Goal: Task Accomplishment & Management: Use online tool/utility

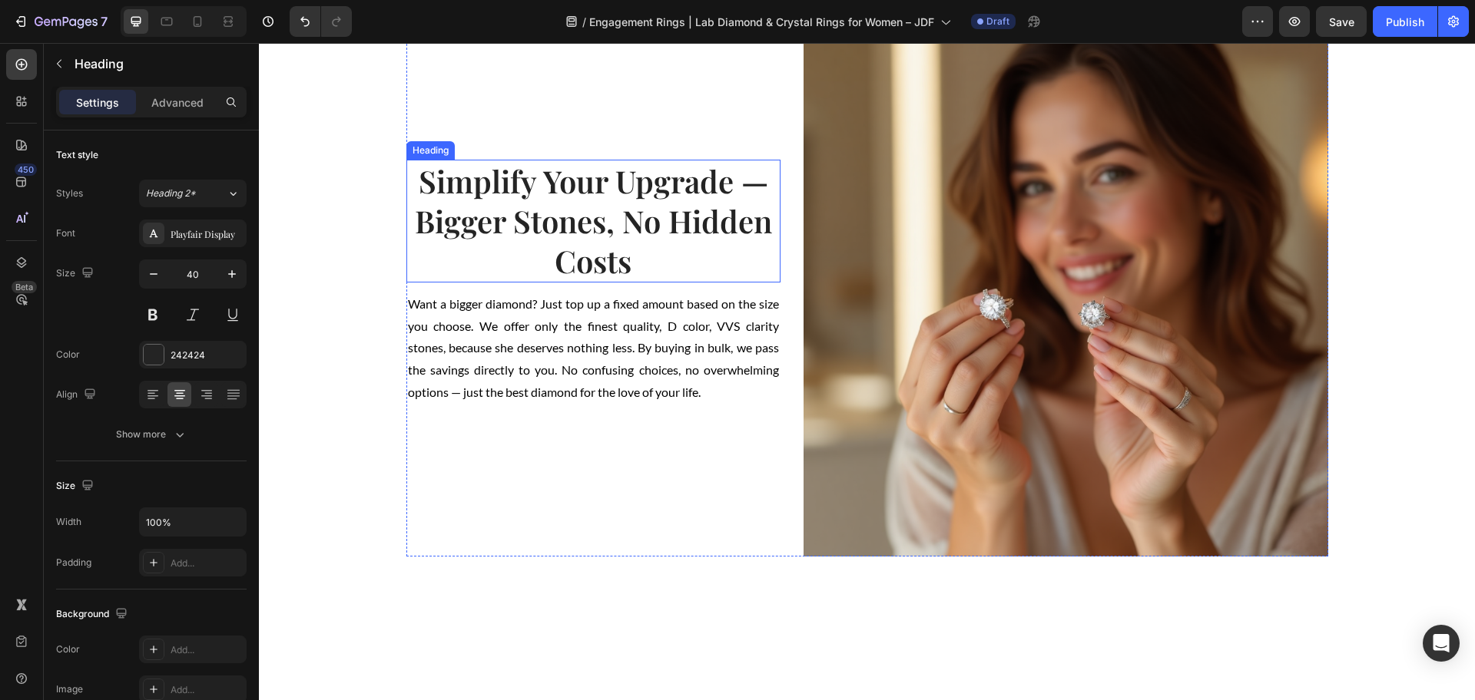
click at [740, 283] on h2 "Simplify Your Upgrade — Bigger Stones, No Hidden Costs" at bounding box center [593, 221] width 375 height 123
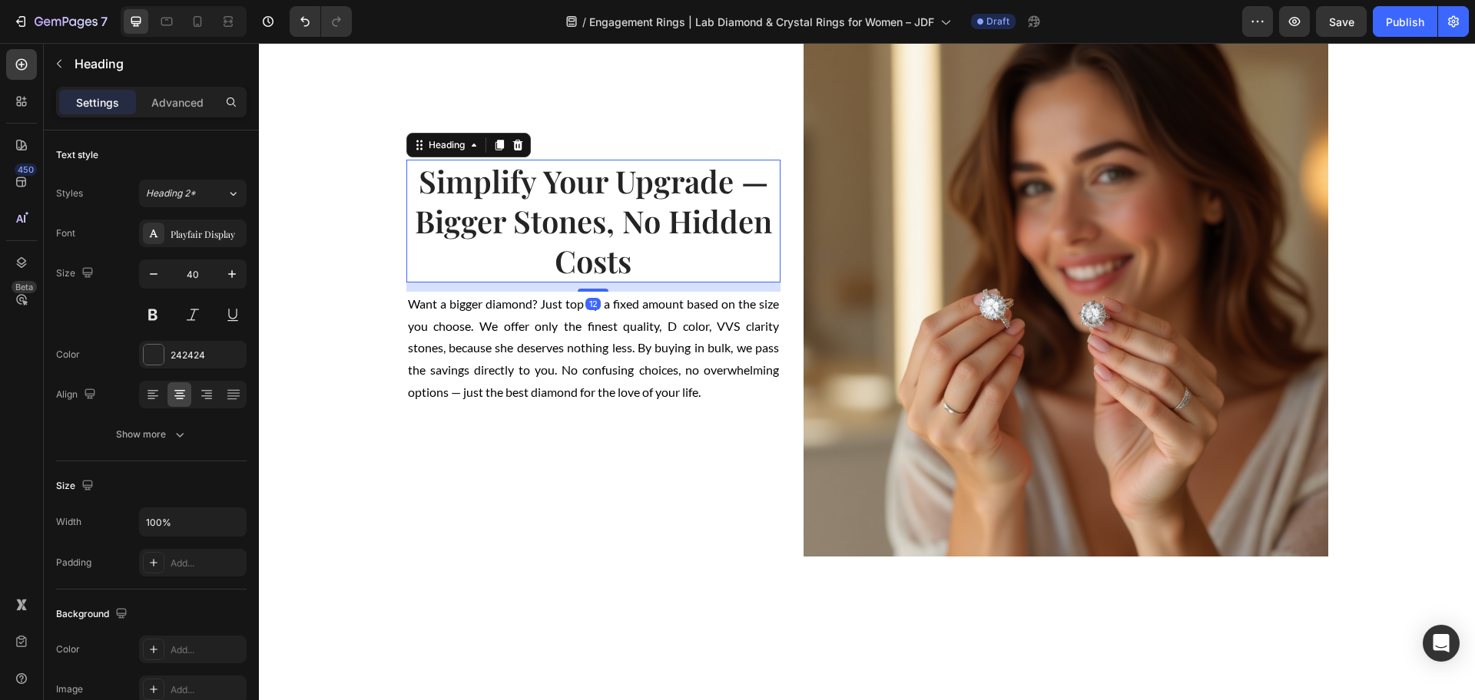
click at [737, 283] on h2 "Simplify Your Upgrade — Bigger Stones, No Hidden Costs" at bounding box center [593, 221] width 375 height 123
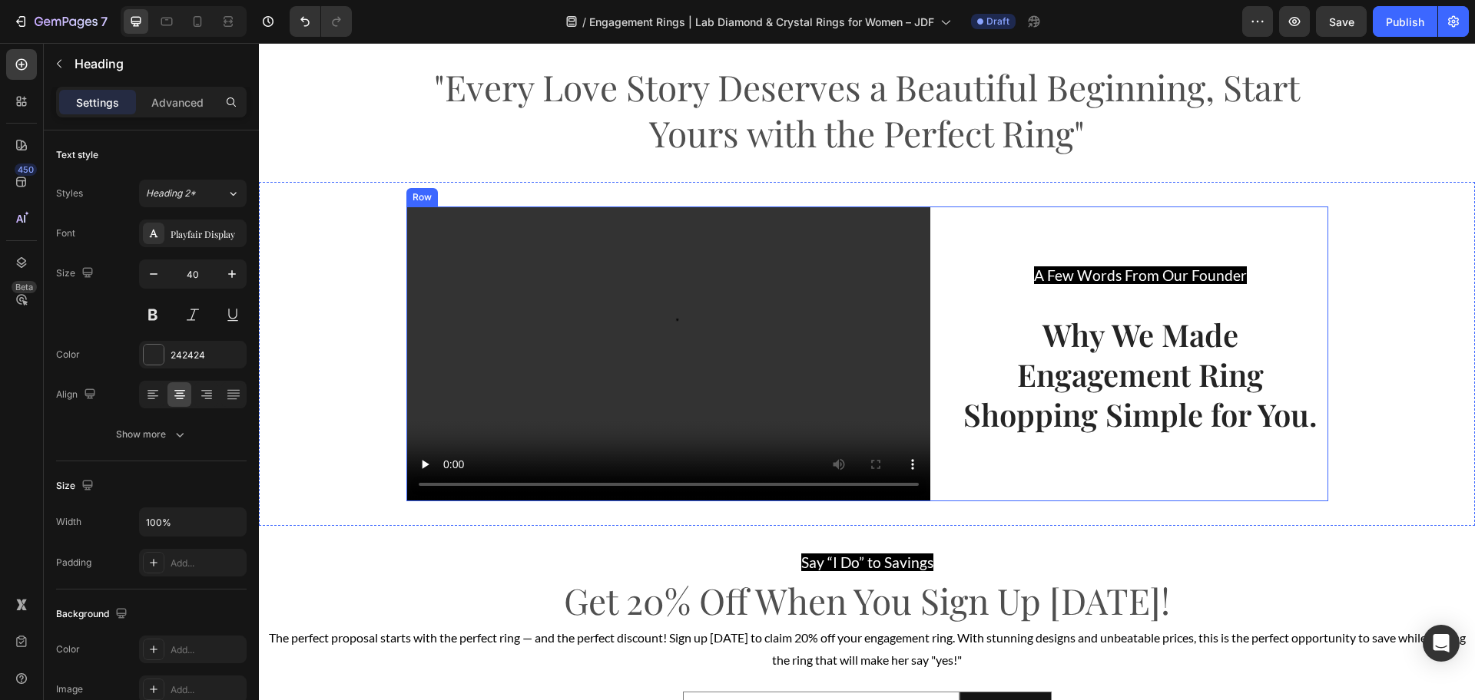
scroll to position [2584, 0]
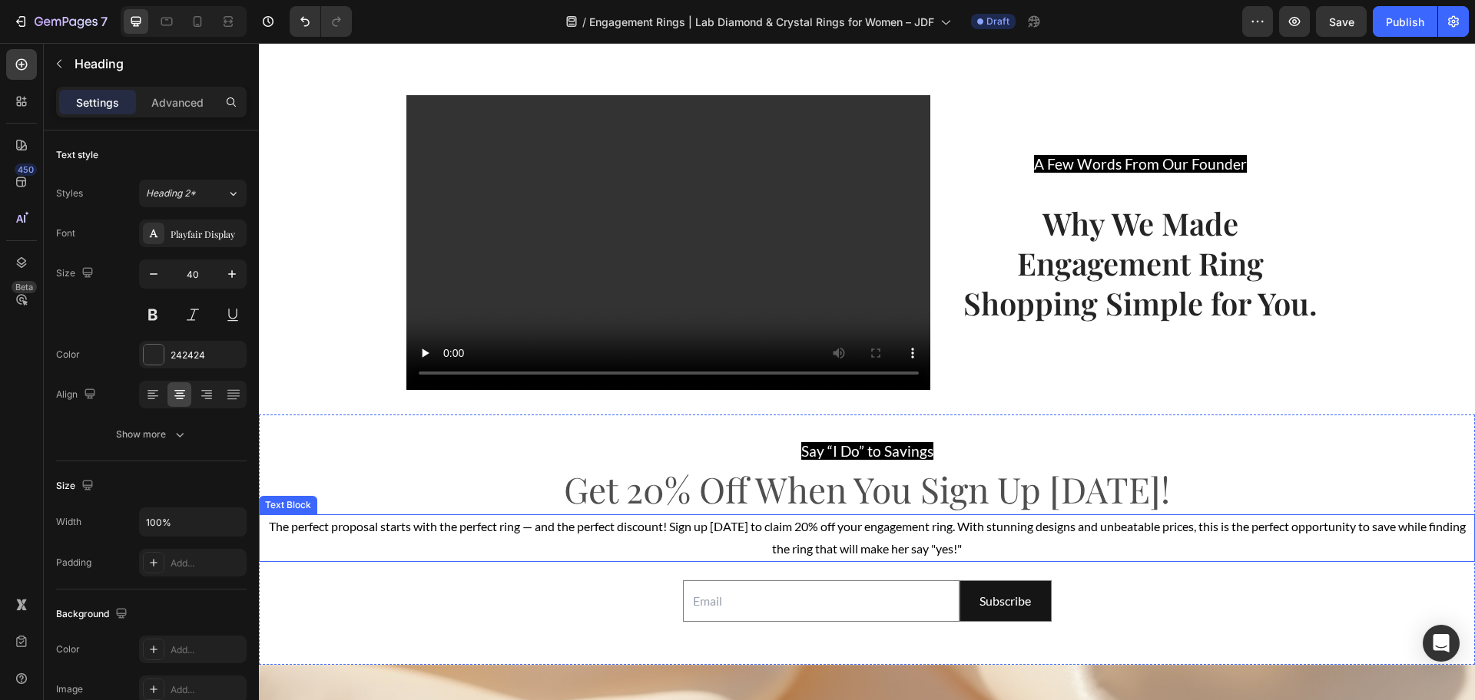
click at [545, 532] on span "The perfect proposal starts with the perfect ring — and the perfect discount! S…" at bounding box center [867, 537] width 1197 height 37
click at [544, 531] on span "The perfect proposal starts with the perfect ring — and the perfect discount! S…" at bounding box center [867, 537] width 1197 height 37
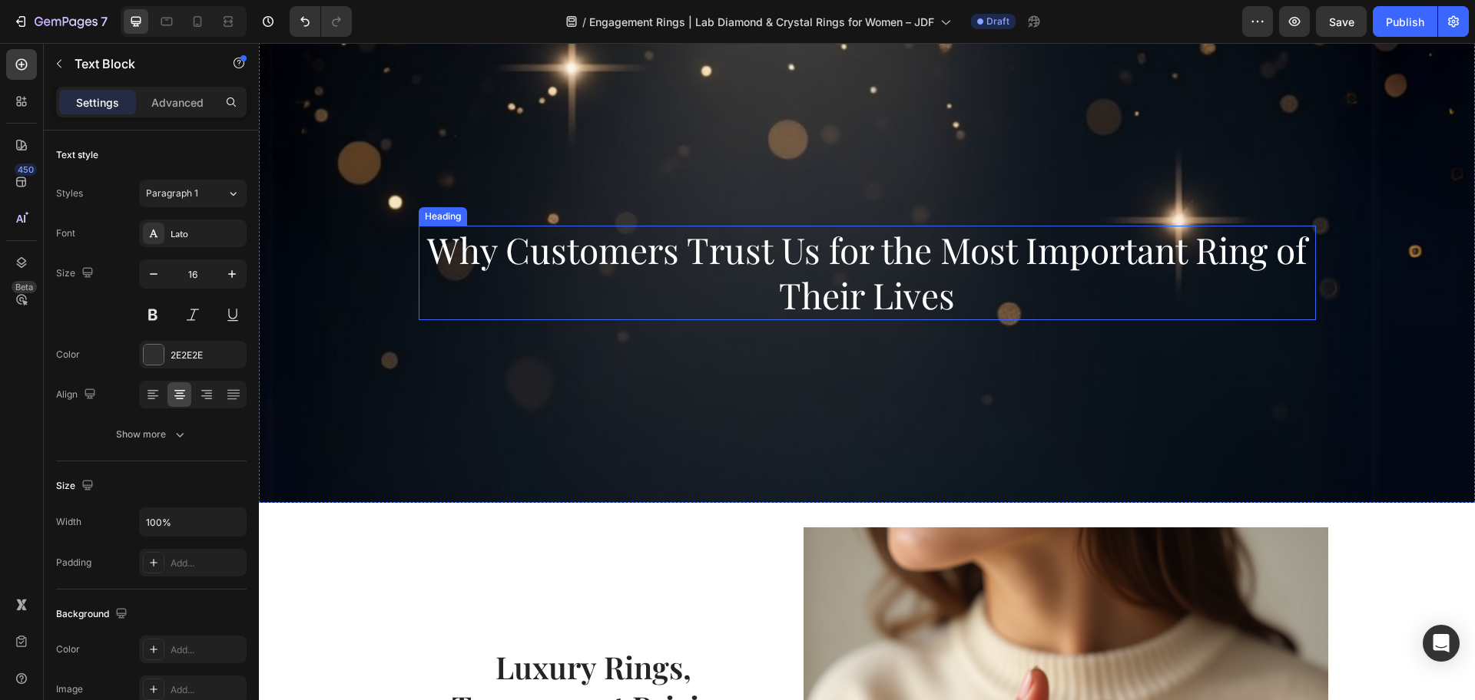
scroll to position [0, 0]
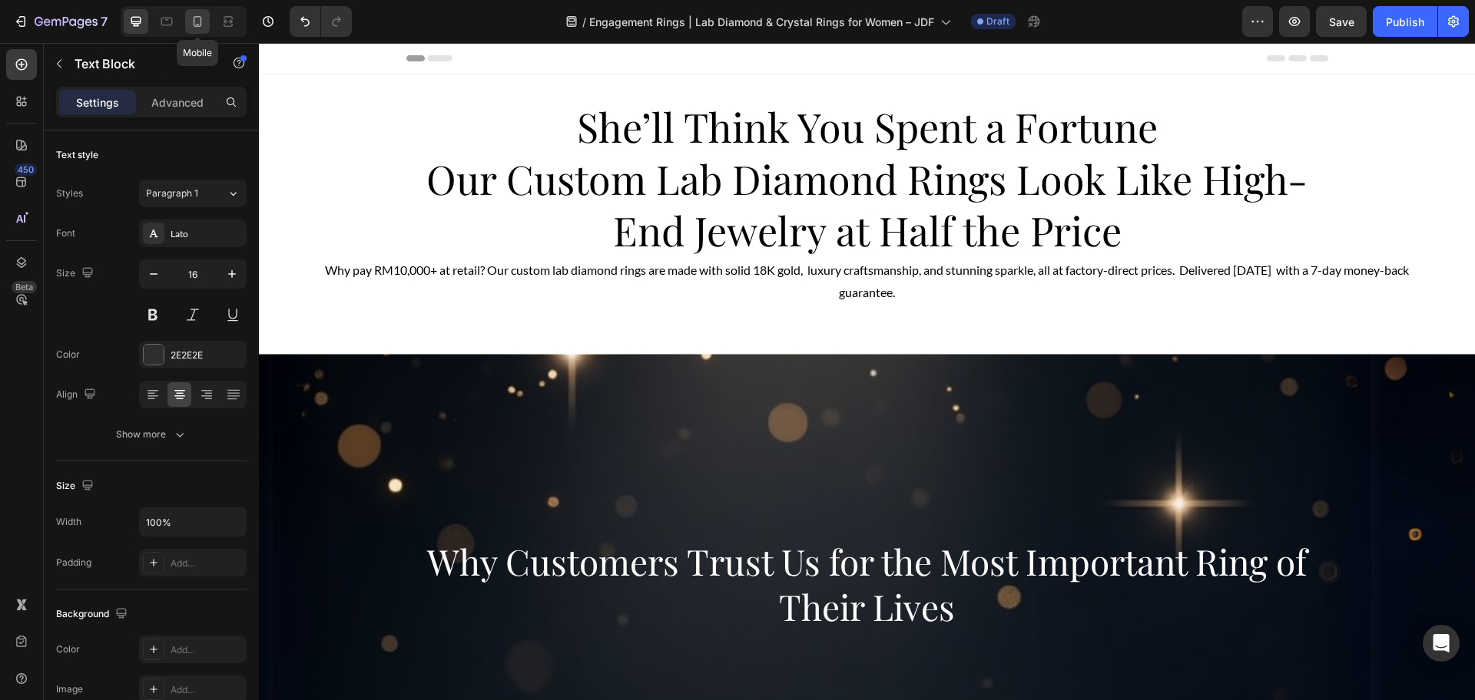
click at [194, 18] on icon at bounding box center [197, 21] width 15 height 15
type input "14"
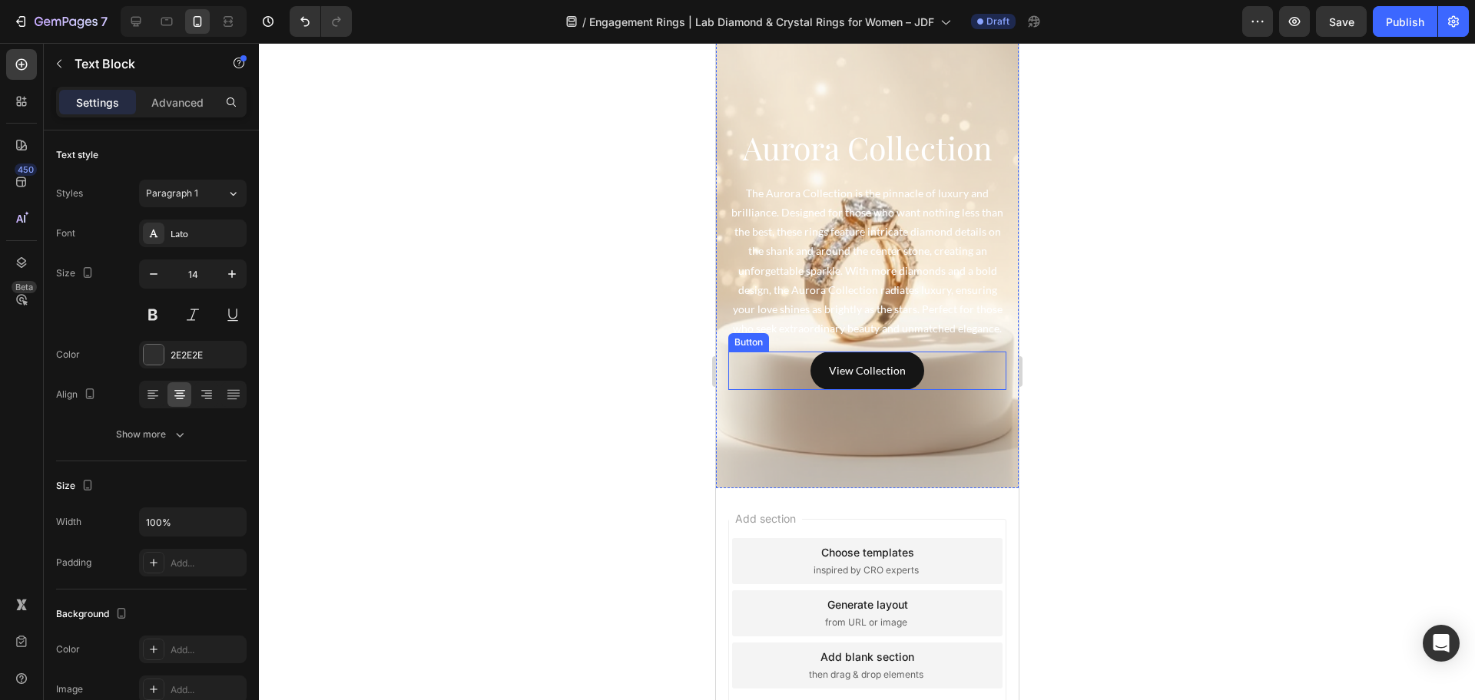
scroll to position [4883, 0]
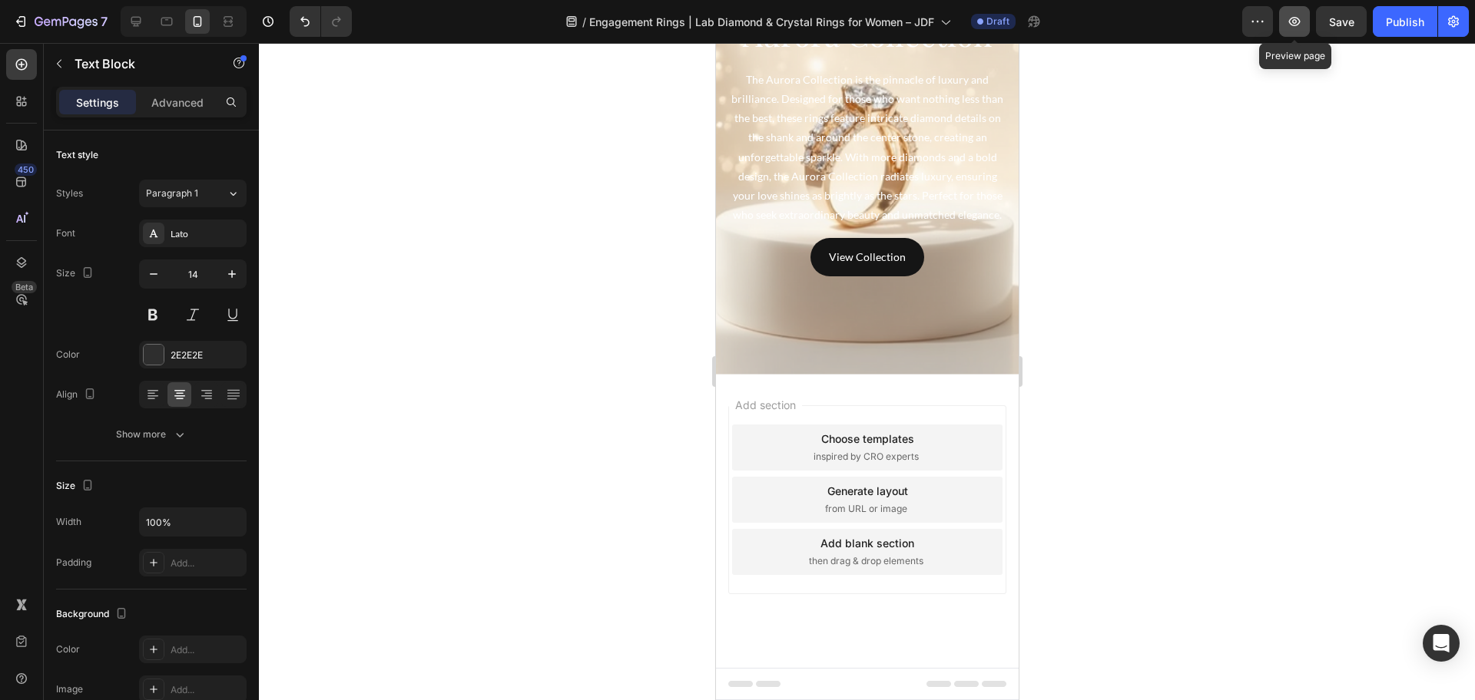
click at [1293, 22] on icon "button" at bounding box center [1295, 21] width 12 height 9
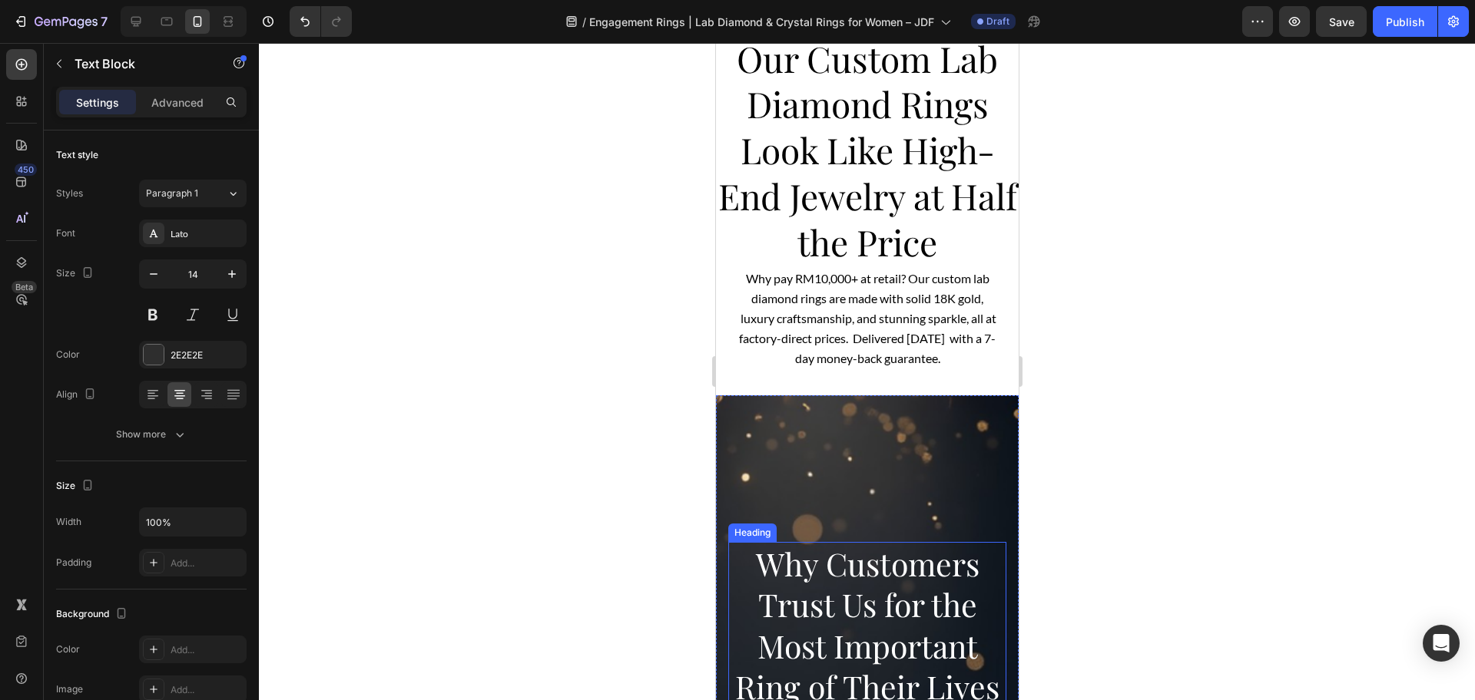
scroll to position [0, 0]
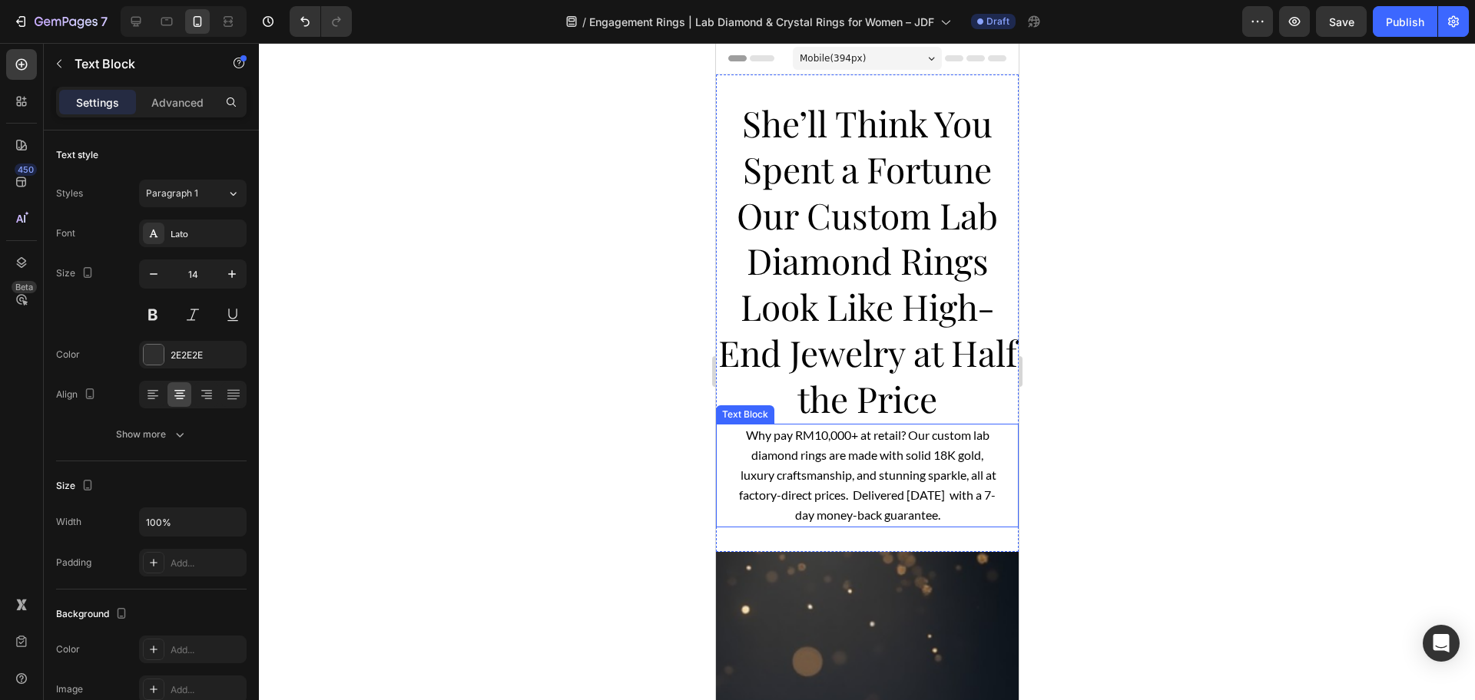
click at [856, 462] on p "Why pay RM10,000+ at retail? Our custom lab diamond rings are made with solid 1…" at bounding box center [866, 475] width 263 height 101
click at [834, 270] on span "Our Custom Lab Diamond Rings Look Like High-End Jewelry at Half the Price" at bounding box center [866, 306] width 299 height 231
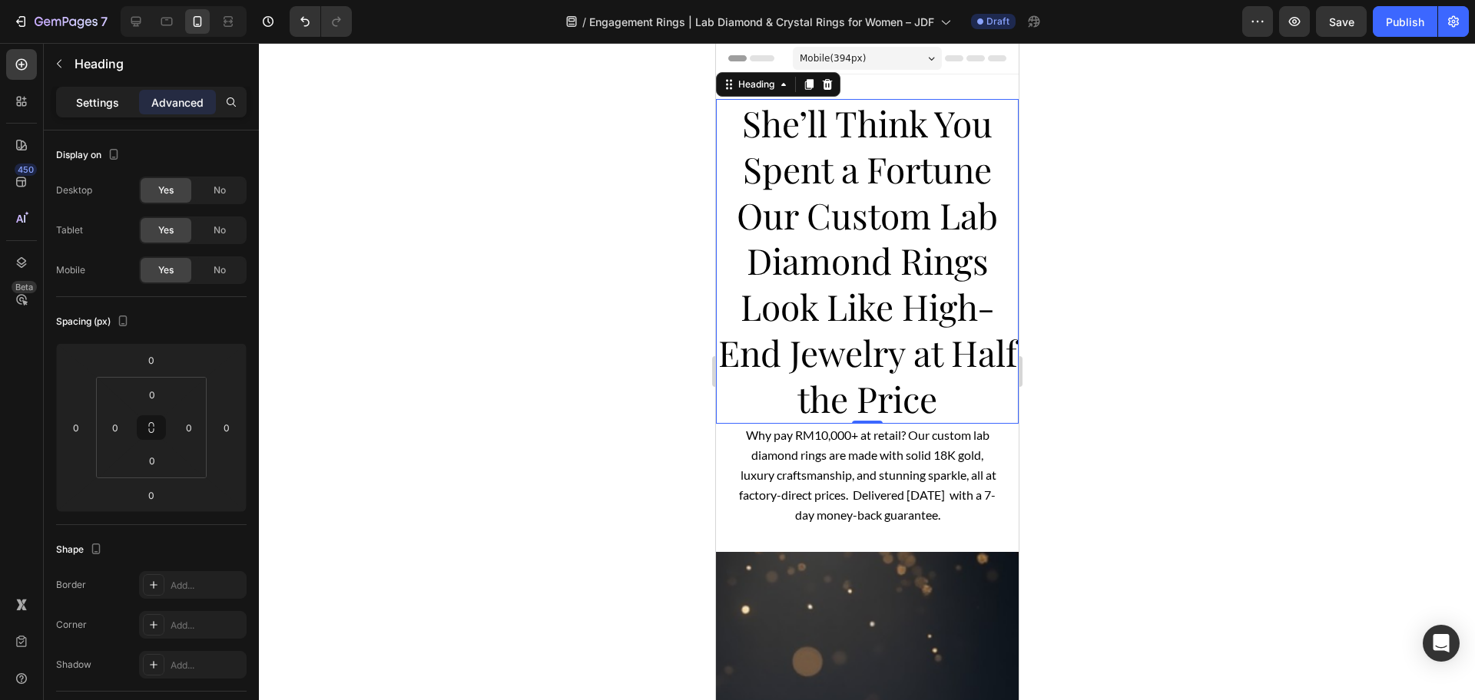
click at [82, 91] on div "Settings" at bounding box center [97, 102] width 77 height 25
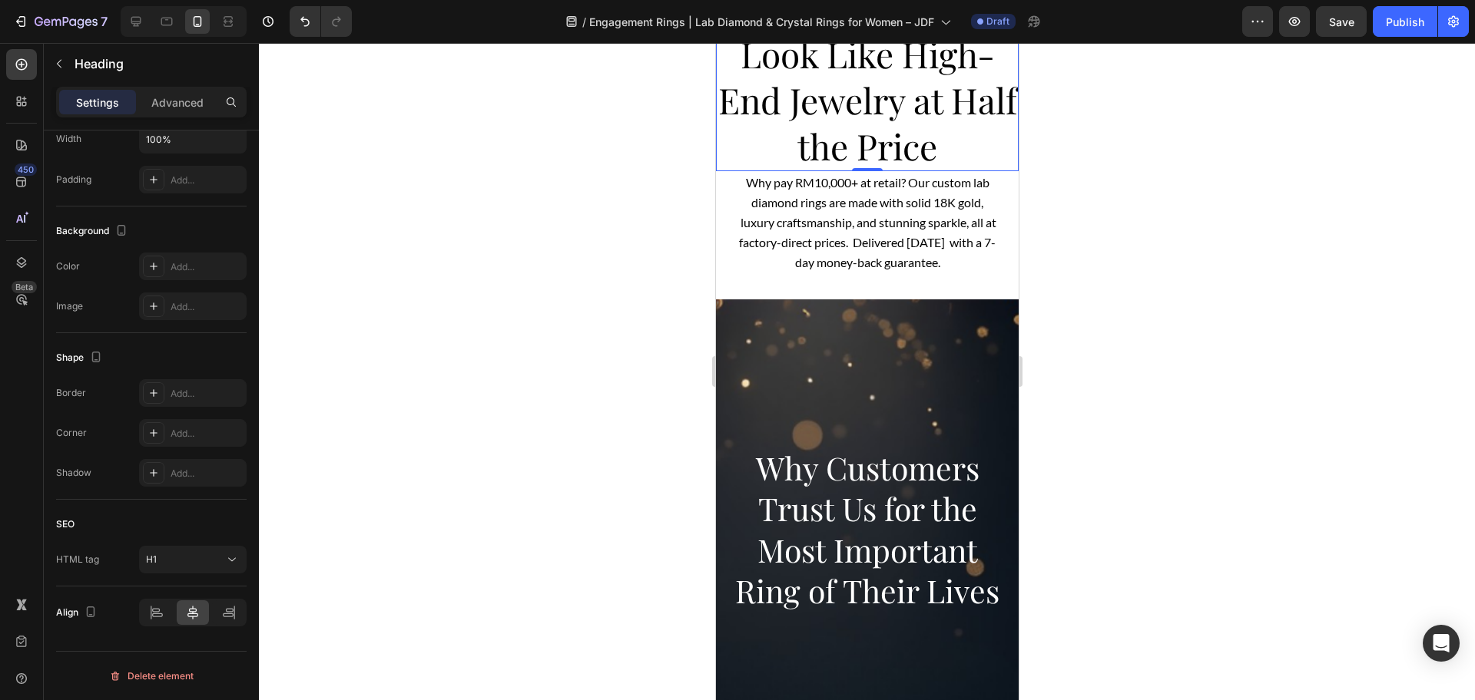
scroll to position [384, 0]
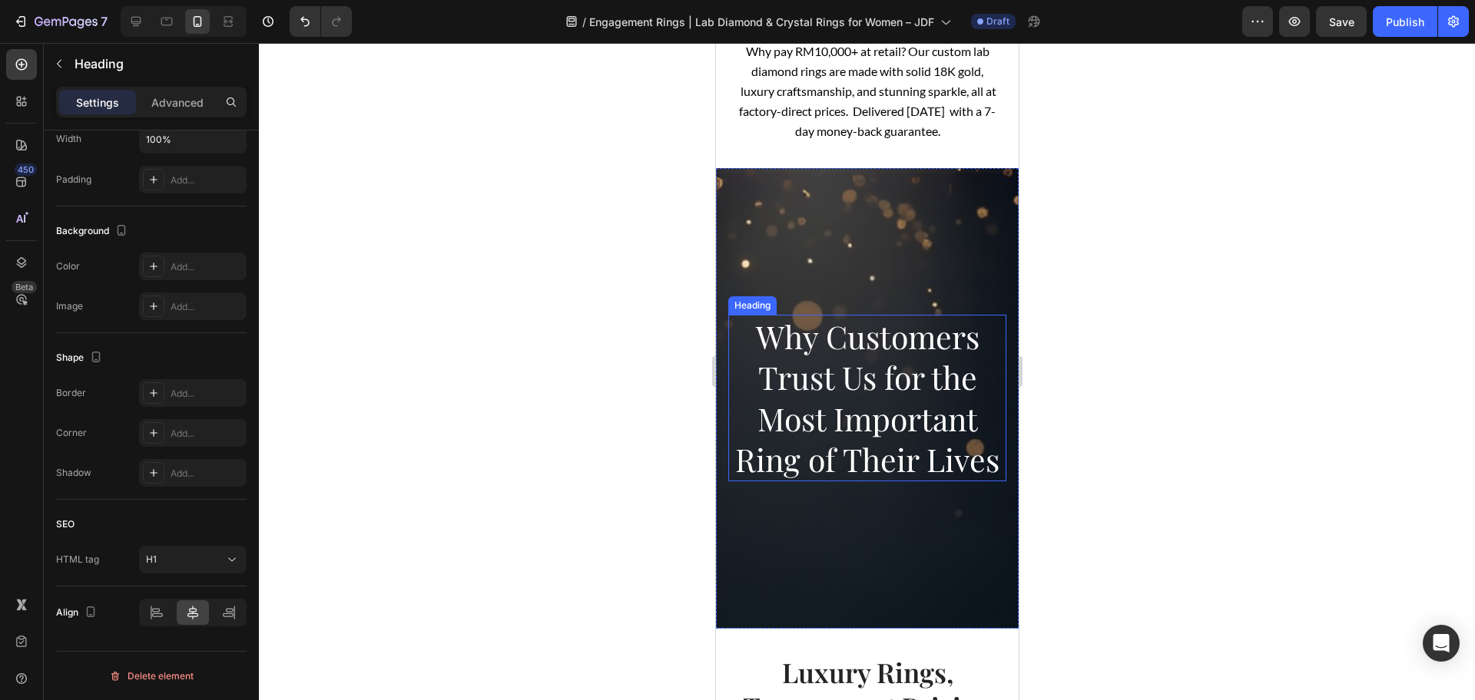
click at [838, 366] on h2 "Why Customers Trust Us for the Most Important Ring of Their Lives" at bounding box center [866, 398] width 278 height 167
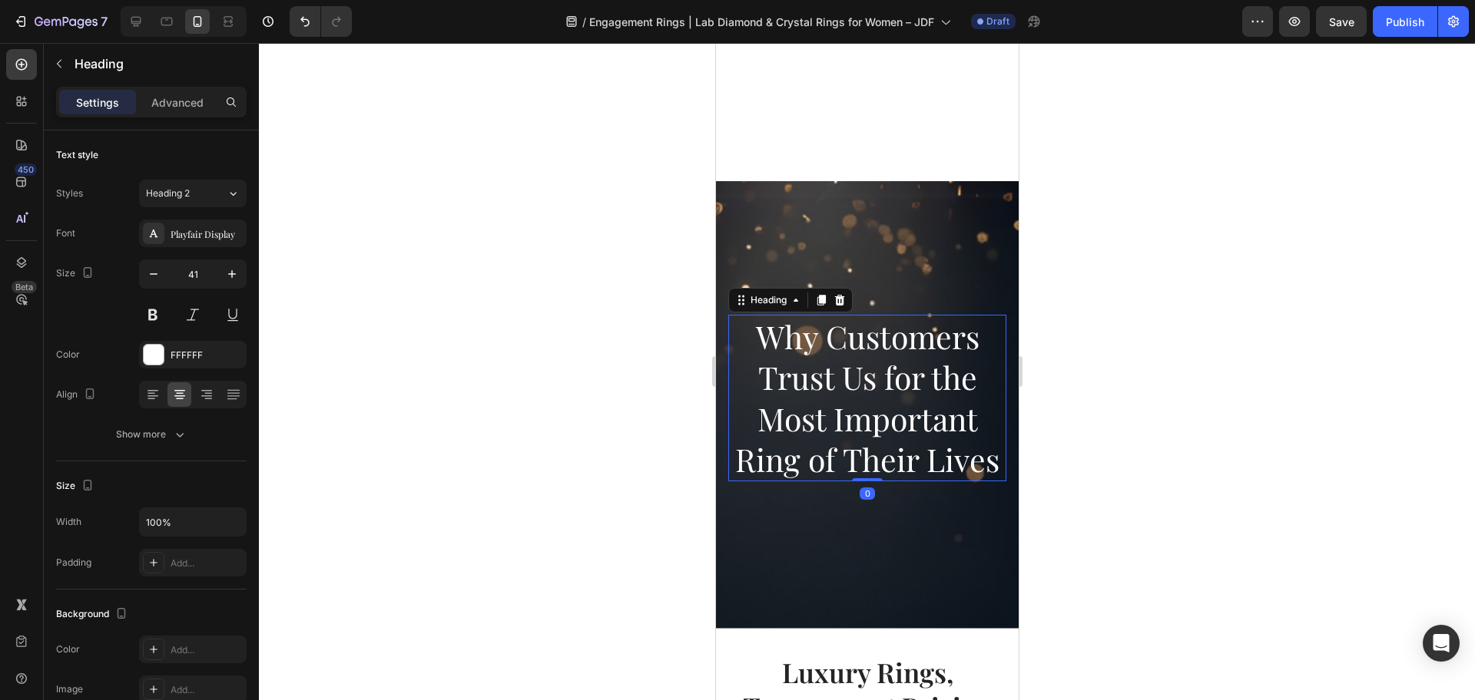
scroll to position [864, 0]
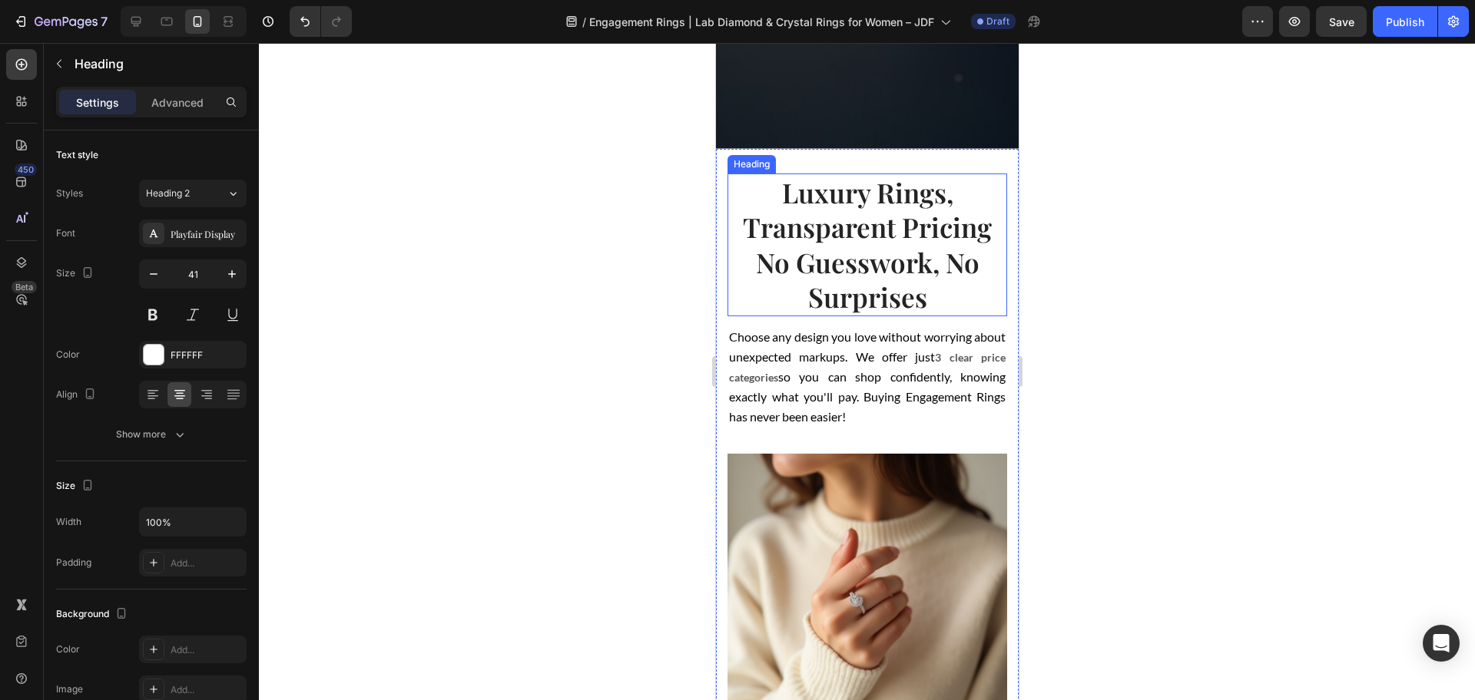
click at [878, 273] on h2 "Luxury Rings, Transparent Pricing No Guesswork, No Surprises" at bounding box center [867, 245] width 280 height 143
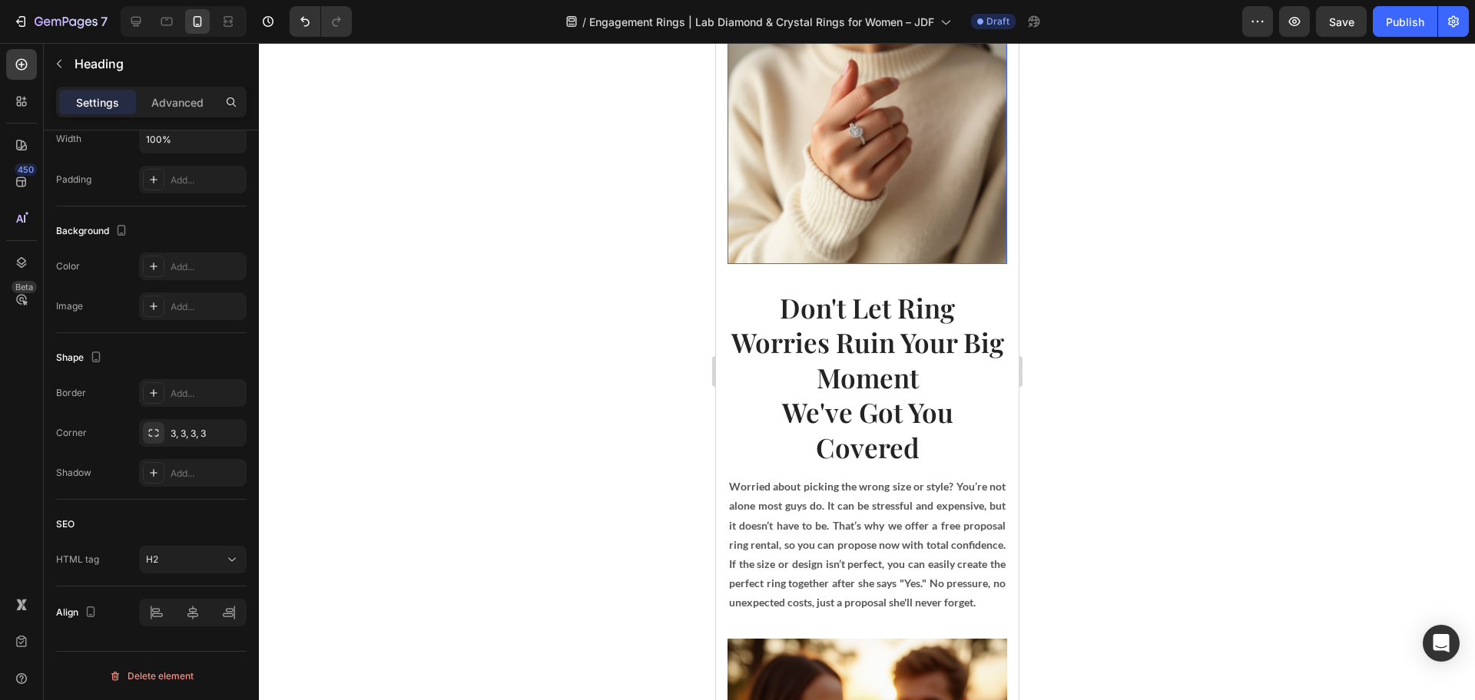
scroll to position [1344, 0]
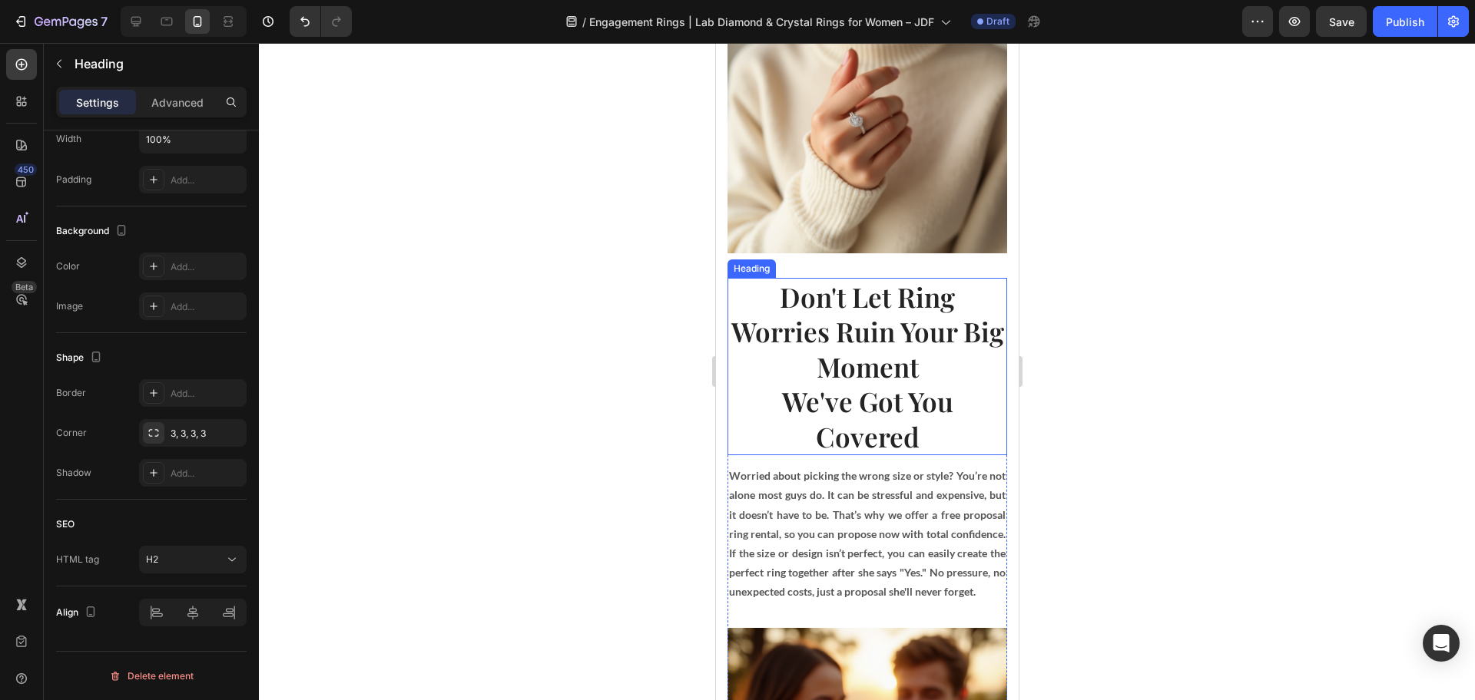
click at [853, 367] on h2 "Don't Let Ring Worries Ruin Your Big Moment We've Got You Covered" at bounding box center [867, 367] width 280 height 178
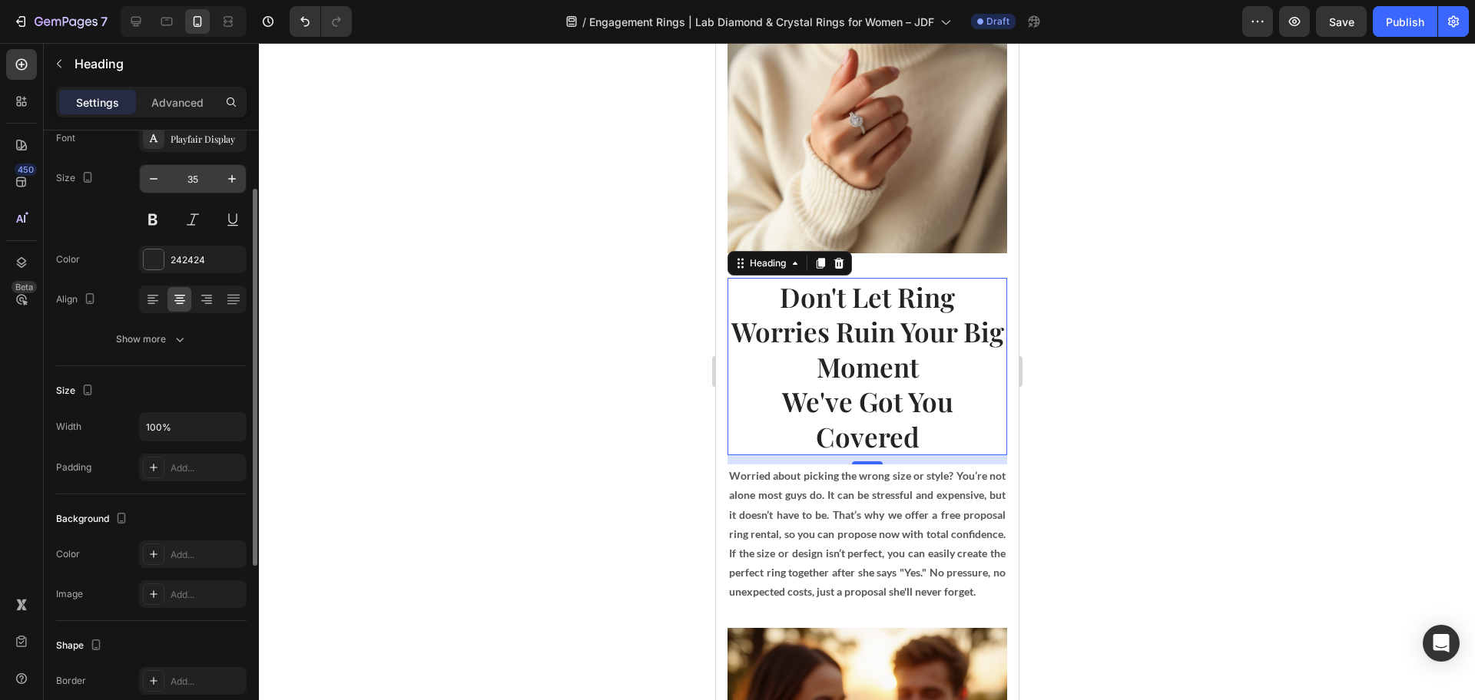
scroll to position [0, 0]
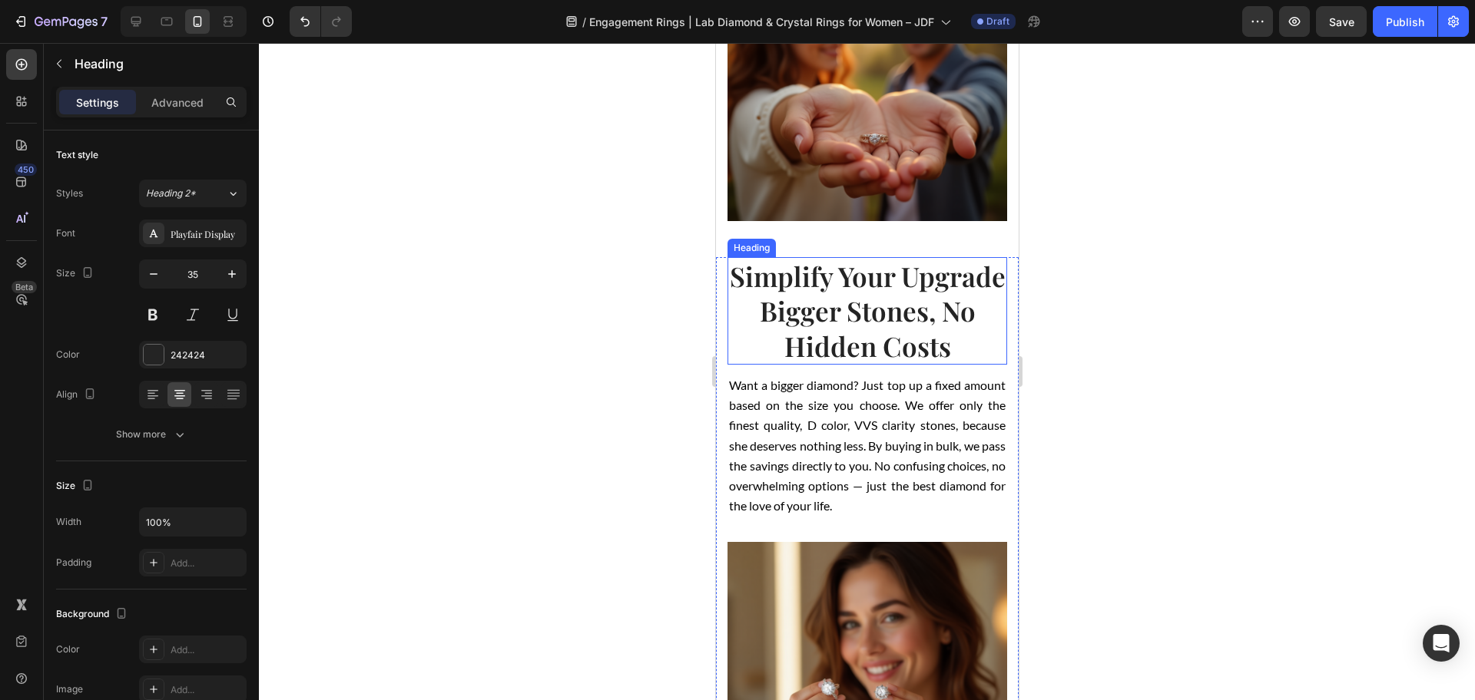
click at [878, 362] on h2 "Simplify Your Upgrade Bigger Stones, No Hidden Costs" at bounding box center [867, 311] width 280 height 108
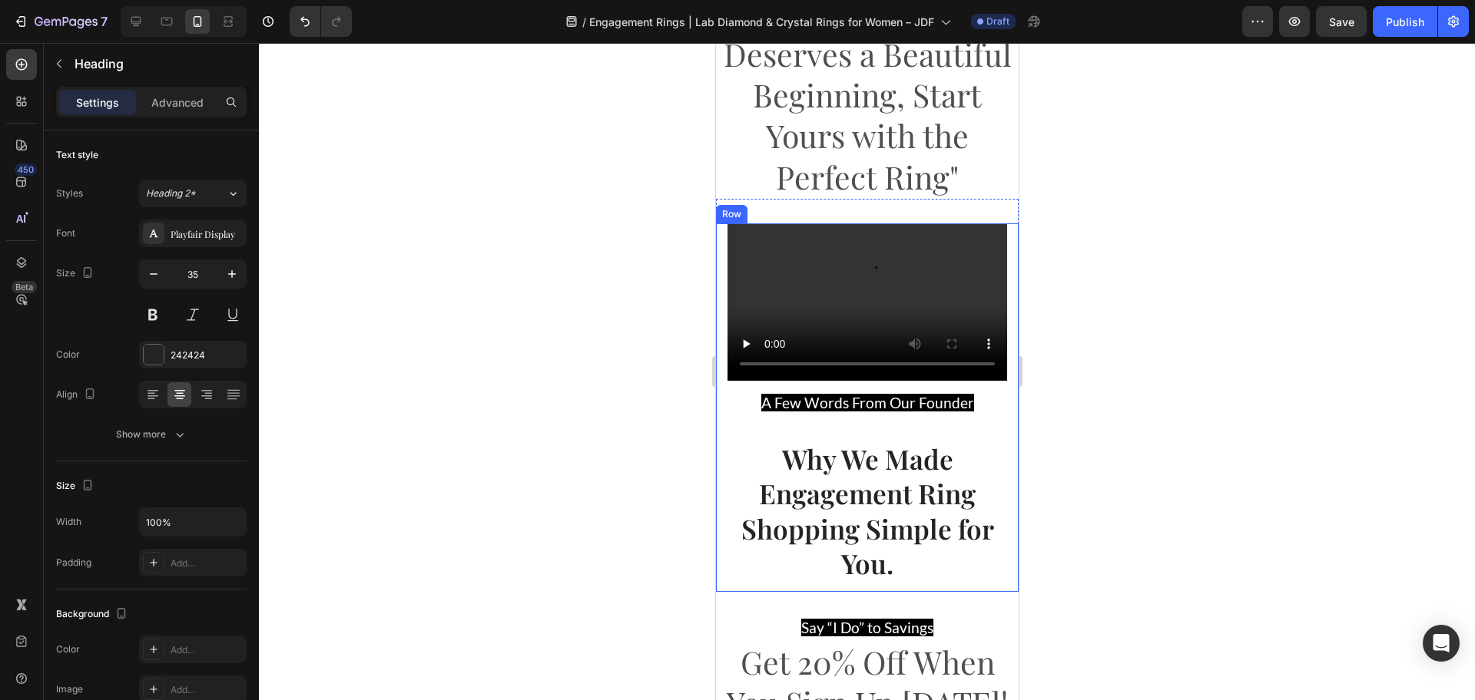
scroll to position [2784, 0]
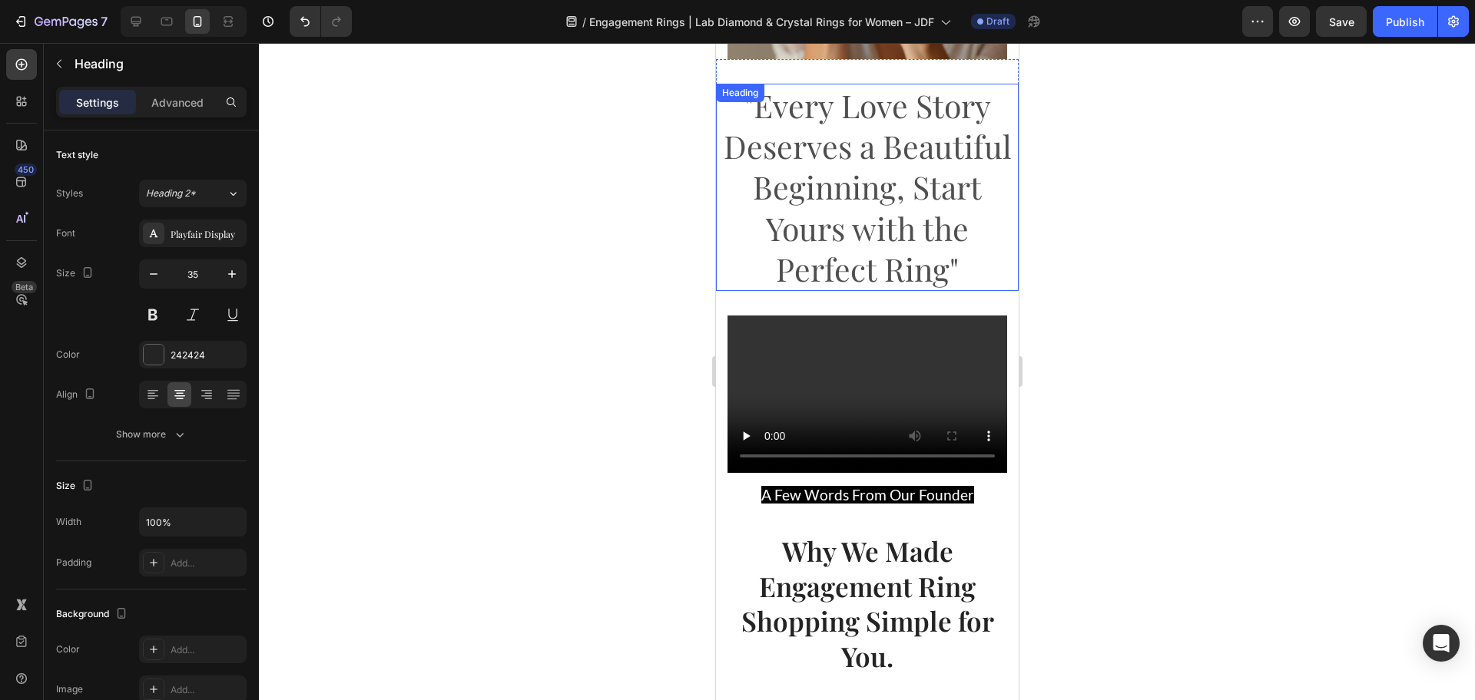
click at [851, 241] on h2 ""Every Love Story Deserves a Beautiful Beginning, Start Yours with the Perfect …" at bounding box center [866, 187] width 303 height 207
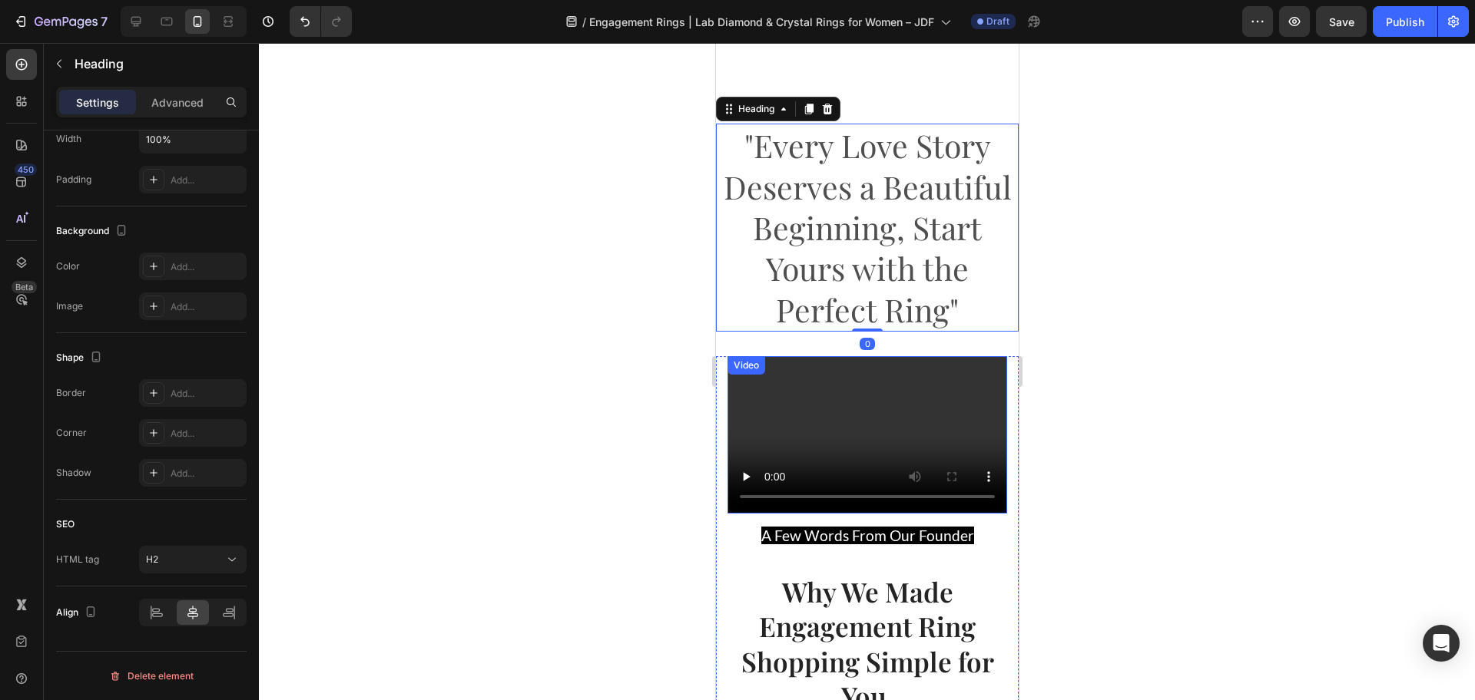
scroll to position [3168, 0]
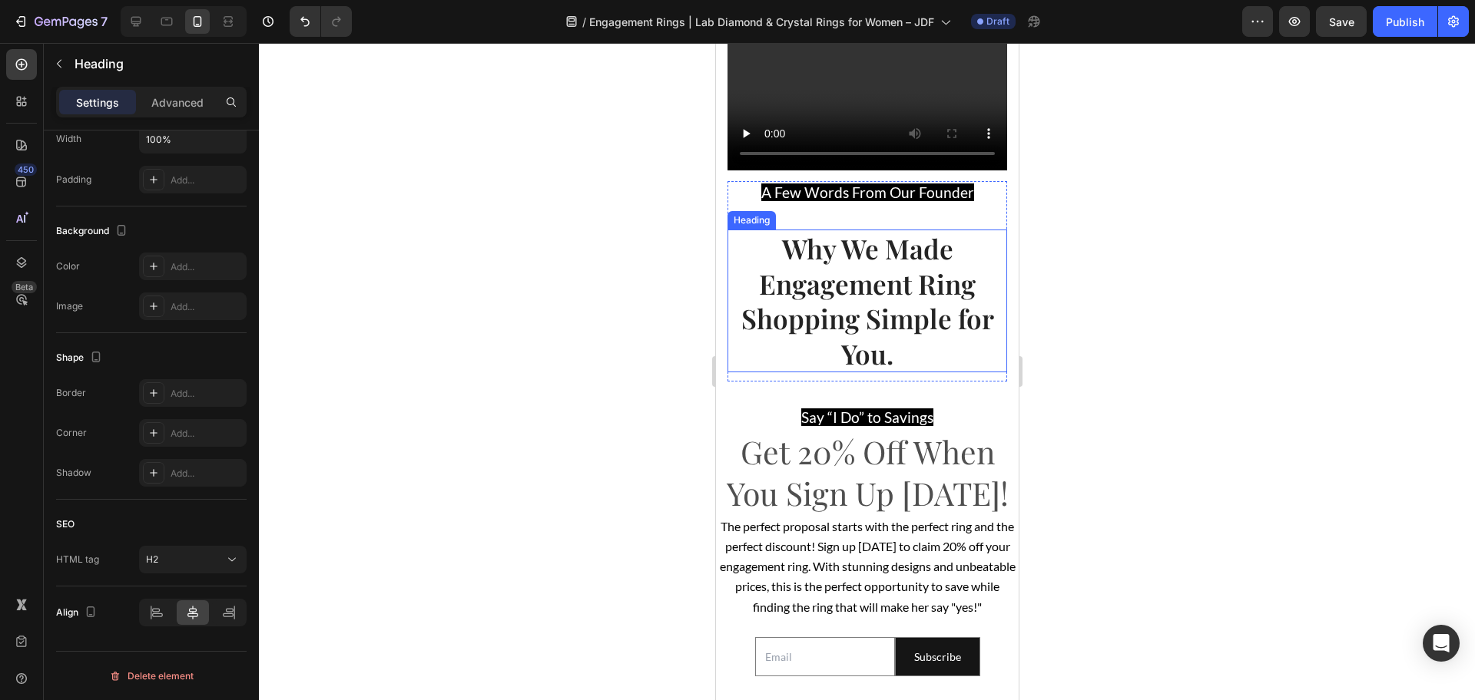
click at [827, 279] on h2 "Why We Made Engagement Ring Shopping Simple for You." at bounding box center [867, 301] width 280 height 143
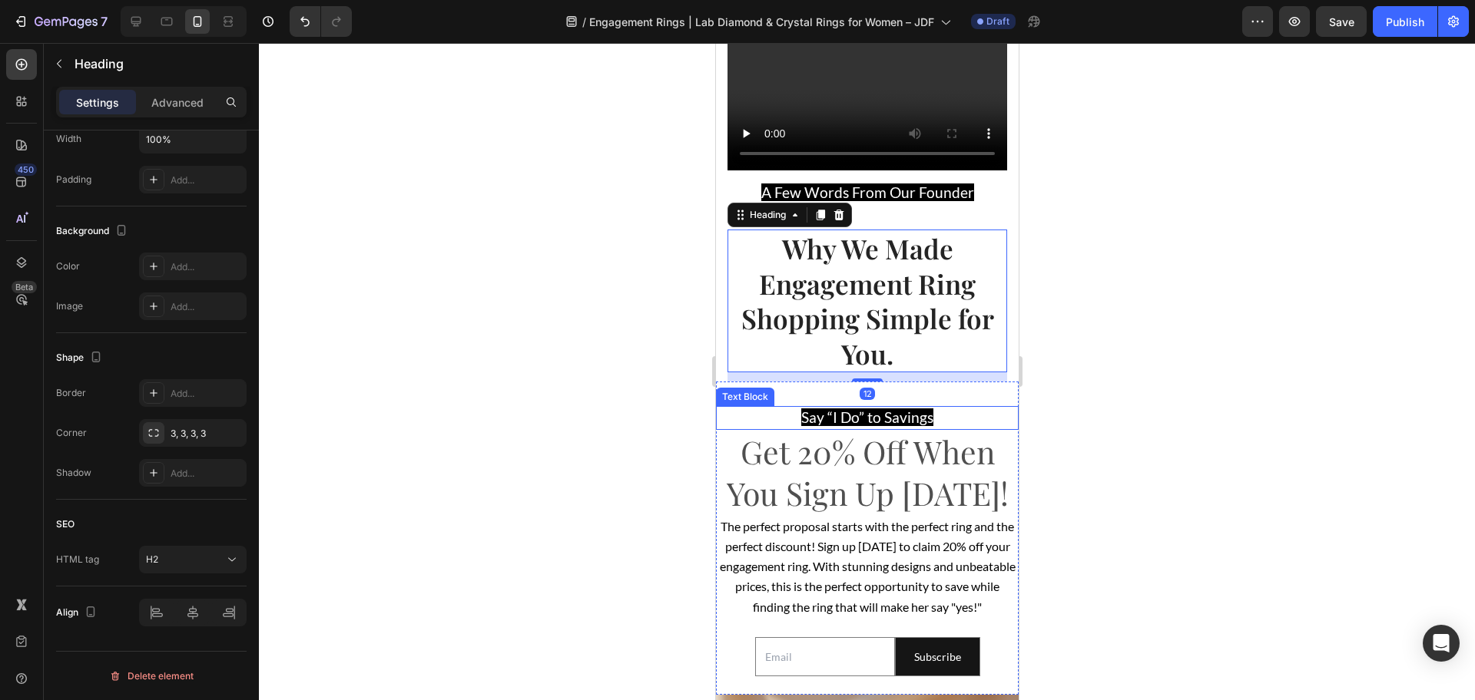
scroll to position [3360, 0]
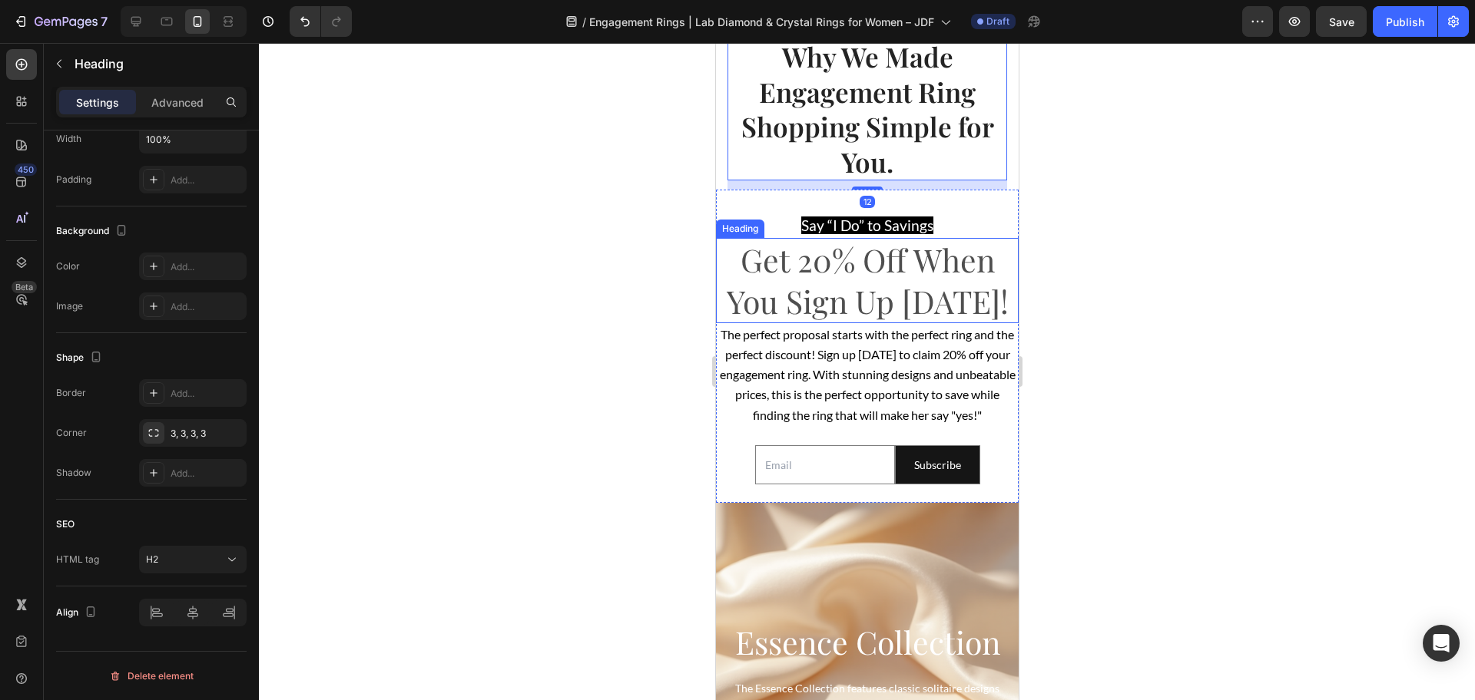
click at [873, 279] on h2 "Get 20% Off When You Sign Up [DATE]!" at bounding box center [866, 280] width 303 height 85
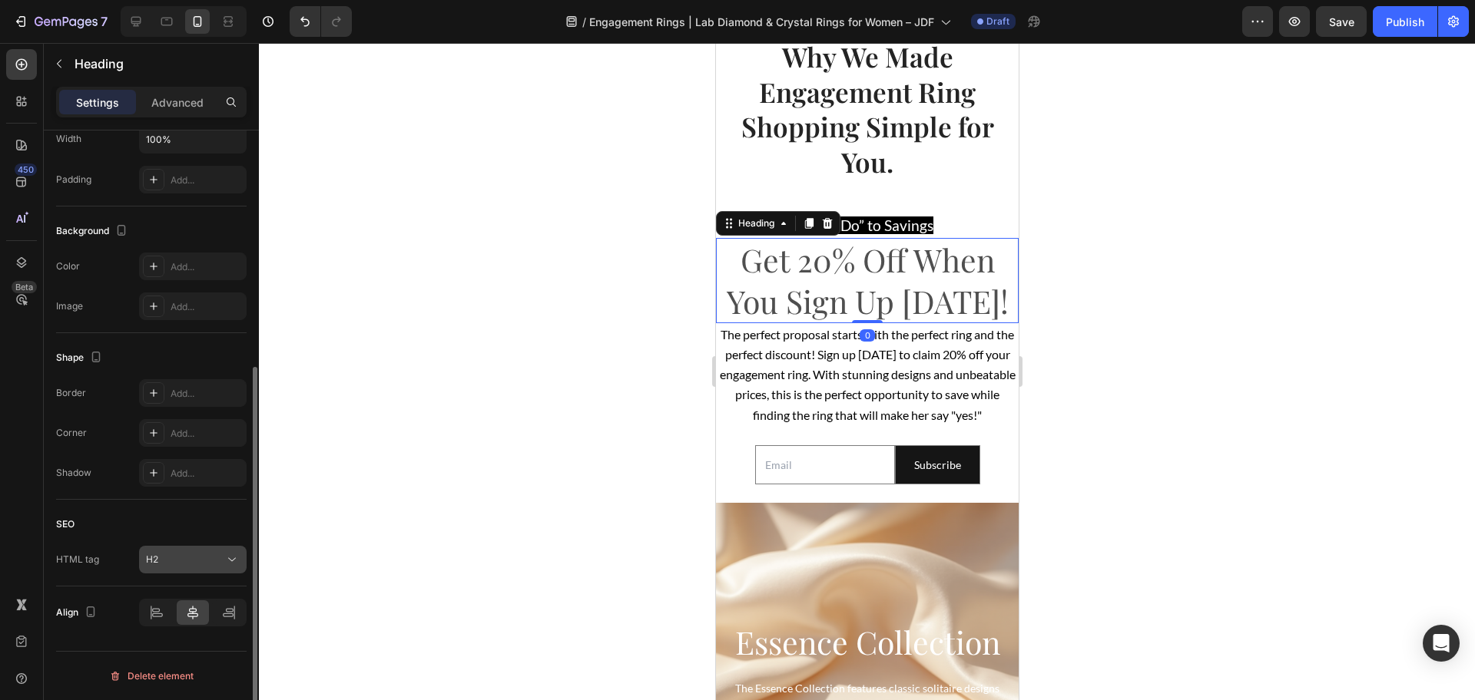
click at [192, 549] on button "H2" at bounding box center [193, 560] width 108 height 28
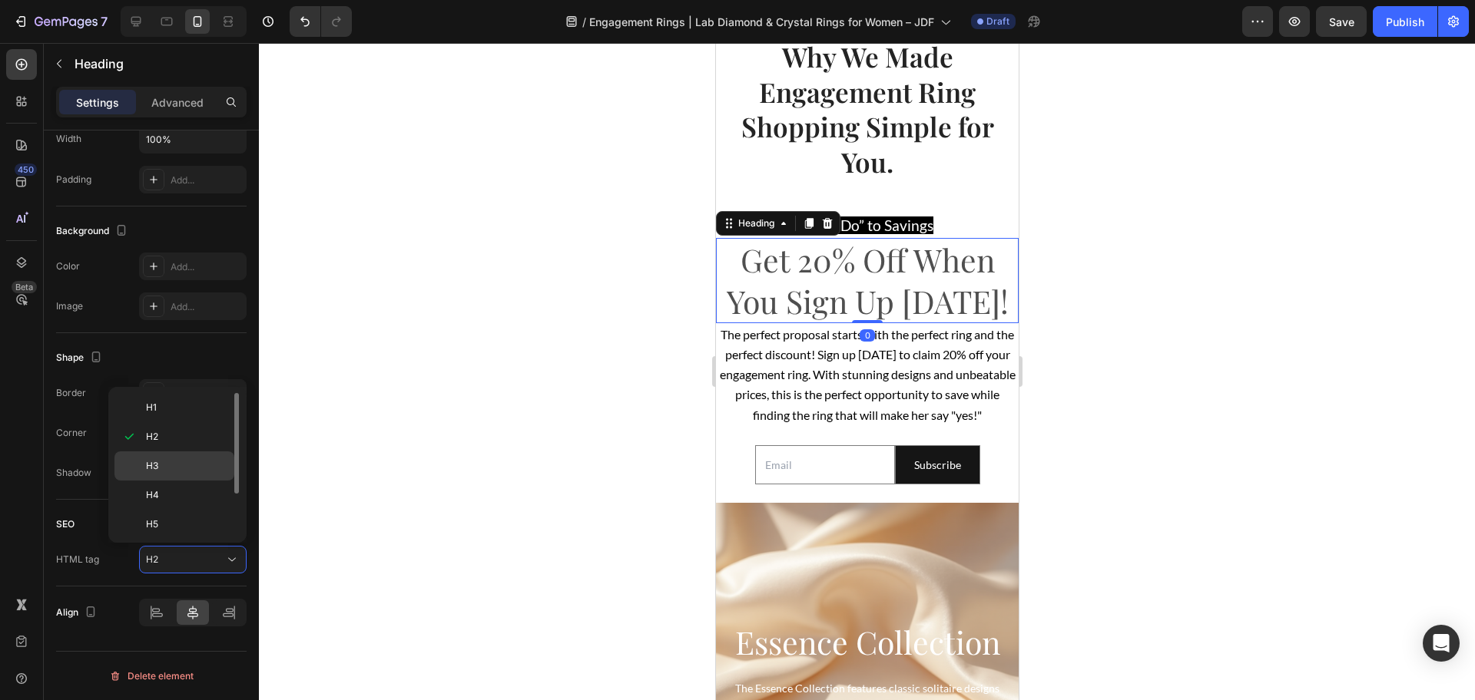
click at [192, 481] on div "H3" at bounding box center [174, 495] width 120 height 29
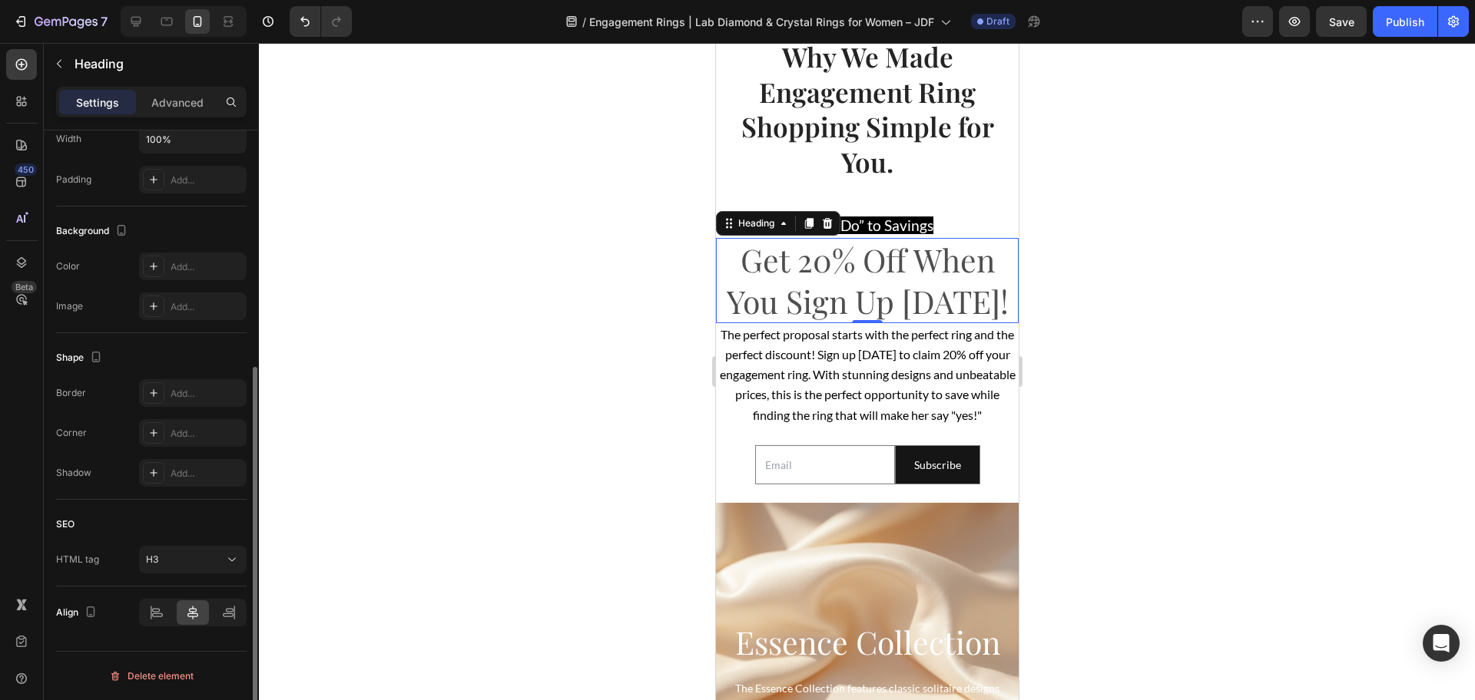
scroll to position [0, 0]
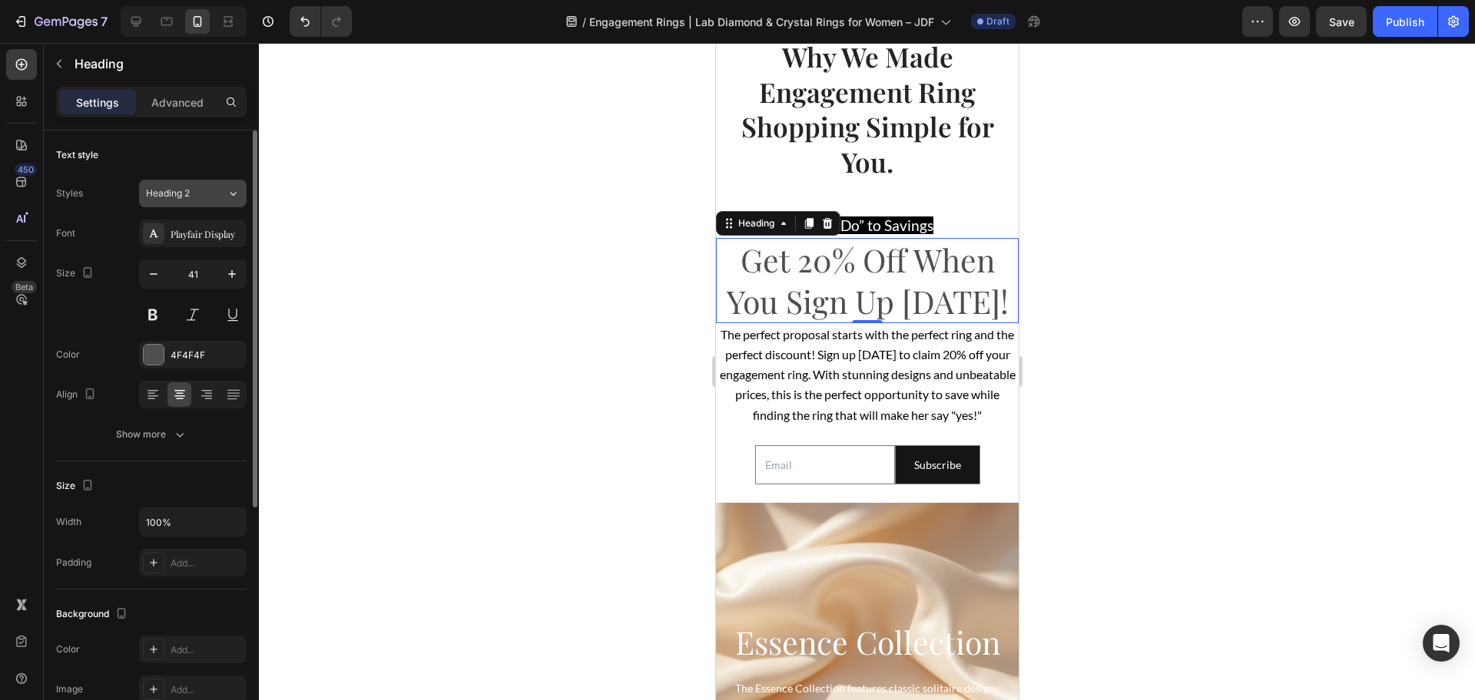
click at [194, 189] on div "Heading 2" at bounding box center [177, 194] width 62 height 14
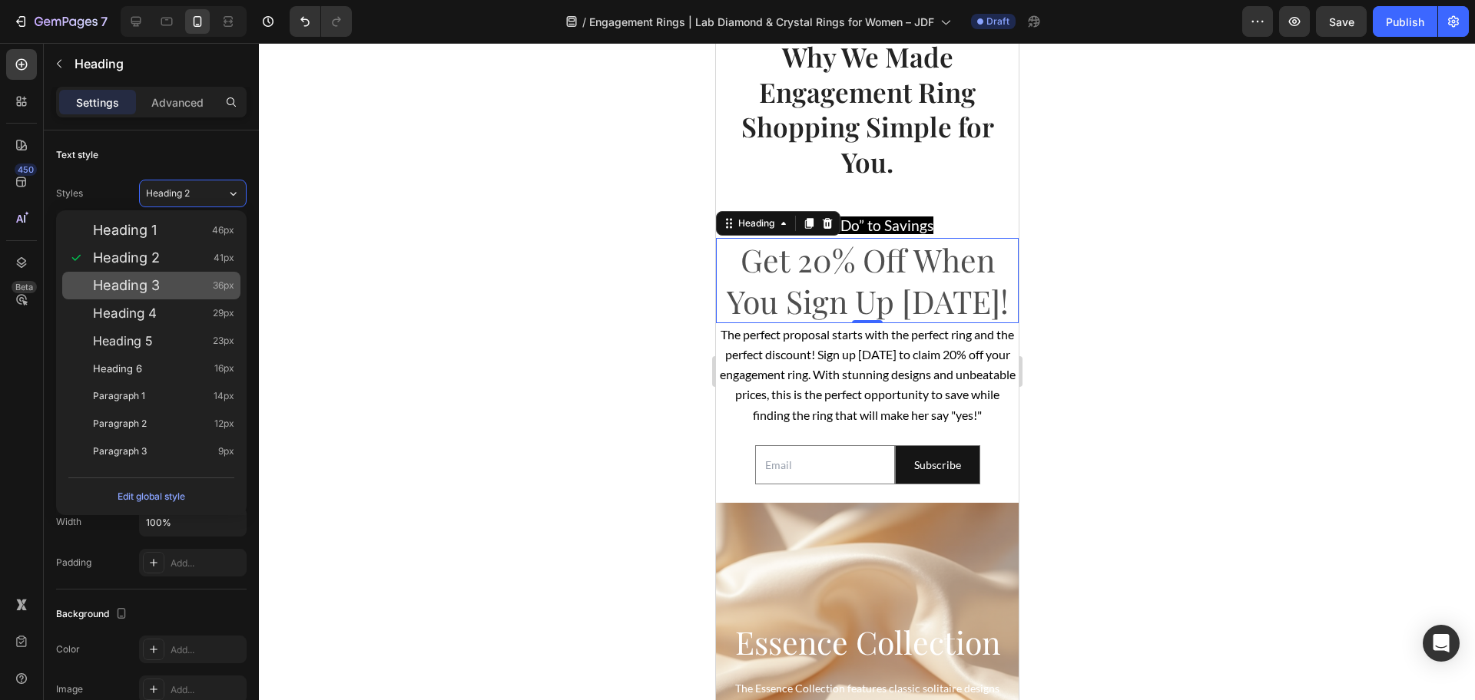
click at [135, 279] on span "Heading 3" at bounding box center [126, 285] width 67 height 15
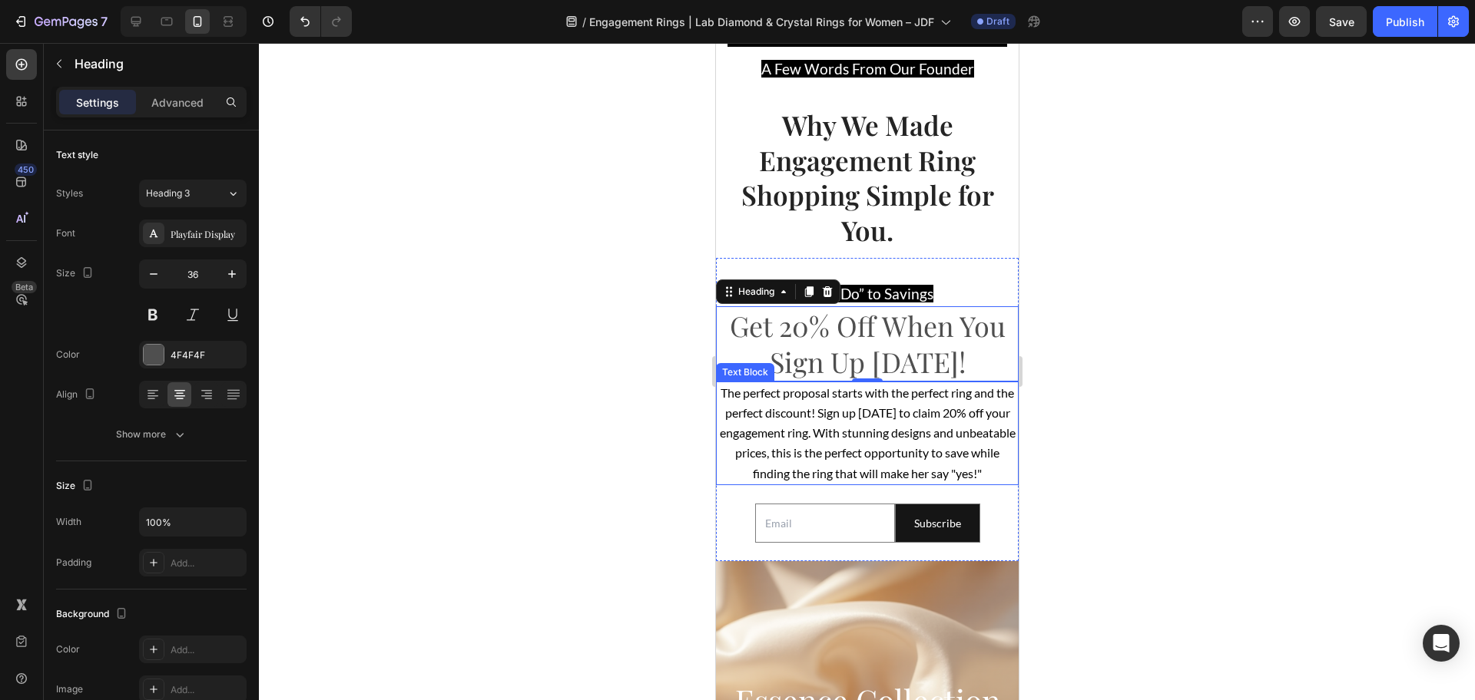
scroll to position [3168, 0]
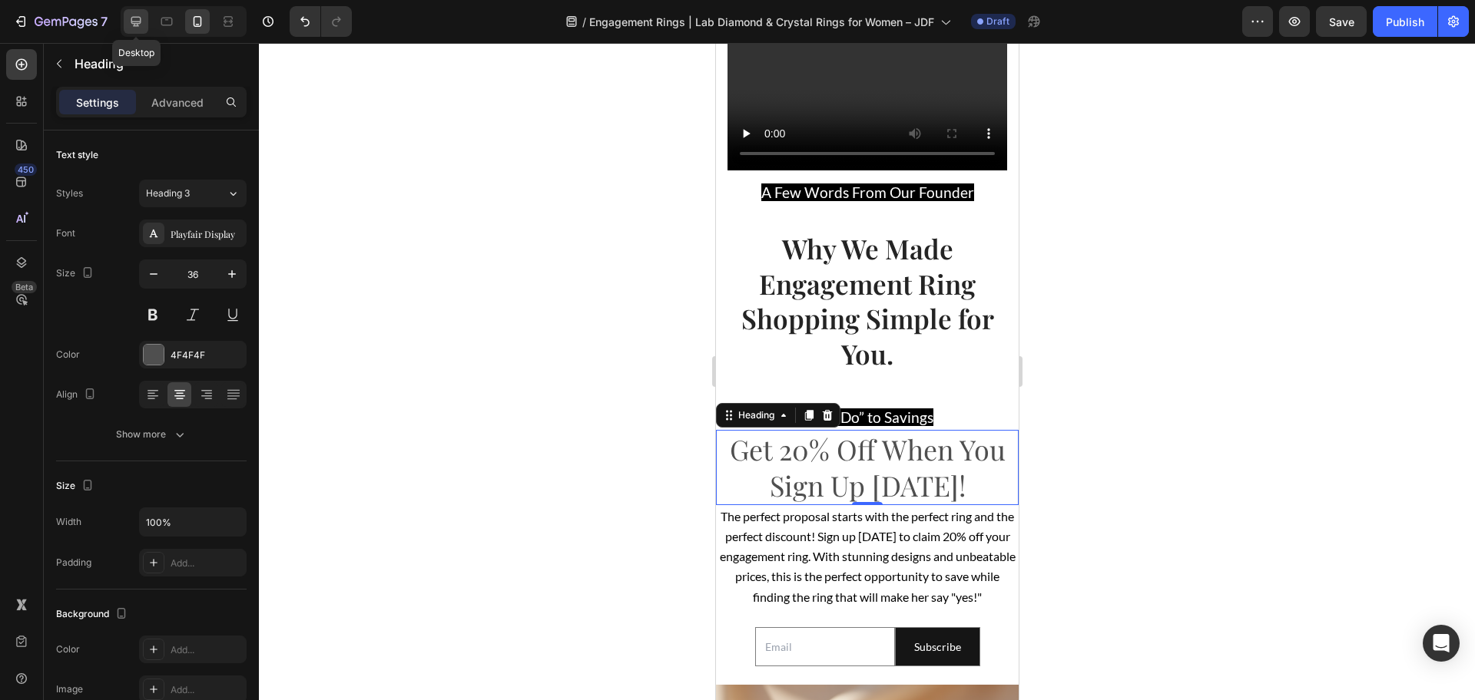
click at [137, 22] on icon at bounding box center [135, 21] width 15 height 15
type input "41"
type input "1200"
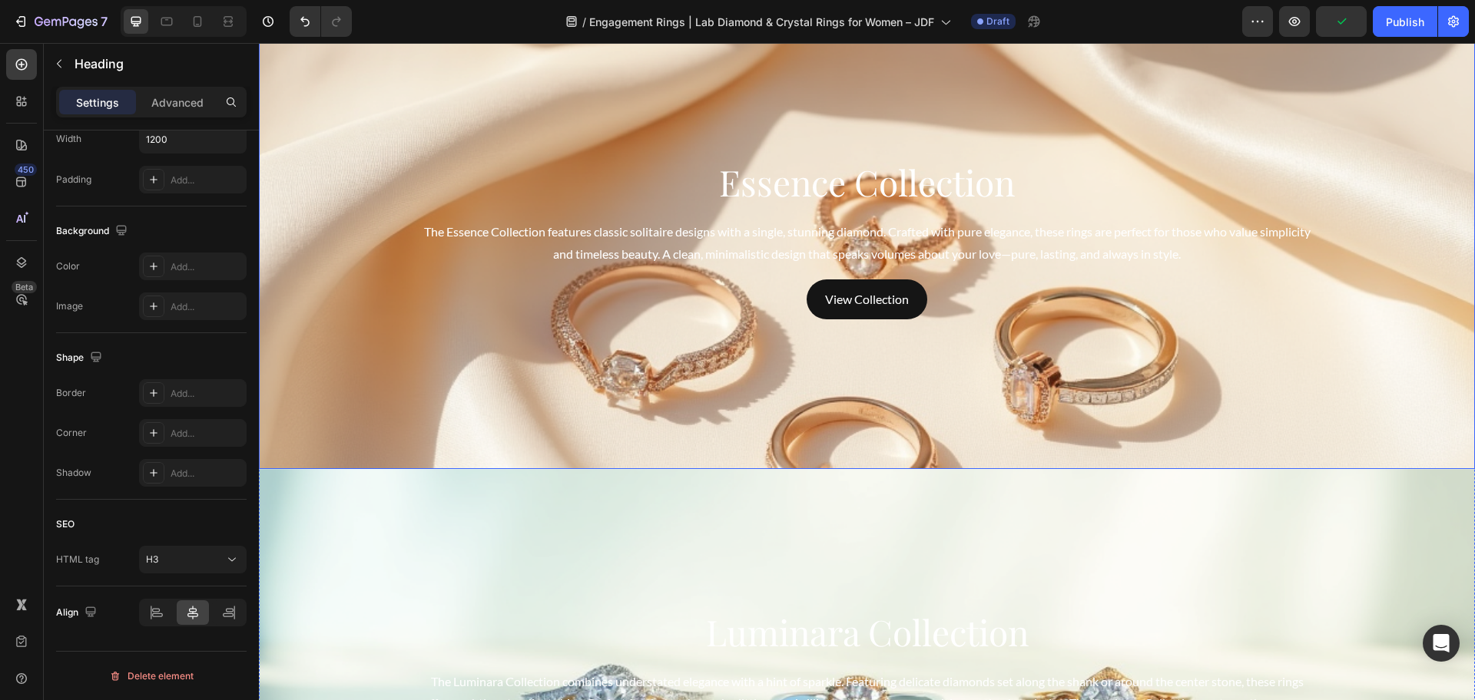
scroll to position [3520, 0]
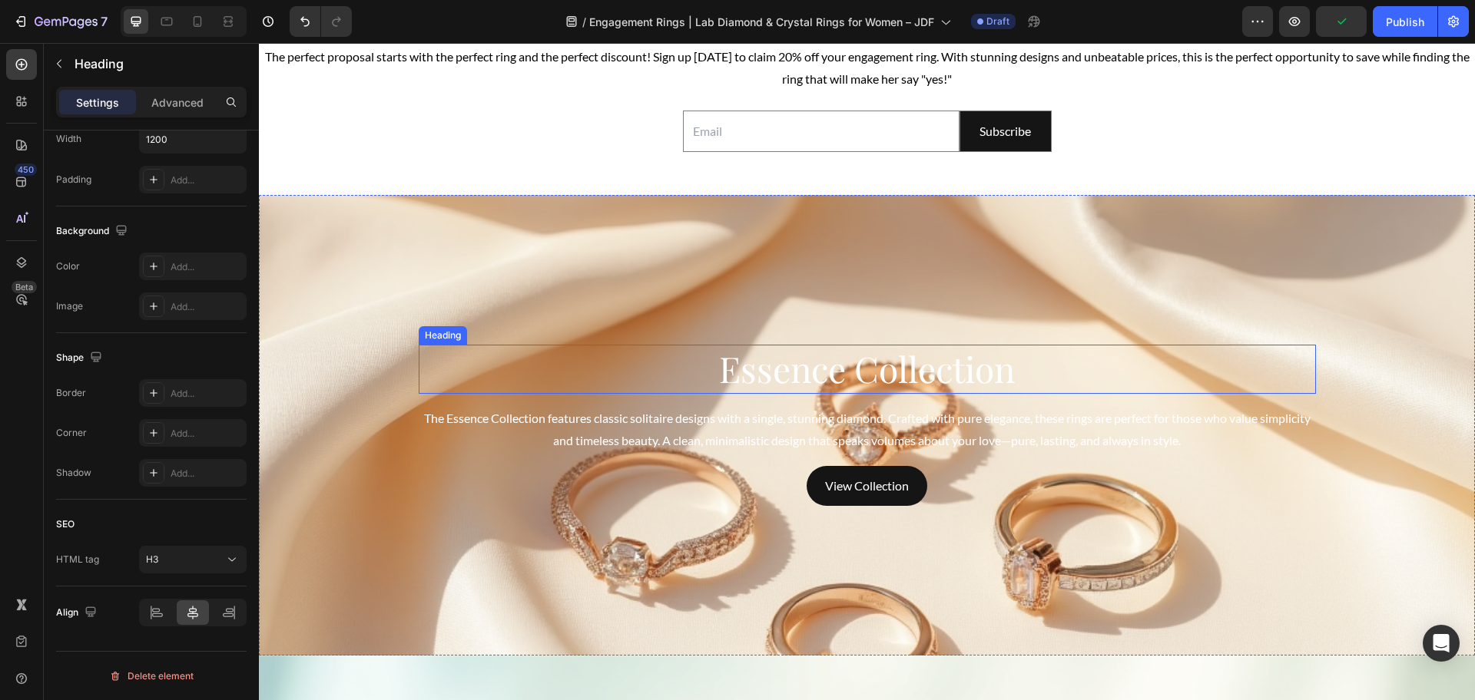
click at [838, 372] on h2 "Essence Collection" at bounding box center [867, 369] width 897 height 49
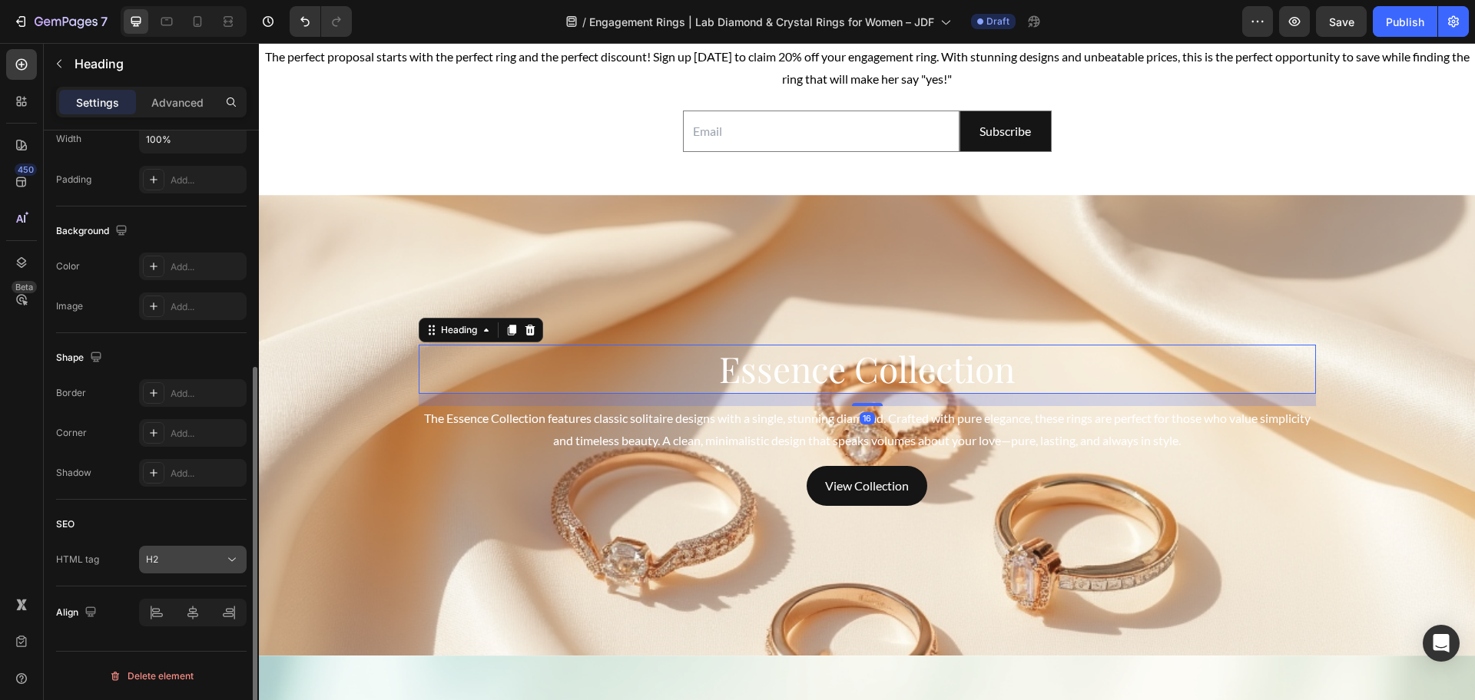
click at [184, 555] on div "H2" at bounding box center [185, 560] width 78 height 14
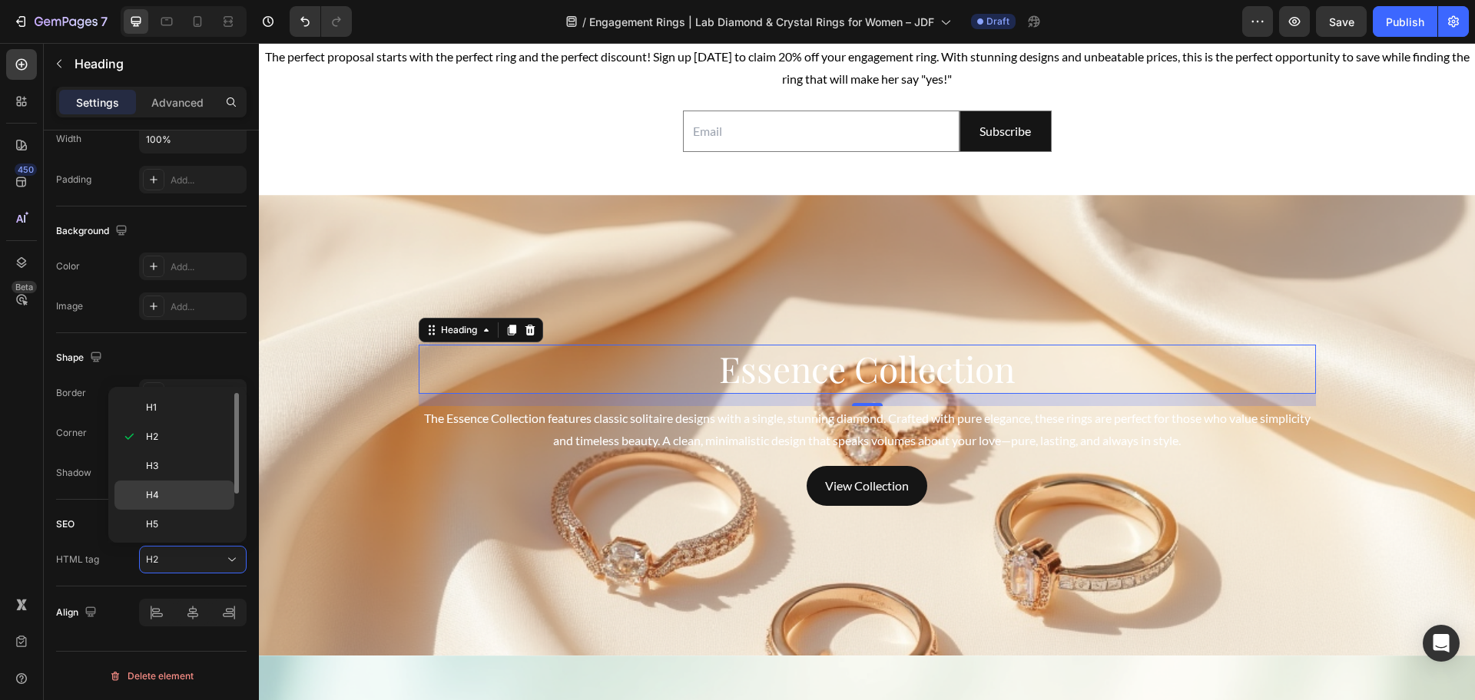
click at [175, 492] on p "H4" at bounding box center [186, 495] width 81 height 14
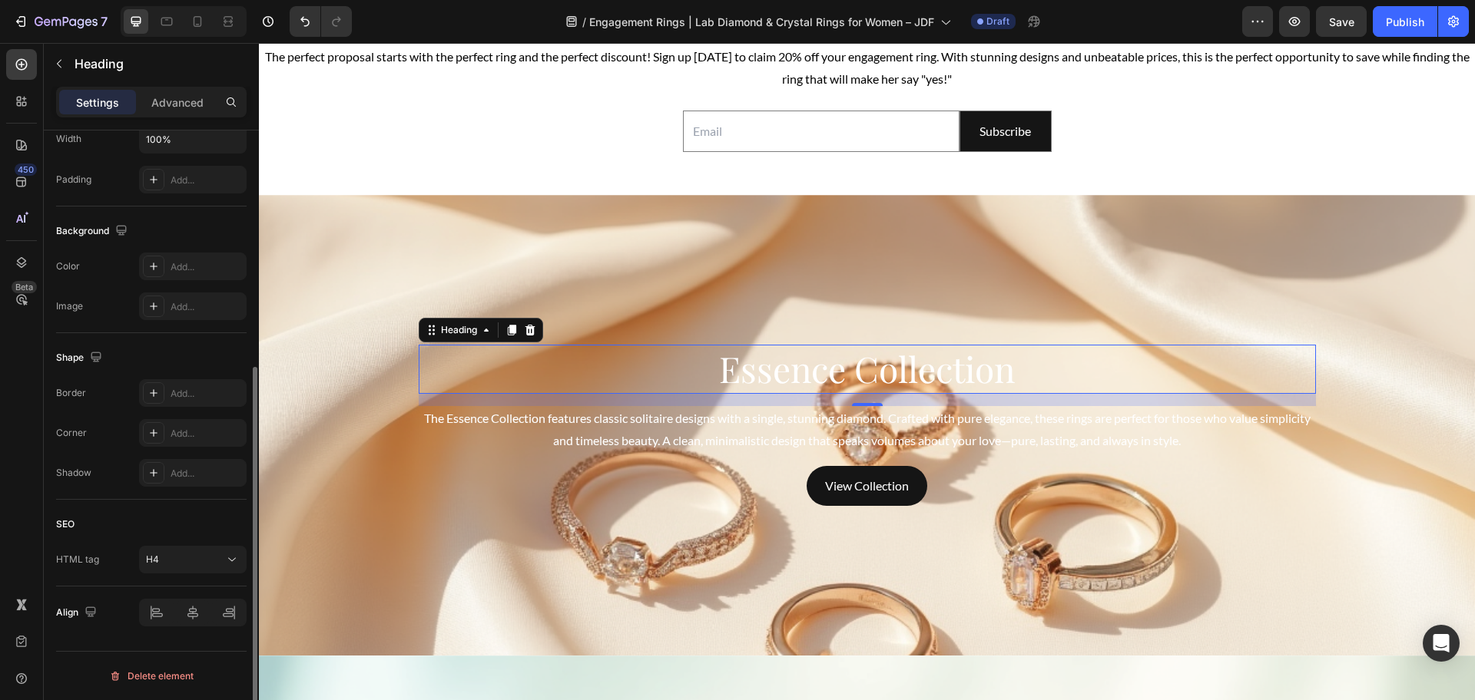
scroll to position [0, 0]
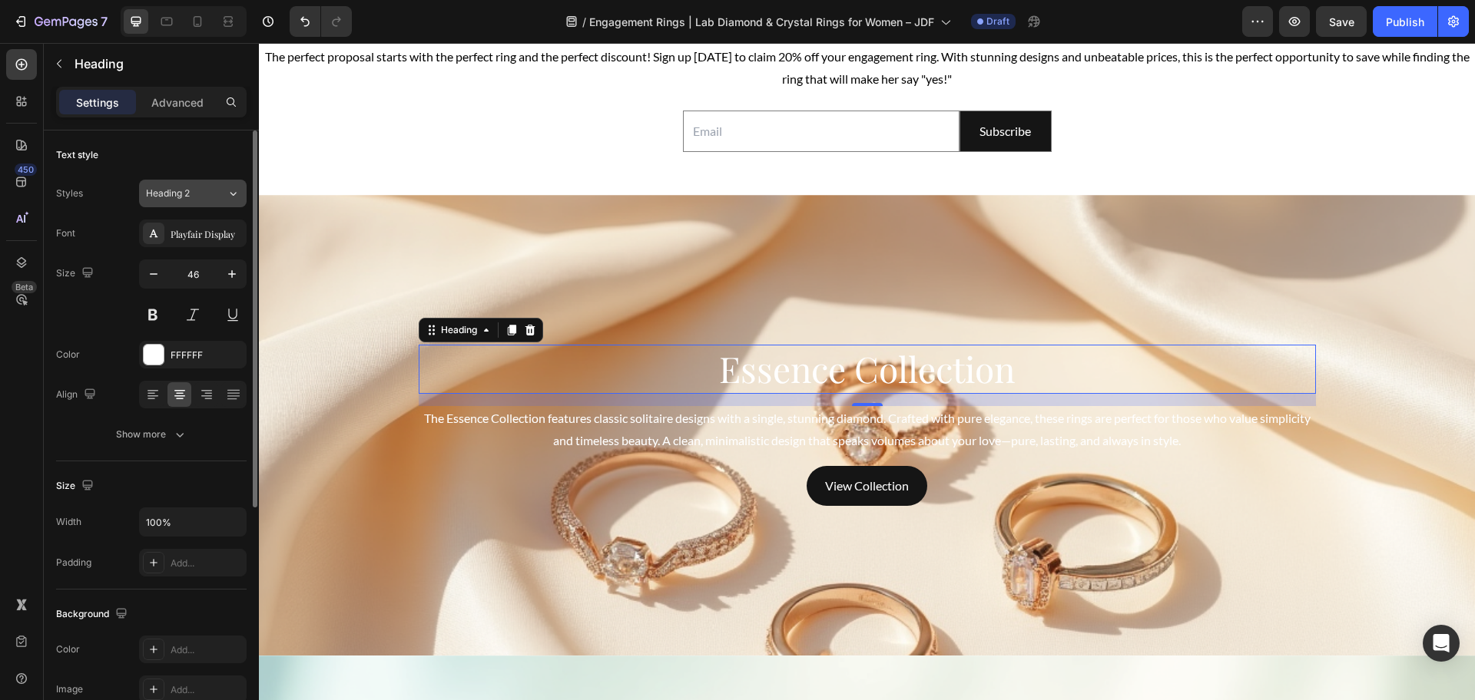
click at [200, 190] on div "Heading 2" at bounding box center [177, 194] width 62 height 14
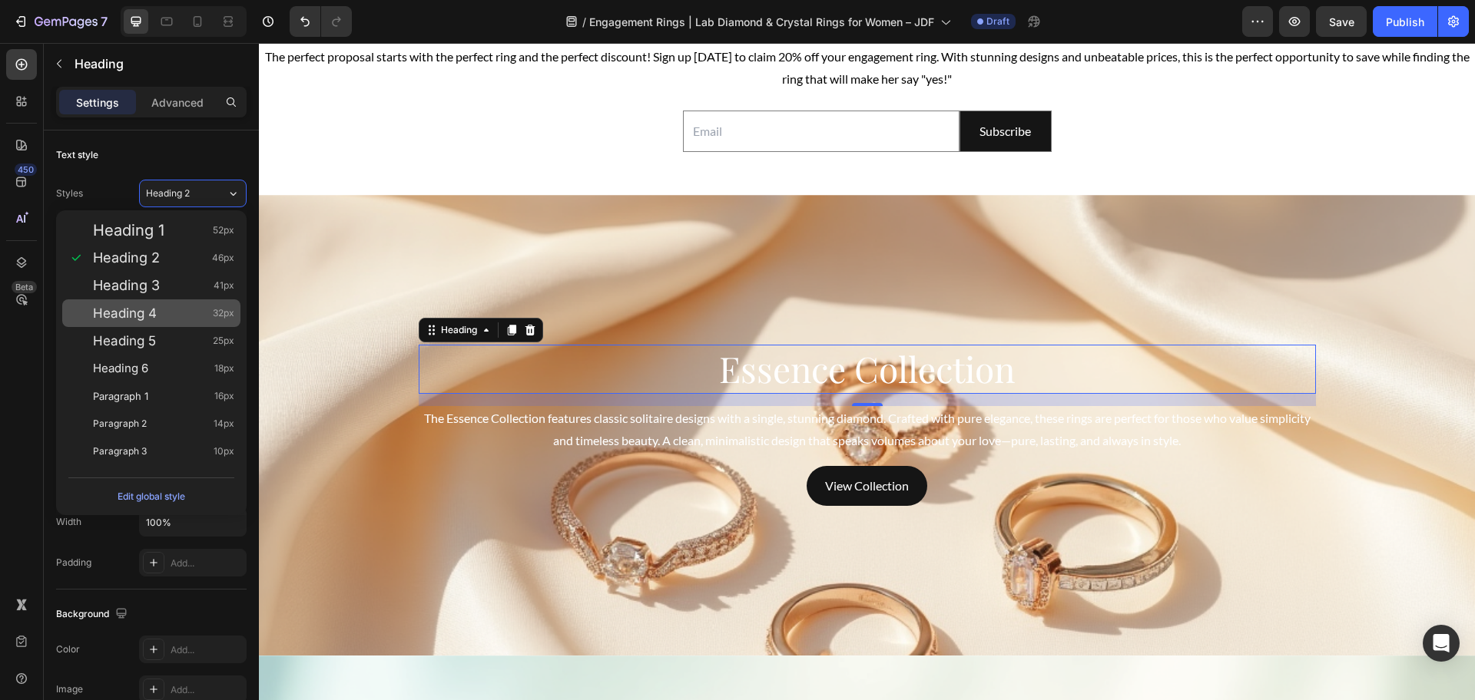
click at [137, 313] on span "Heading 4" at bounding box center [125, 313] width 64 height 15
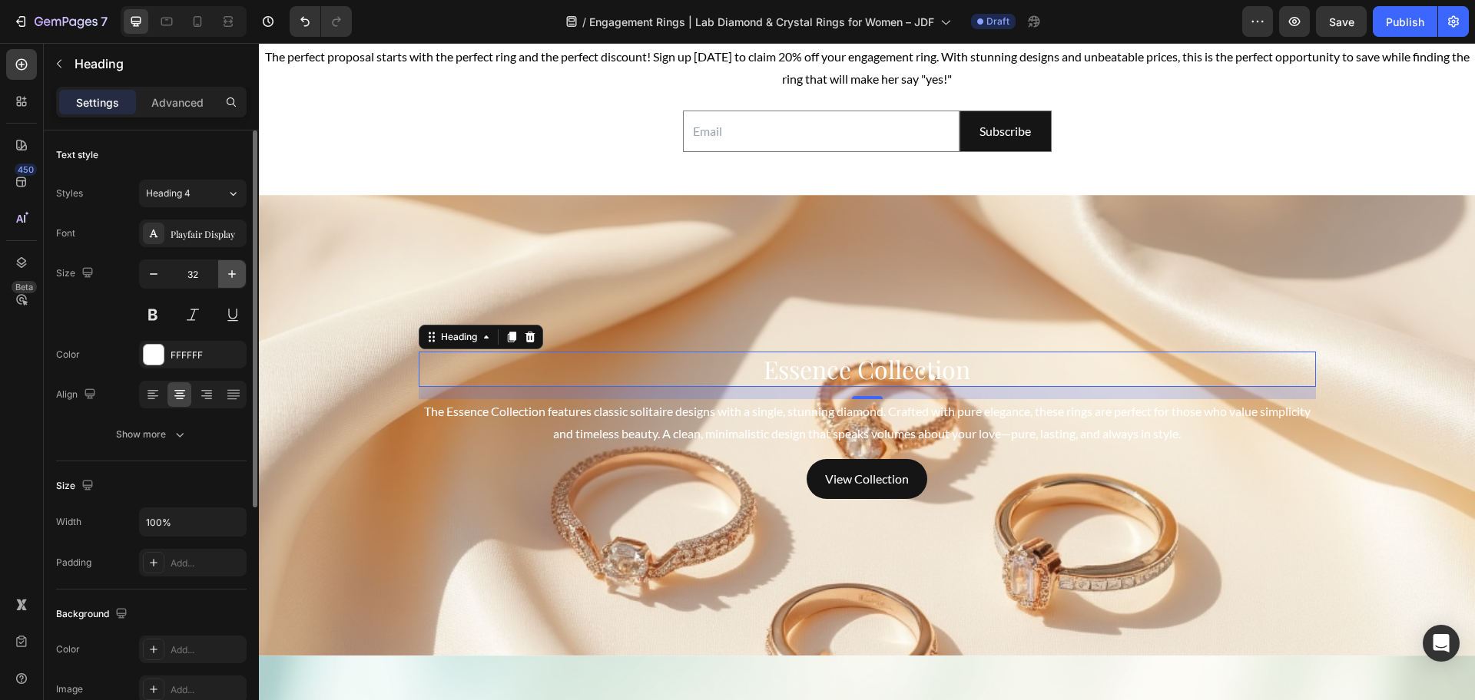
click at [230, 281] on icon "button" at bounding box center [231, 274] width 15 height 15
click at [229, 280] on icon "button" at bounding box center [231, 274] width 15 height 15
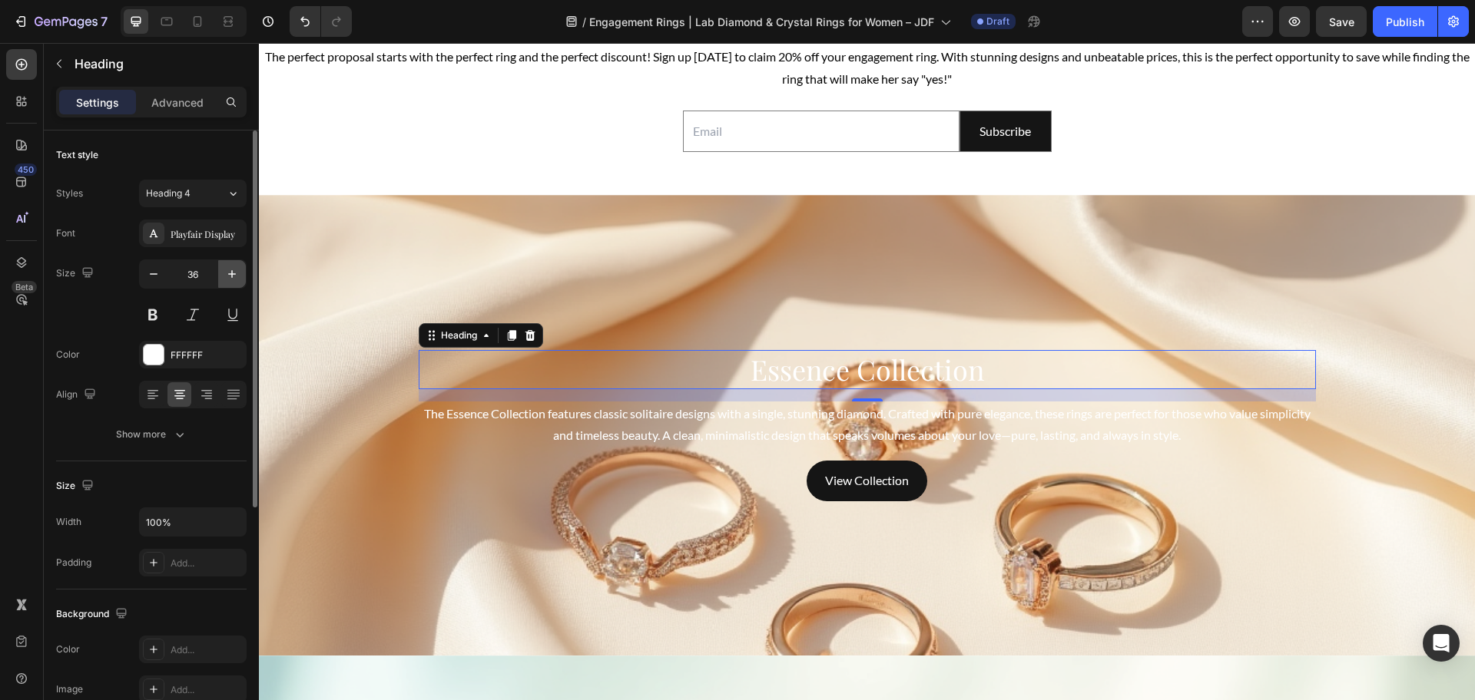
click at [229, 280] on icon "button" at bounding box center [231, 274] width 15 height 15
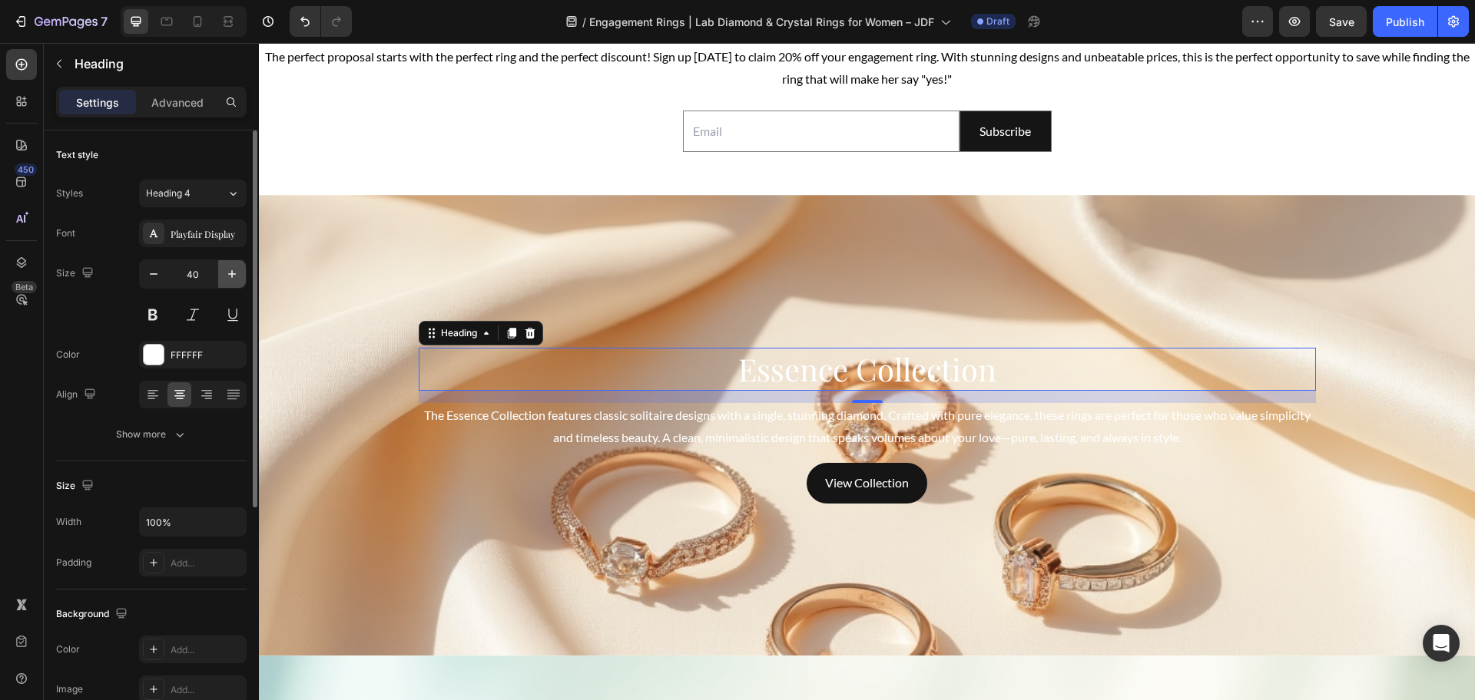
click at [229, 280] on icon "button" at bounding box center [231, 274] width 15 height 15
click at [226, 276] on icon "button" at bounding box center [231, 274] width 15 height 15
click at [145, 274] on button "button" at bounding box center [154, 274] width 28 height 28
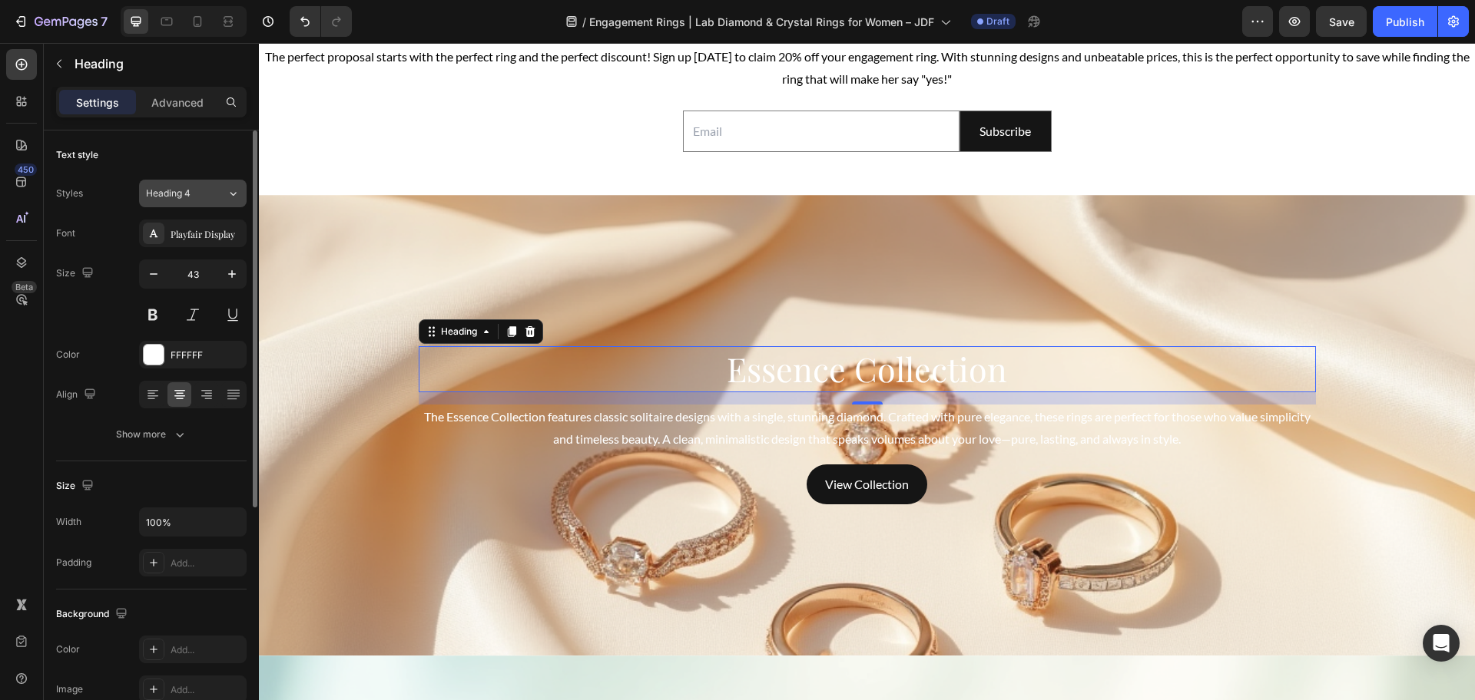
click at [193, 191] on div "Heading 4" at bounding box center [177, 194] width 62 height 14
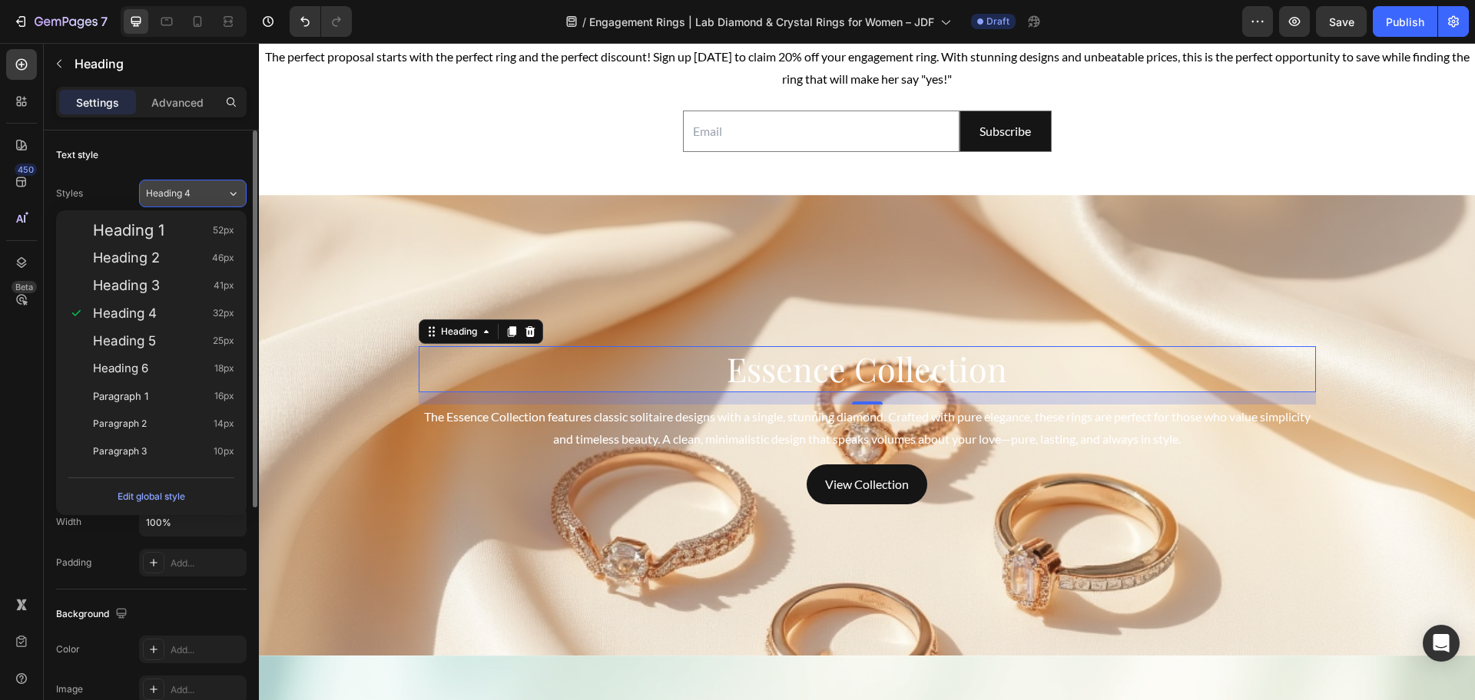
click at [193, 191] on div "Heading 4" at bounding box center [177, 194] width 62 height 14
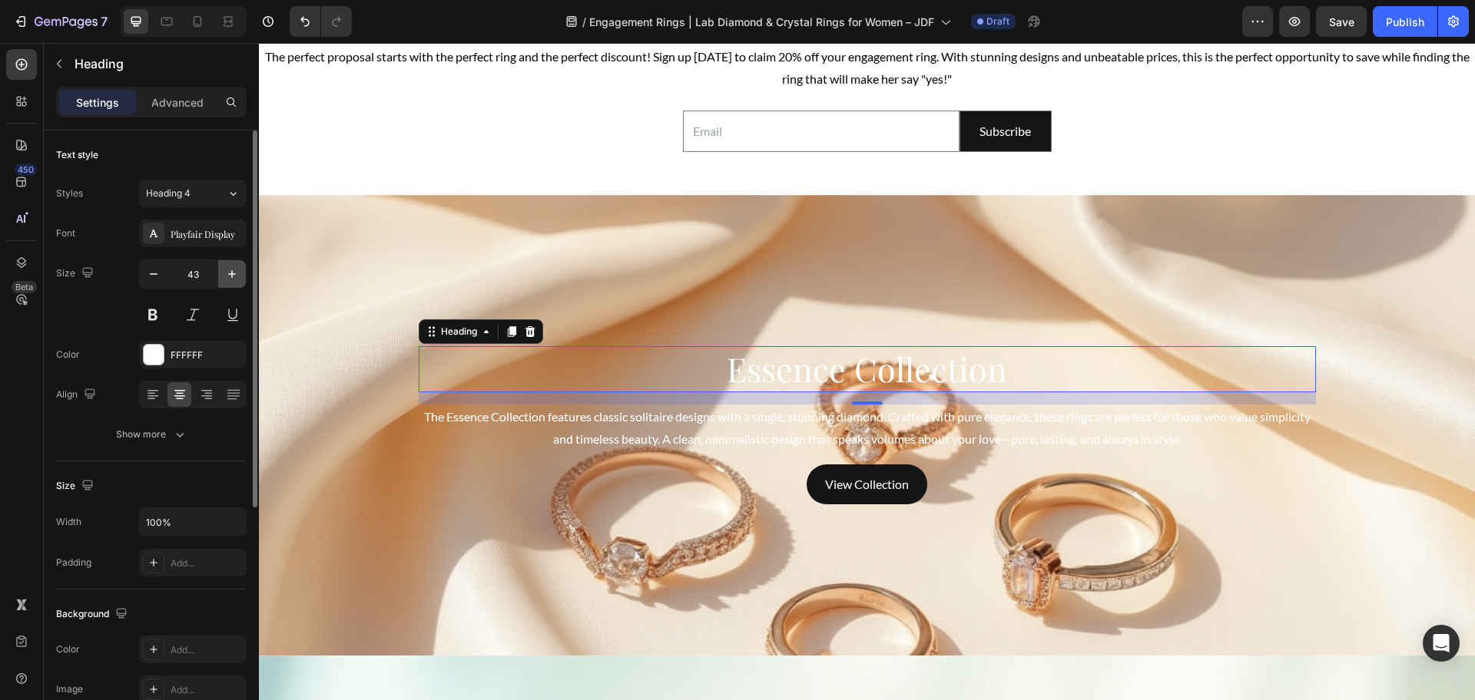
click at [235, 273] on icon "button" at bounding box center [231, 274] width 15 height 15
type input "46"
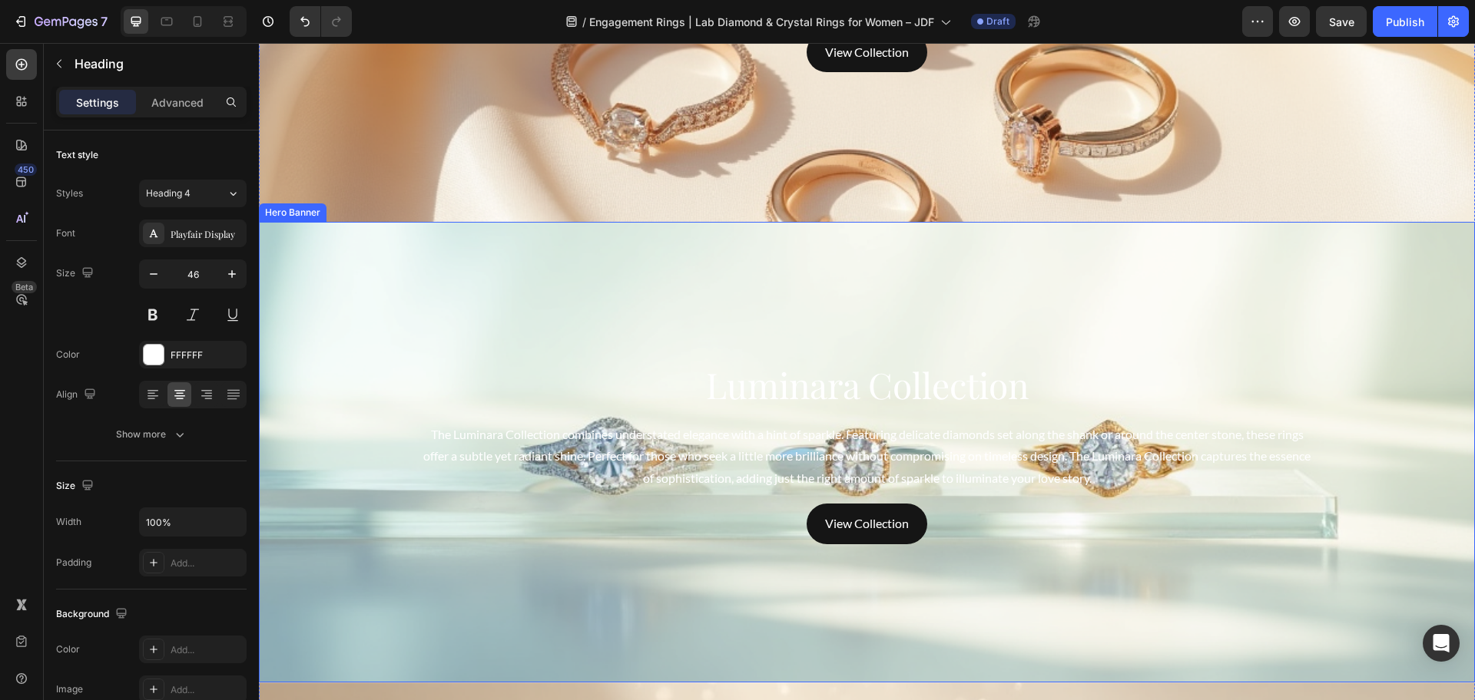
scroll to position [4000, 0]
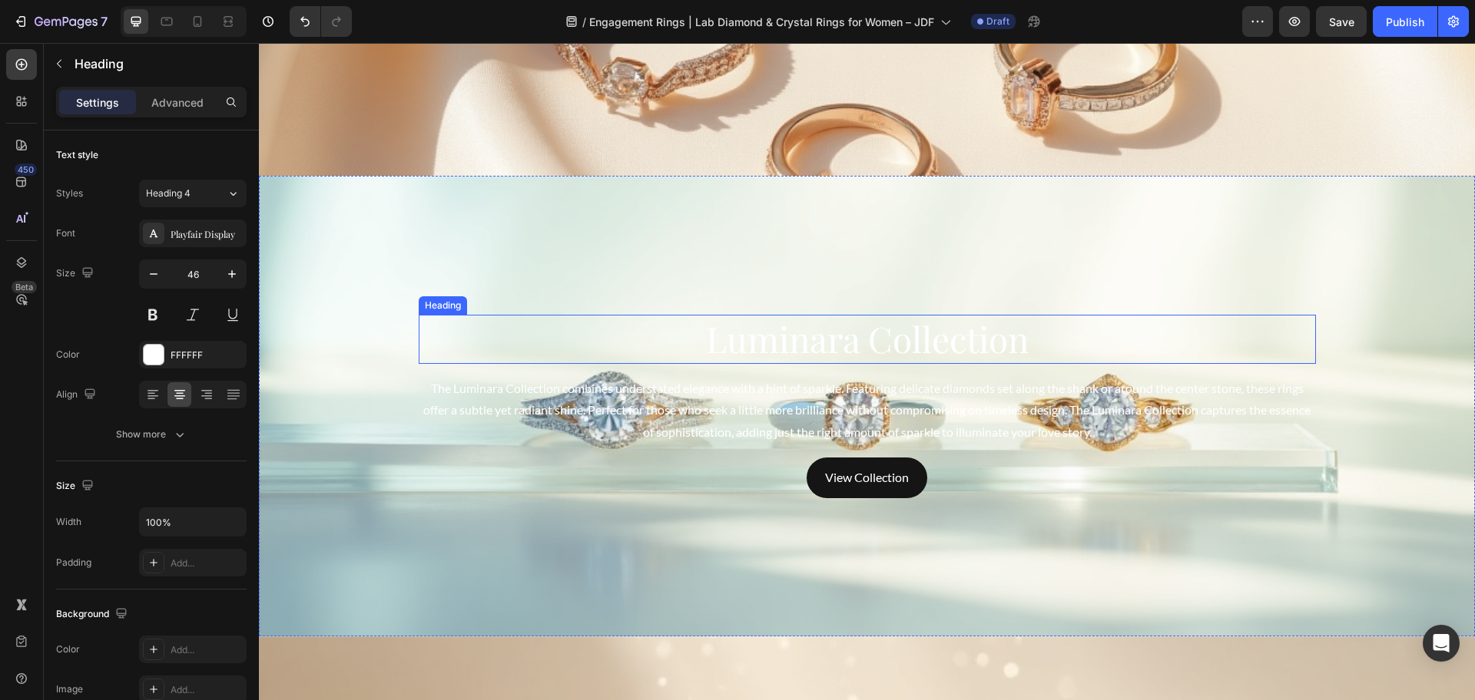
click at [814, 354] on h2 "Luminara Collection" at bounding box center [867, 339] width 897 height 49
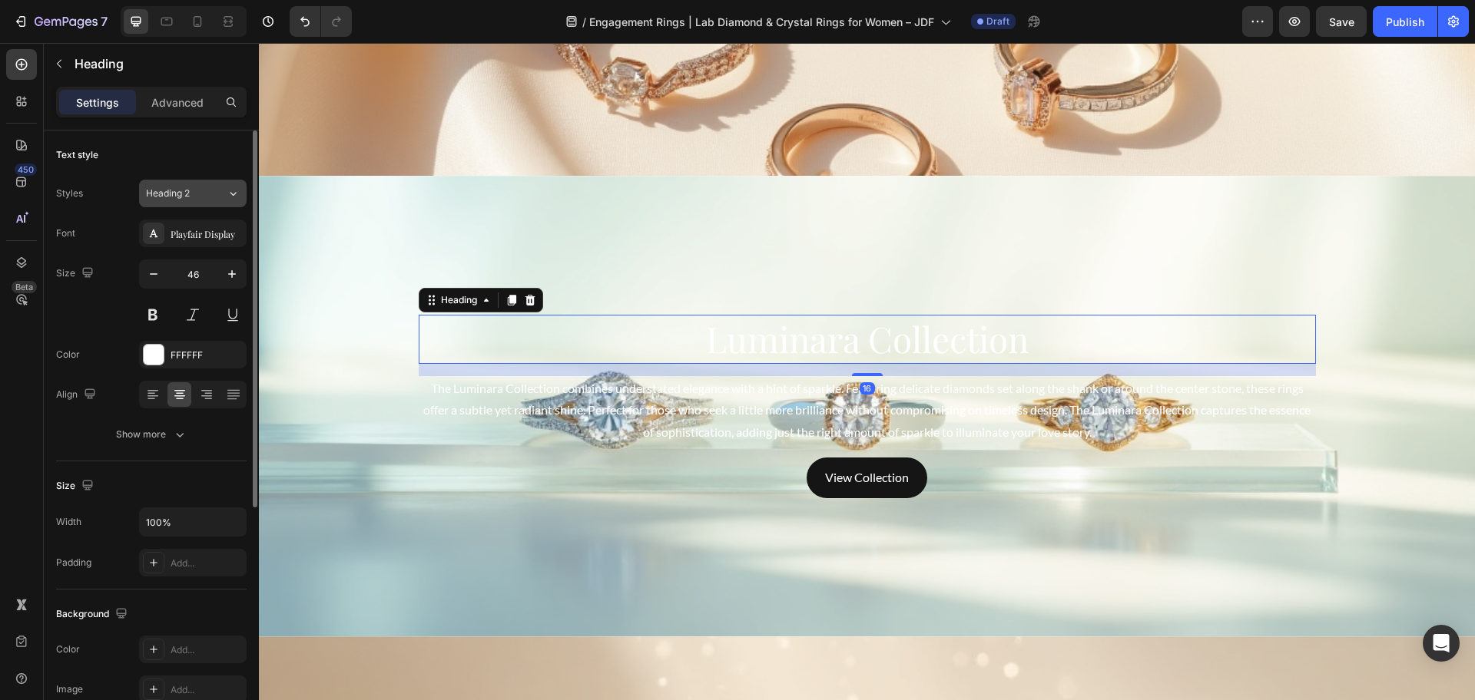
click at [203, 194] on div "Heading 2" at bounding box center [177, 194] width 62 height 14
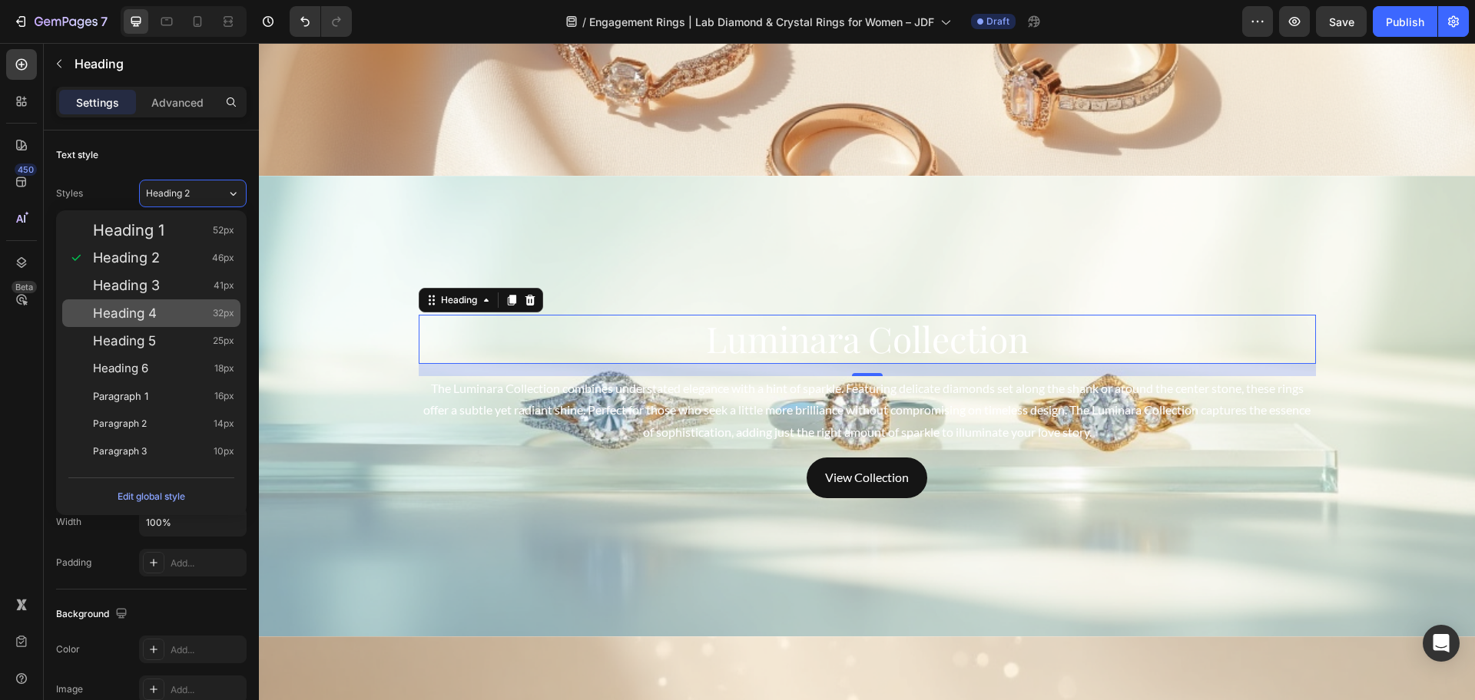
click at [171, 307] on div "Heading 4 32px" at bounding box center [163, 313] width 141 height 15
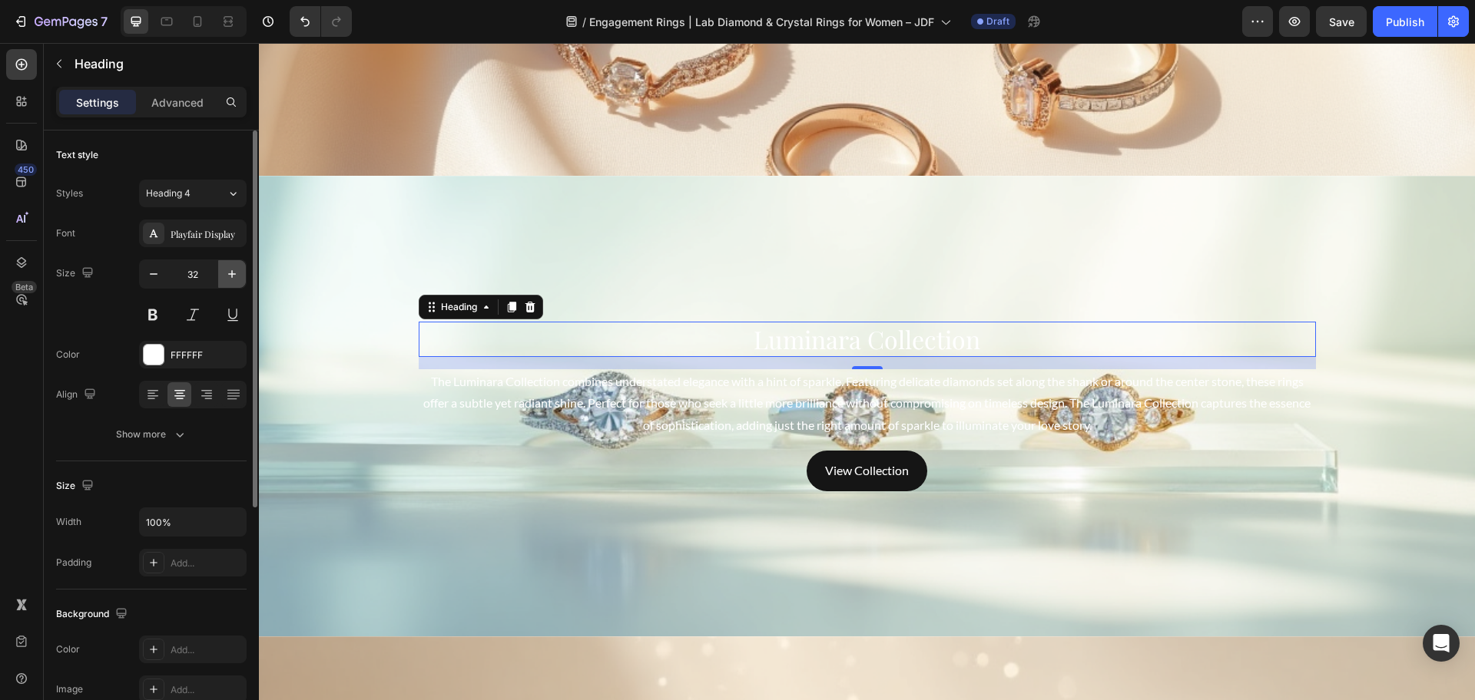
click at [232, 261] on button "button" at bounding box center [232, 274] width 28 height 28
click at [231, 271] on icon "button" at bounding box center [231, 274] width 15 height 15
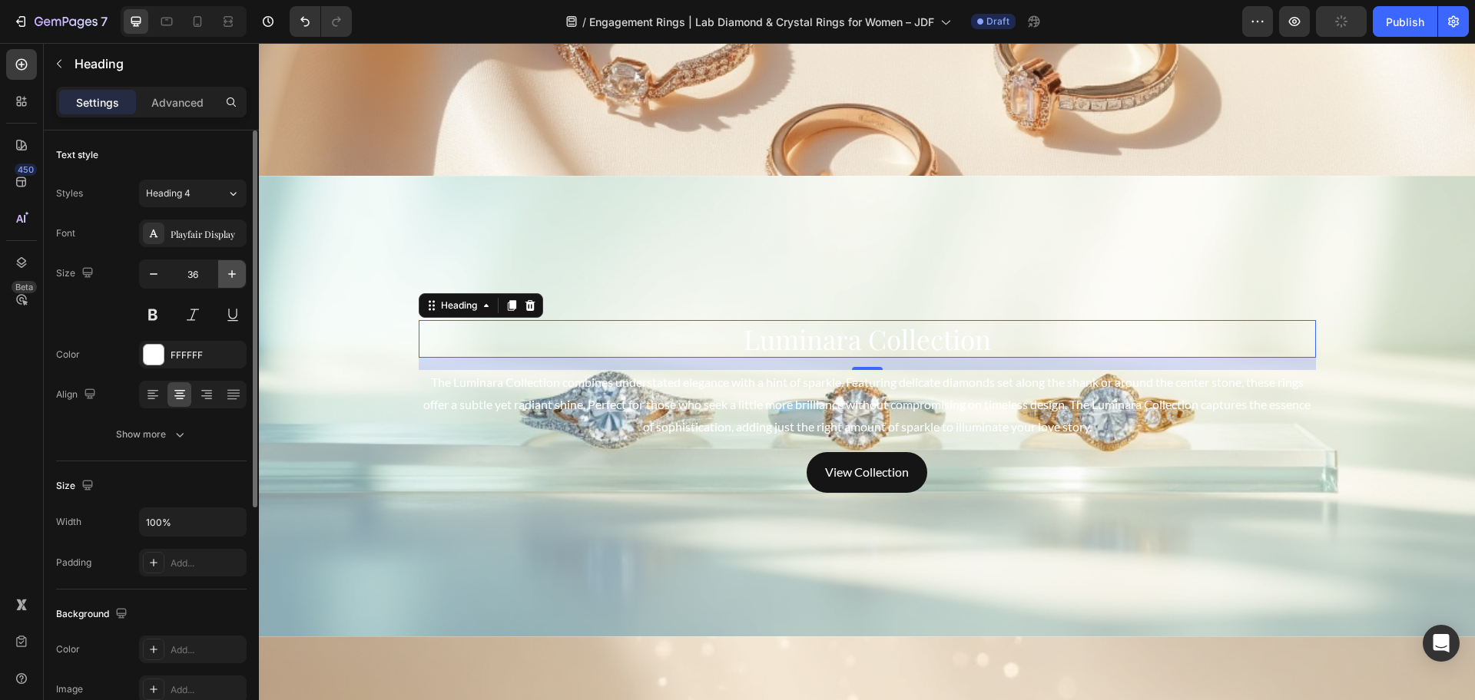
click at [231, 271] on icon "button" at bounding box center [231, 274] width 15 height 15
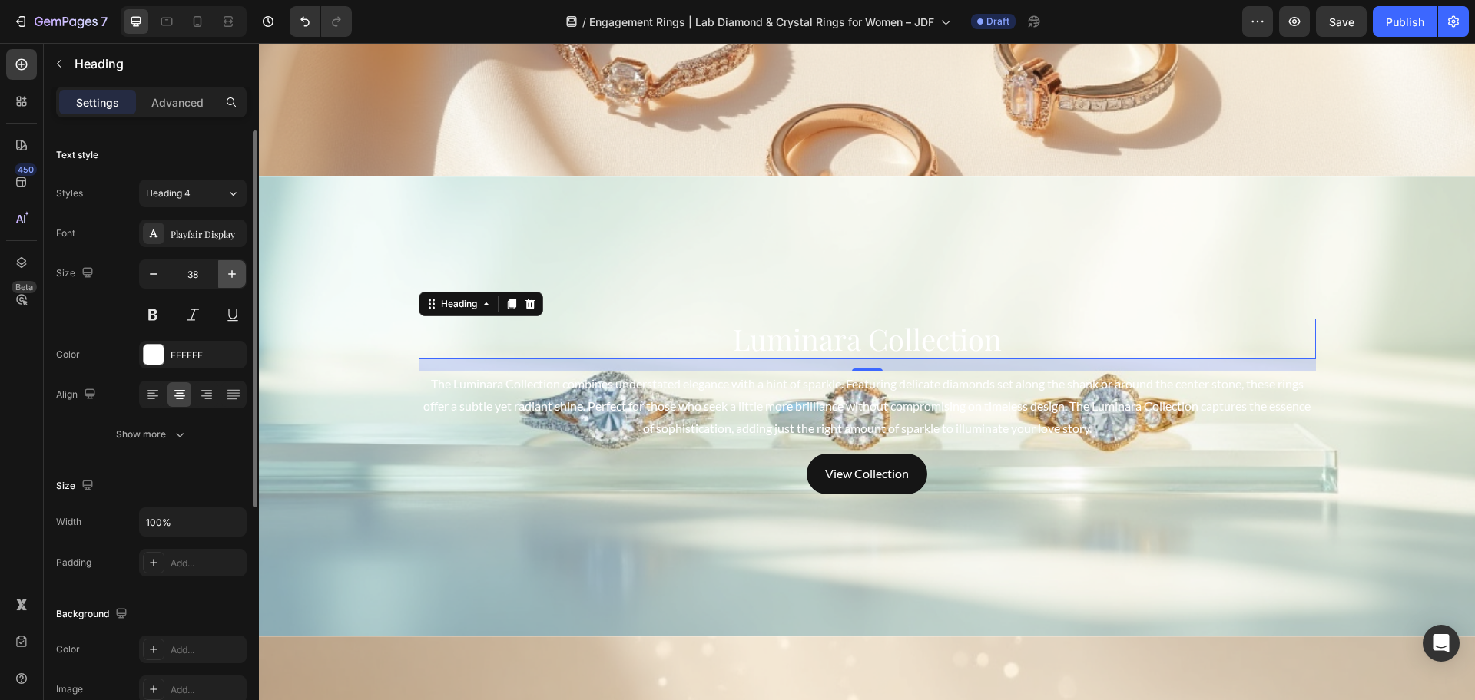
click at [231, 271] on icon "button" at bounding box center [231, 274] width 15 height 15
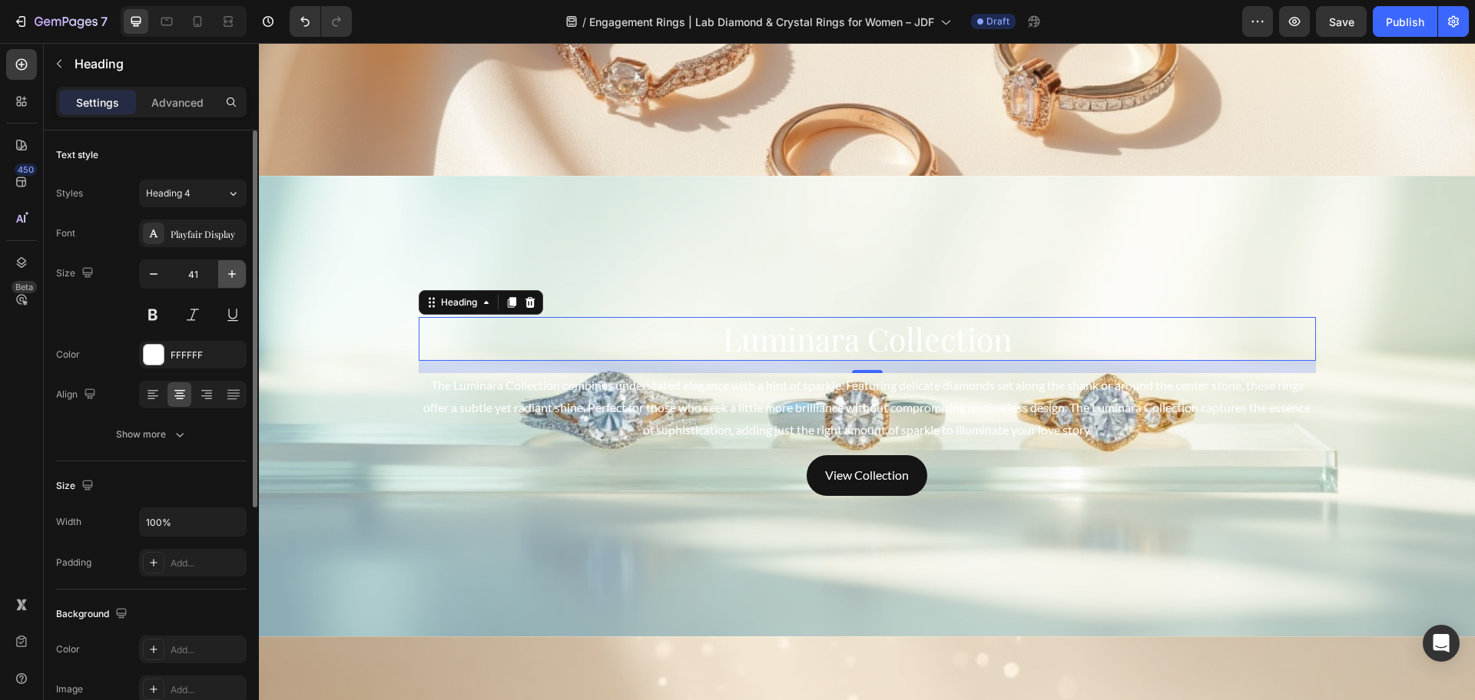
click at [231, 271] on icon "button" at bounding box center [231, 274] width 15 height 15
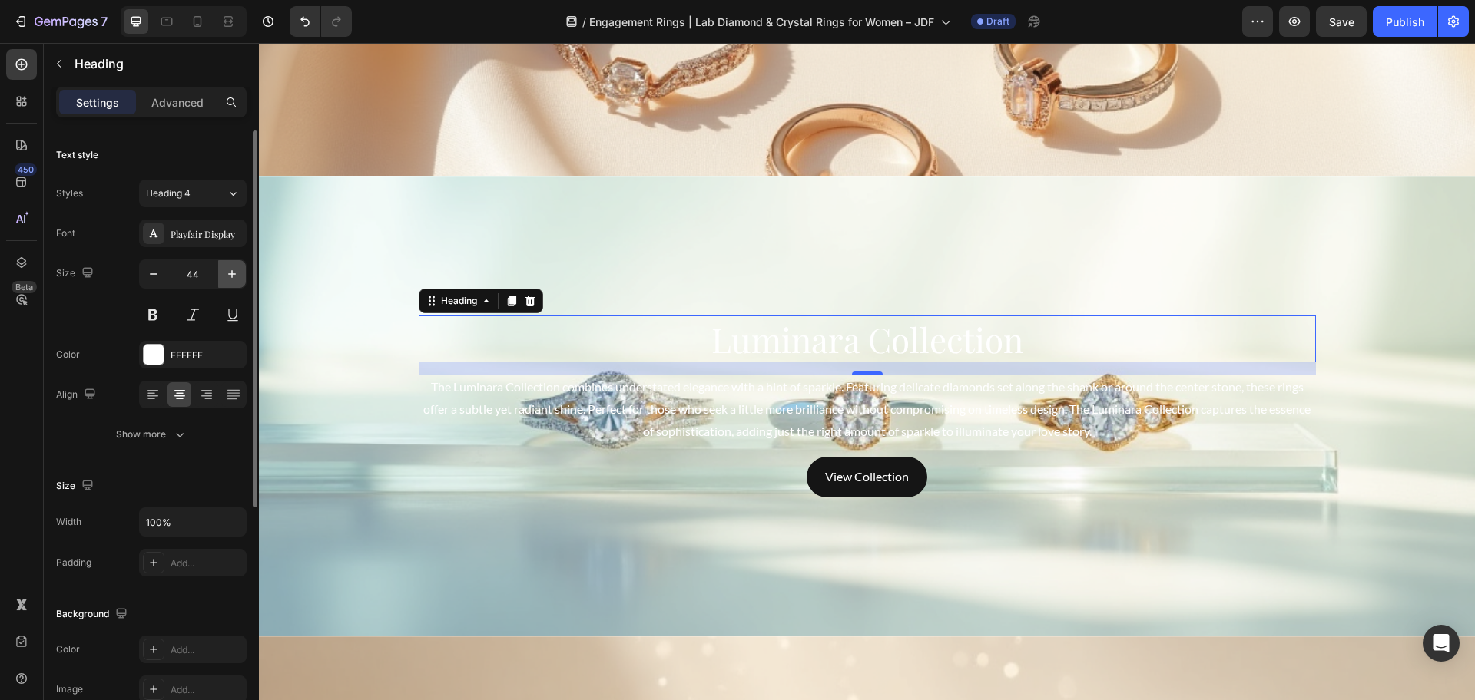
click at [231, 271] on icon "button" at bounding box center [231, 274] width 15 height 15
type input "46"
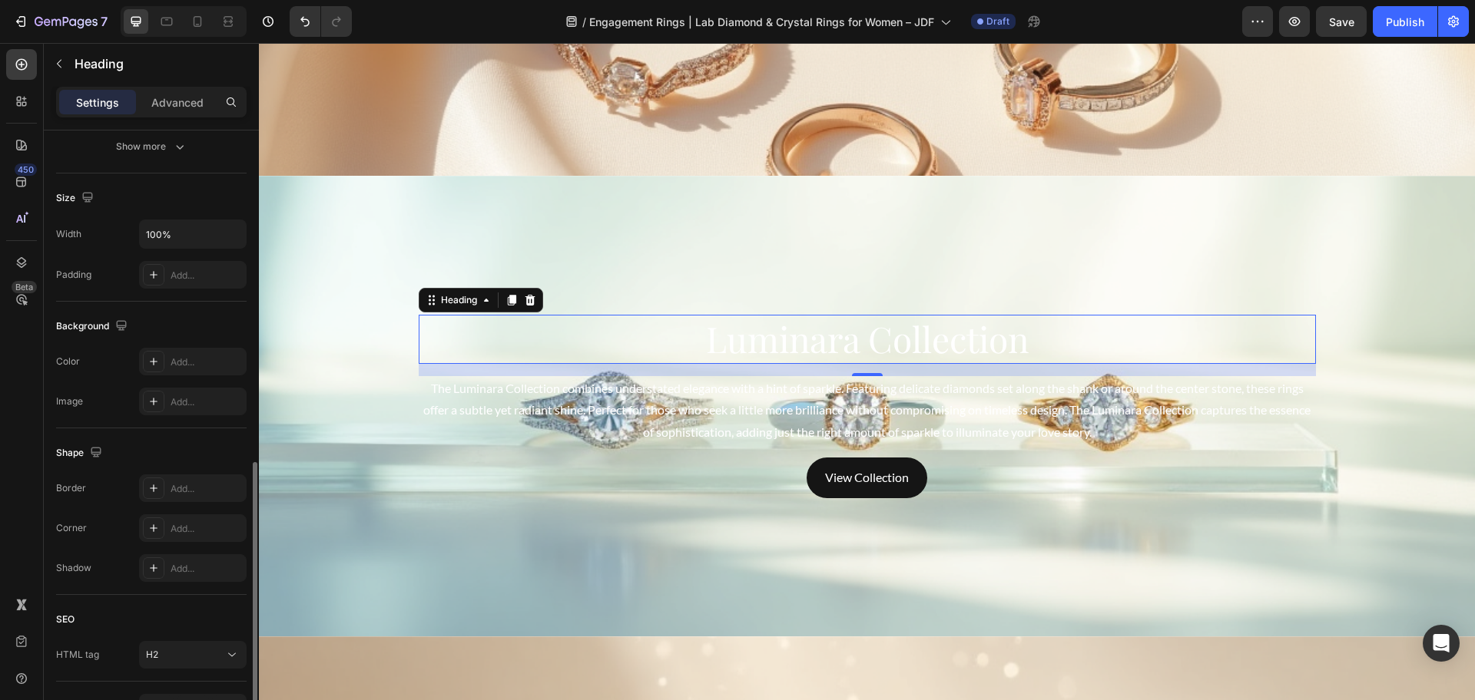
scroll to position [383, 0]
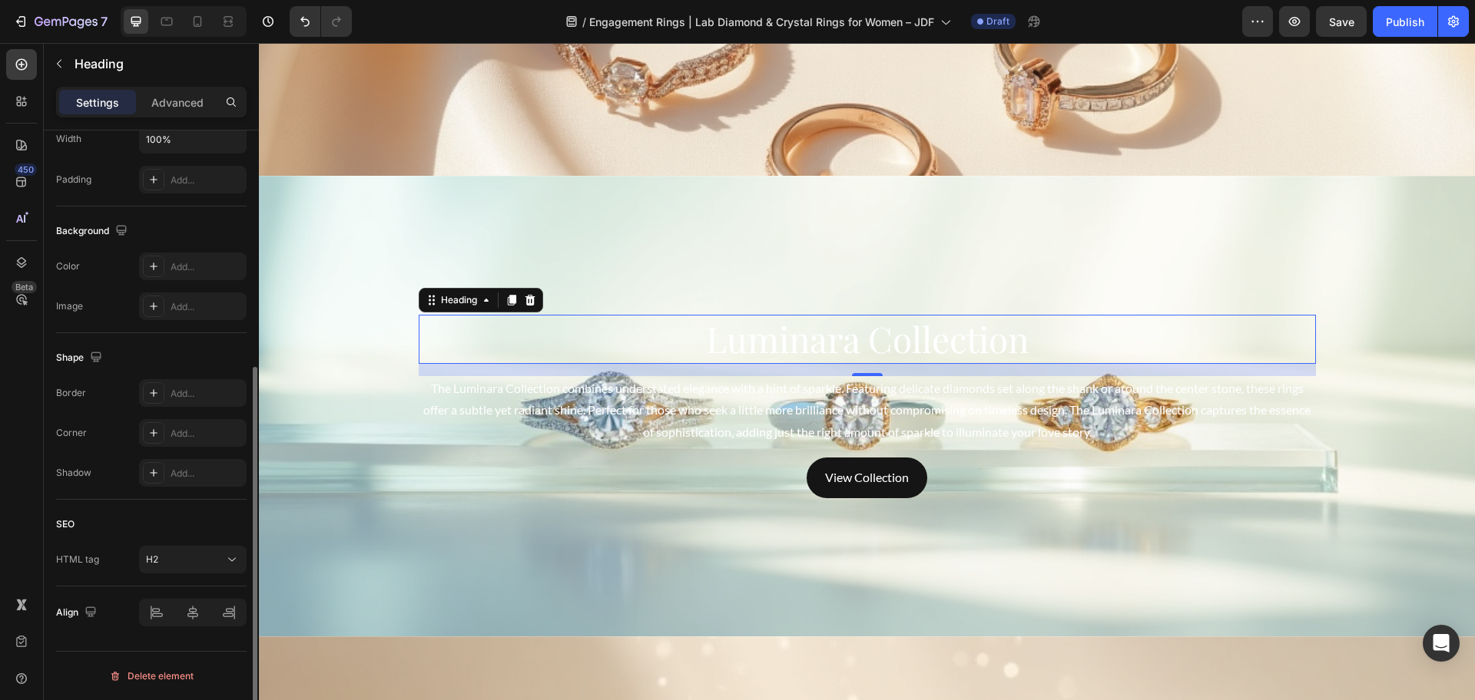
click at [206, 574] on div "SEO HTML tag H2" at bounding box center [151, 543] width 190 height 87
click at [204, 568] on button "H2" at bounding box center [193, 560] width 108 height 28
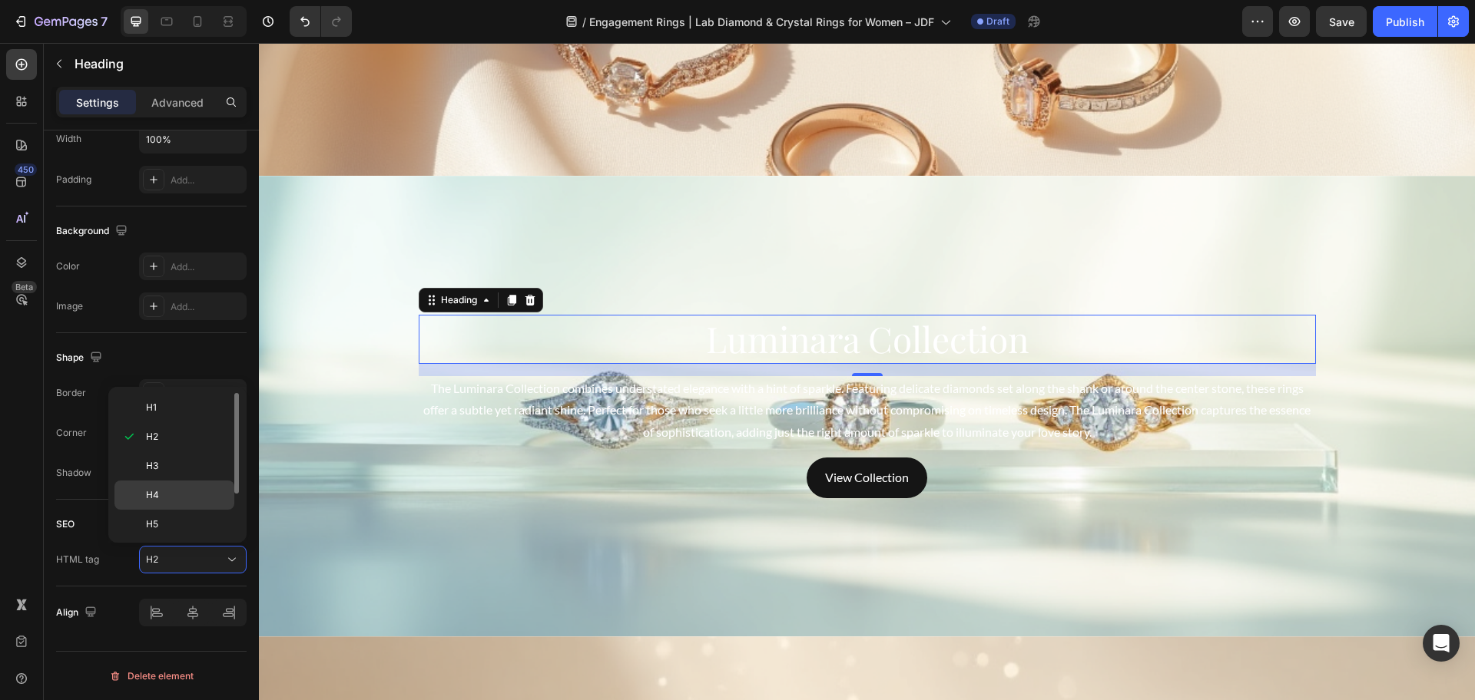
click at [196, 489] on p "H4" at bounding box center [186, 495] width 81 height 14
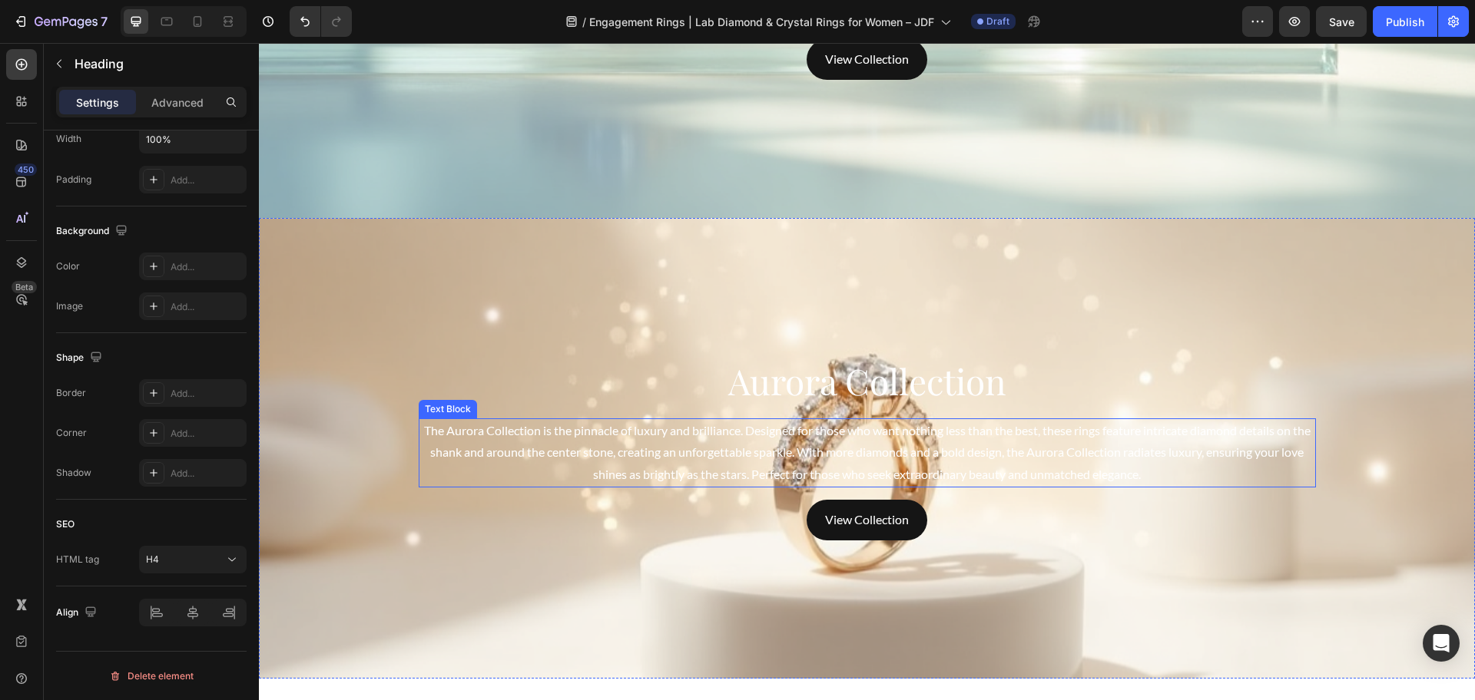
scroll to position [4480, 0]
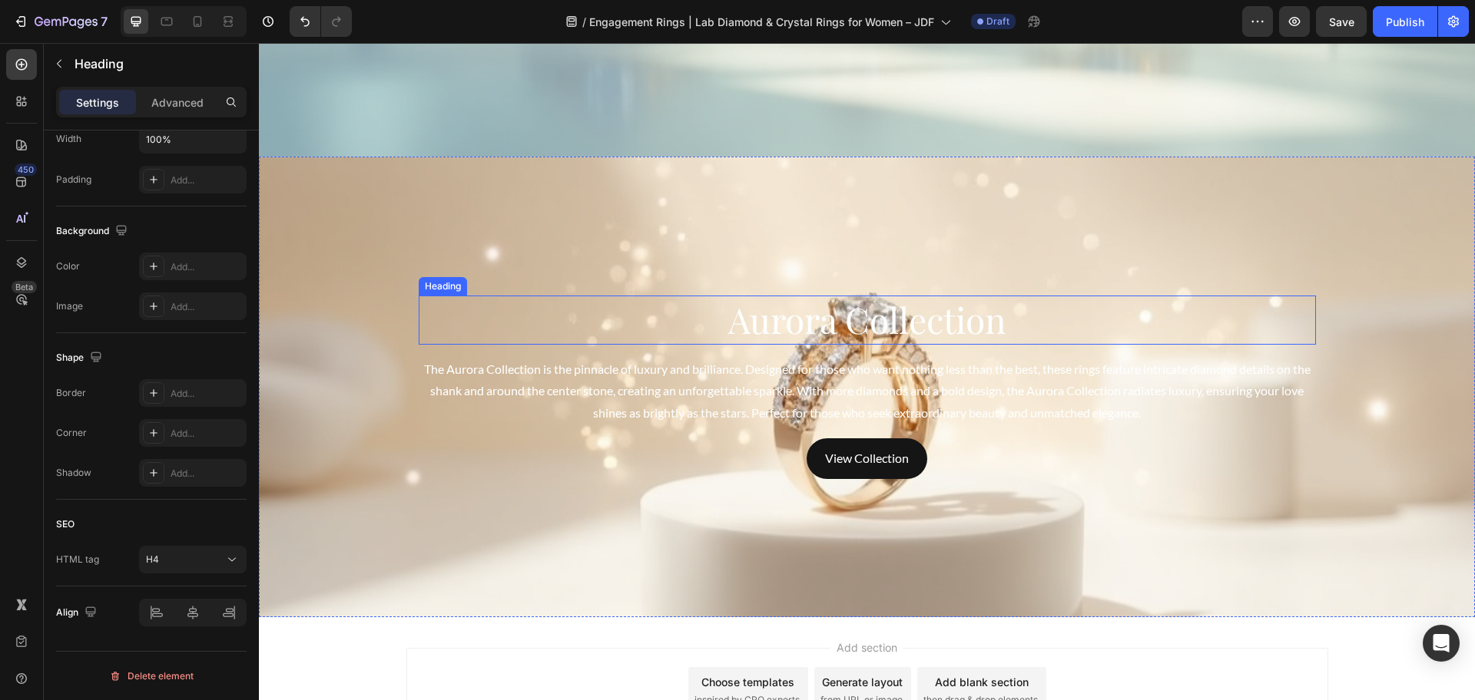
click at [821, 316] on h2 "Aurora Collection" at bounding box center [867, 320] width 897 height 49
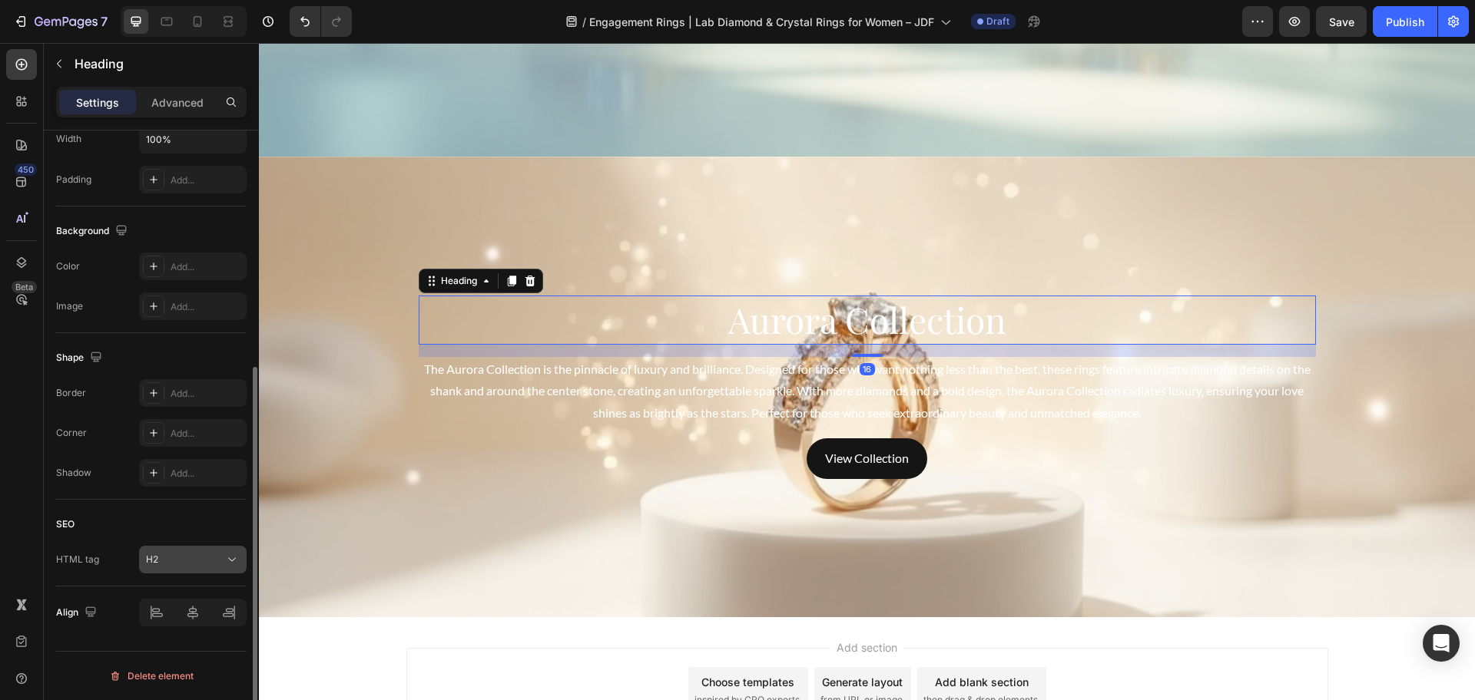
click at [165, 561] on div "H2" at bounding box center [185, 560] width 78 height 14
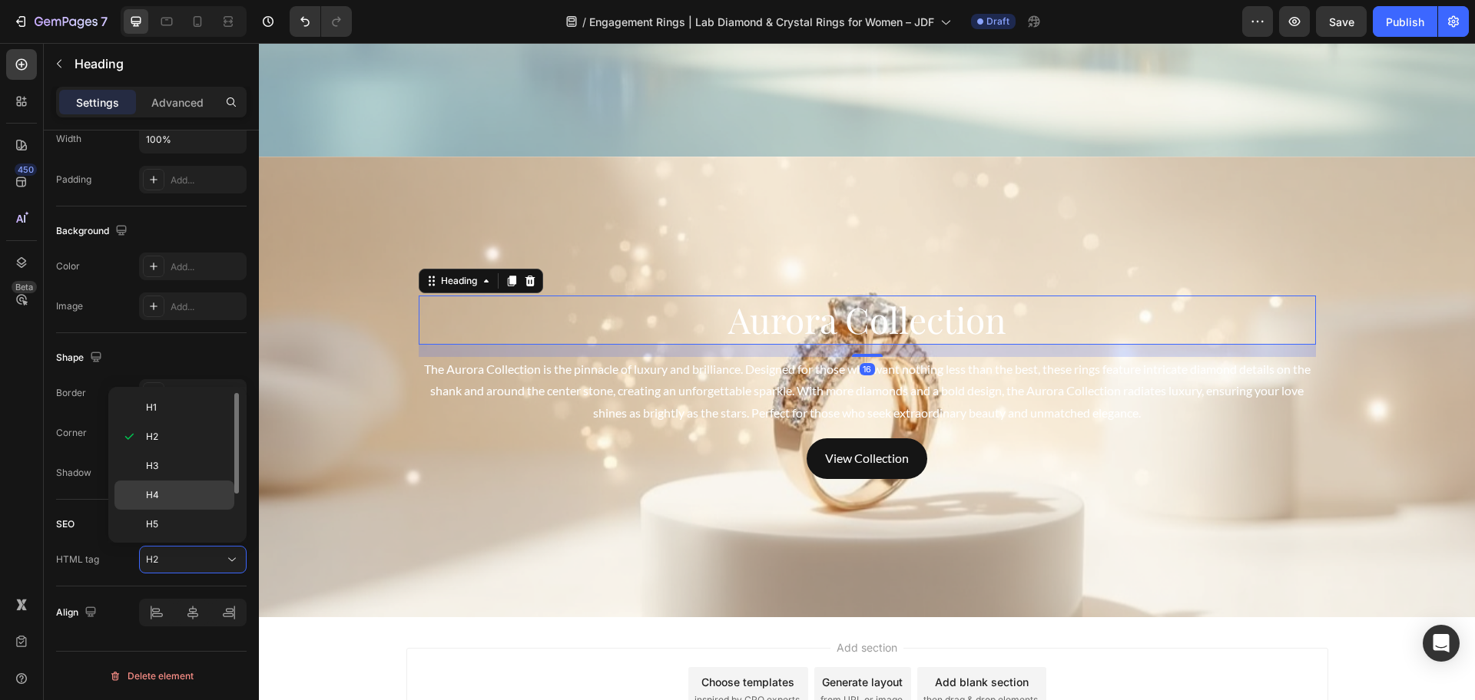
click at [171, 489] on p "H4" at bounding box center [186, 495] width 81 height 14
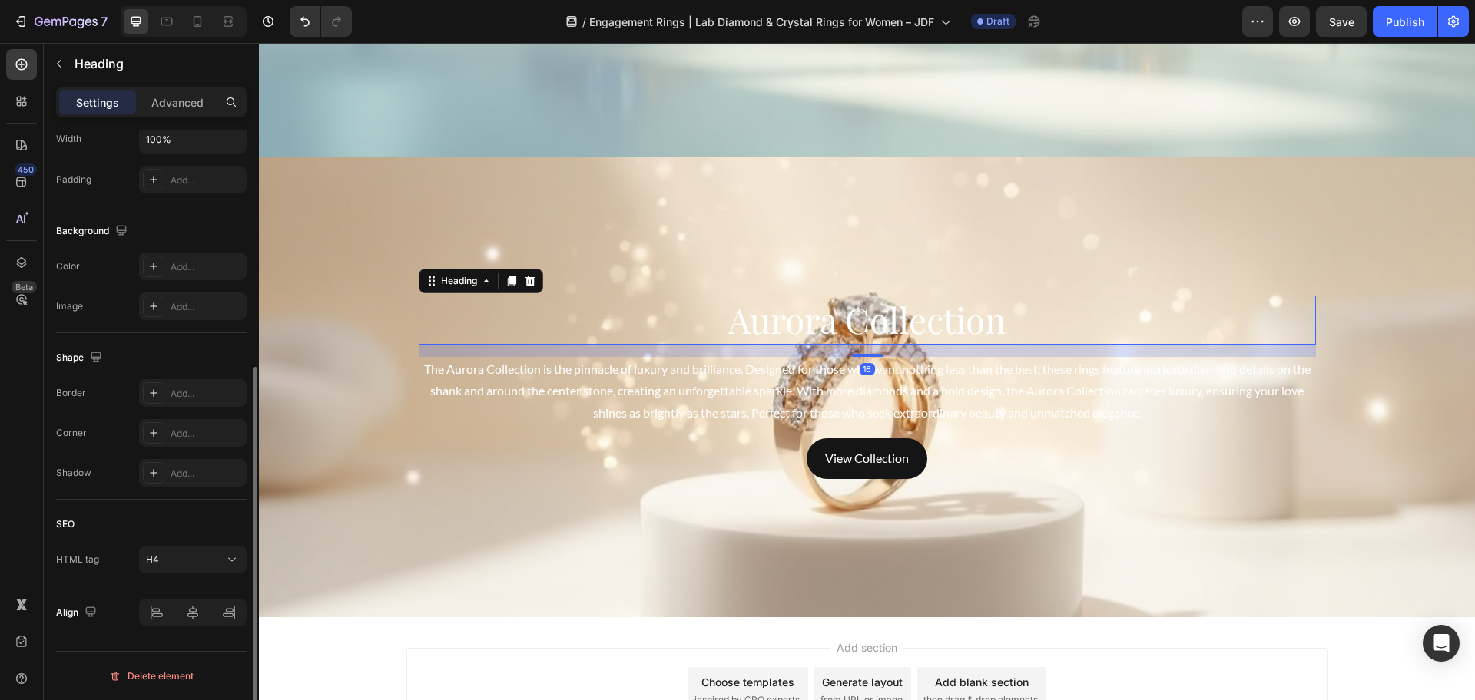
scroll to position [0, 0]
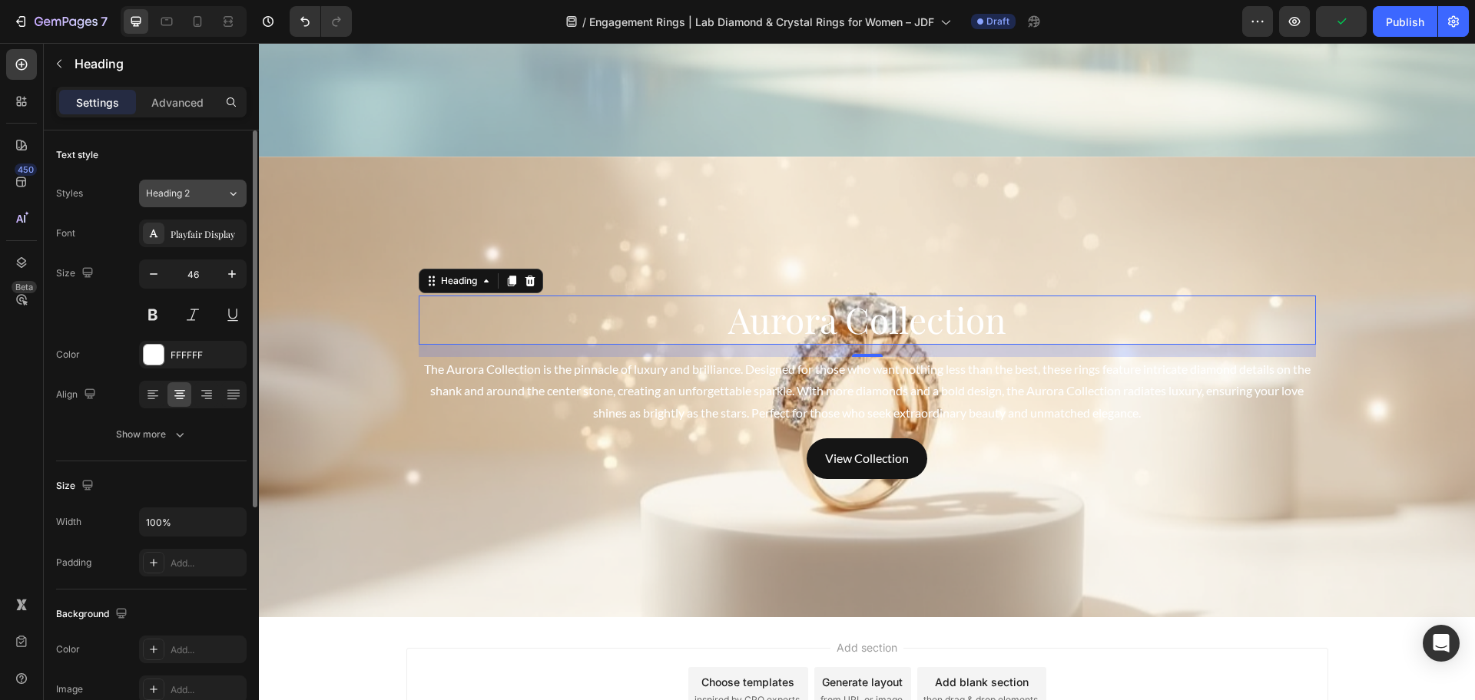
click at [189, 185] on button "Heading 2" at bounding box center [193, 194] width 108 height 28
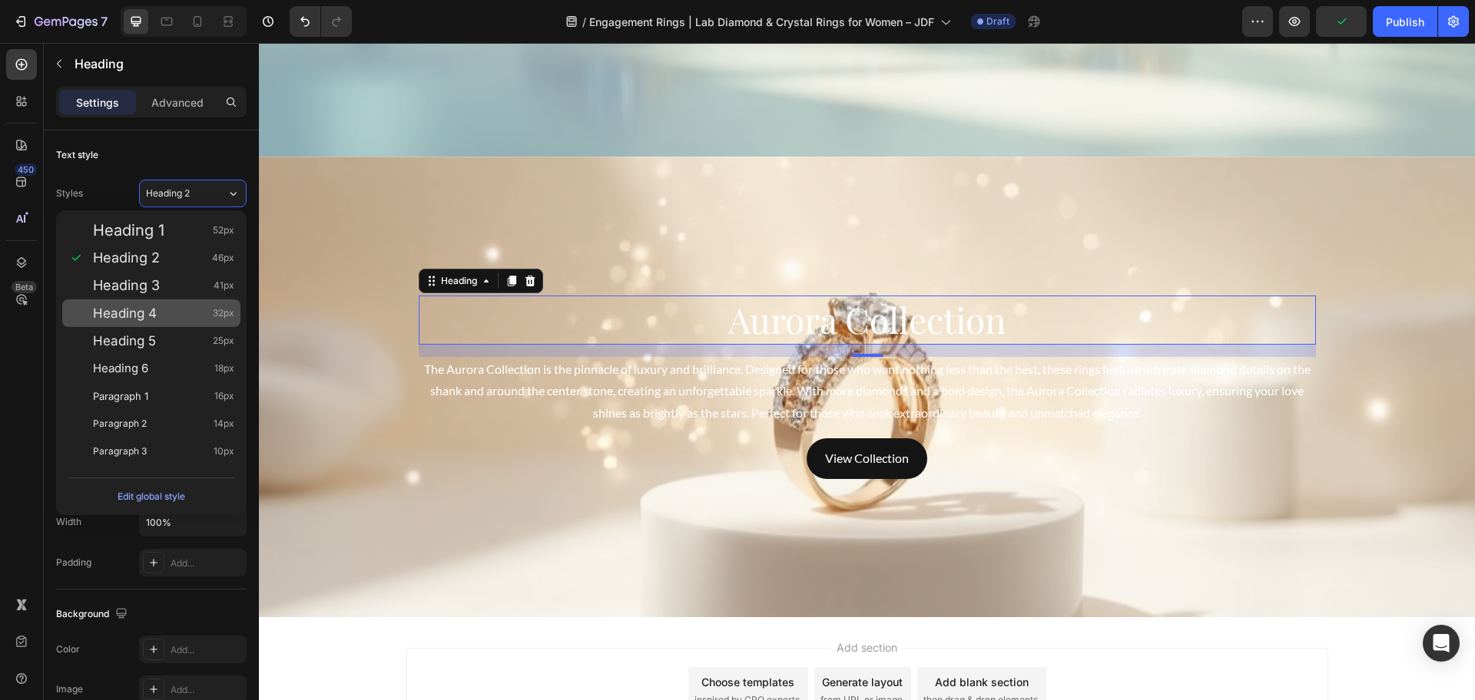
click at [171, 307] on div "Heading 4 32px" at bounding box center [163, 313] width 141 height 15
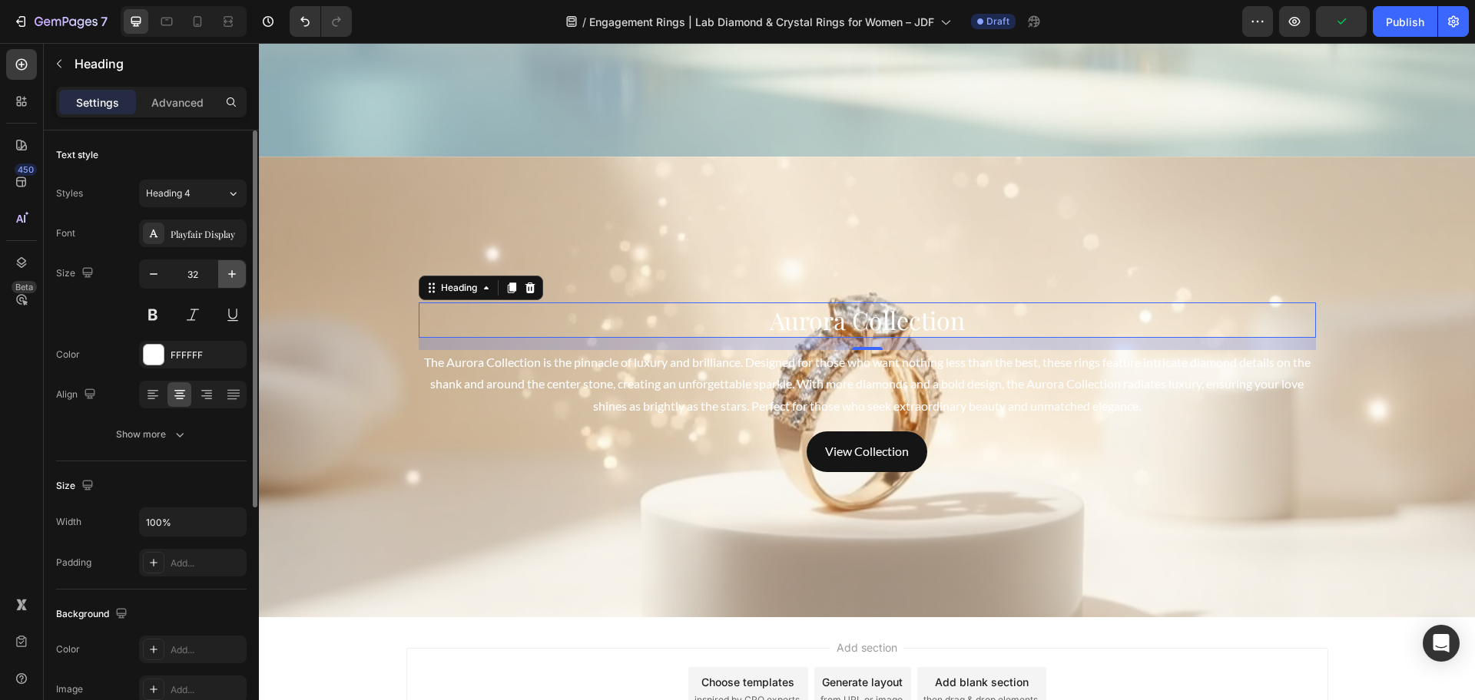
click at [240, 275] on button "button" at bounding box center [232, 274] width 28 height 28
click at [237, 275] on icon "button" at bounding box center [231, 274] width 15 height 15
click at [237, 274] on icon "button" at bounding box center [231, 274] width 15 height 15
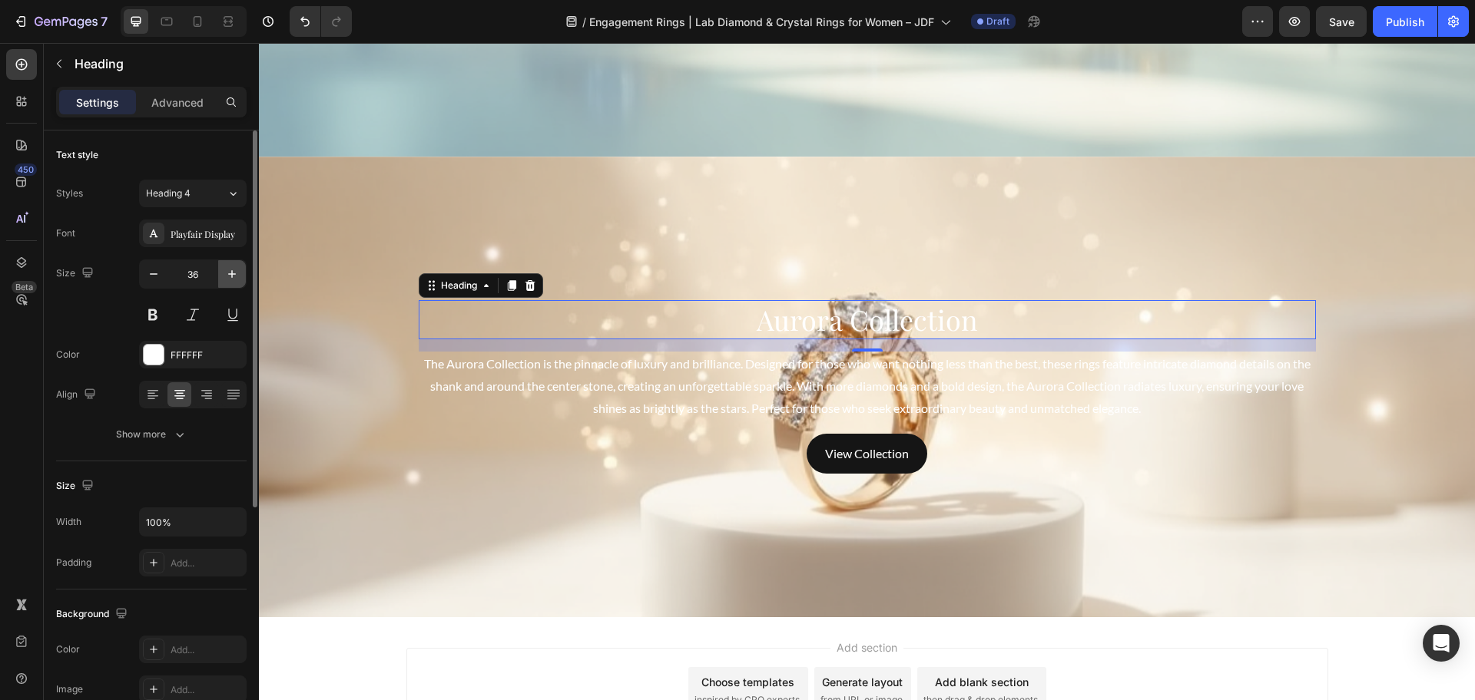
click at [237, 274] on icon "button" at bounding box center [231, 274] width 15 height 15
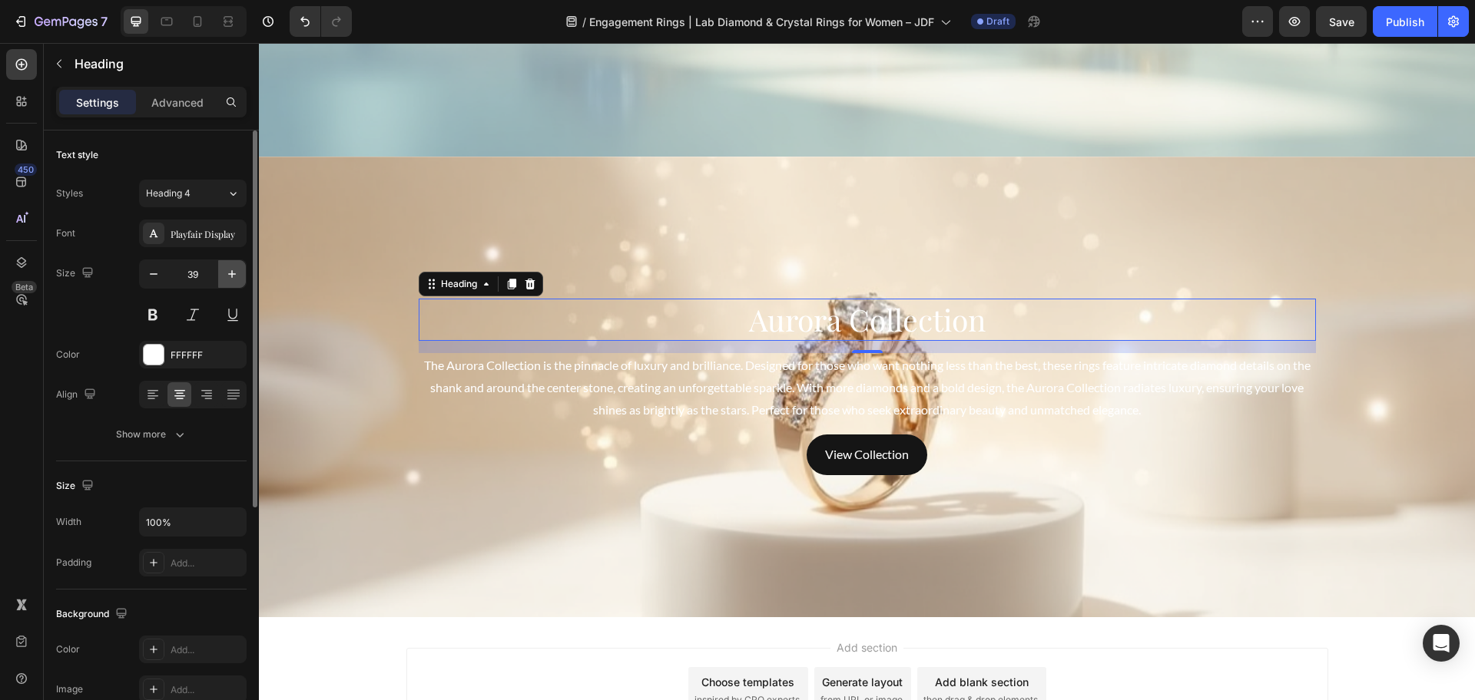
click at [237, 274] on icon "button" at bounding box center [231, 274] width 15 height 15
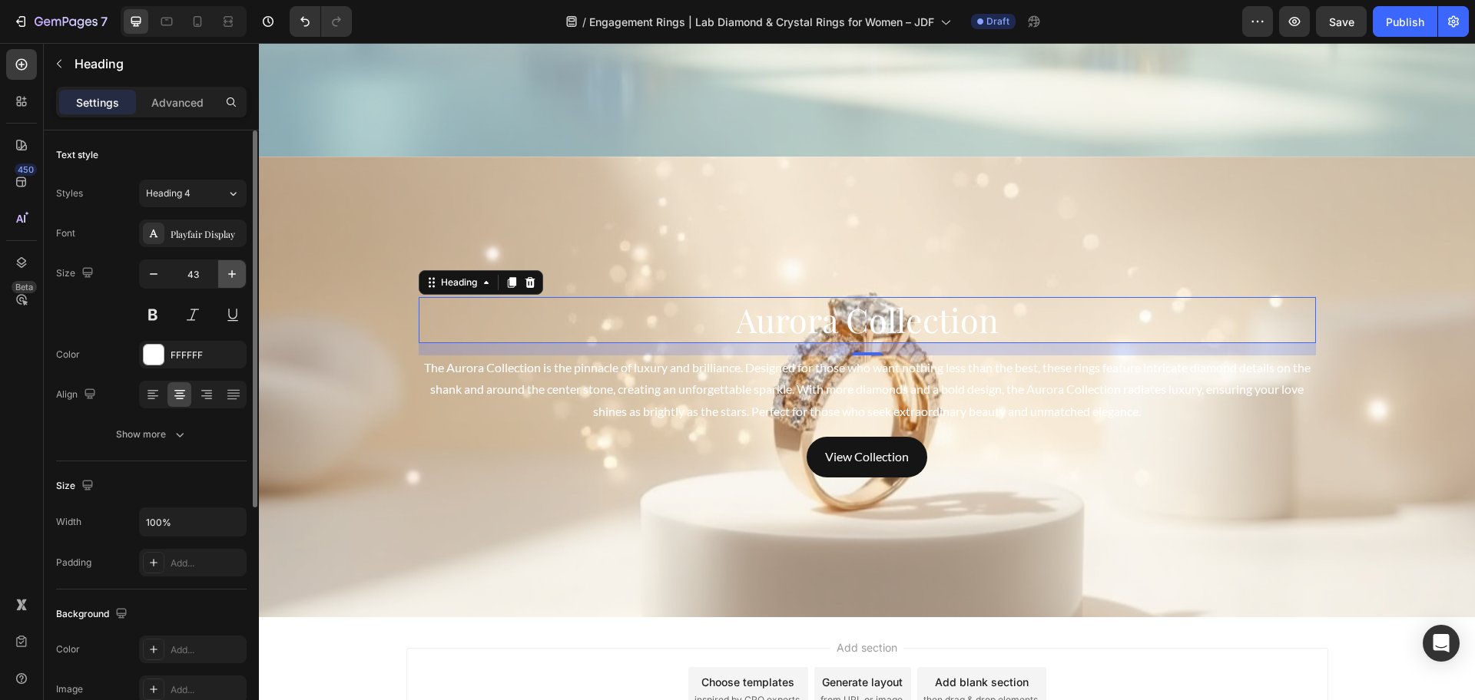
click at [237, 274] on icon "button" at bounding box center [231, 274] width 15 height 15
click at [141, 276] on button "button" at bounding box center [154, 274] width 28 height 28
type input "46"
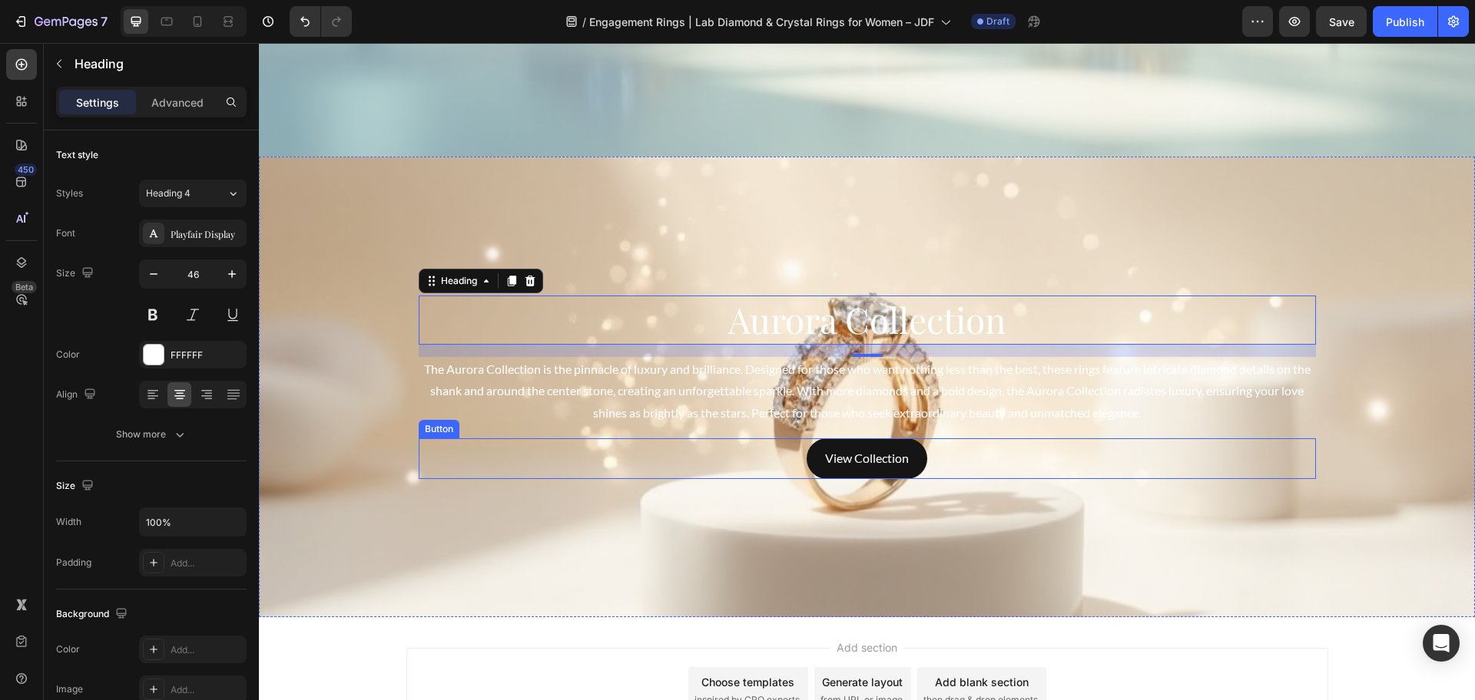
click at [570, 496] on div "Background Image" at bounding box center [867, 387] width 1216 height 461
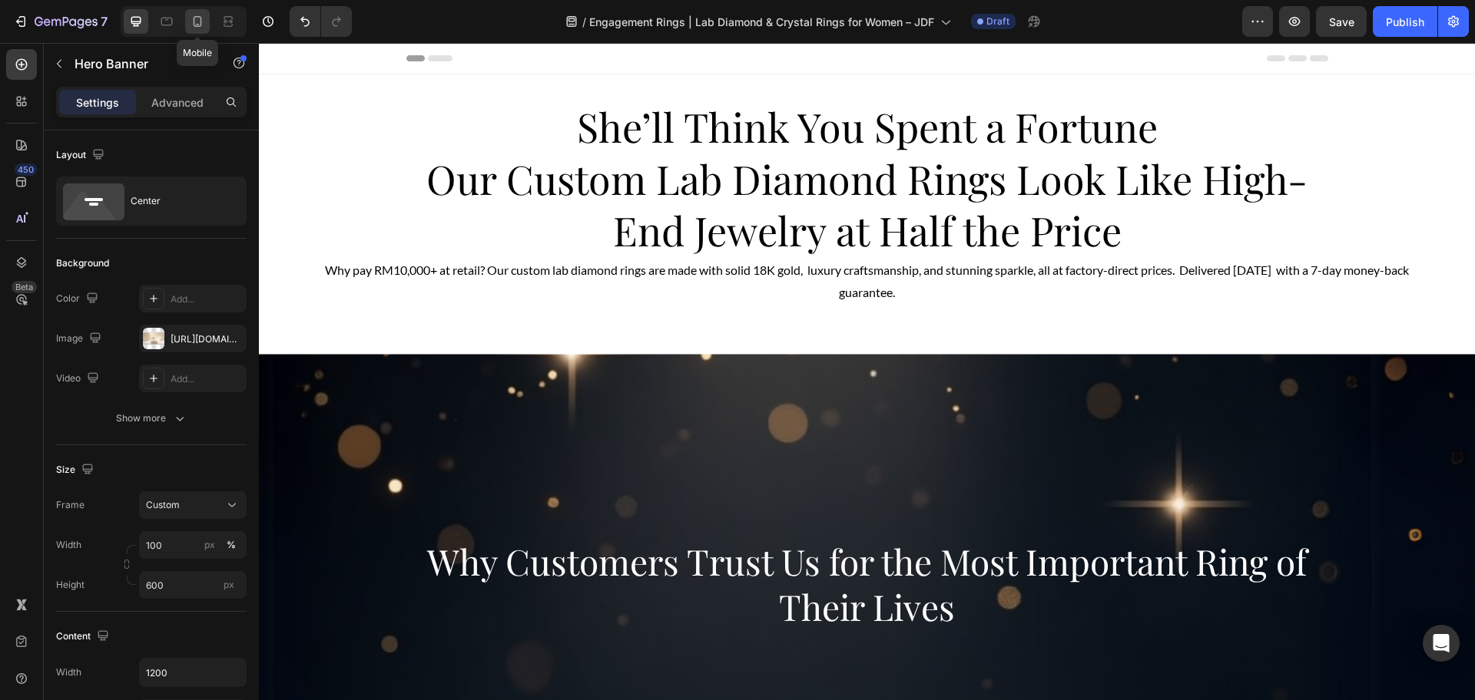
click at [201, 15] on icon at bounding box center [197, 21] width 15 height 15
type input "100%"
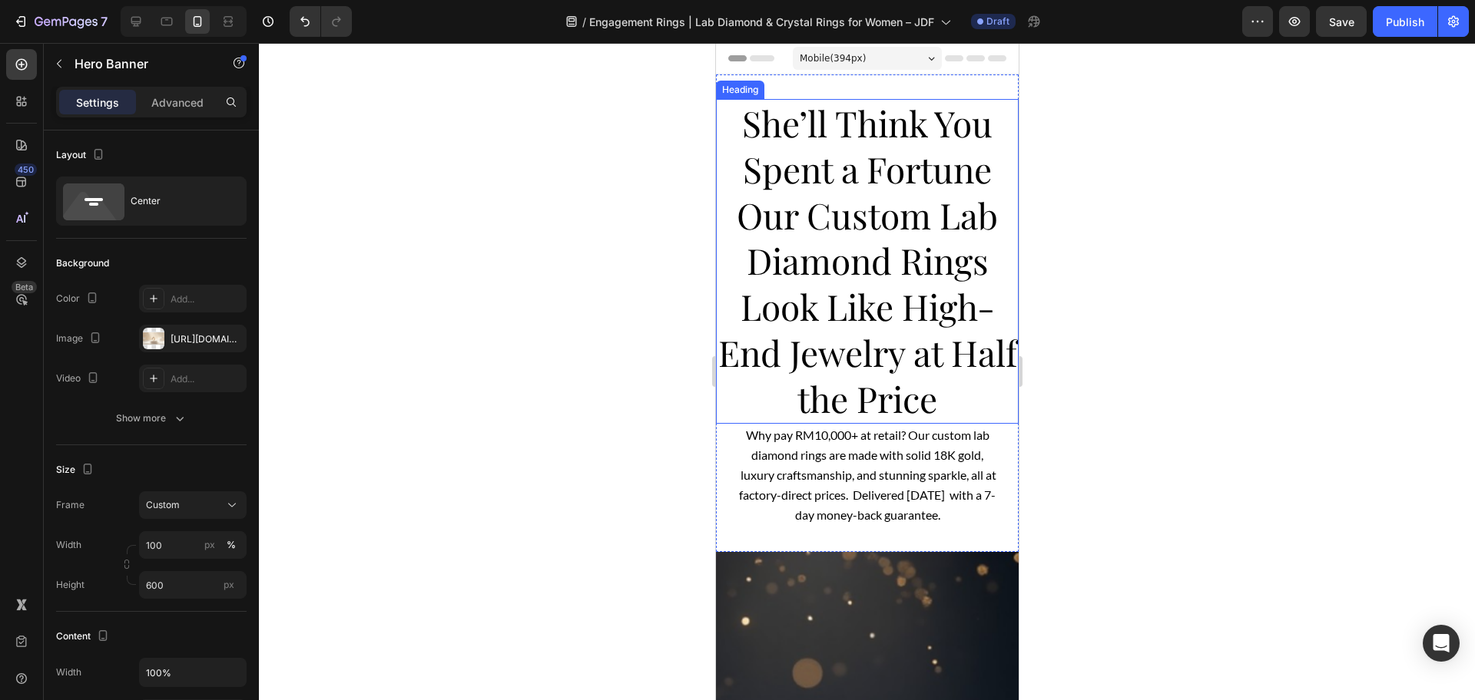
scroll to position [192, 0]
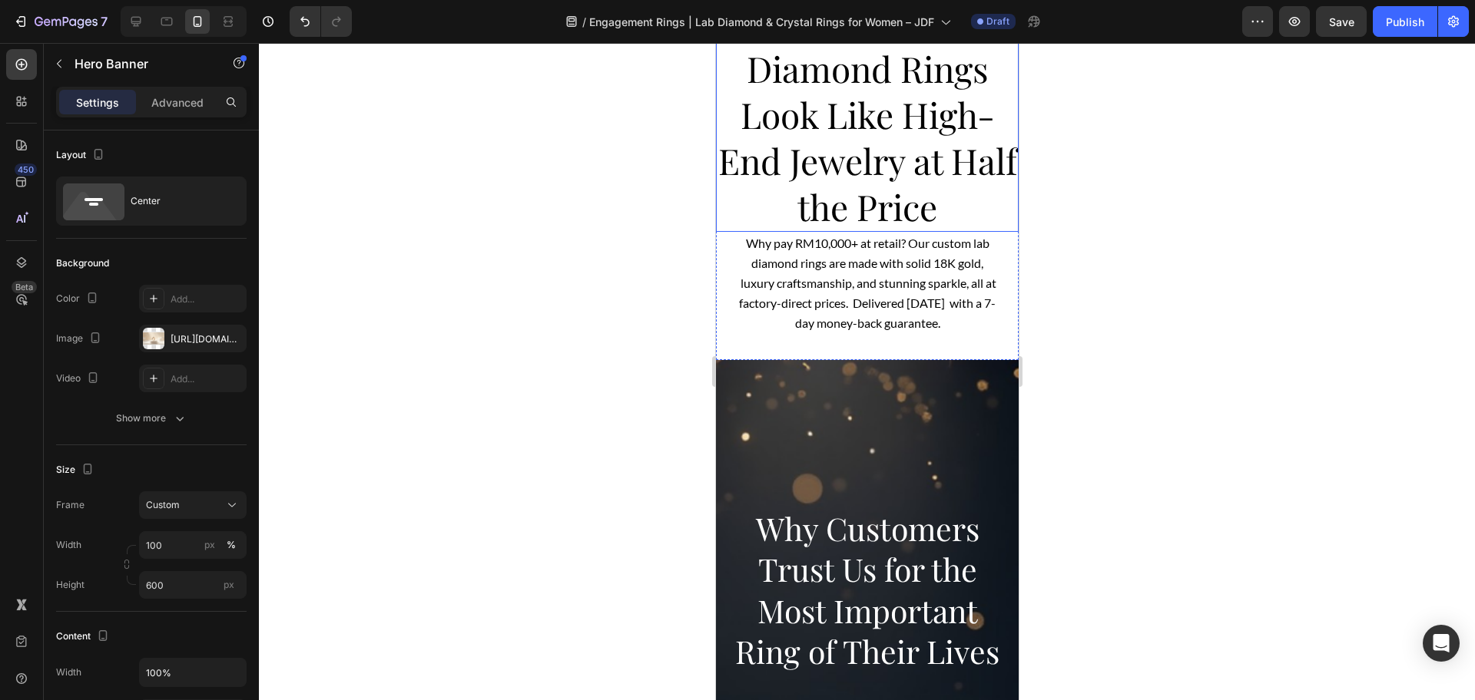
click at [842, 221] on span "Our Custom Lab Diamond Rings Look Like High-End Jewelry at Half the Price" at bounding box center [866, 114] width 299 height 231
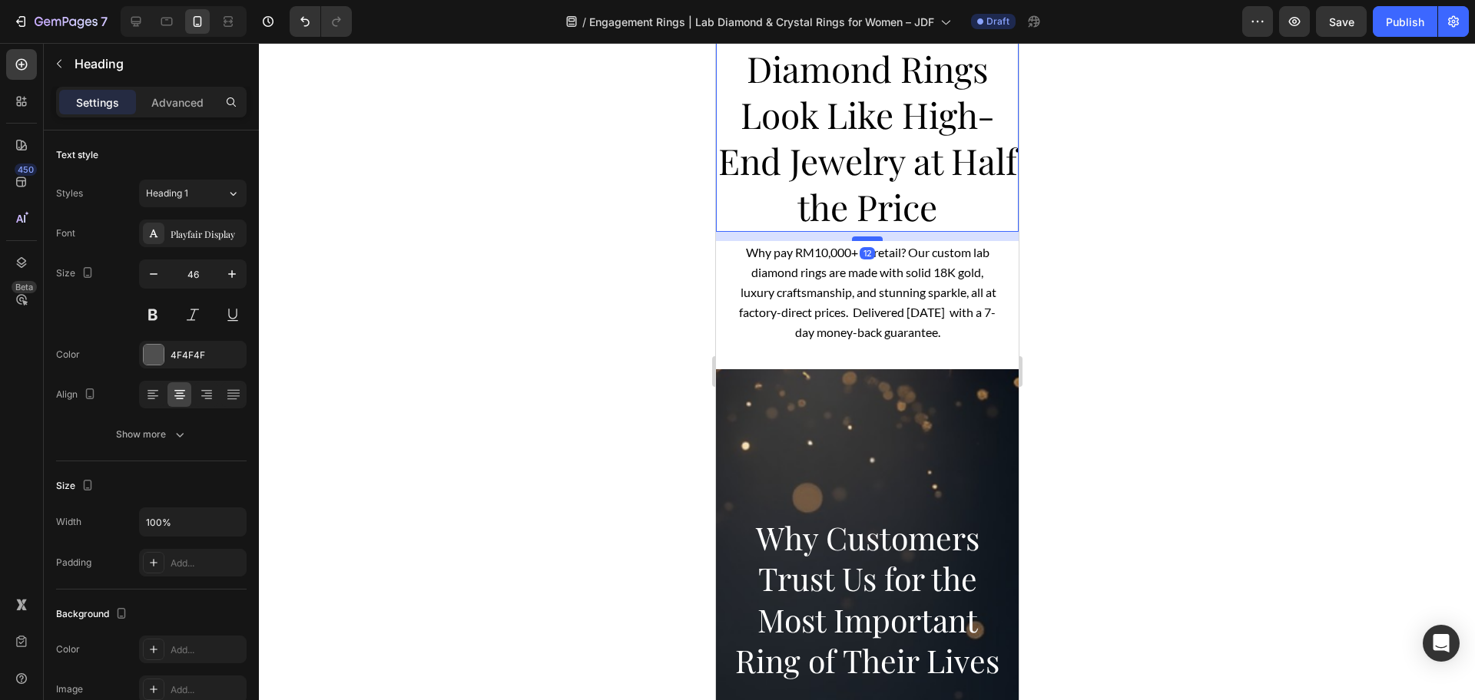
drag, startPoint x: 848, startPoint y: 230, endPoint x: 852, endPoint y: 240, distance: 10.0
click at [852, 240] on div at bounding box center [866, 239] width 31 height 5
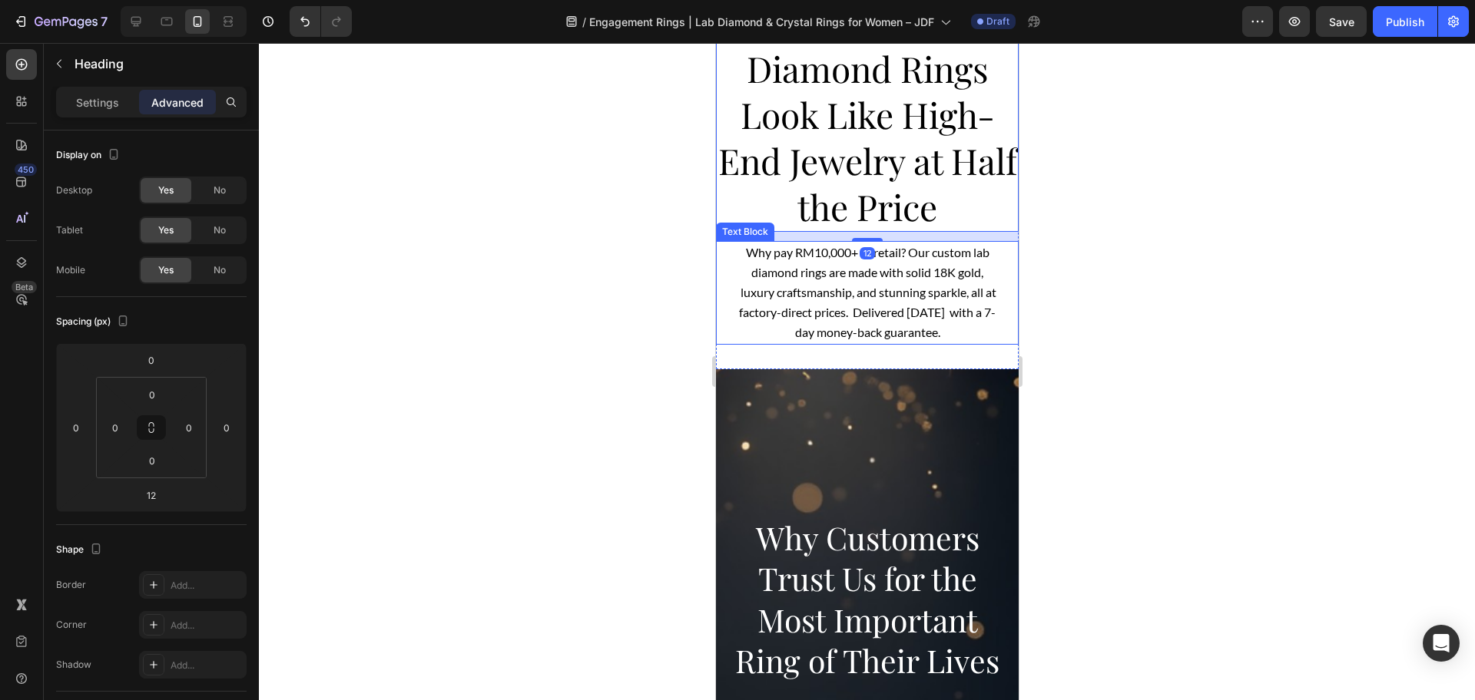
click at [826, 306] on span "Why pay RM10,000+ at retail? Our custom lab diamond rings are made with solid 1…" at bounding box center [866, 292] width 258 height 95
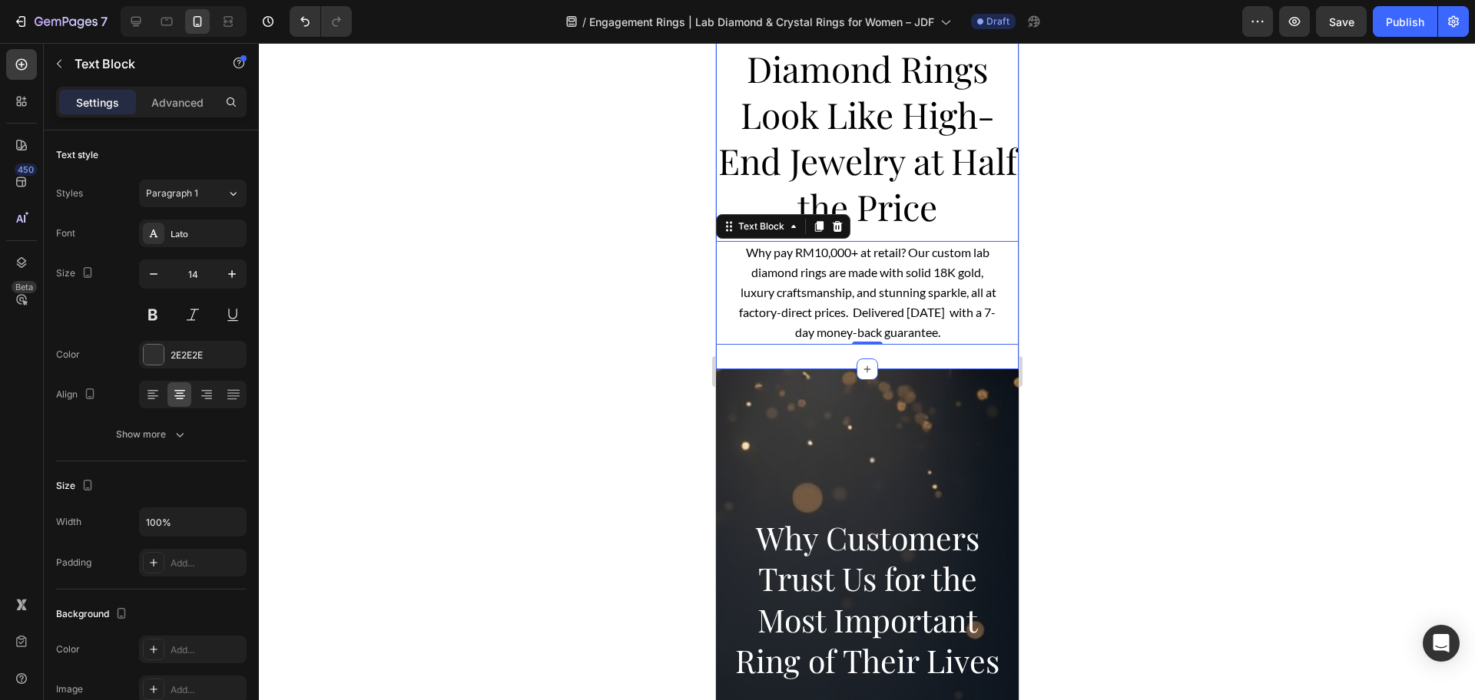
click at [809, 354] on div "She’ll Think You Spent a Fortune Our Custom Lab Diamond Rings Look Like High-En…" at bounding box center [866, 125] width 303 height 487
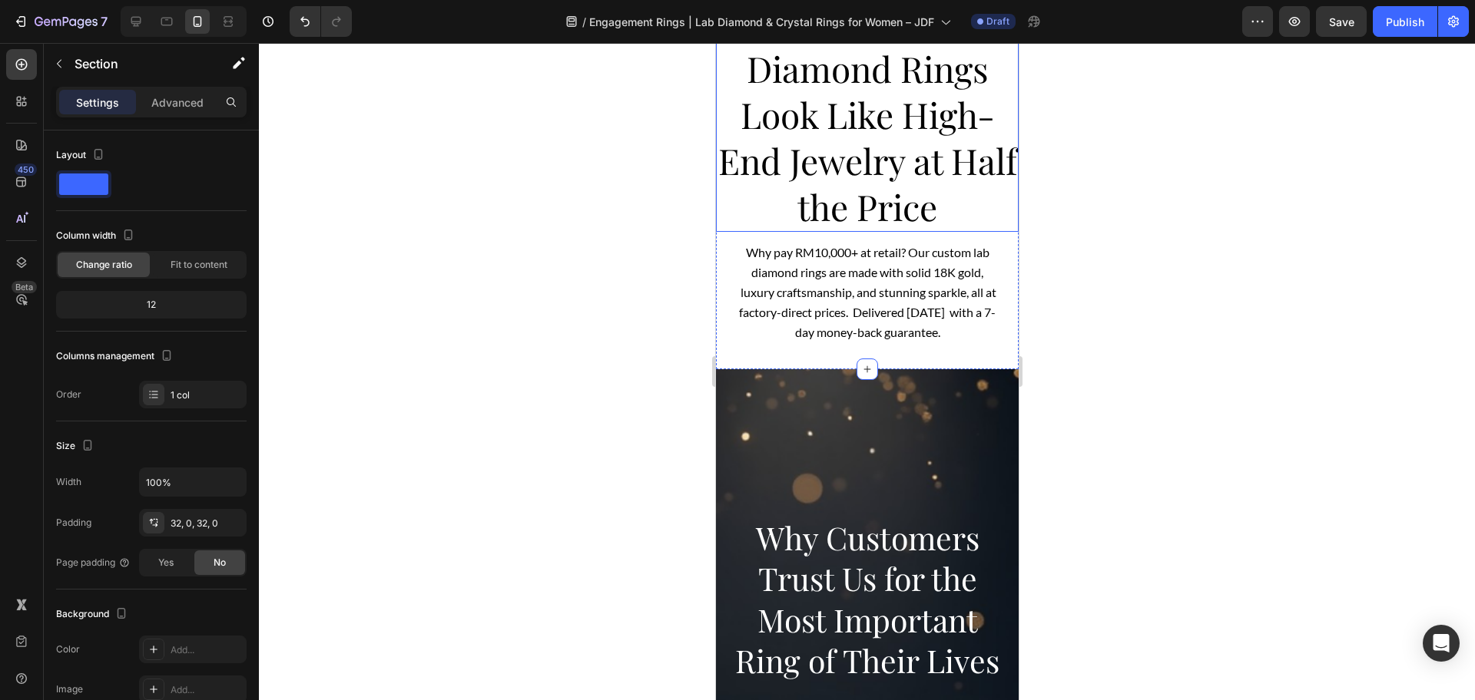
scroll to position [0, 0]
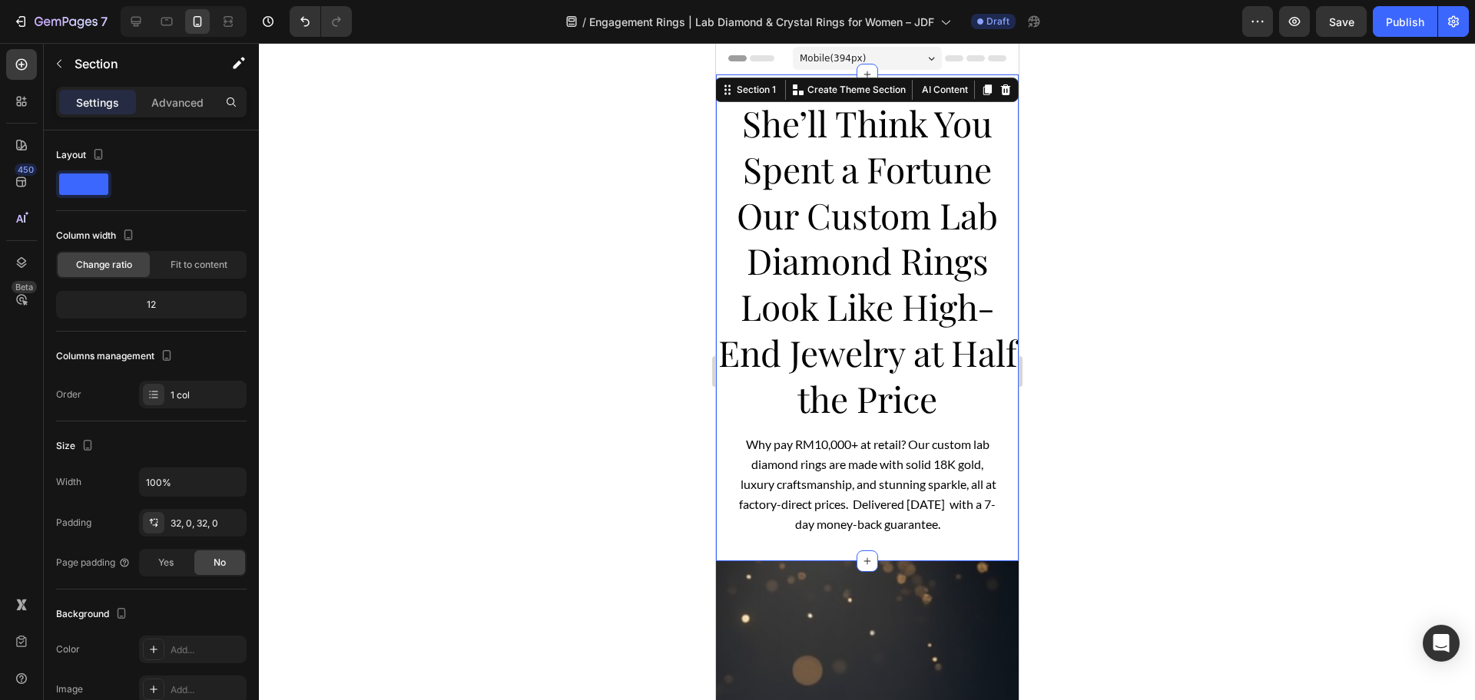
click at [1250, 424] on div at bounding box center [867, 371] width 1216 height 657
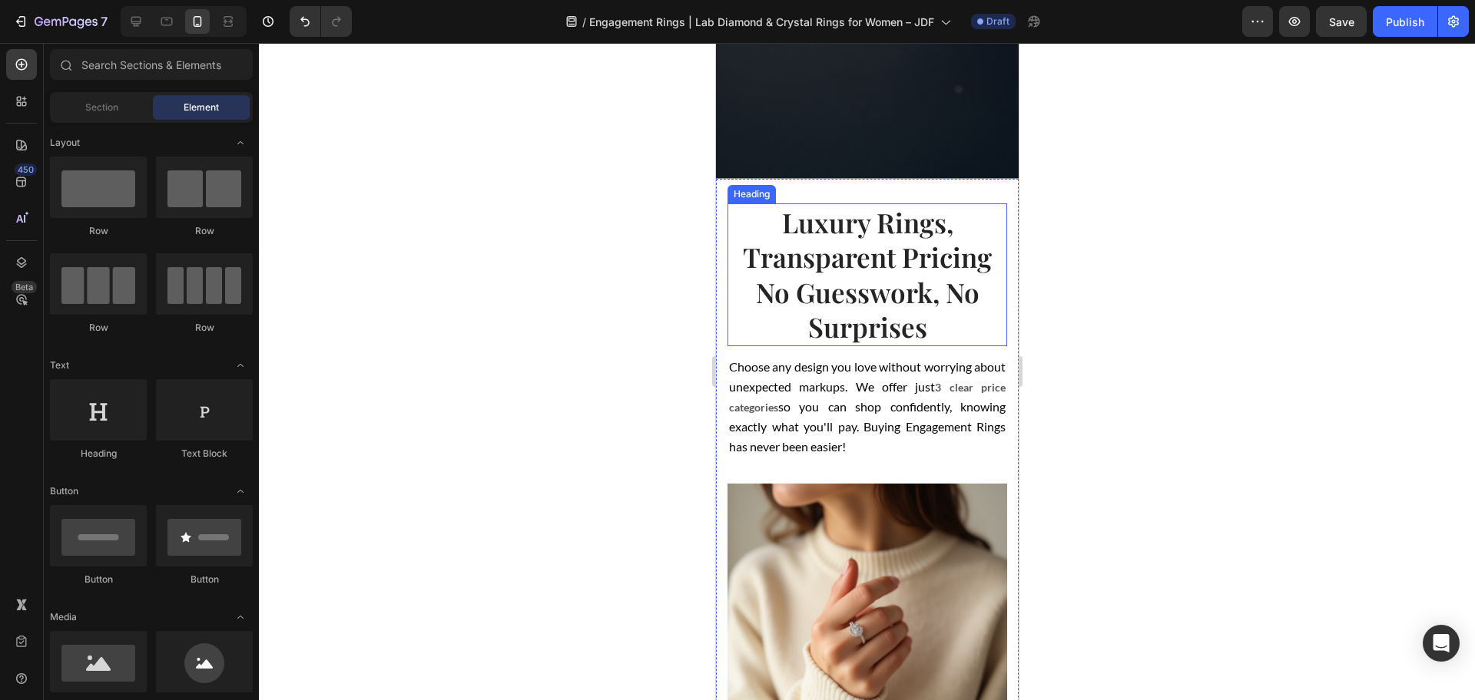
scroll to position [864, 0]
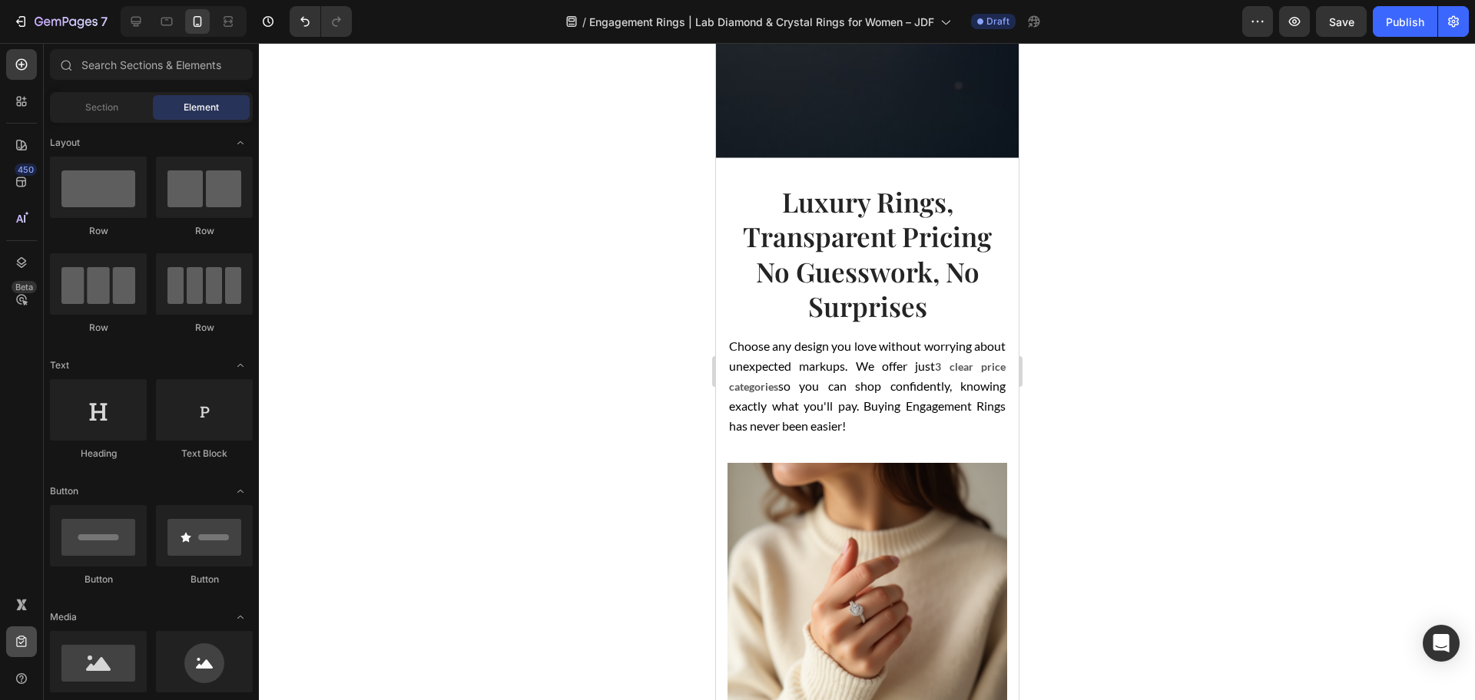
click at [17, 634] on icon at bounding box center [21, 641] width 15 height 15
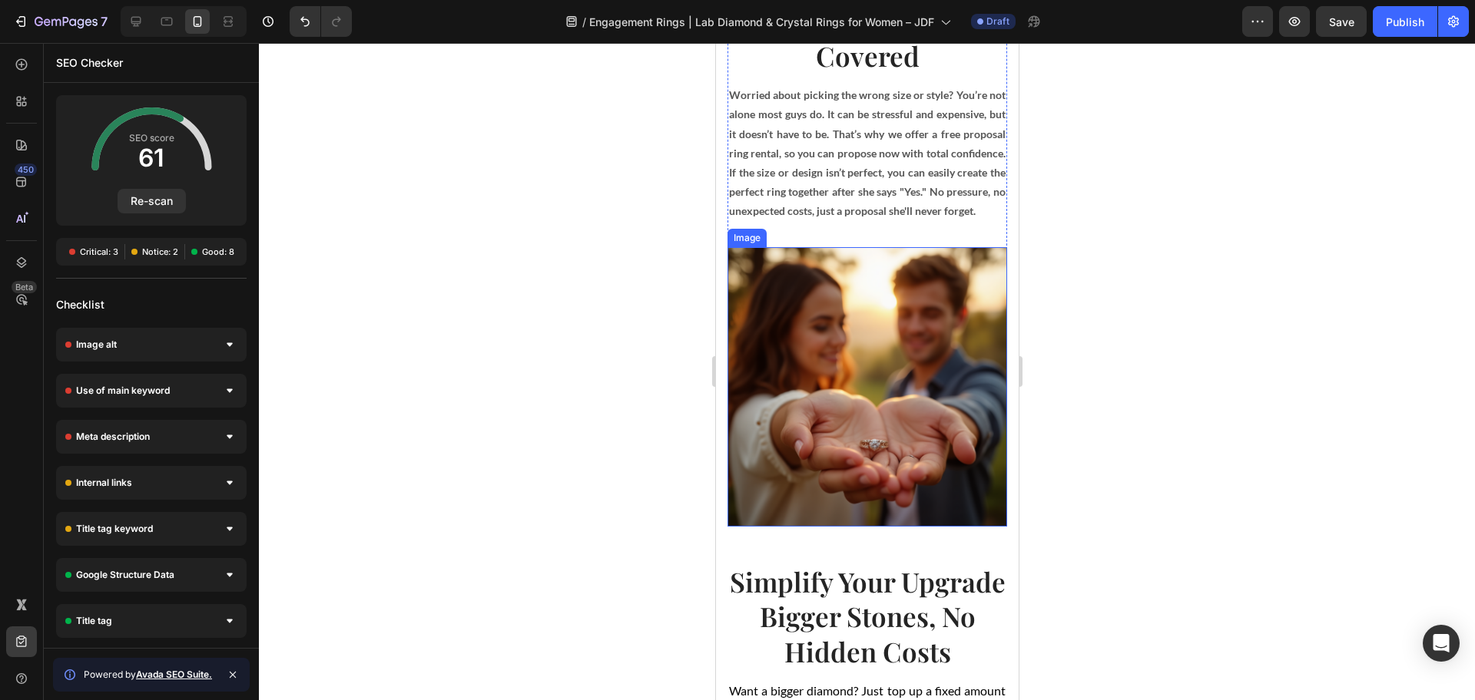
scroll to position [1824, 0]
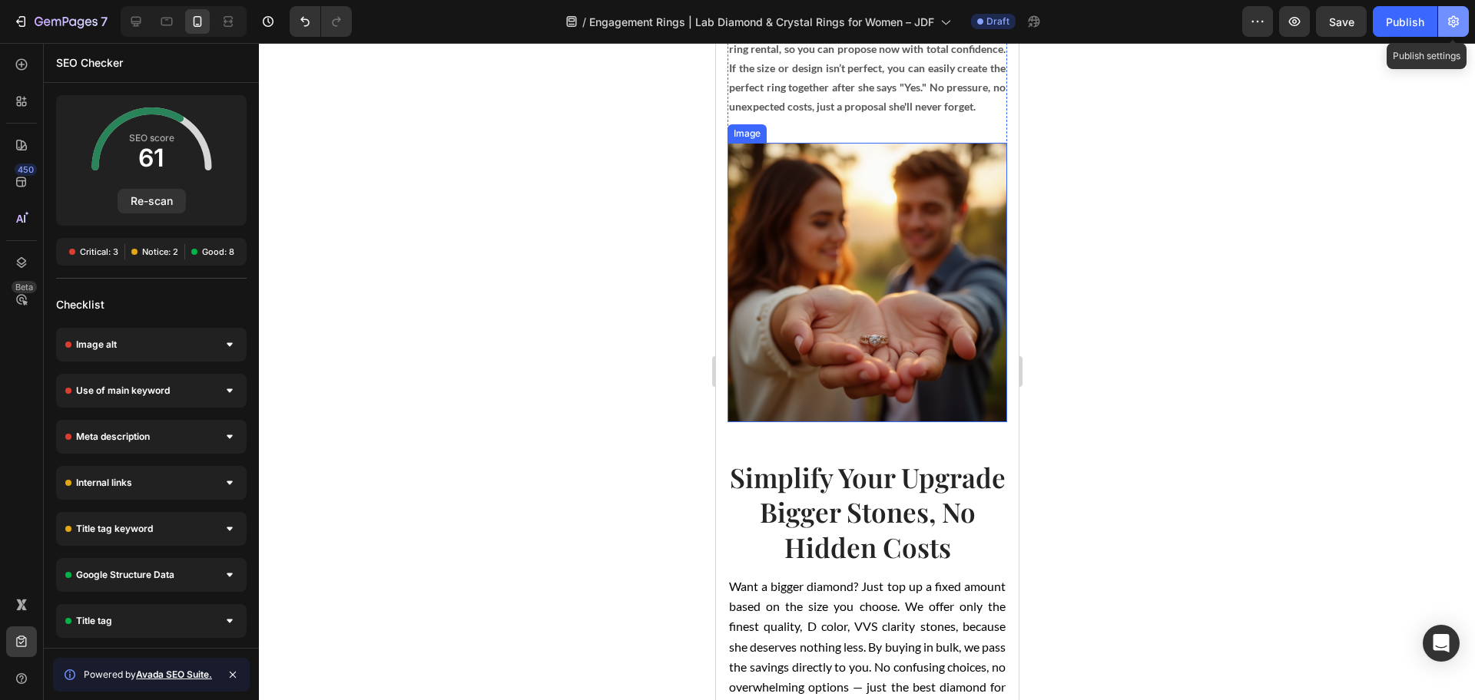
click at [1457, 16] on icon "button" at bounding box center [1452, 21] width 15 height 15
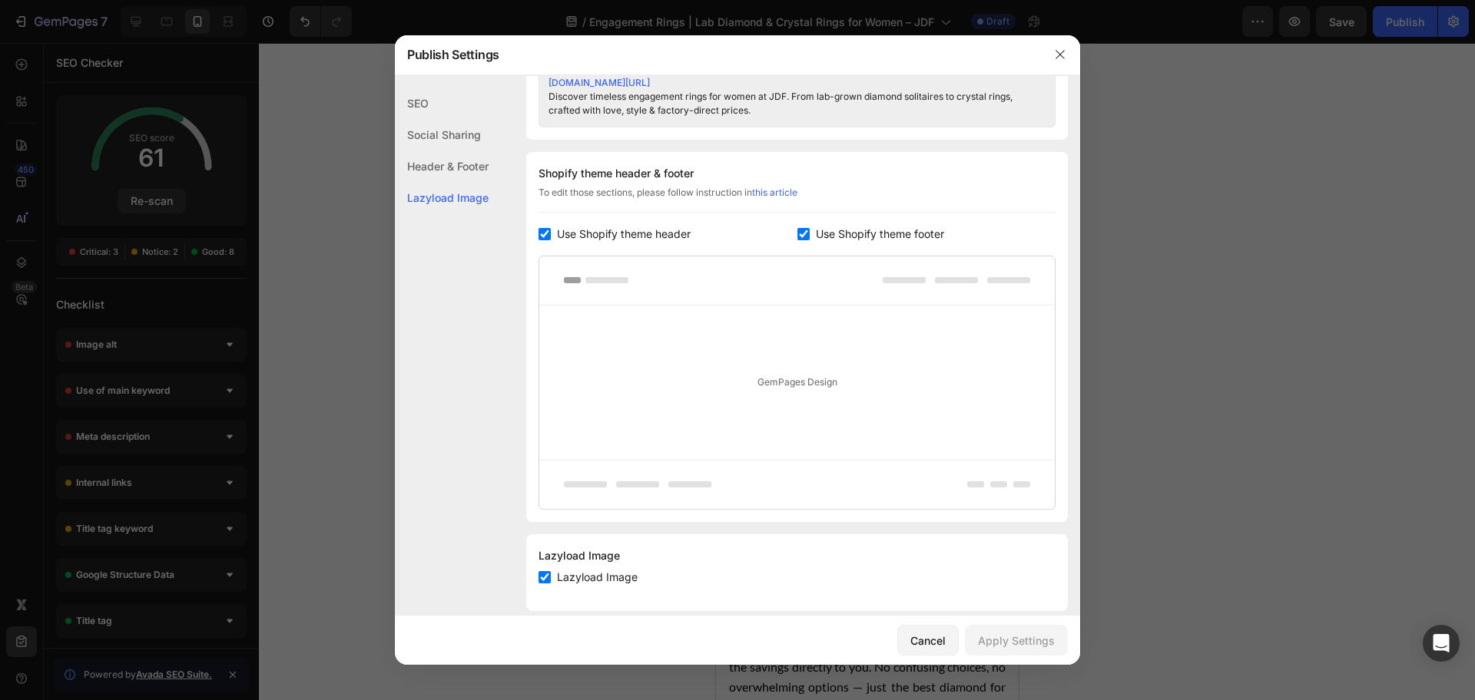
scroll to position [736, 0]
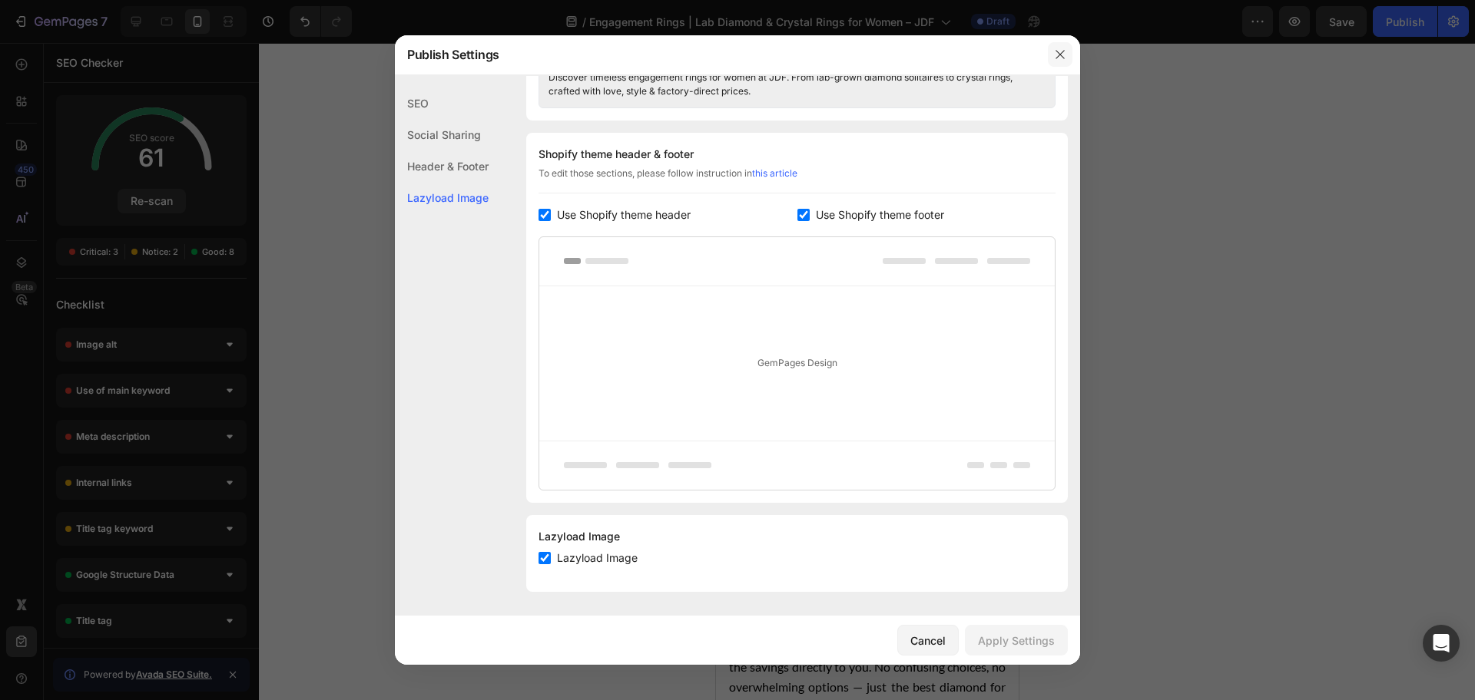
click at [1055, 52] on icon "button" at bounding box center [1060, 54] width 12 height 12
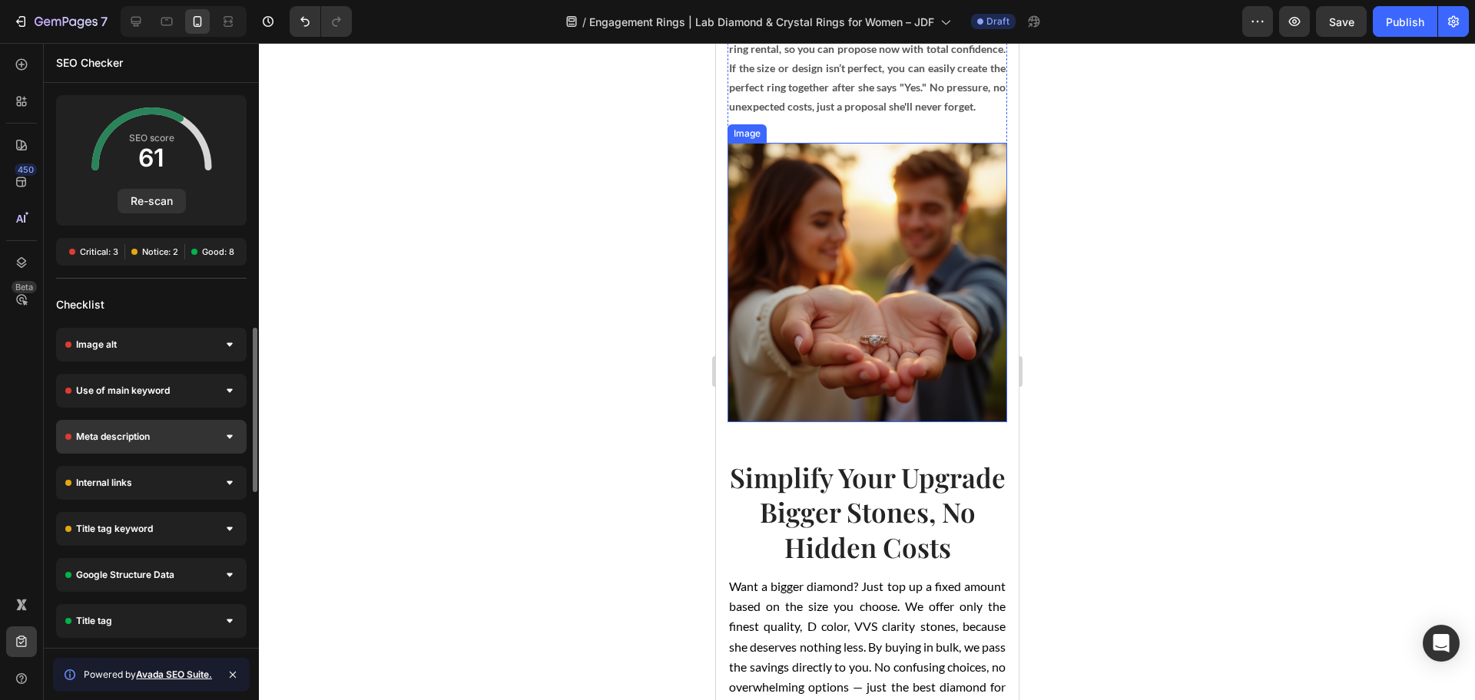
click at [223, 436] on div at bounding box center [229, 436] width 15 height 15
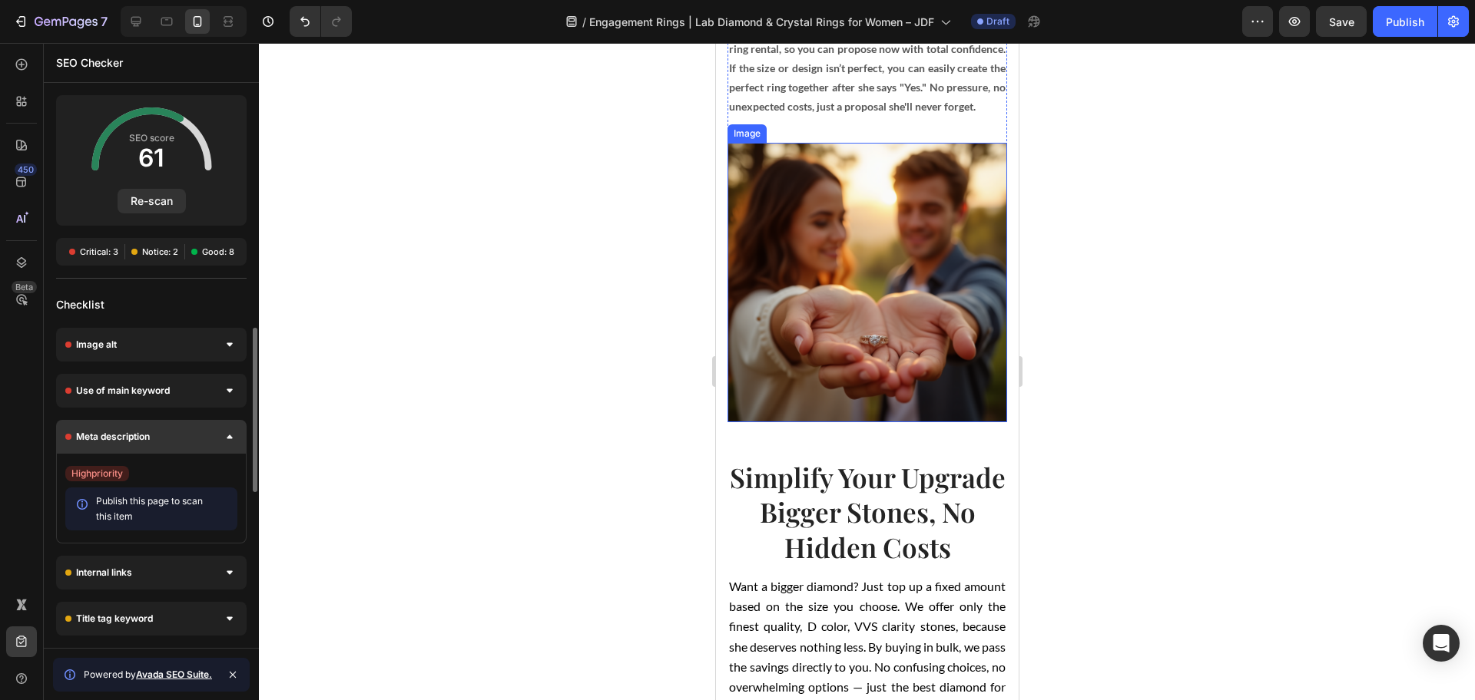
click at [223, 436] on div at bounding box center [229, 436] width 15 height 15
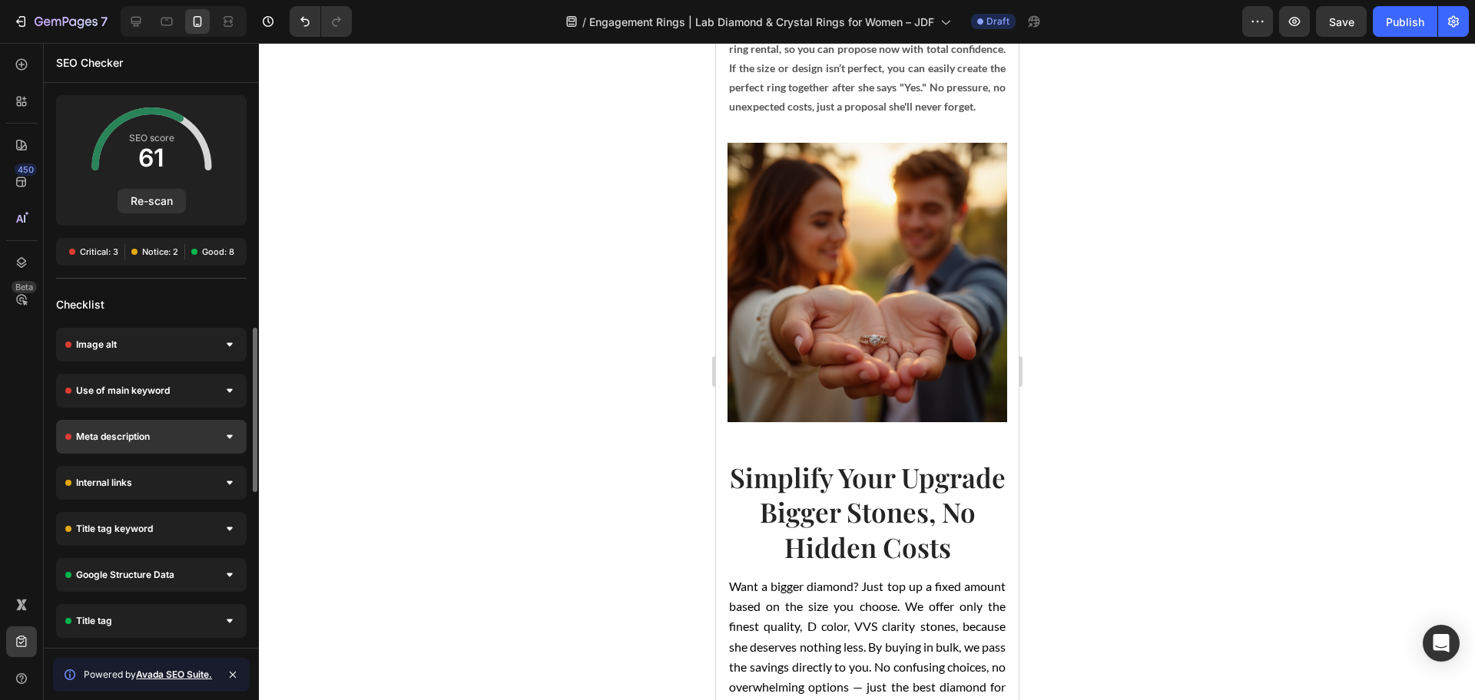
click at [230, 430] on div at bounding box center [229, 436] width 15 height 15
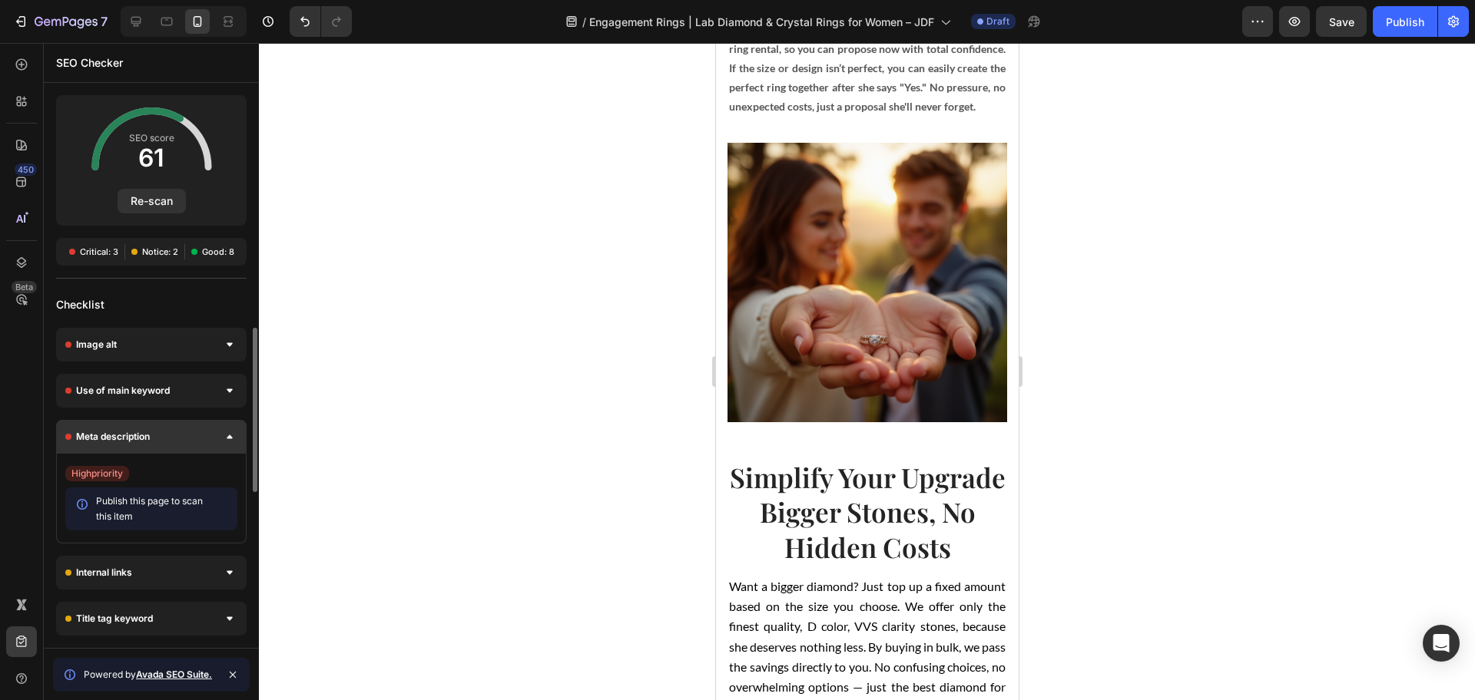
click at [230, 430] on div at bounding box center [229, 436] width 15 height 15
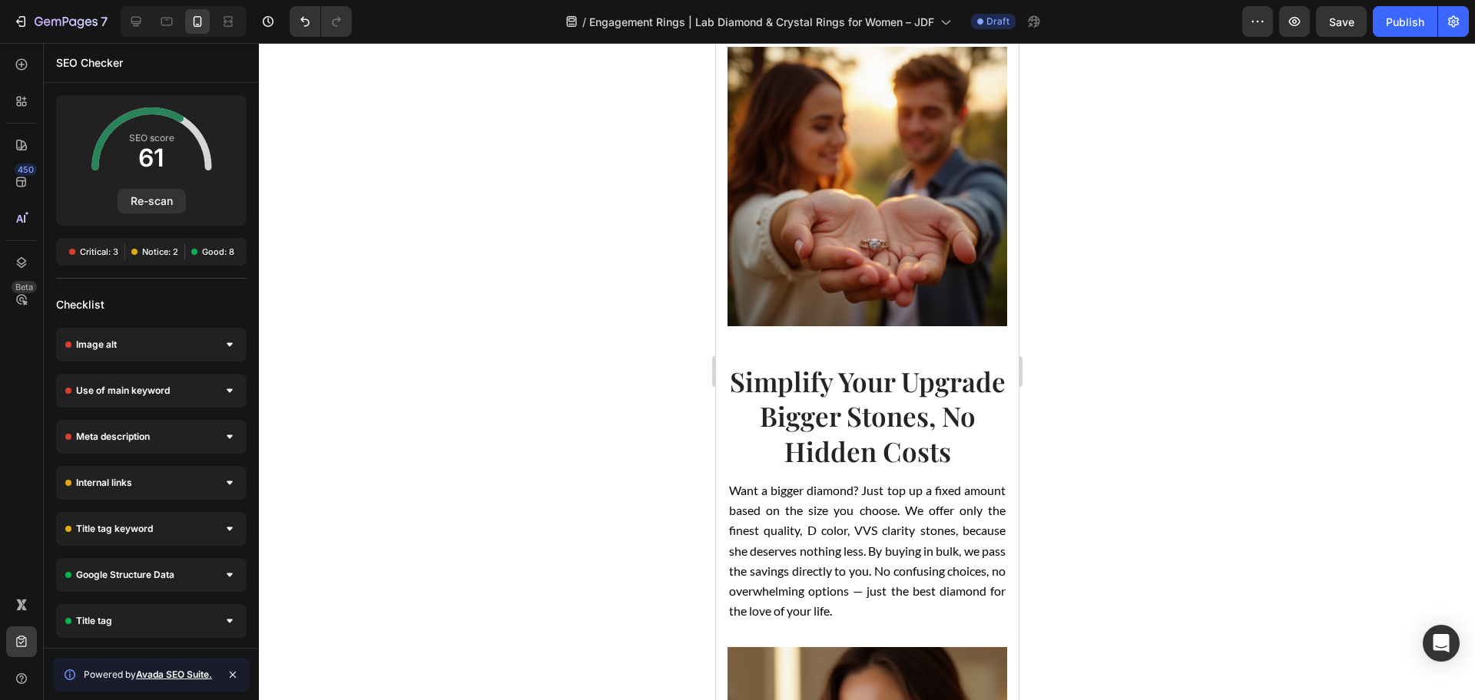
scroll to position [2400, 0]
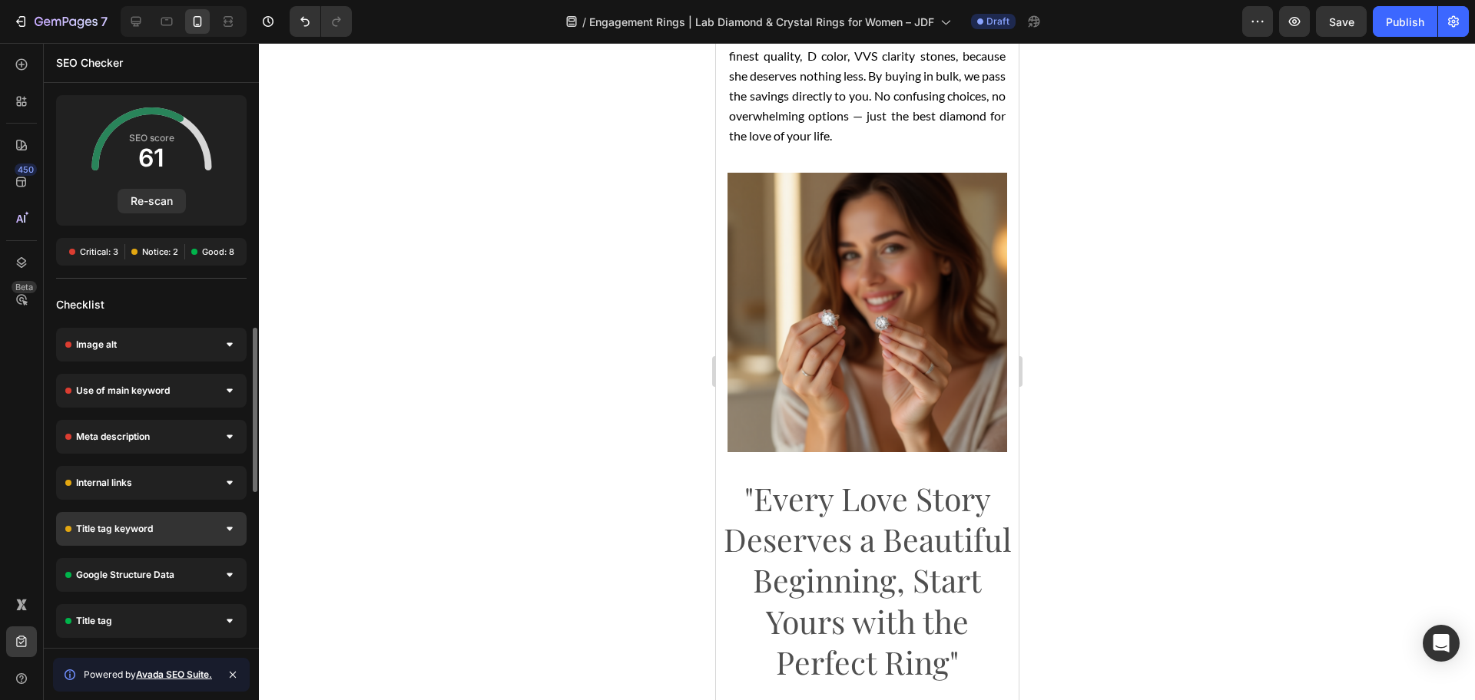
click at [171, 522] on div "Title tag keyword" at bounding box center [151, 529] width 190 height 34
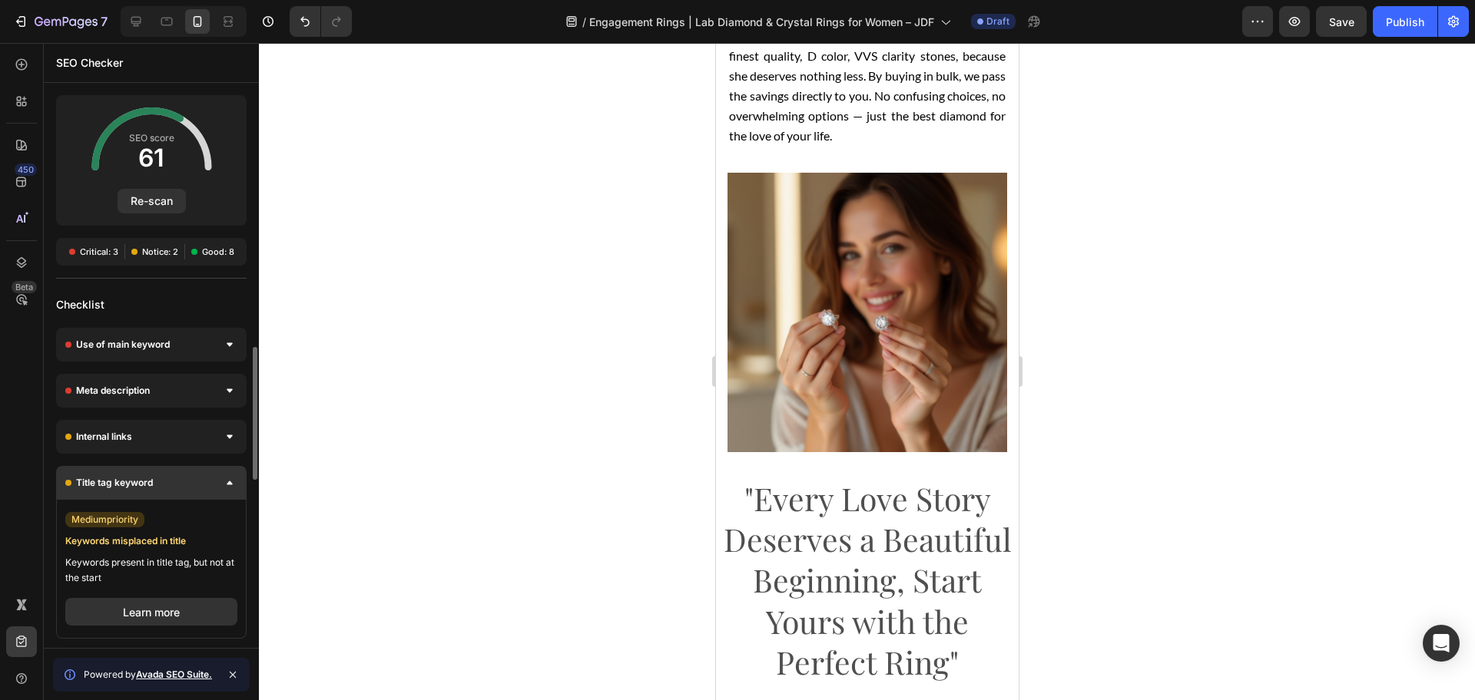
click at [183, 496] on div "Title tag keyword" at bounding box center [151, 483] width 190 height 34
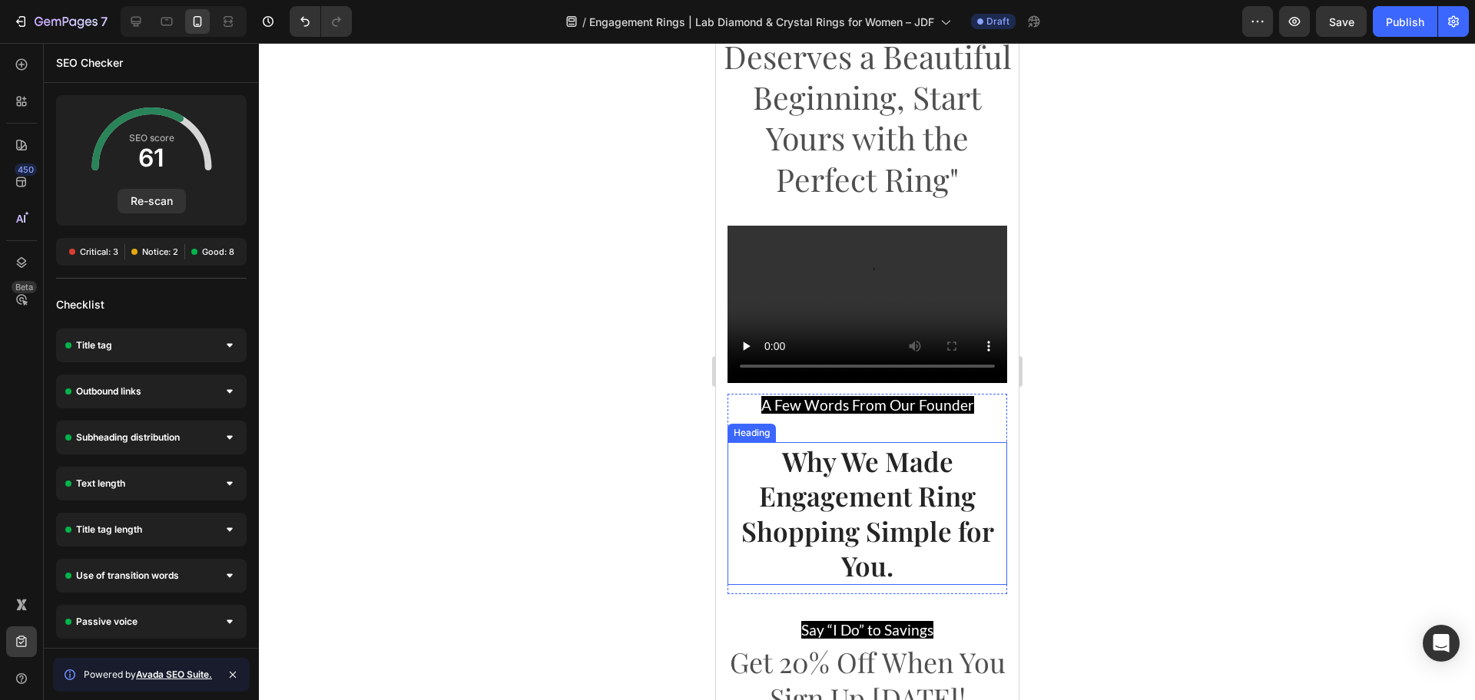
scroll to position [2880, 0]
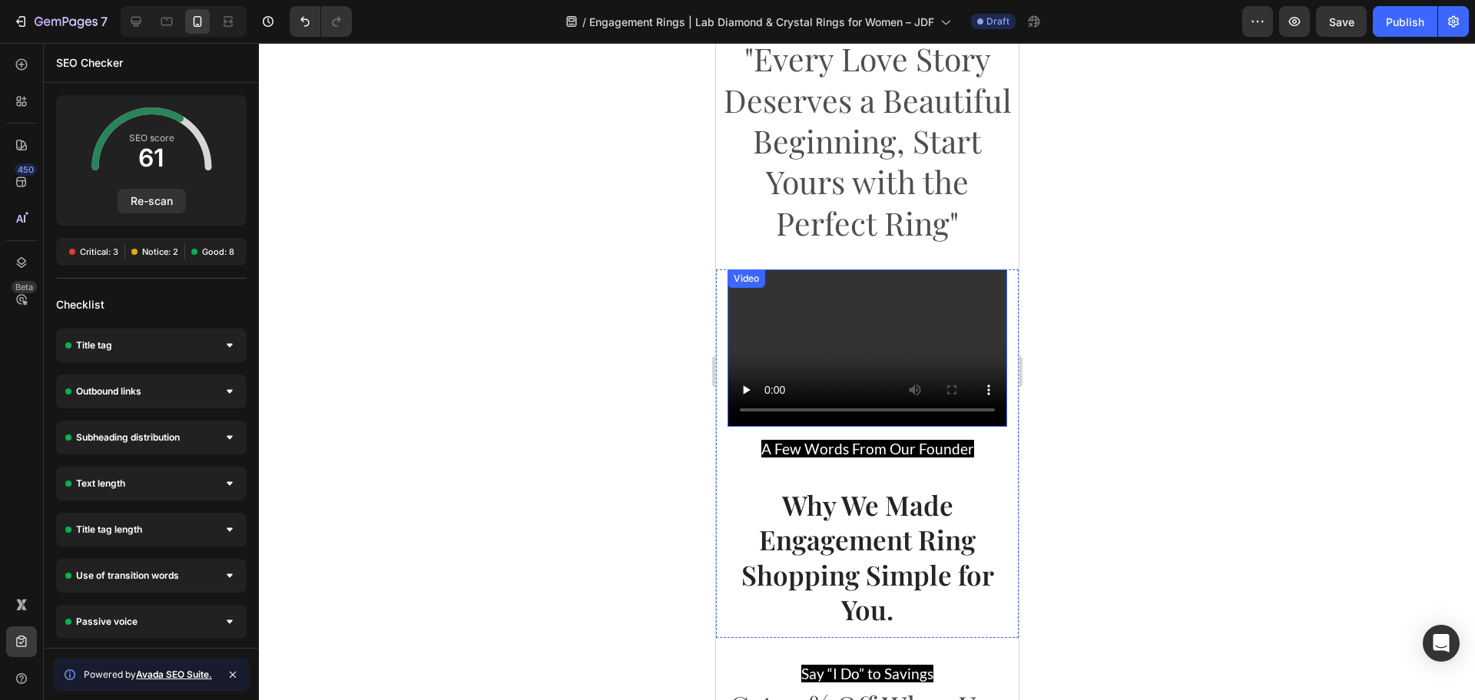
click at [875, 356] on video at bounding box center [867, 348] width 280 height 157
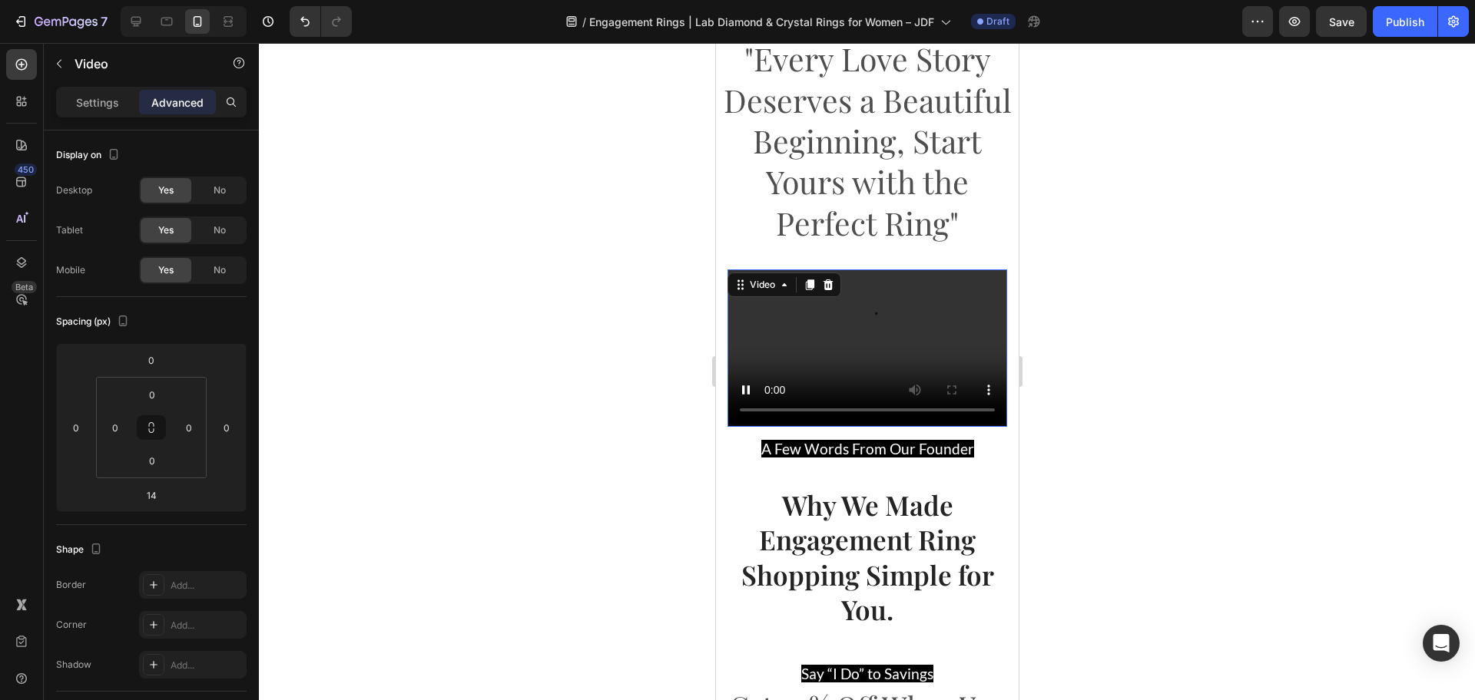
scroll to position [384, 0]
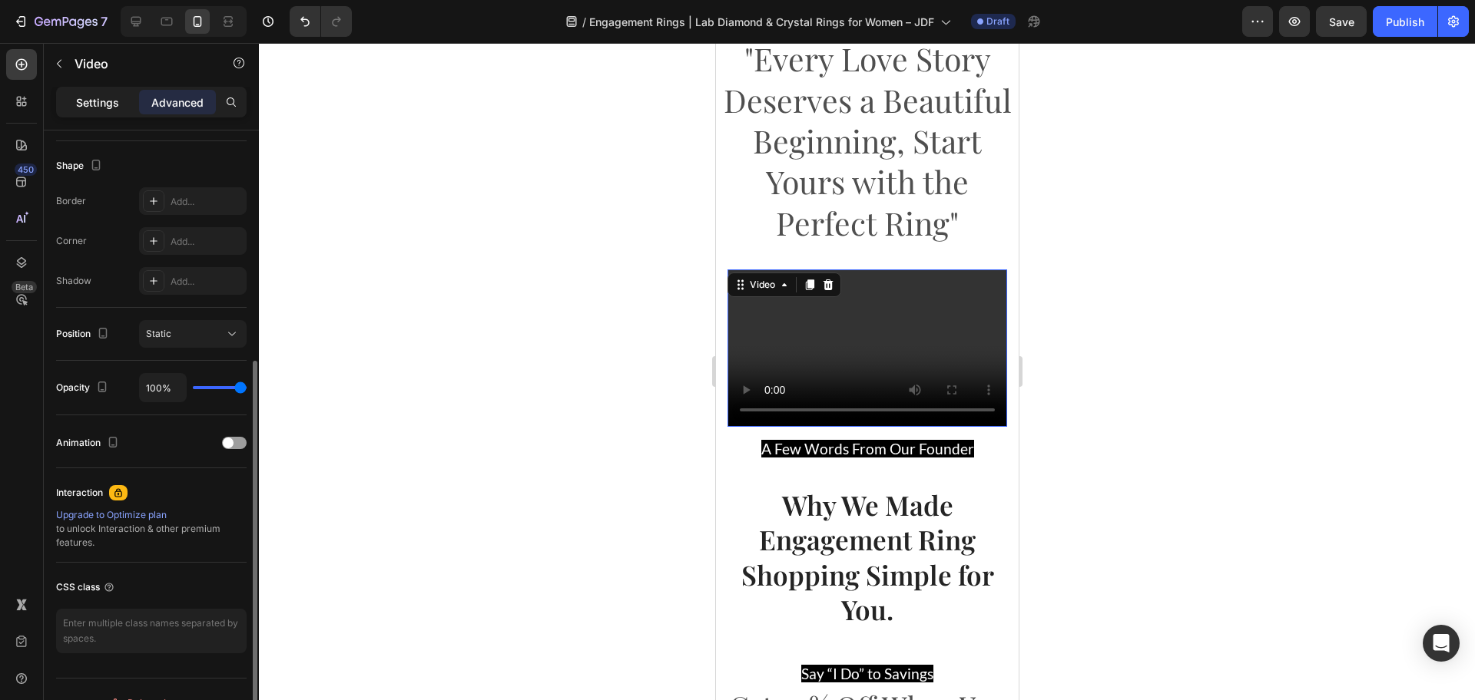
click at [104, 93] on div "Settings" at bounding box center [97, 102] width 77 height 25
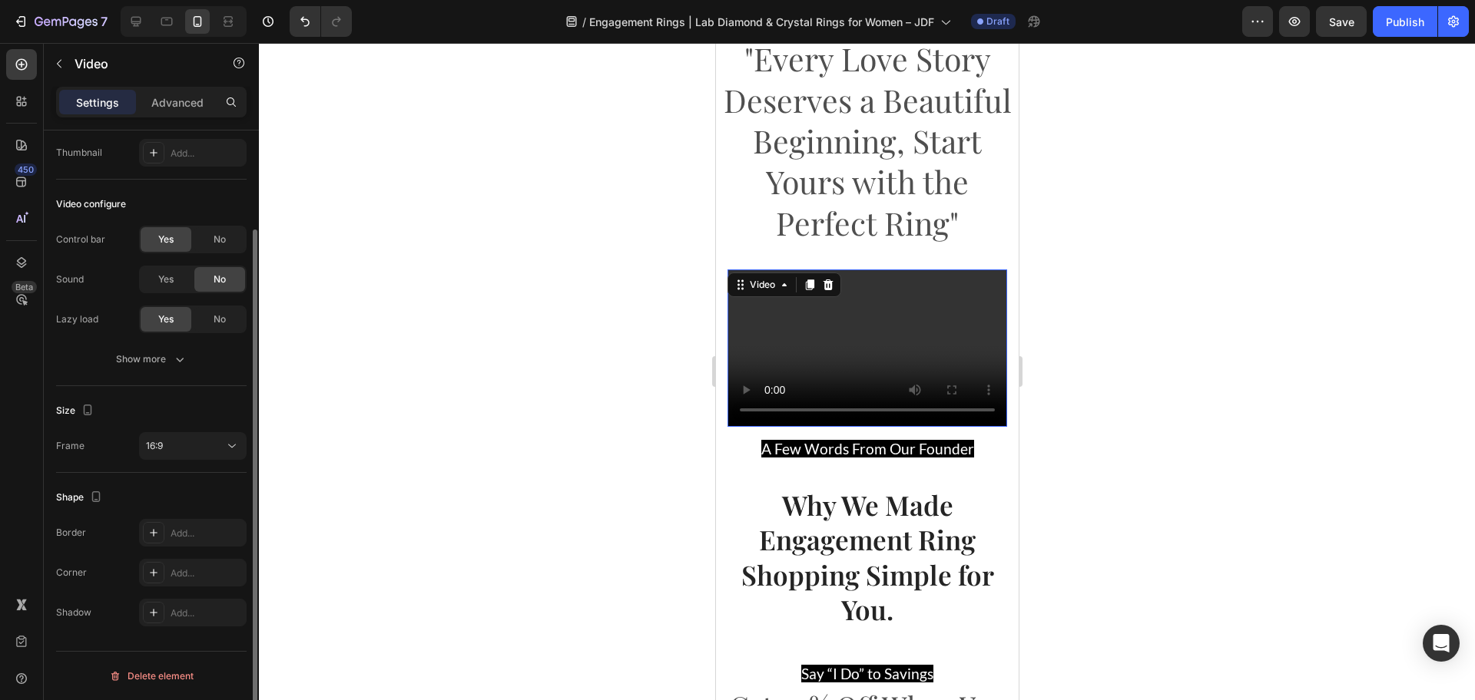
scroll to position [118, 0]
click at [185, 366] on icon "button" at bounding box center [179, 359] width 15 height 15
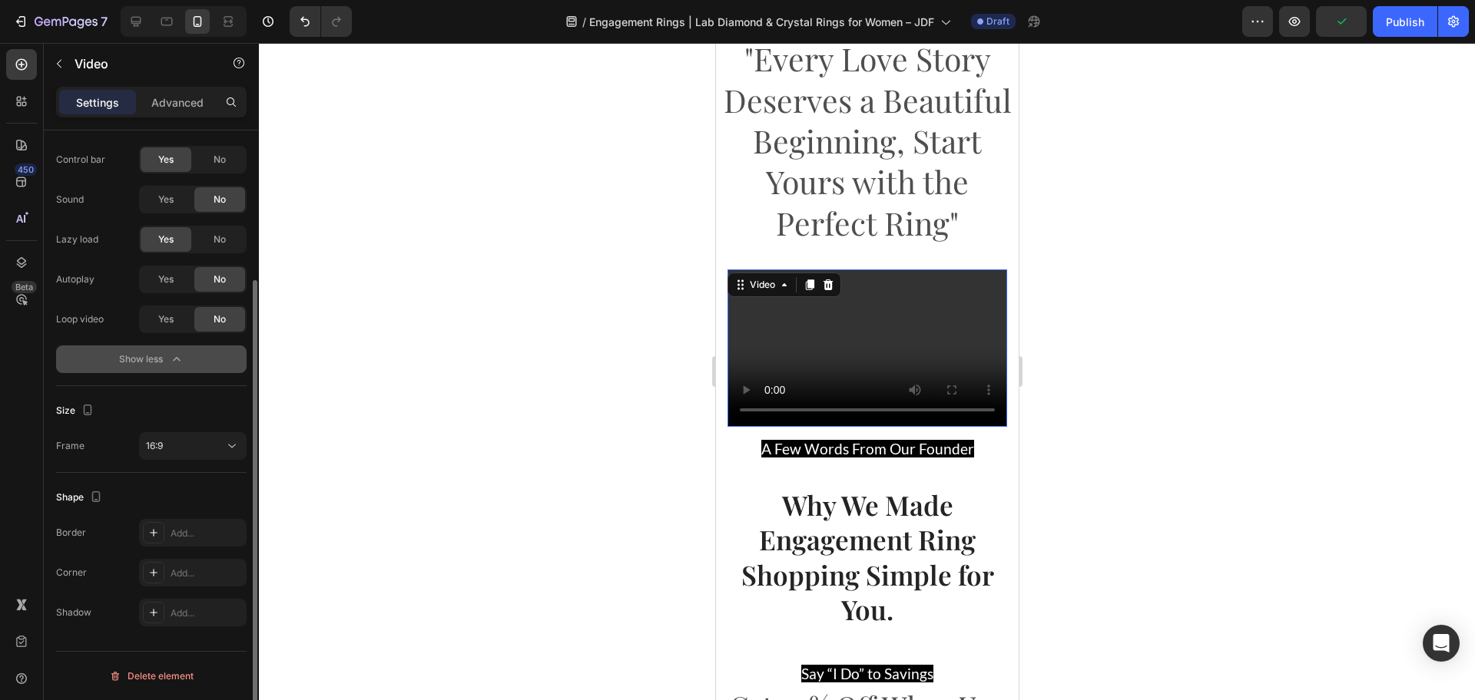
scroll to position [5, 0]
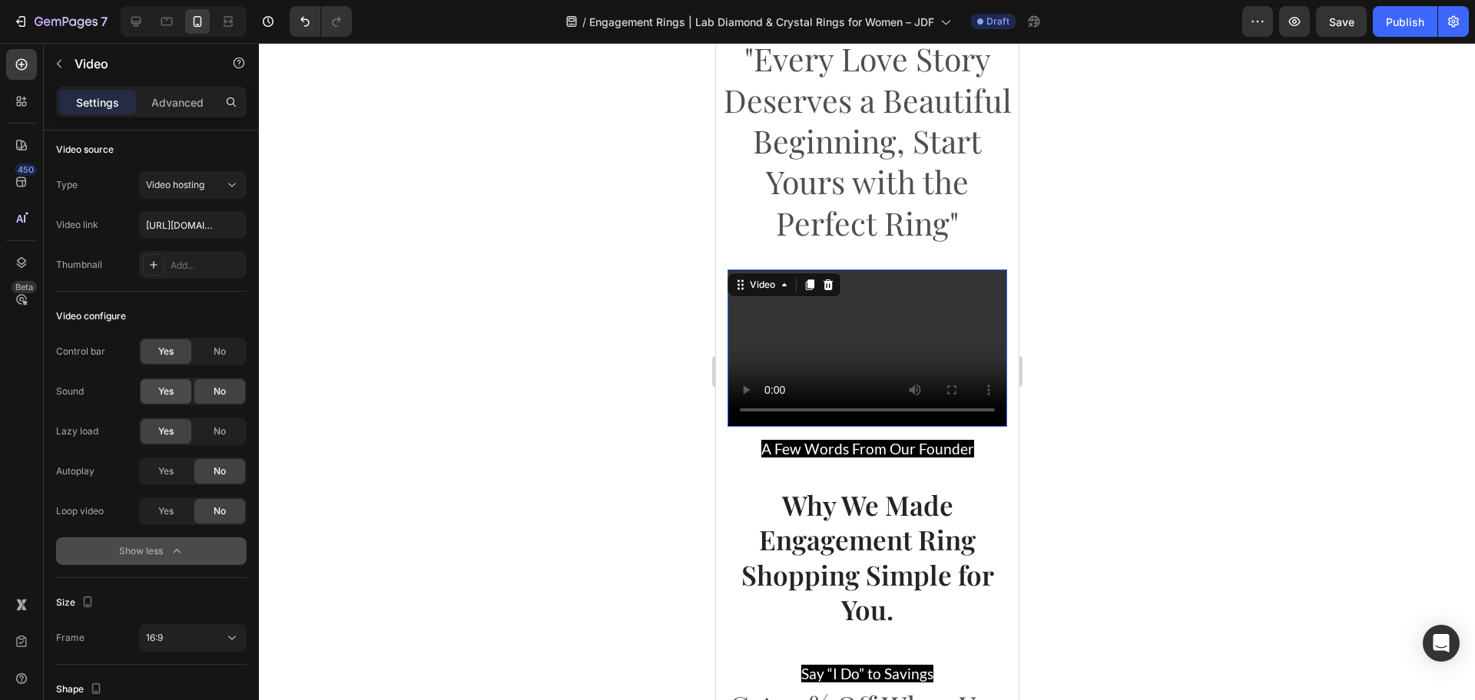
click at [177, 386] on div "Yes" at bounding box center [166, 391] width 51 height 25
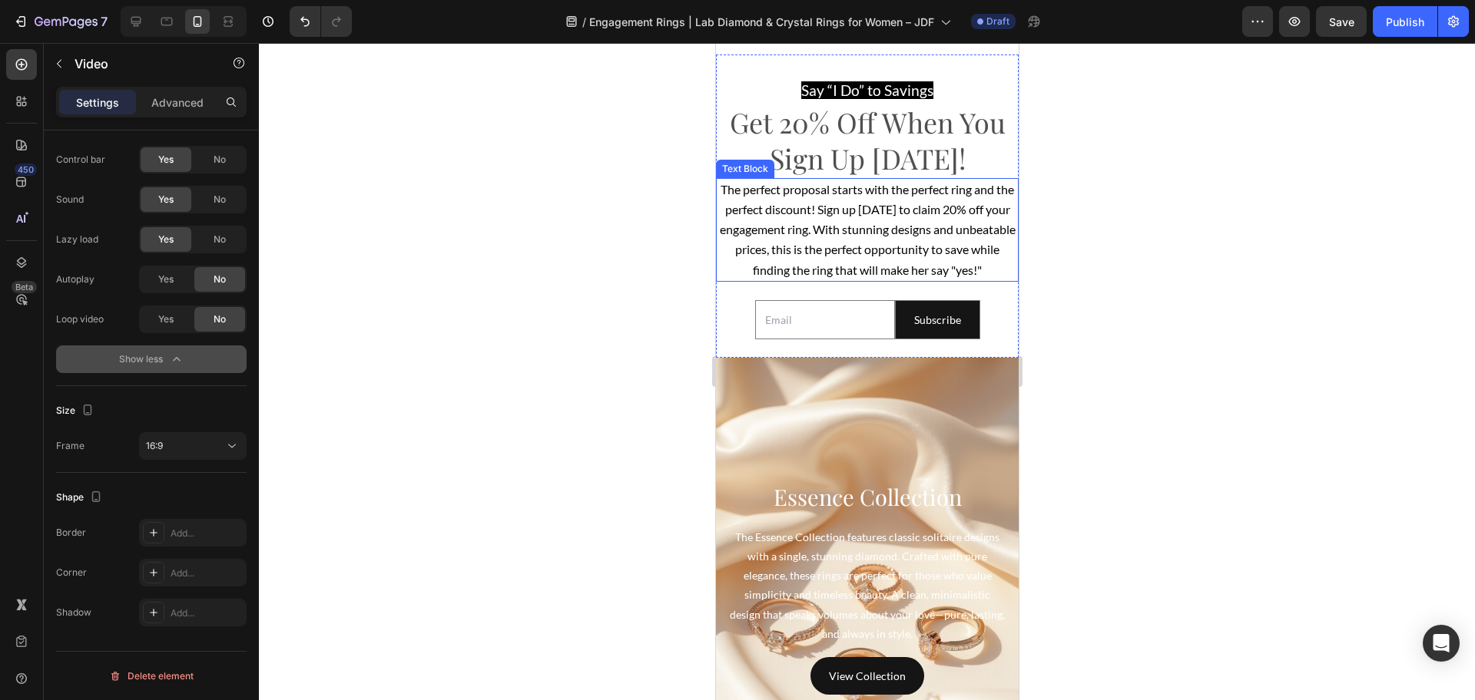
scroll to position [3552, 0]
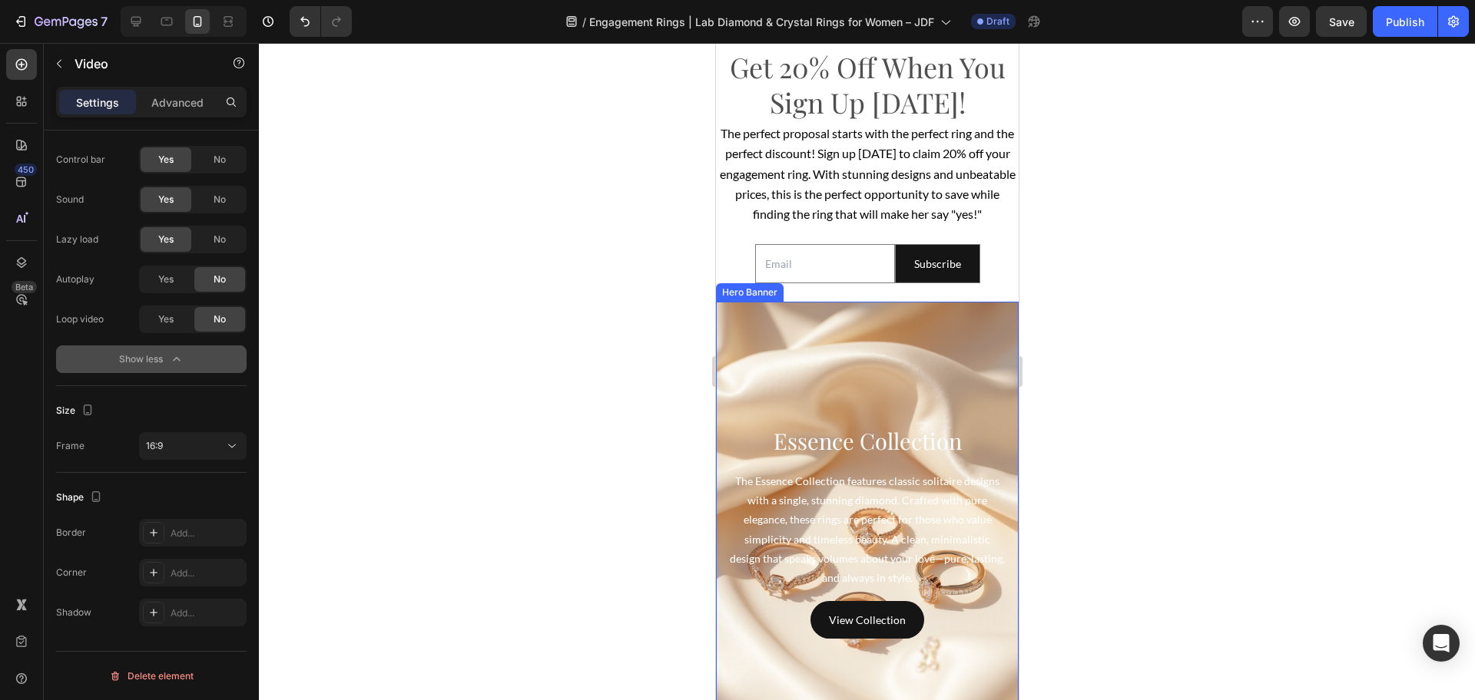
click at [804, 405] on div "Background Image" at bounding box center [866, 532] width 303 height 461
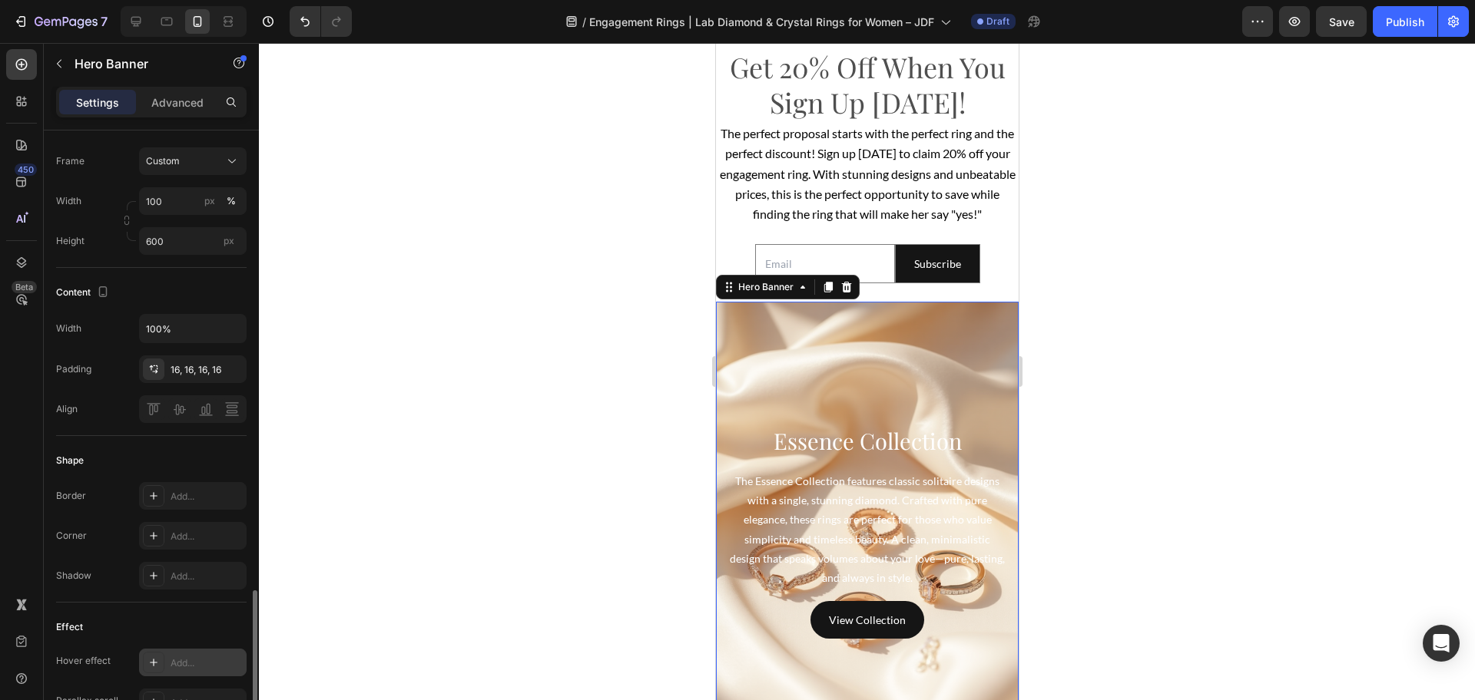
scroll to position [672, 0]
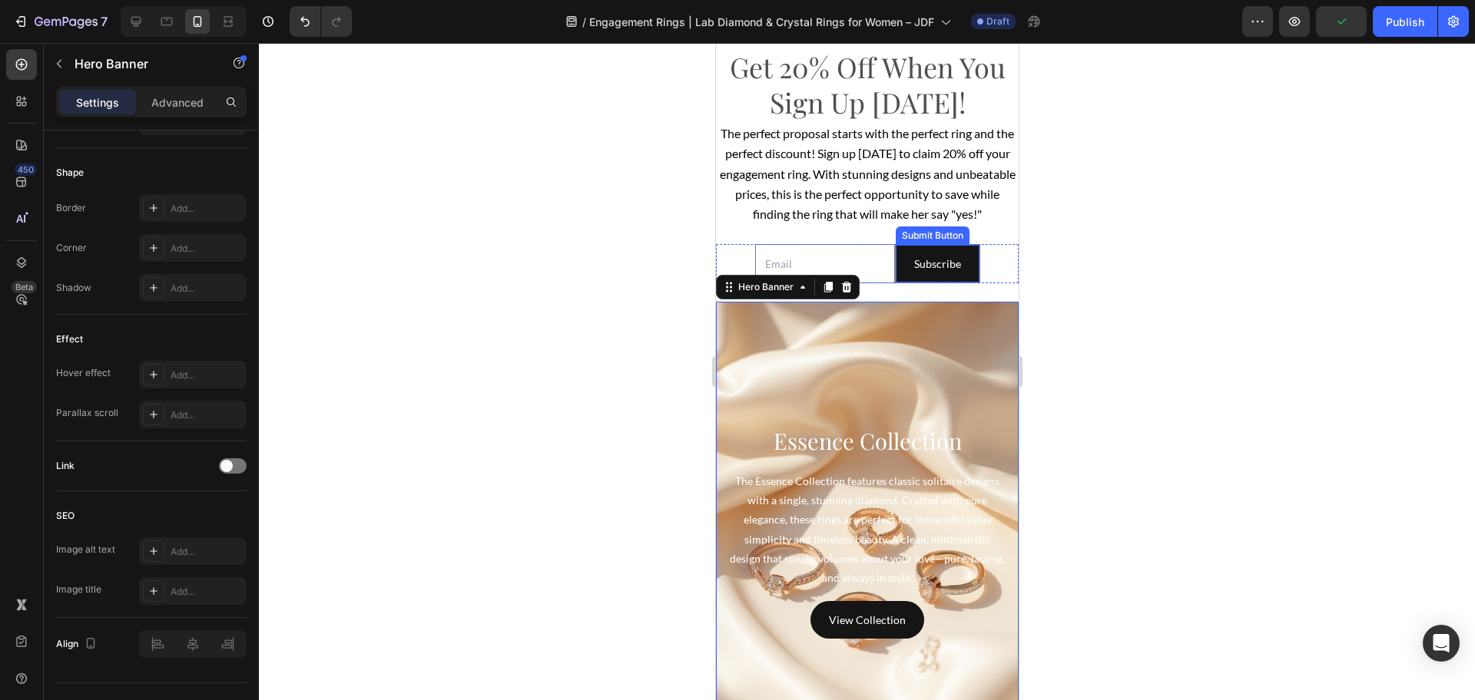
click at [955, 283] on button "Subscribe" at bounding box center [937, 264] width 84 height 38
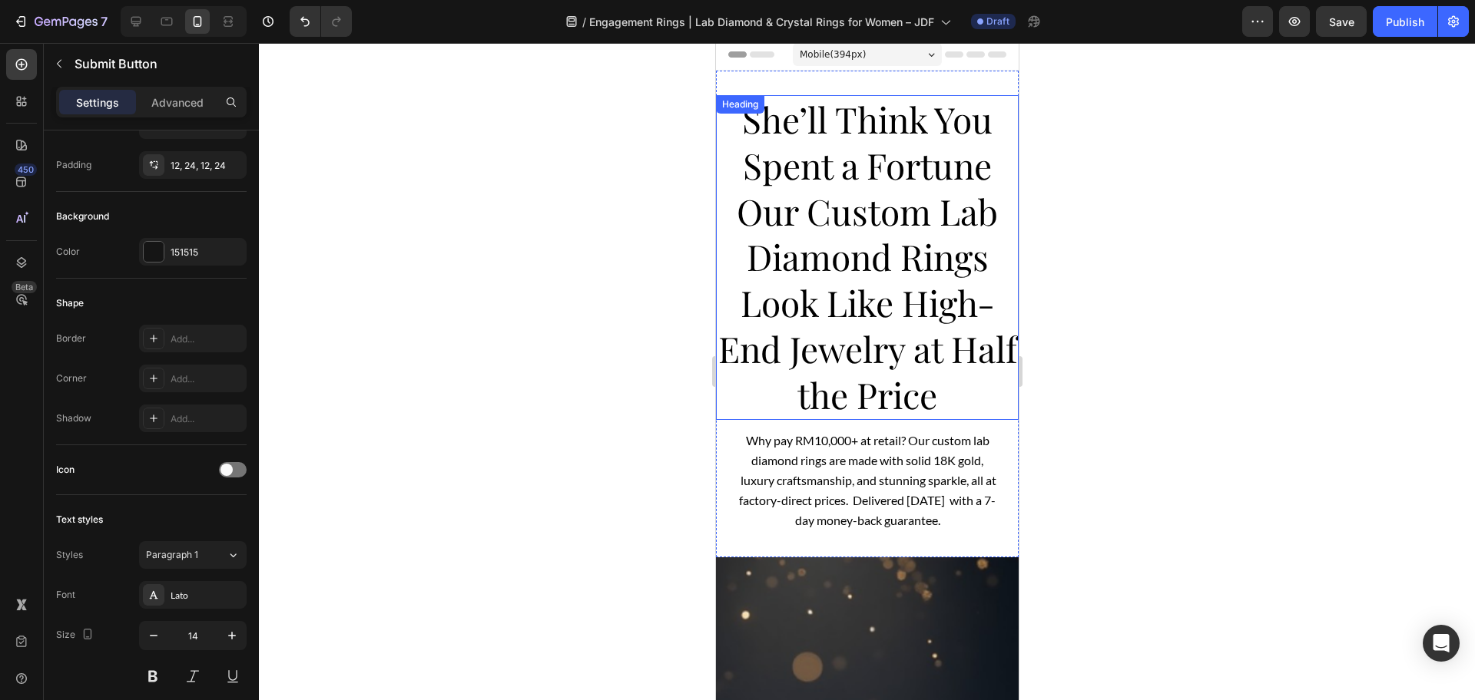
scroll to position [0, 0]
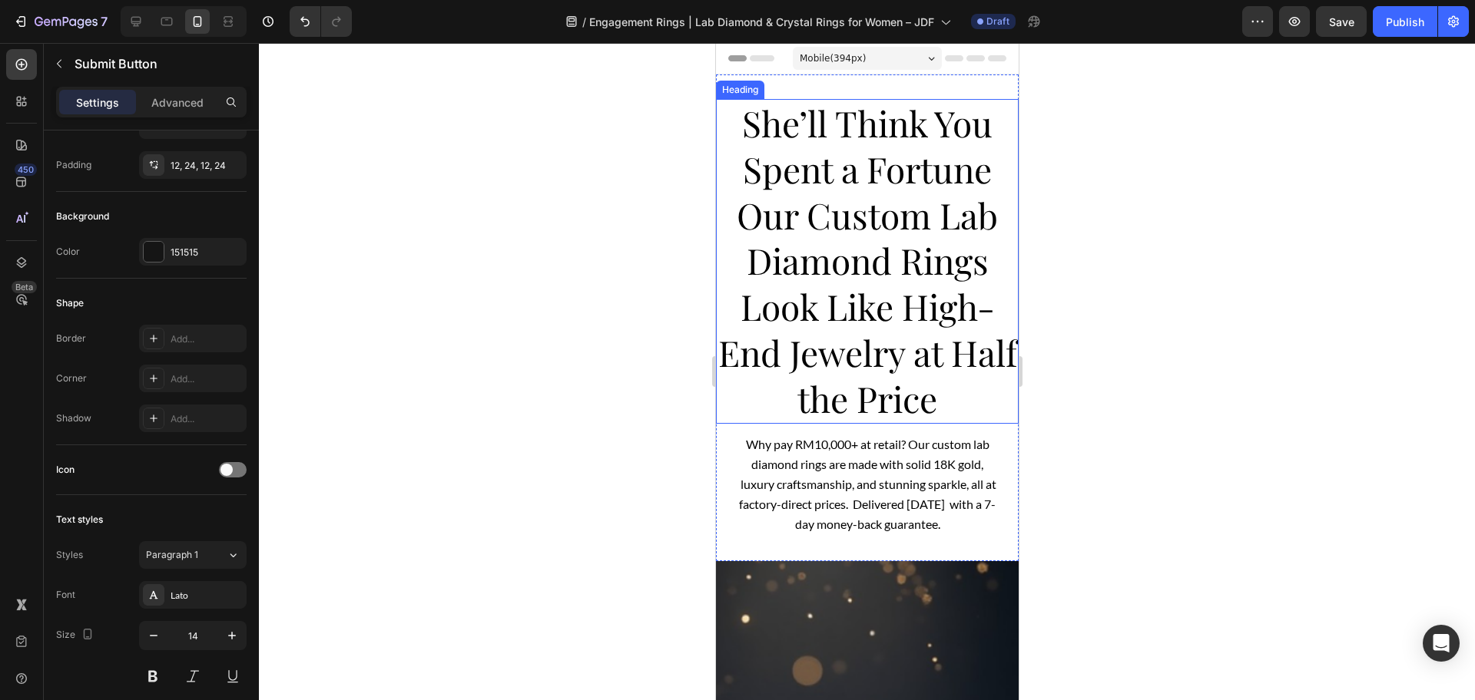
click at [779, 161] on span "She’ll Think You Spent a Fortune" at bounding box center [866, 146] width 250 height 94
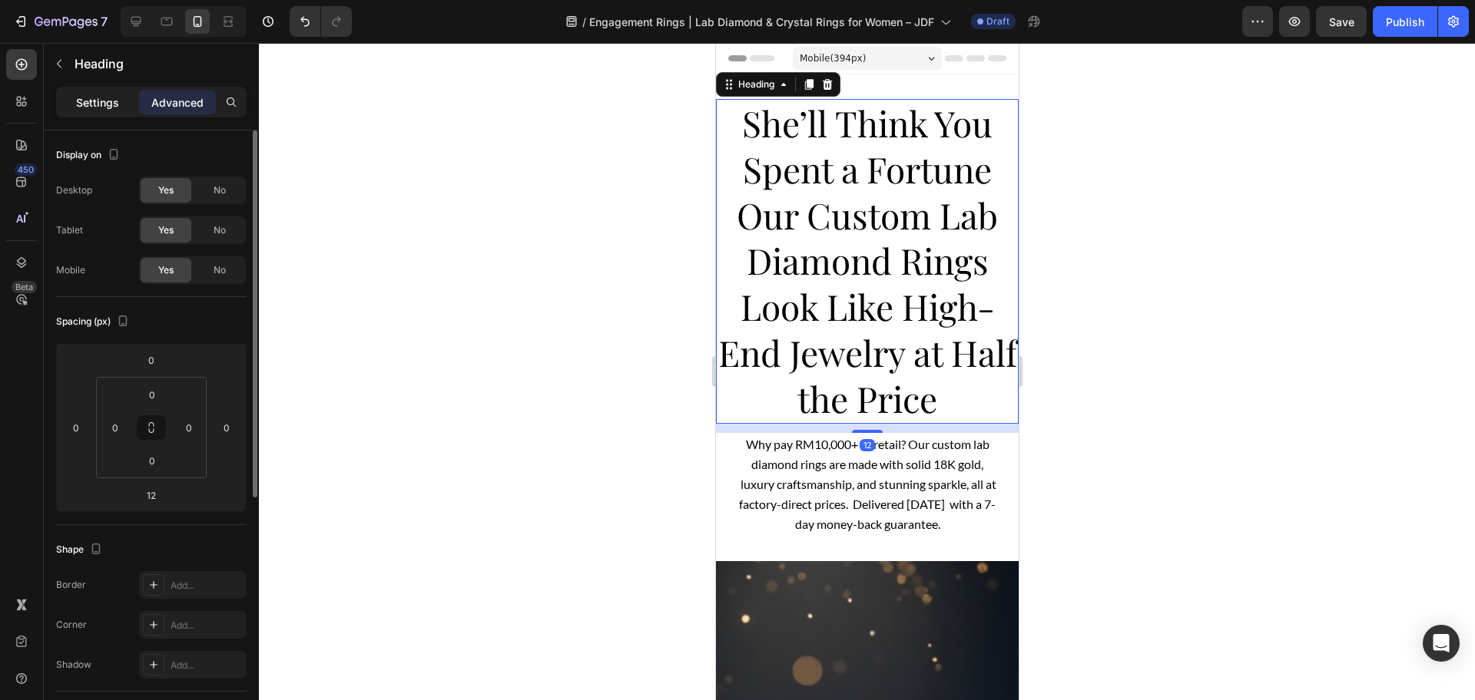
click at [97, 106] on p "Settings" at bounding box center [97, 102] width 43 height 16
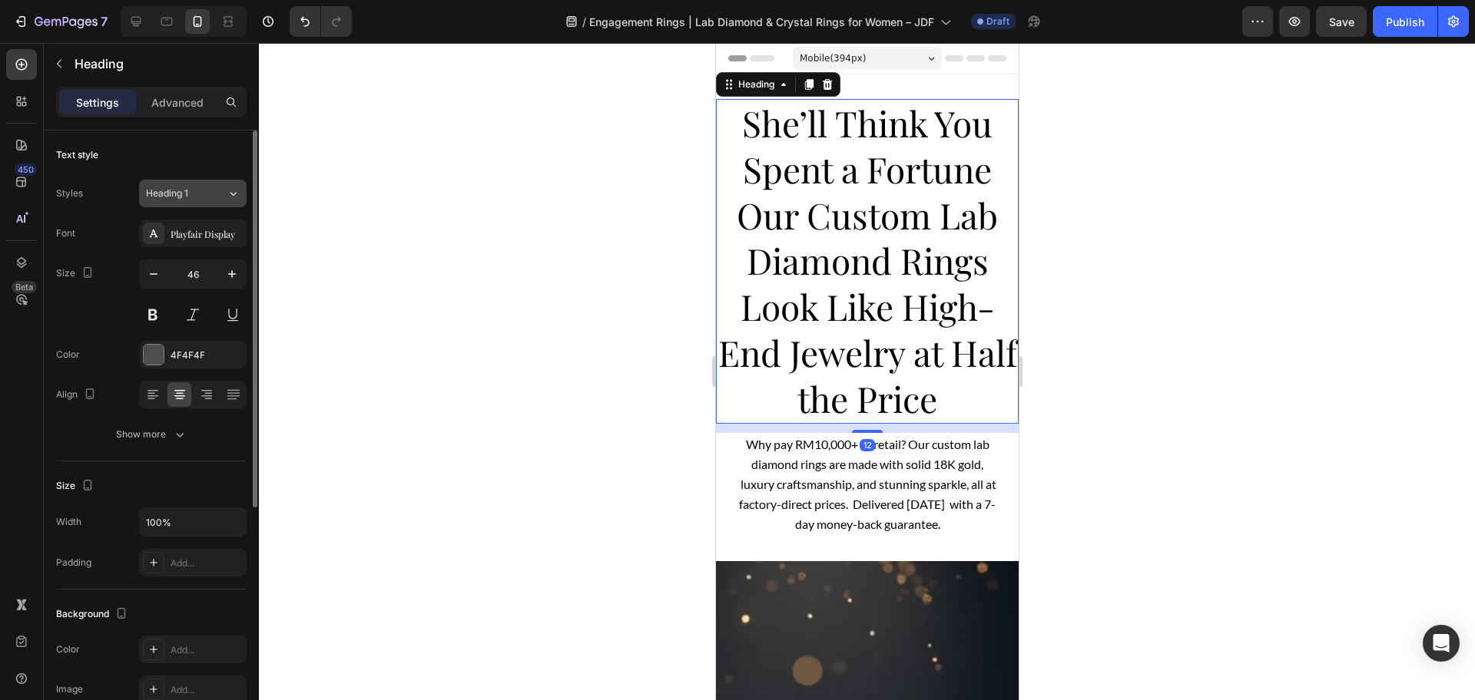
click at [166, 184] on button "Heading 1" at bounding box center [193, 194] width 108 height 28
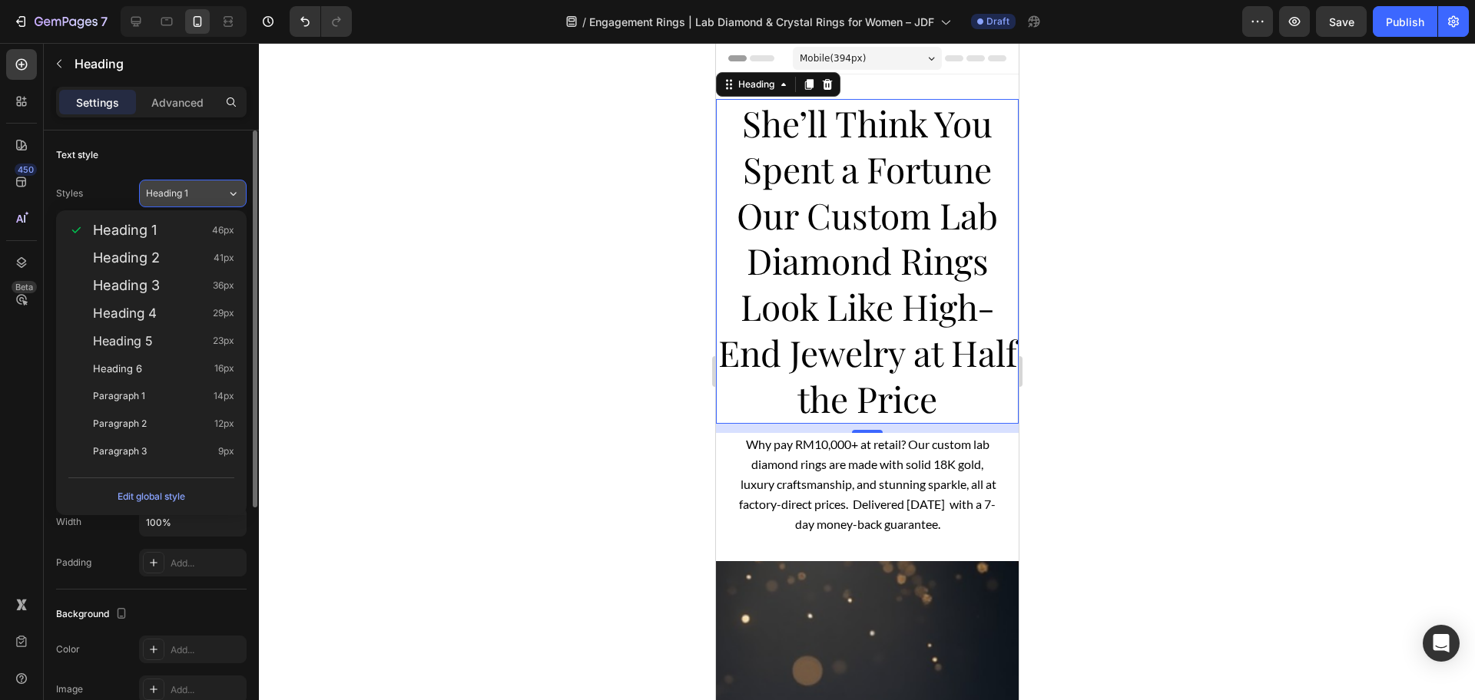
click at [166, 185] on button "Heading 1" at bounding box center [193, 194] width 108 height 28
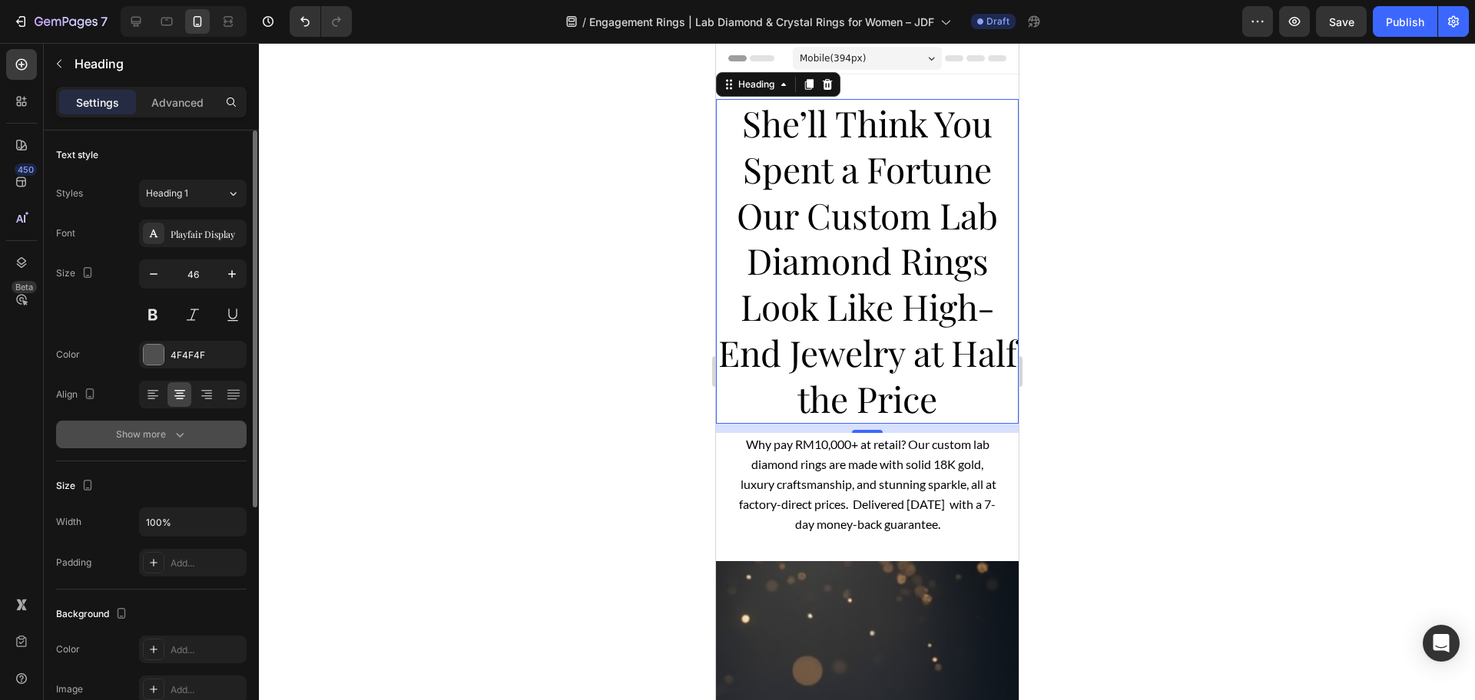
click at [213, 427] on button "Show more" at bounding box center [151, 435] width 190 height 28
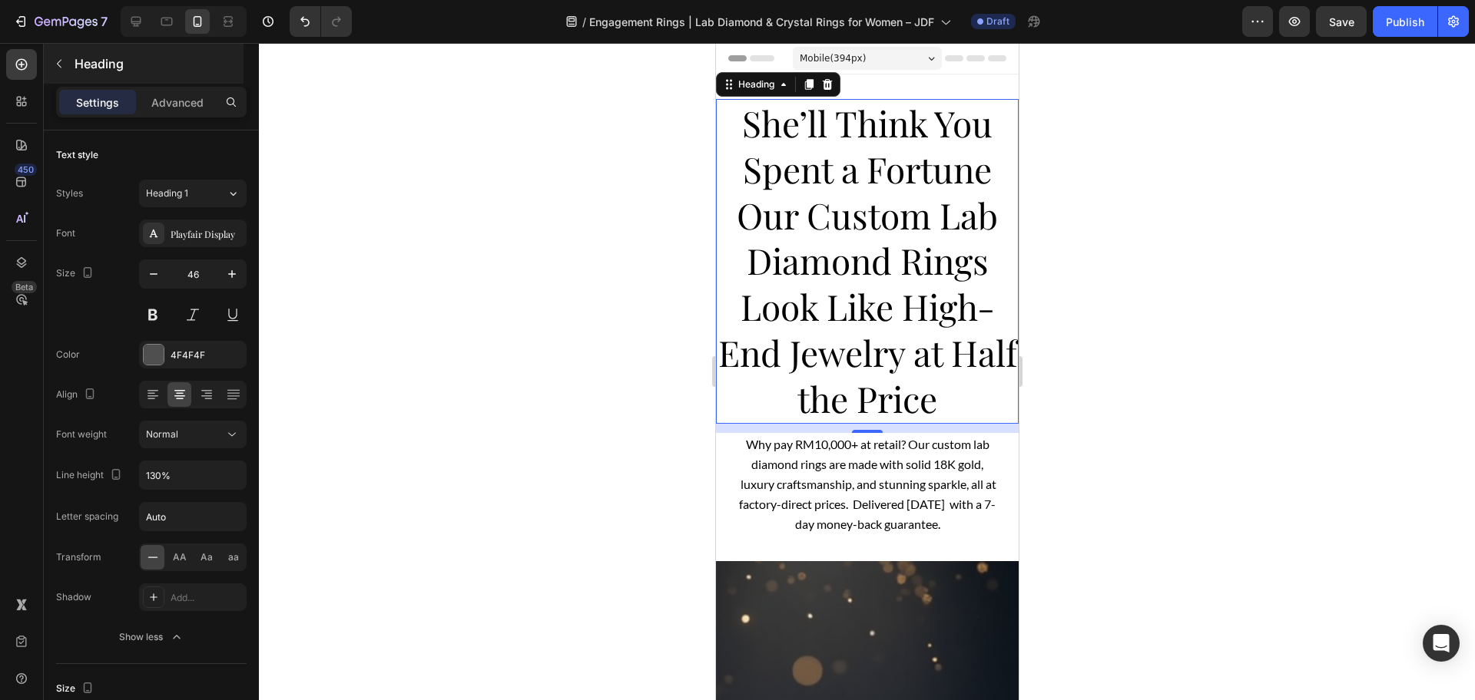
click at [71, 67] on button "button" at bounding box center [59, 63] width 25 height 25
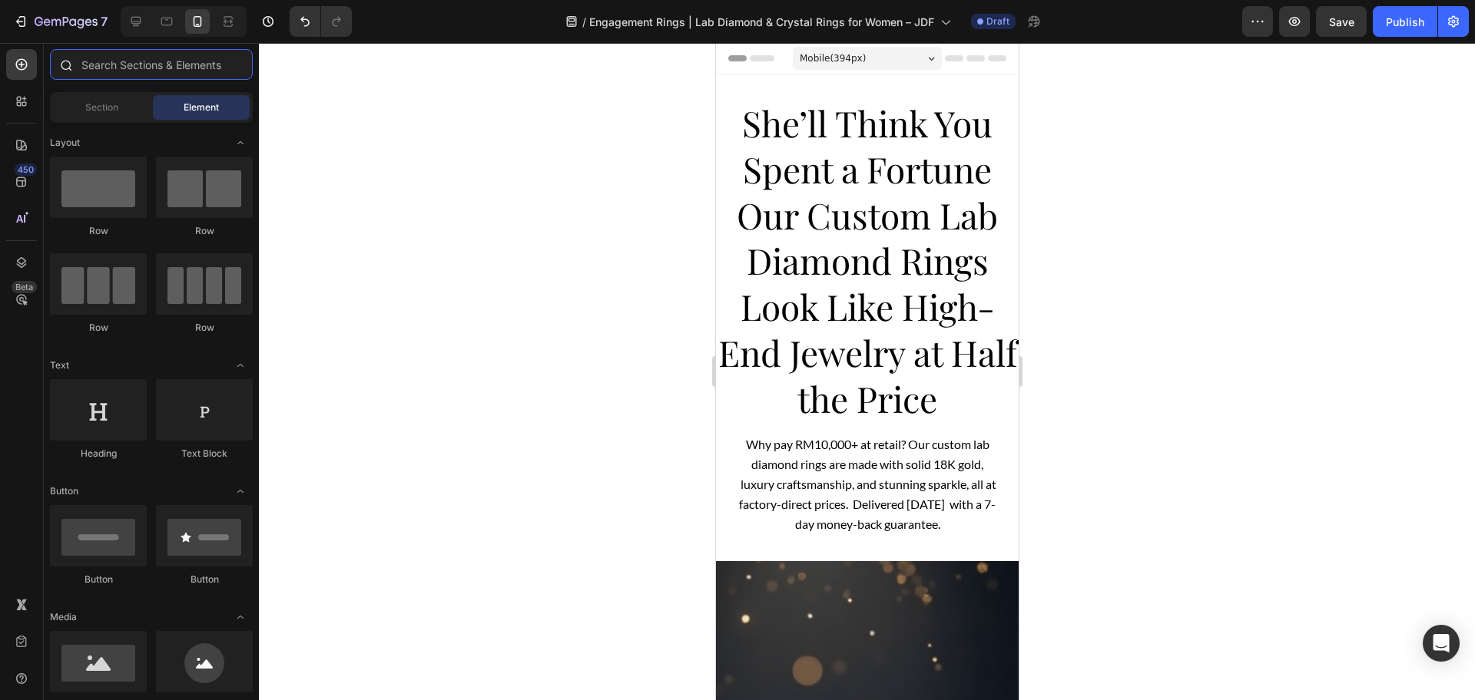
click at [129, 71] on input "text" at bounding box center [151, 64] width 203 height 31
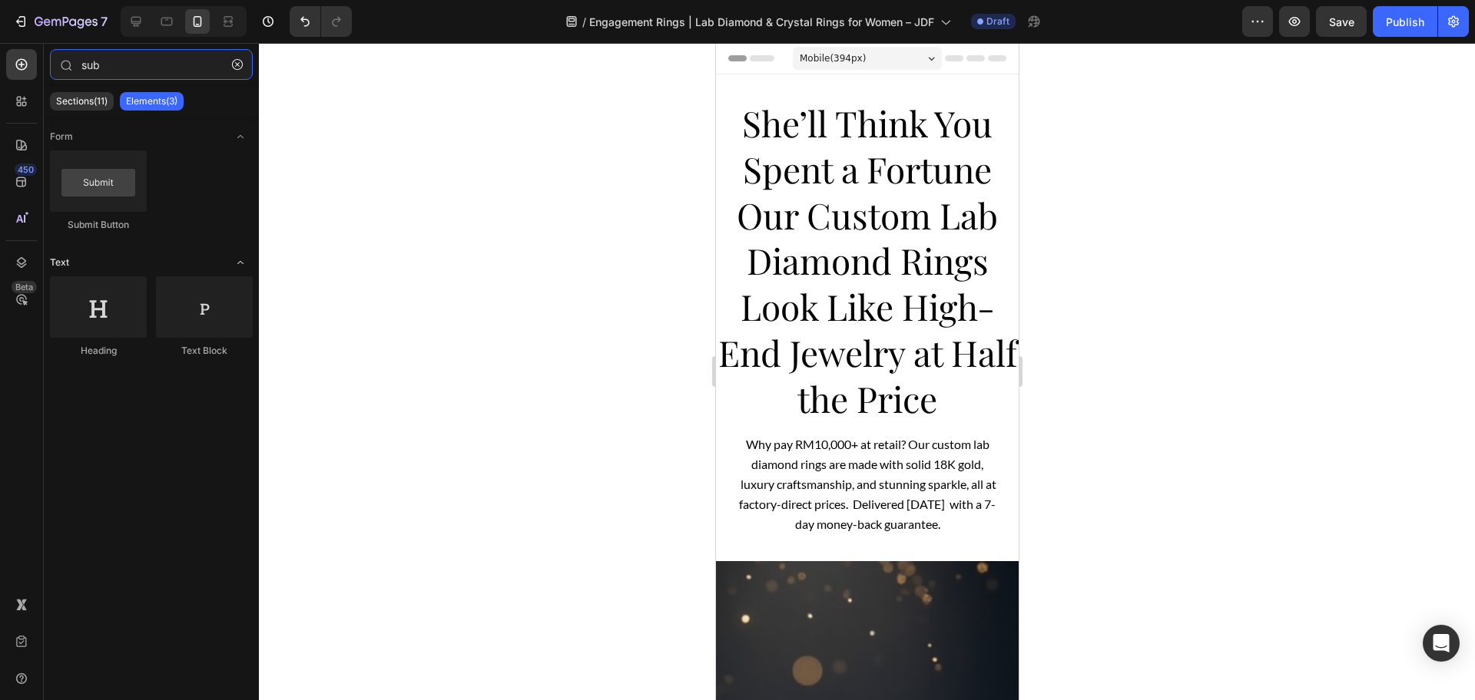
type input "sub"
click at [224, 263] on div "Text" at bounding box center [151, 262] width 203 height 15
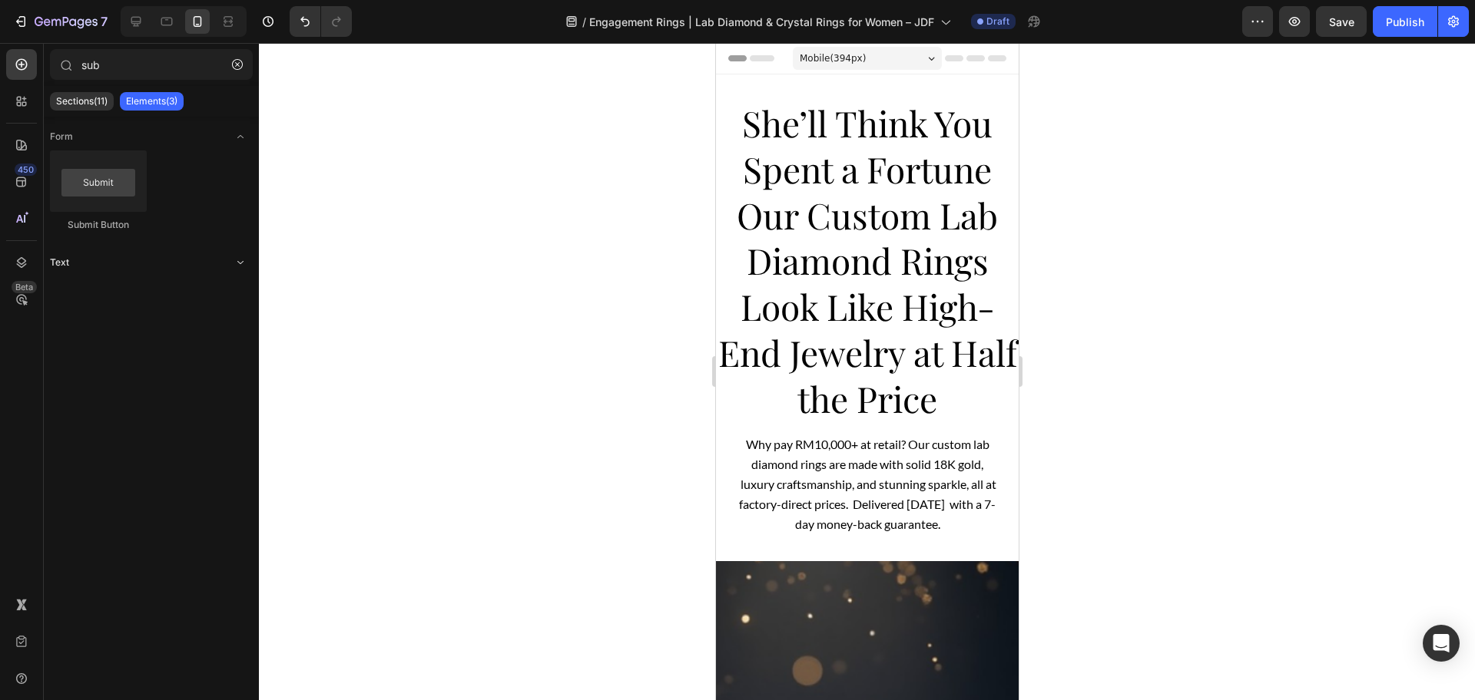
click at [225, 263] on div "Text" at bounding box center [151, 262] width 203 height 15
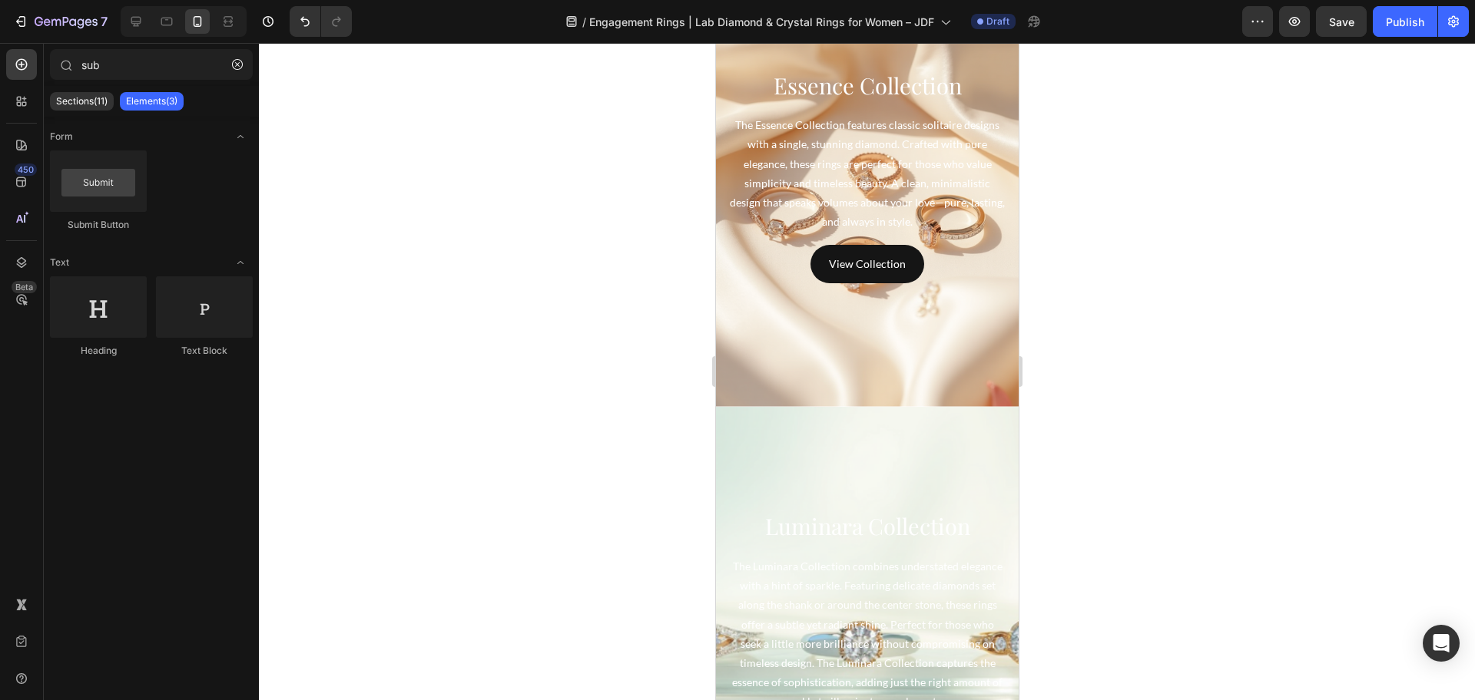
scroll to position [3936, 0]
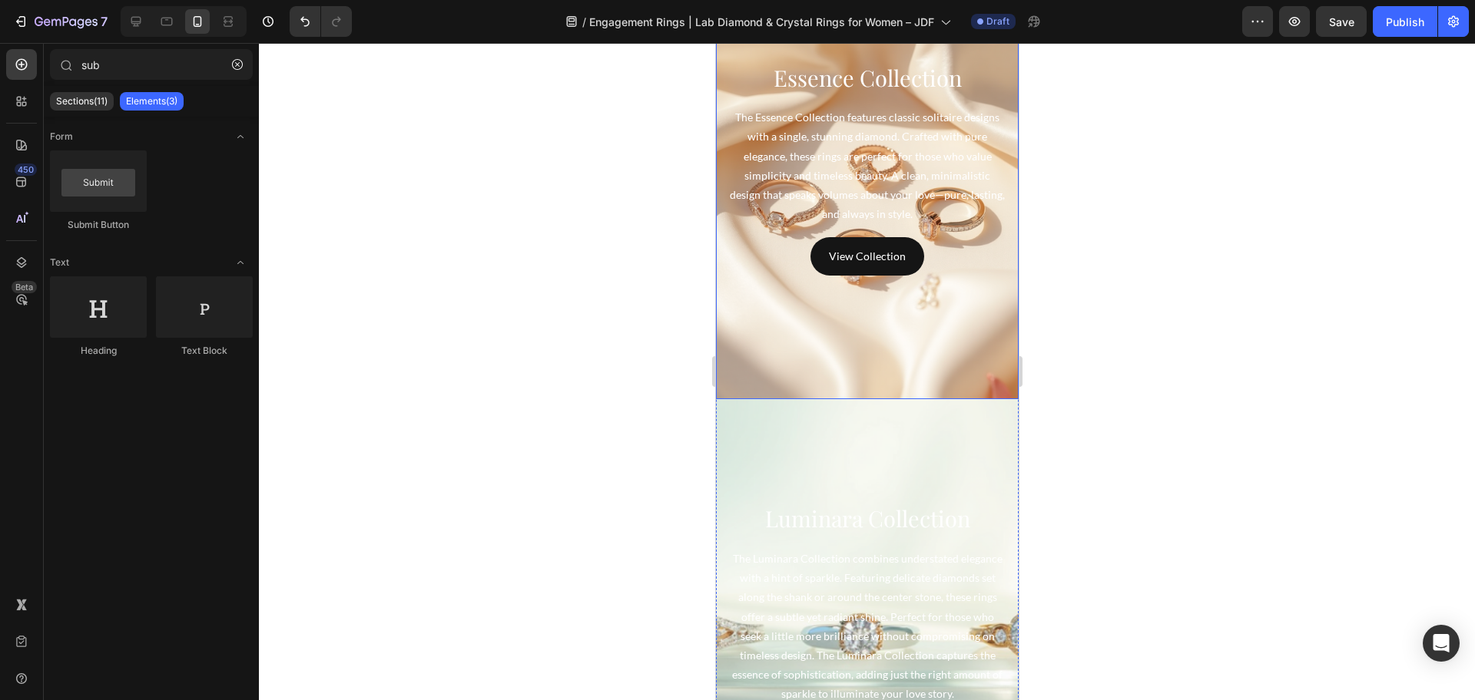
click at [835, 363] on div "Background Image" at bounding box center [866, 169] width 303 height 461
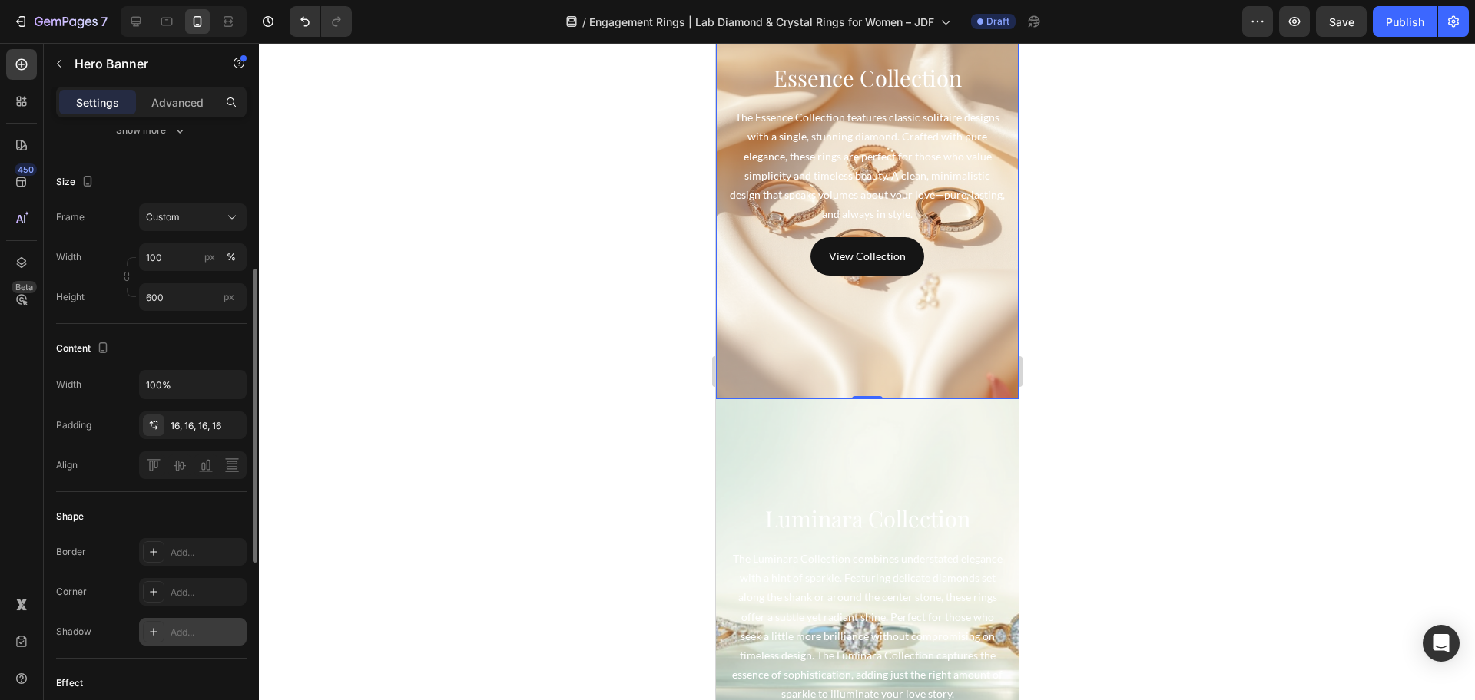
scroll to position [480, 0]
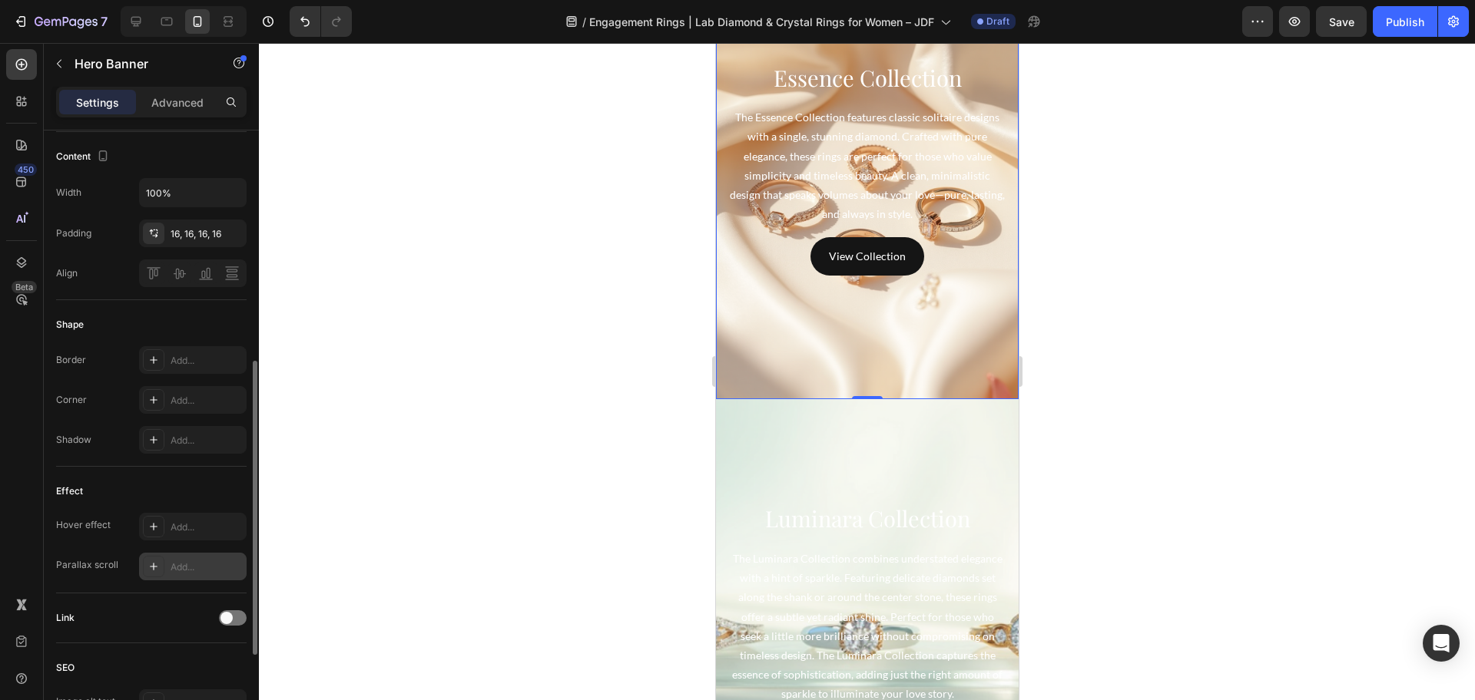
click at [170, 571] on div "Add..." at bounding box center [193, 567] width 108 height 28
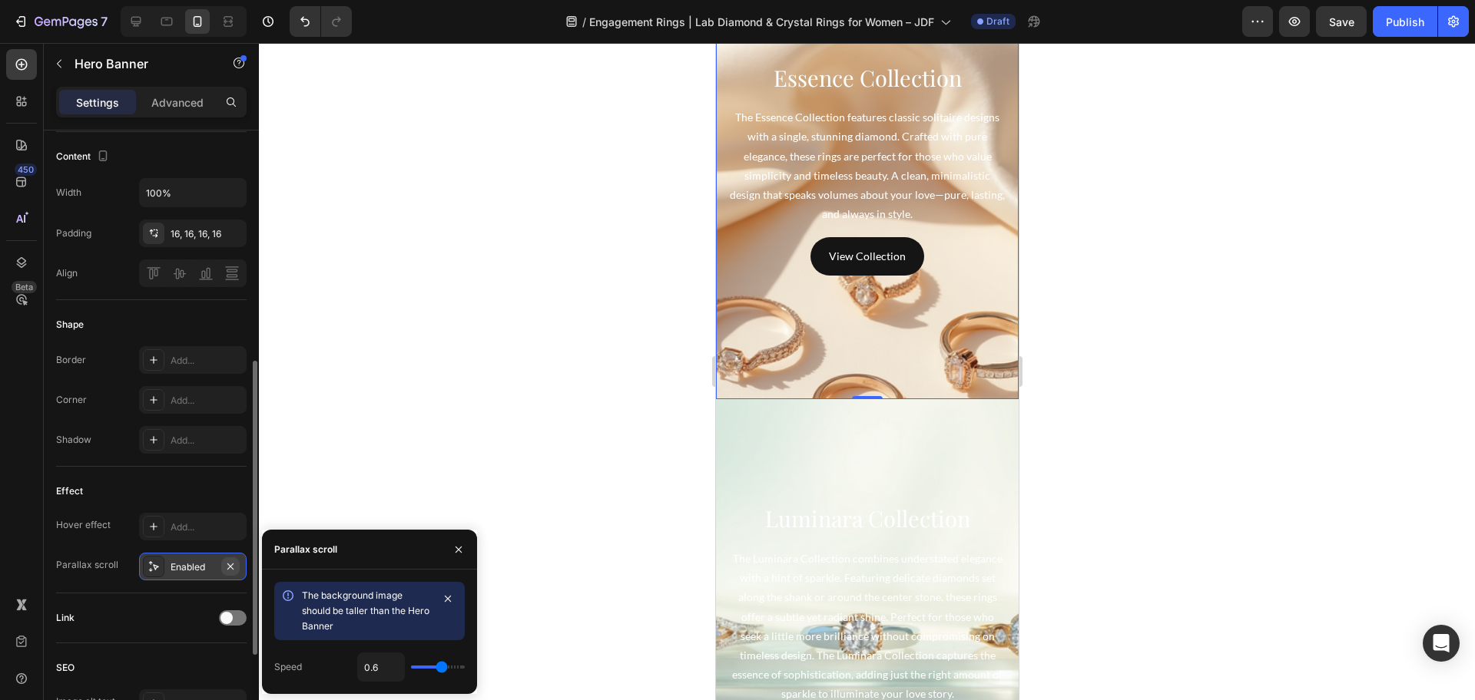
click at [237, 565] on button "button" at bounding box center [230, 567] width 18 height 18
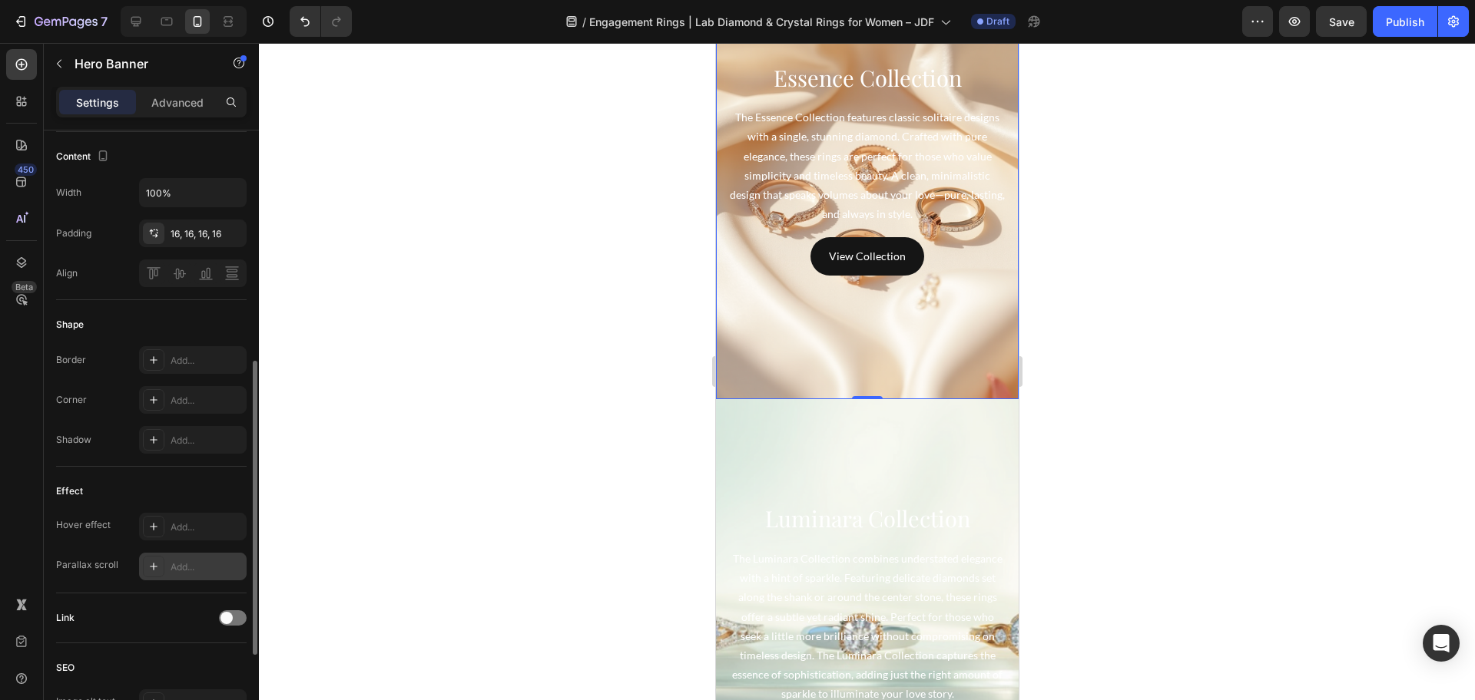
click at [208, 561] on div "Add..." at bounding box center [207, 568] width 72 height 14
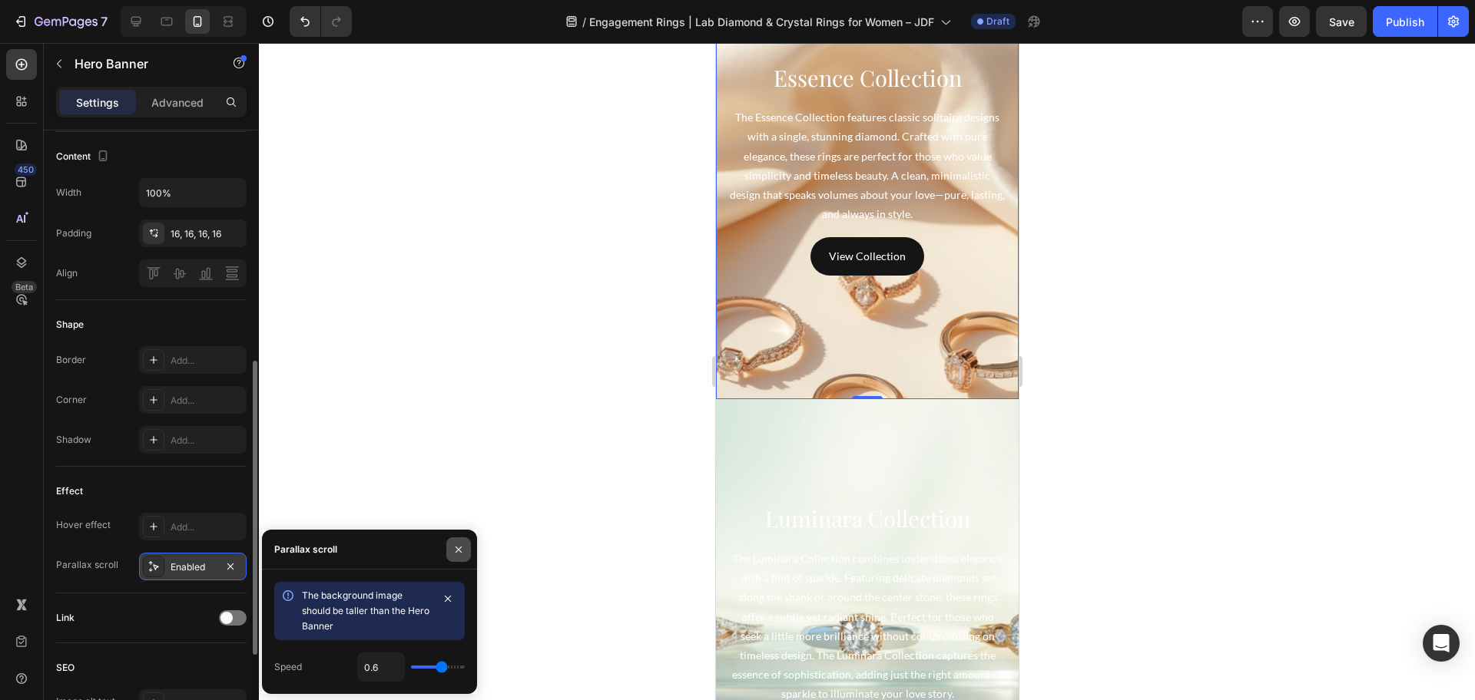
click at [455, 551] on icon "button" at bounding box center [458, 550] width 12 height 12
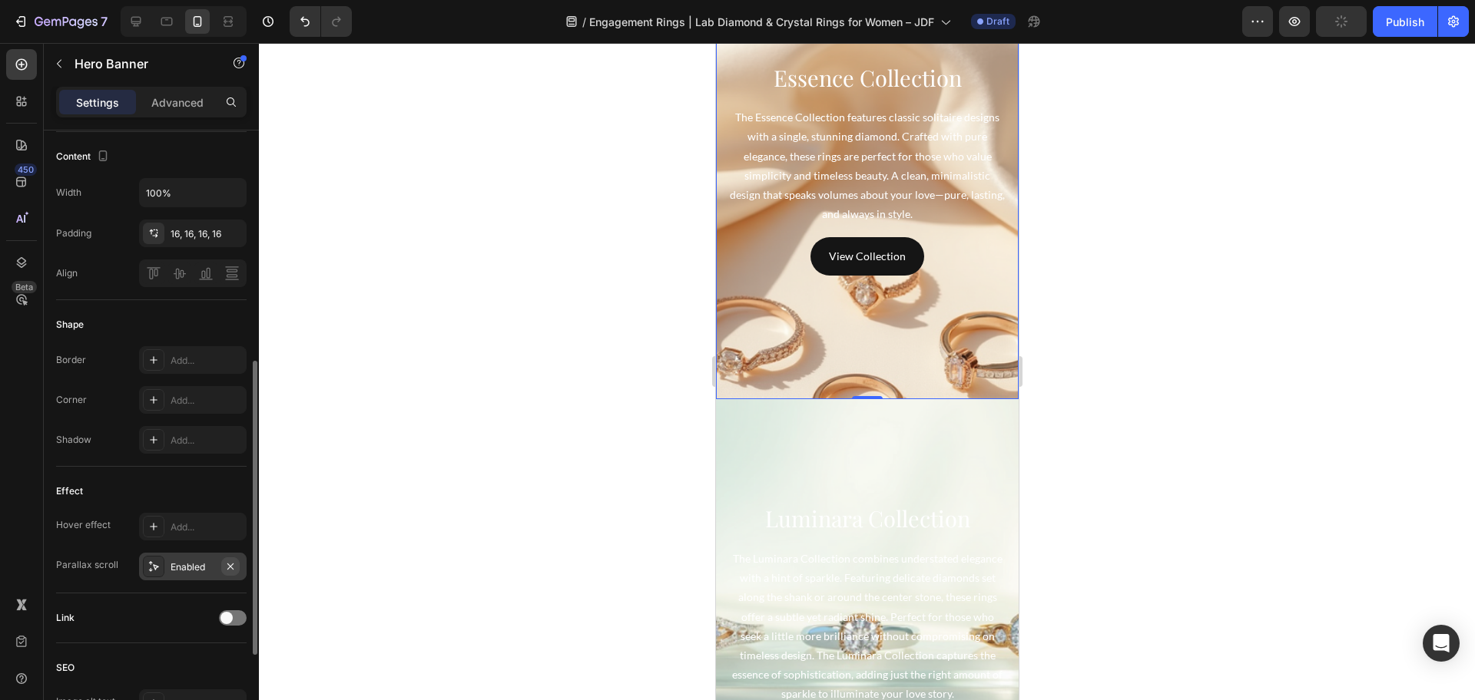
click at [233, 568] on icon "button" at bounding box center [230, 567] width 12 height 12
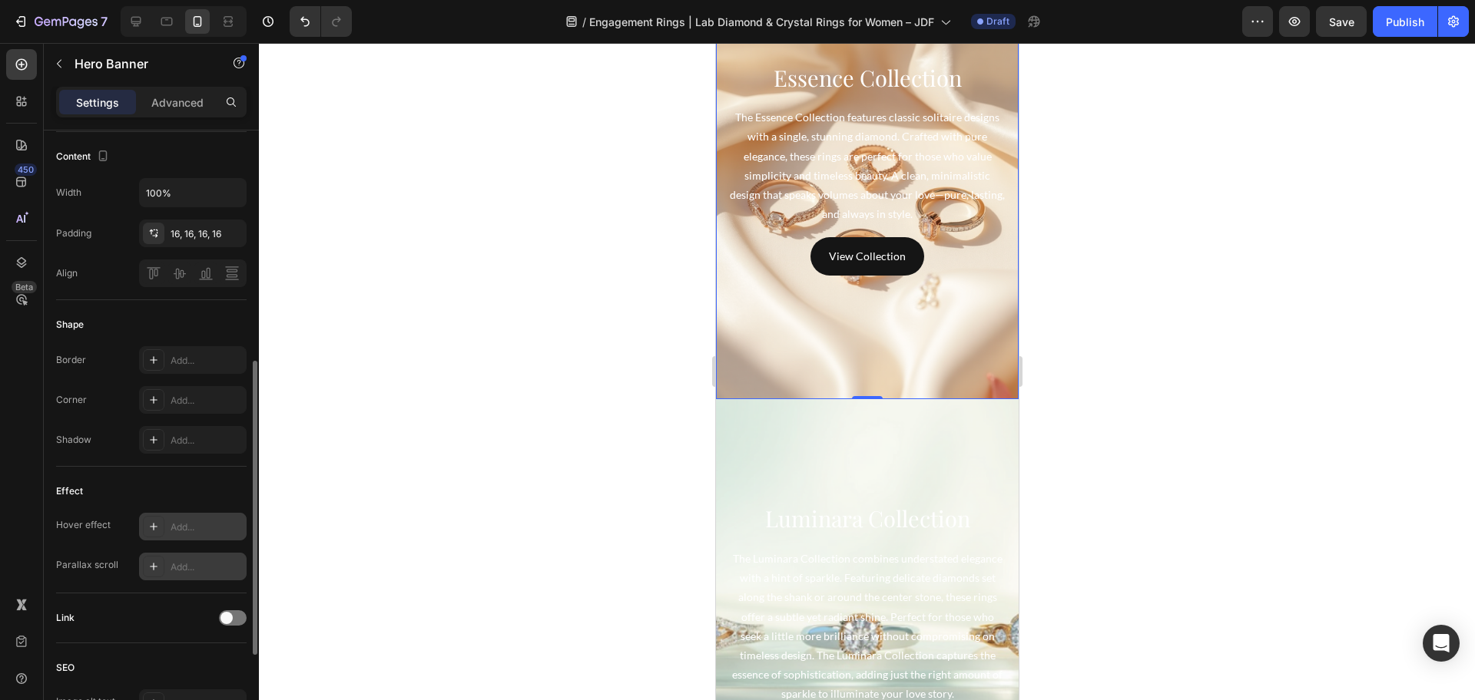
click at [197, 533] on div "Add..." at bounding box center [207, 528] width 72 height 14
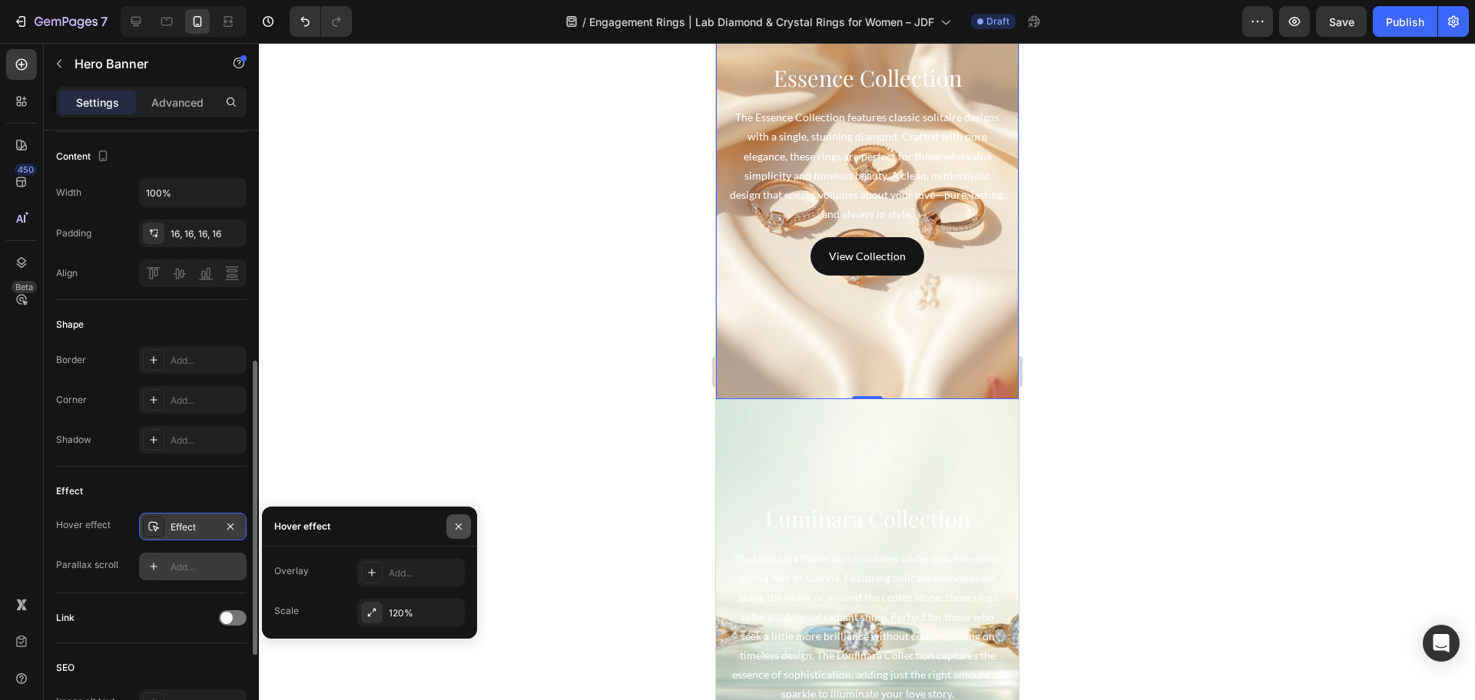
click at [459, 521] on icon "button" at bounding box center [458, 527] width 12 height 12
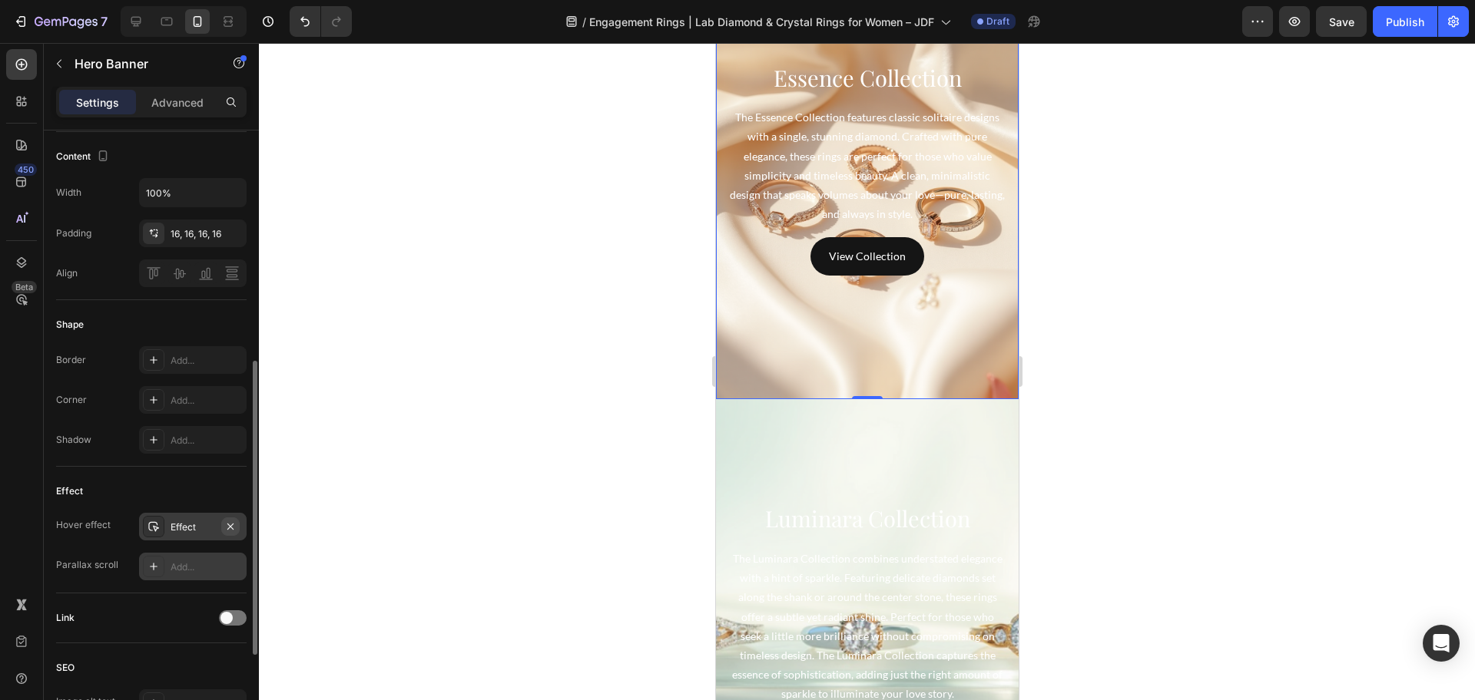
click at [228, 526] on icon "button" at bounding box center [230, 527] width 12 height 12
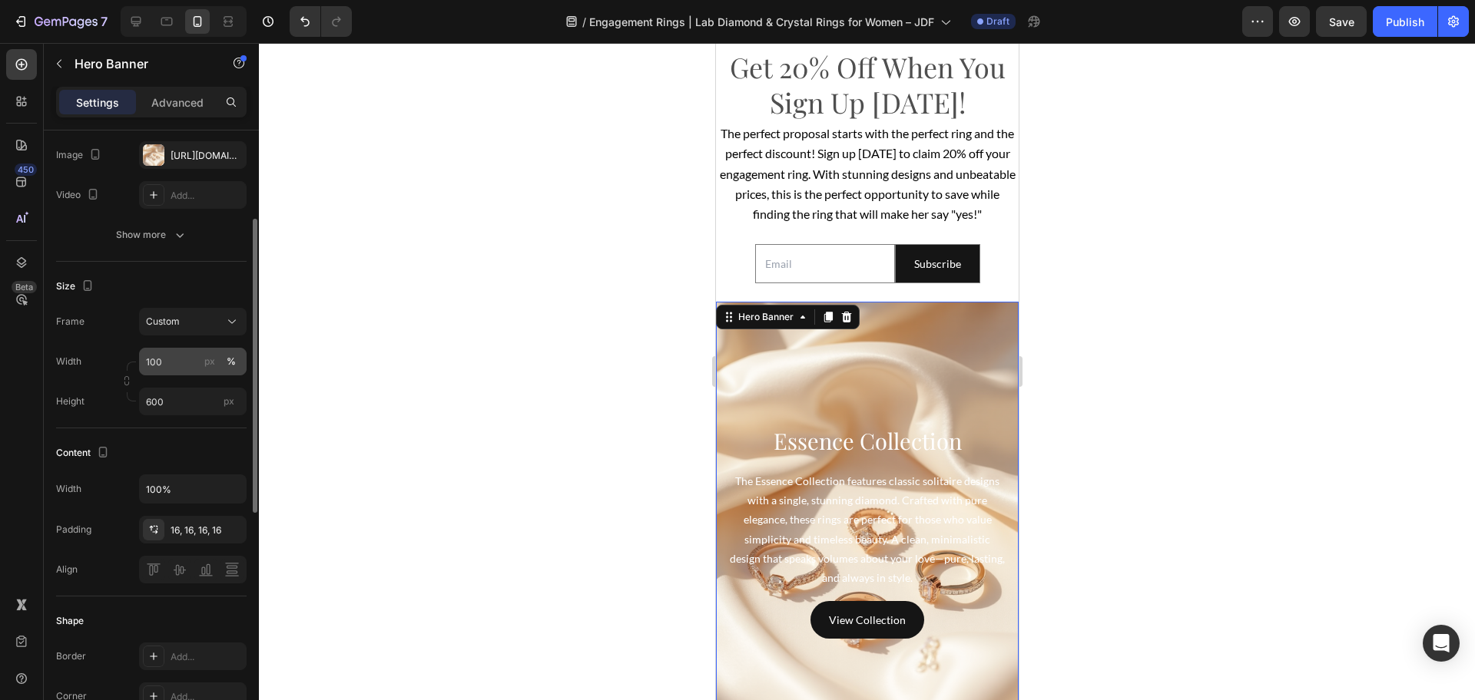
scroll to position [88, 0]
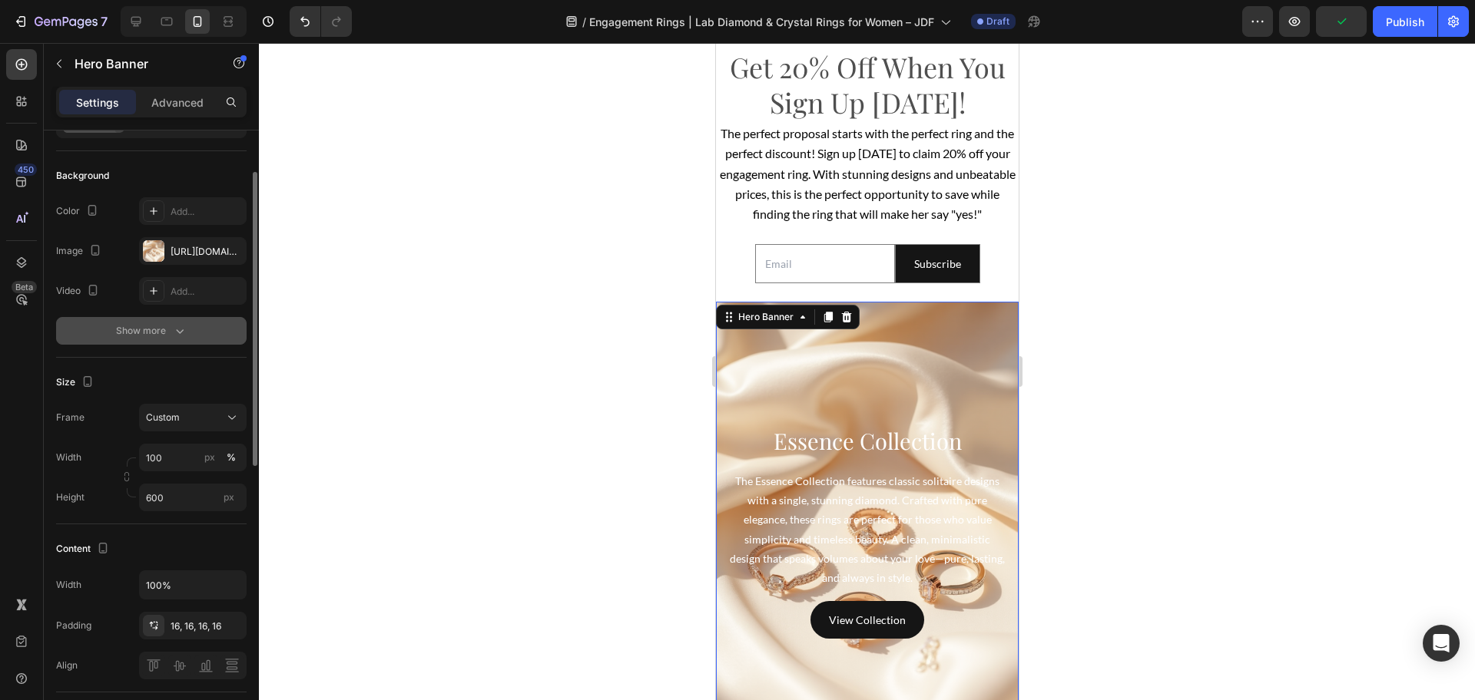
click at [144, 329] on div "Show more" at bounding box center [151, 330] width 71 height 15
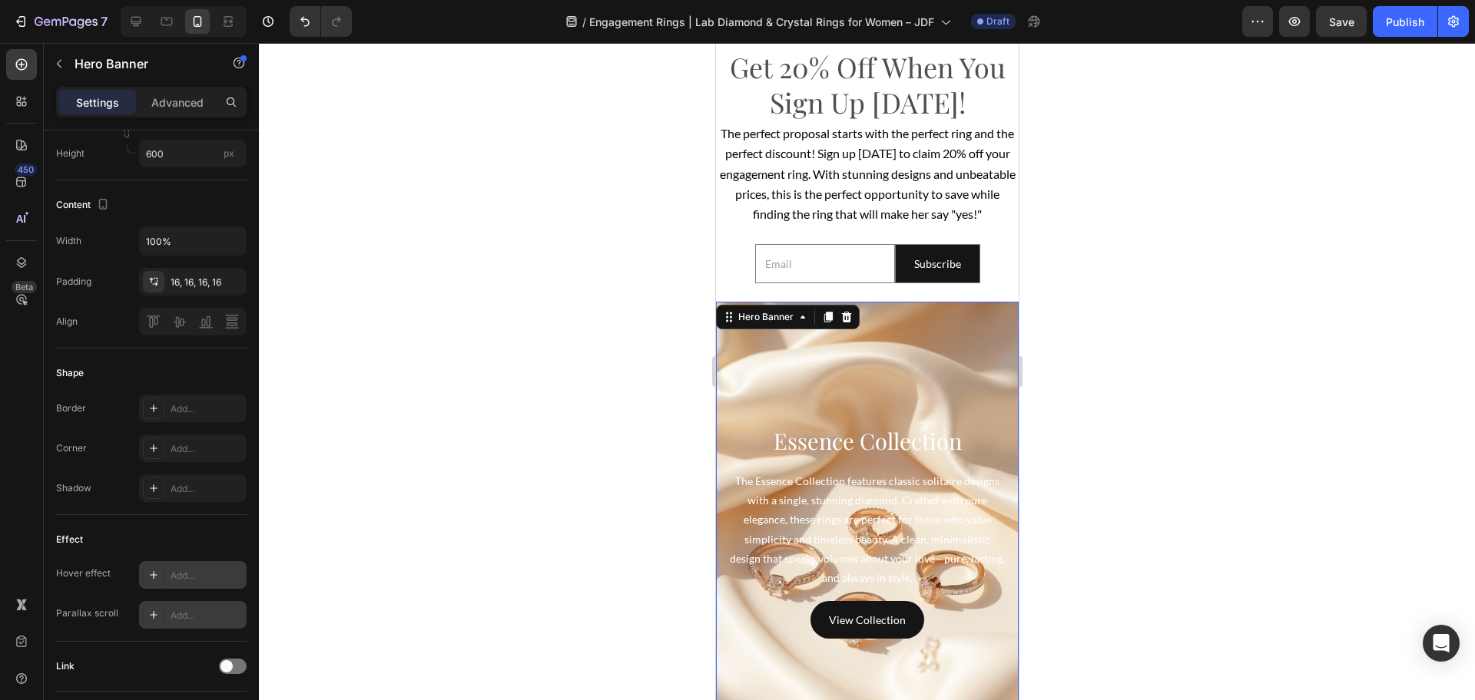
scroll to position [568, 0]
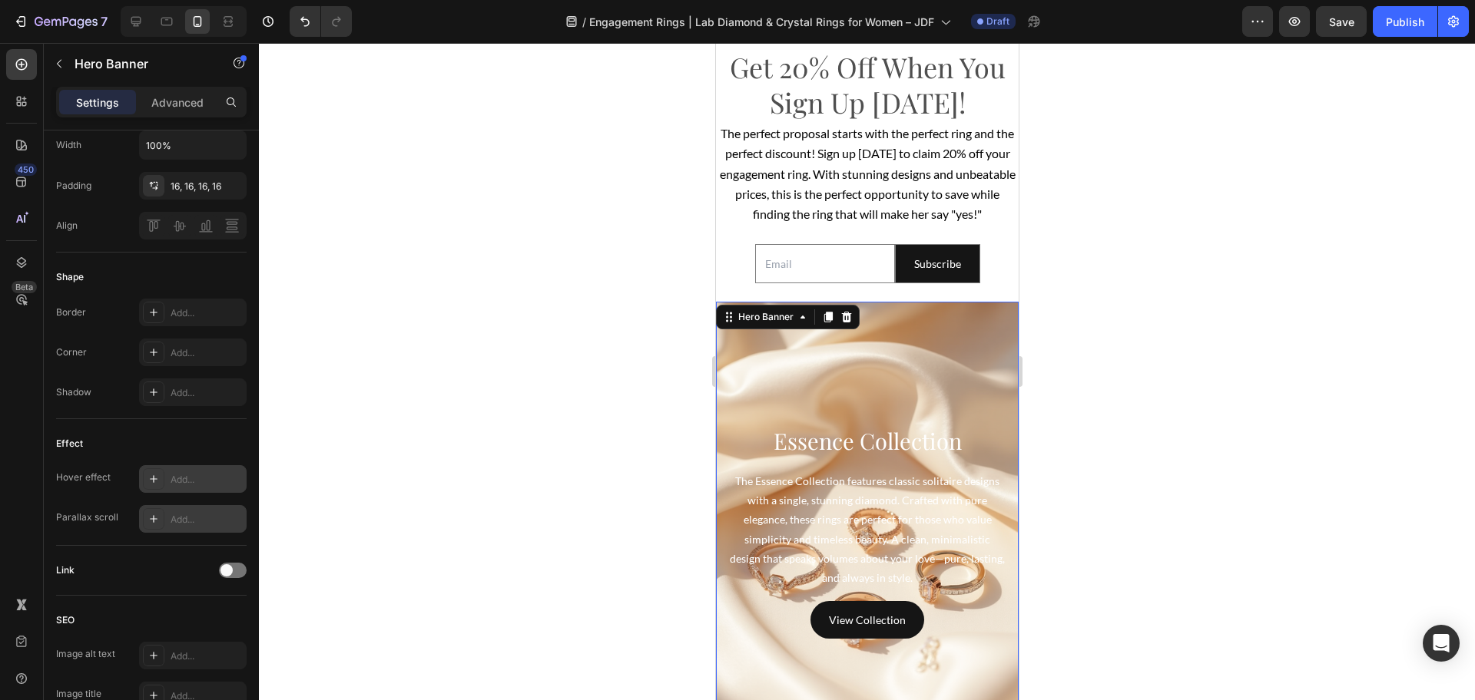
click at [151, 512] on div at bounding box center [154, 519] width 22 height 22
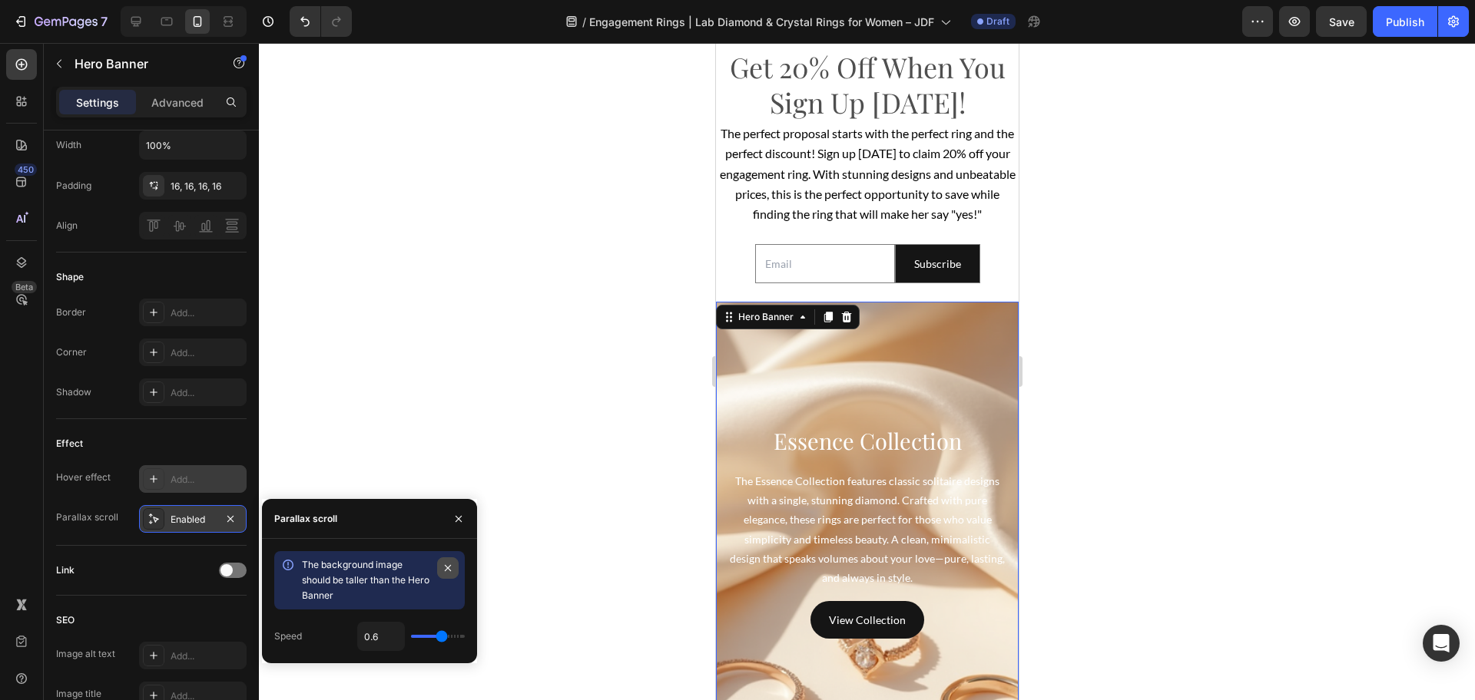
click at [451, 569] on icon "button" at bounding box center [448, 568] width 12 height 12
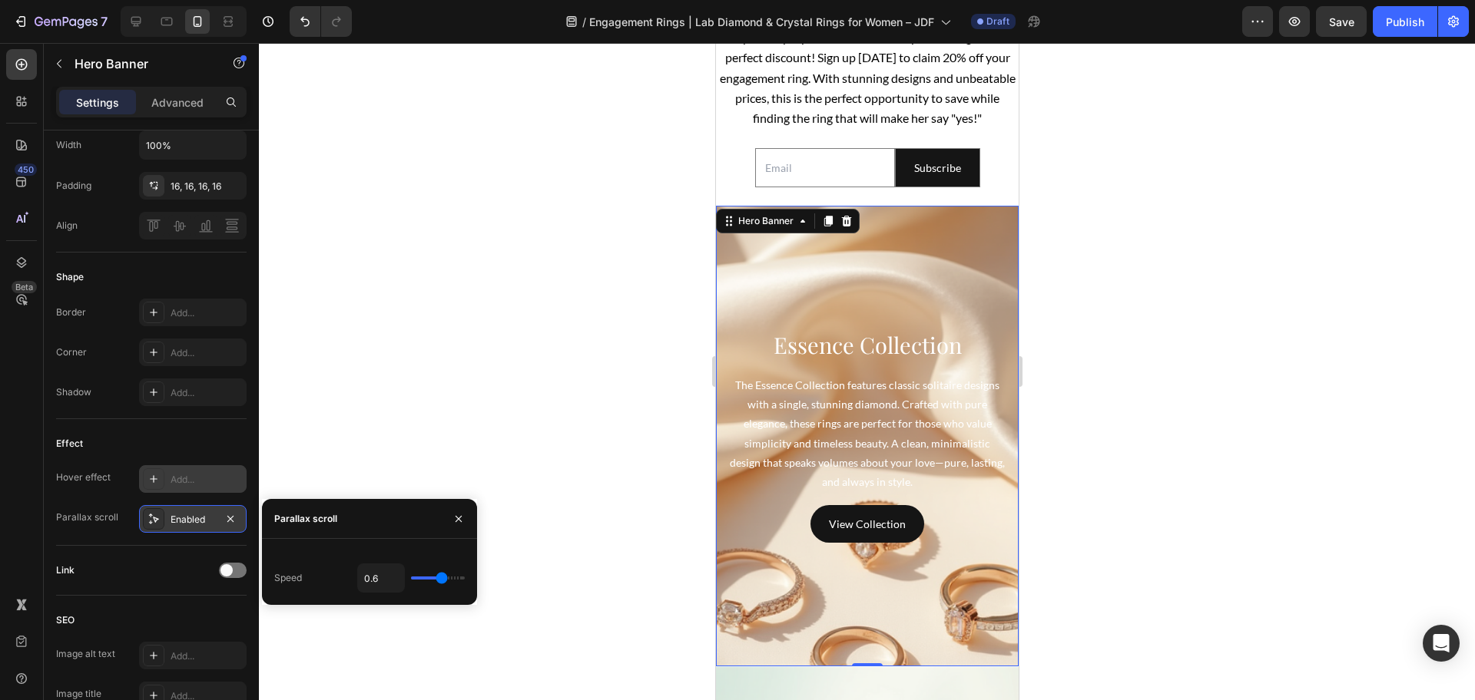
scroll to position [3840, 0]
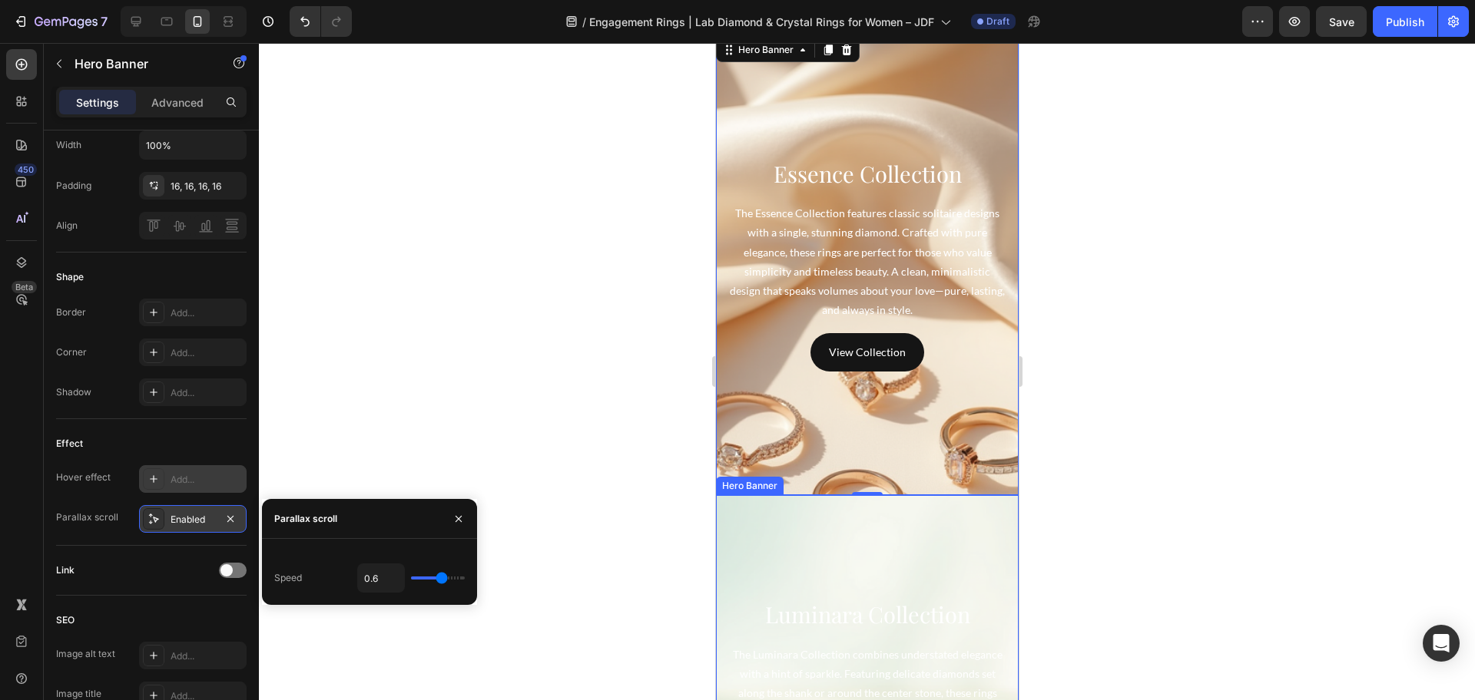
type input "0.2"
type input "0"
type input "0.3"
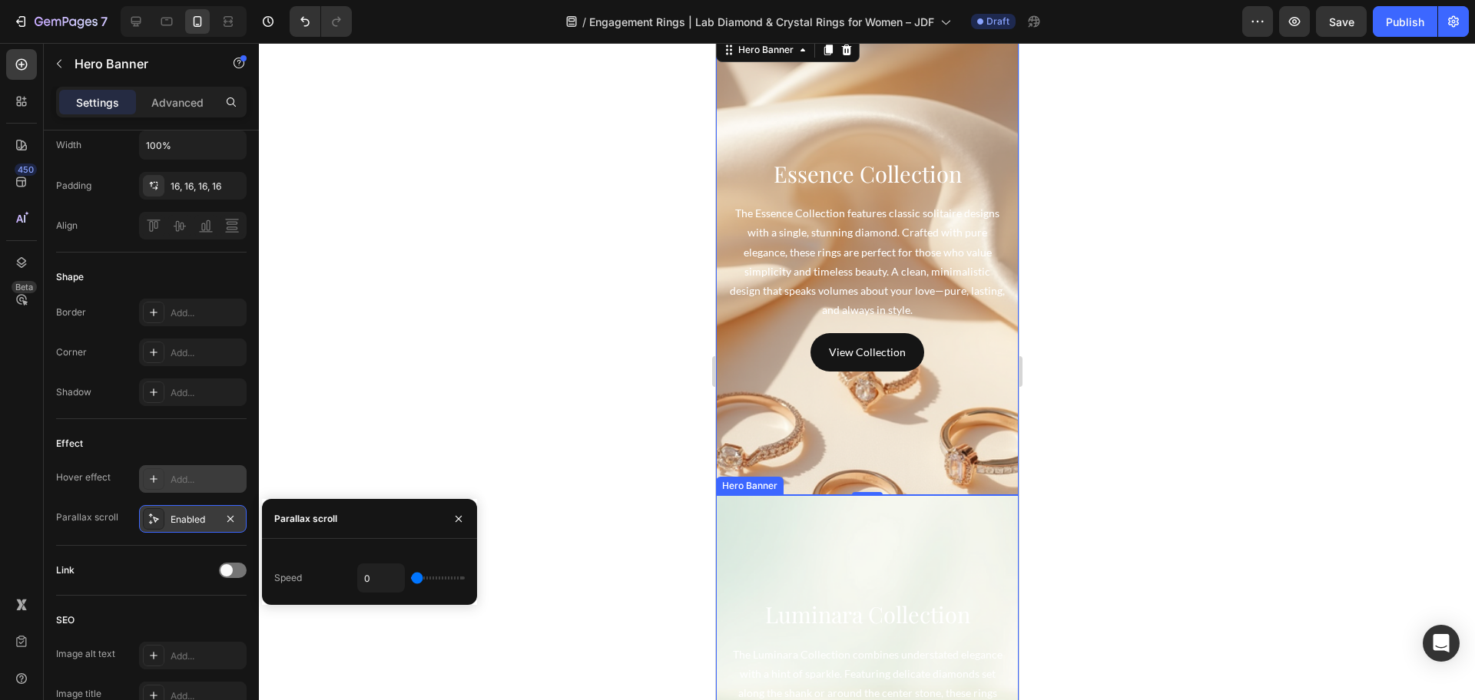
type input "0.3"
type input "1"
drag, startPoint x: 436, startPoint y: 576, endPoint x: 522, endPoint y: 577, distance: 86.0
type input "1"
click at [465, 577] on input "range" at bounding box center [438, 578] width 54 height 3
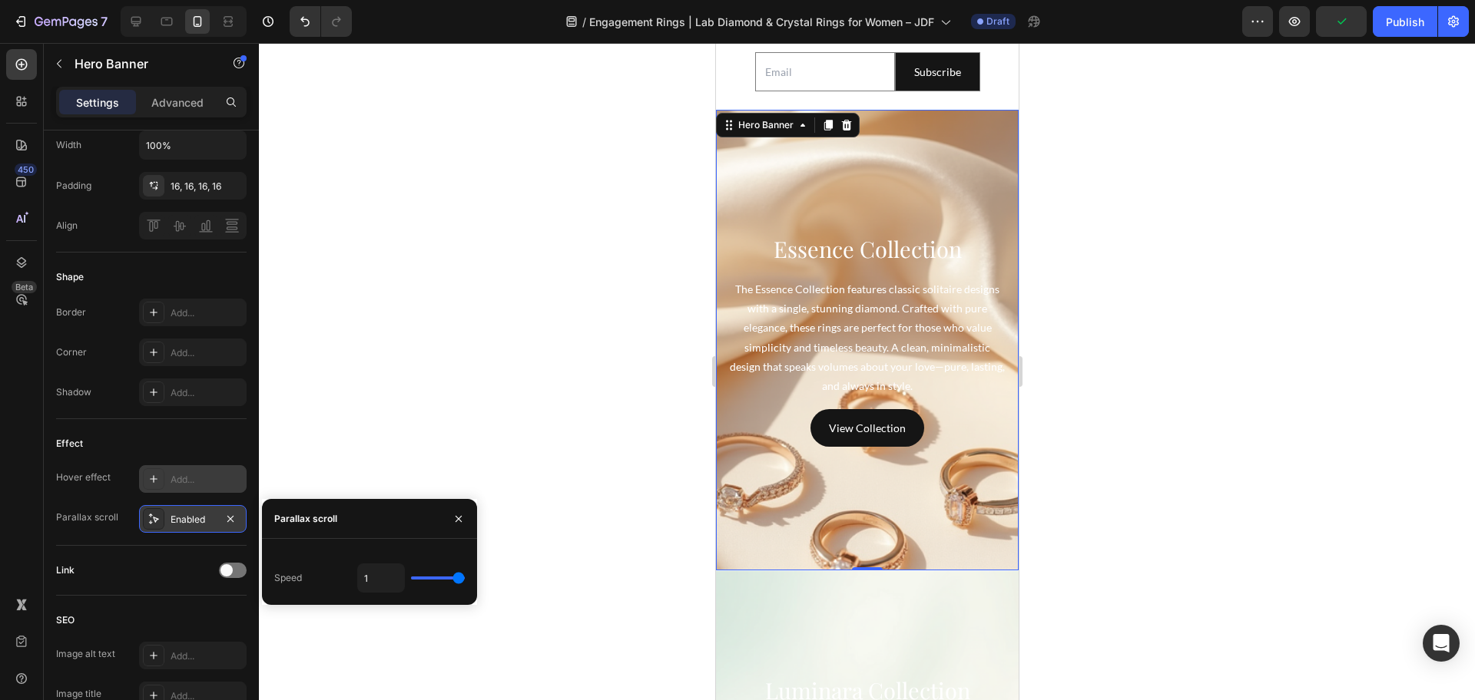
scroll to position [3552, 0]
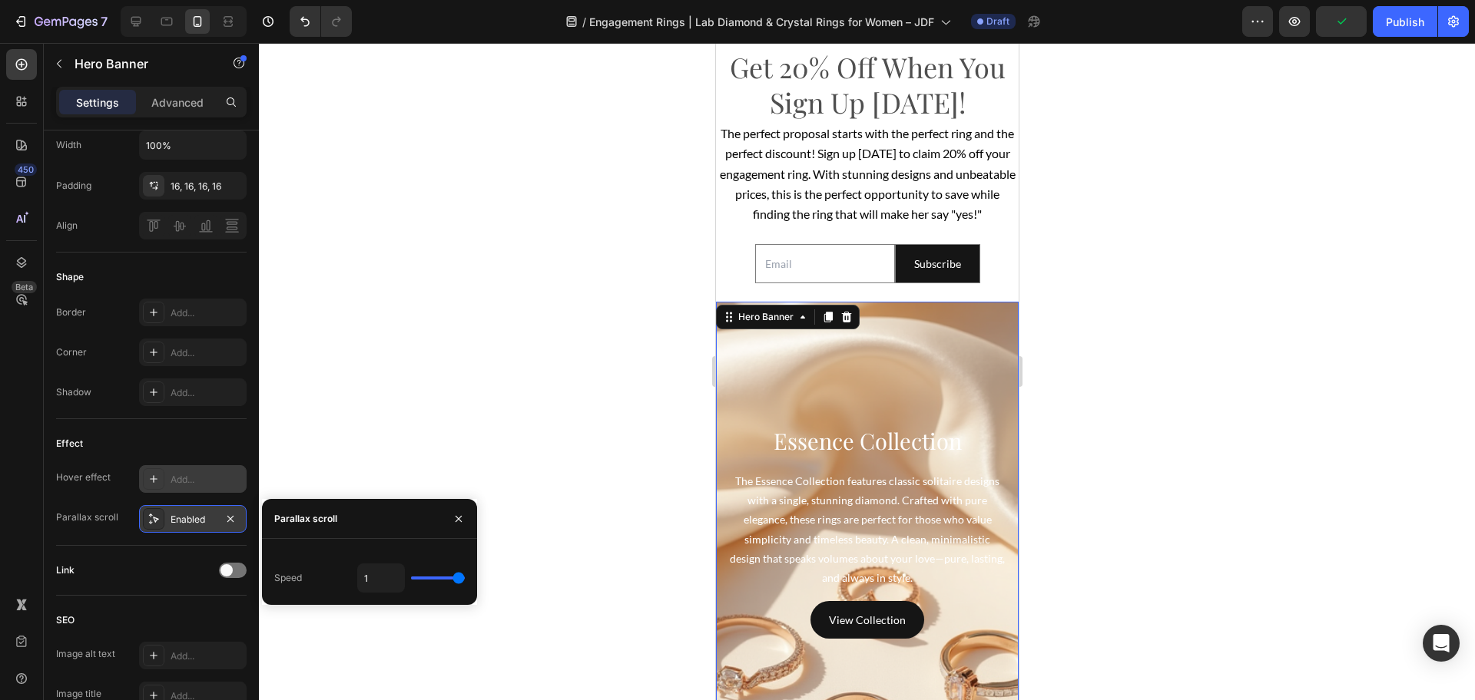
click at [465, 521] on button "button" at bounding box center [458, 519] width 25 height 25
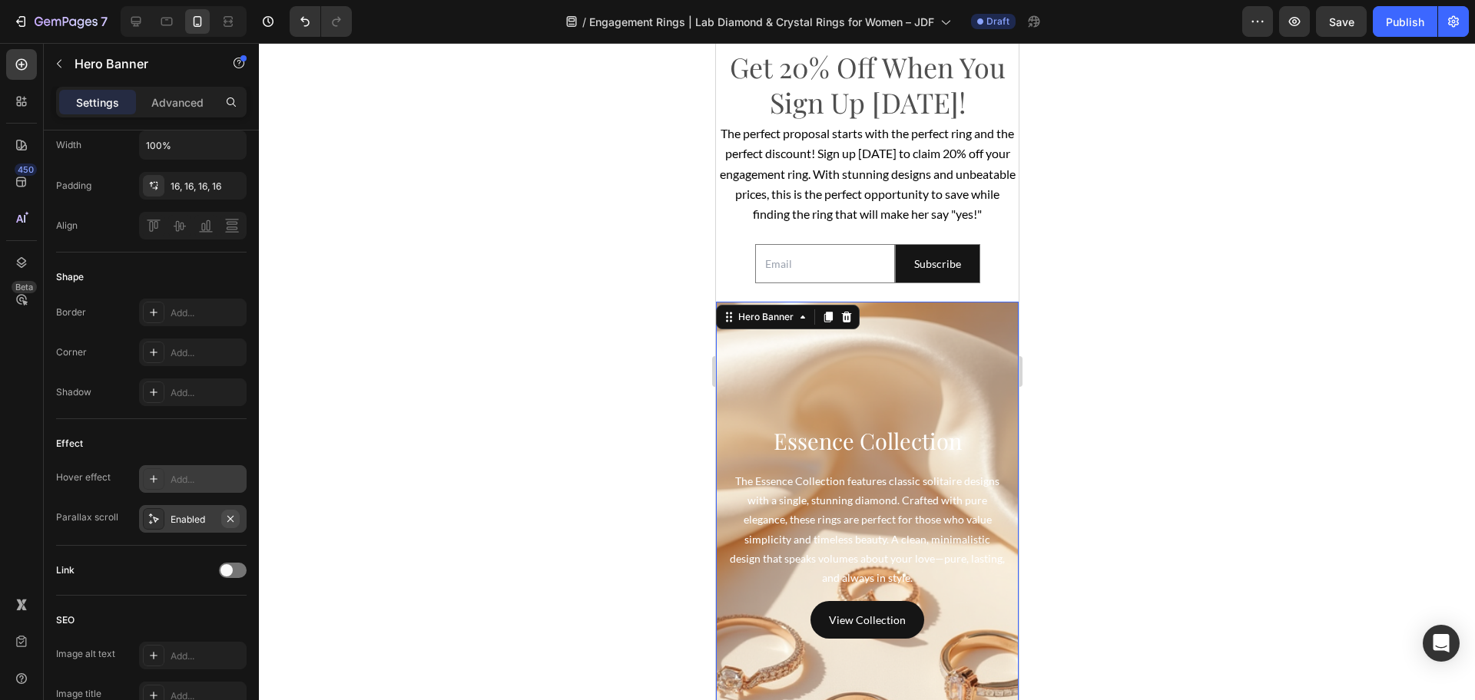
click at [233, 521] on icon "button" at bounding box center [230, 518] width 6 height 6
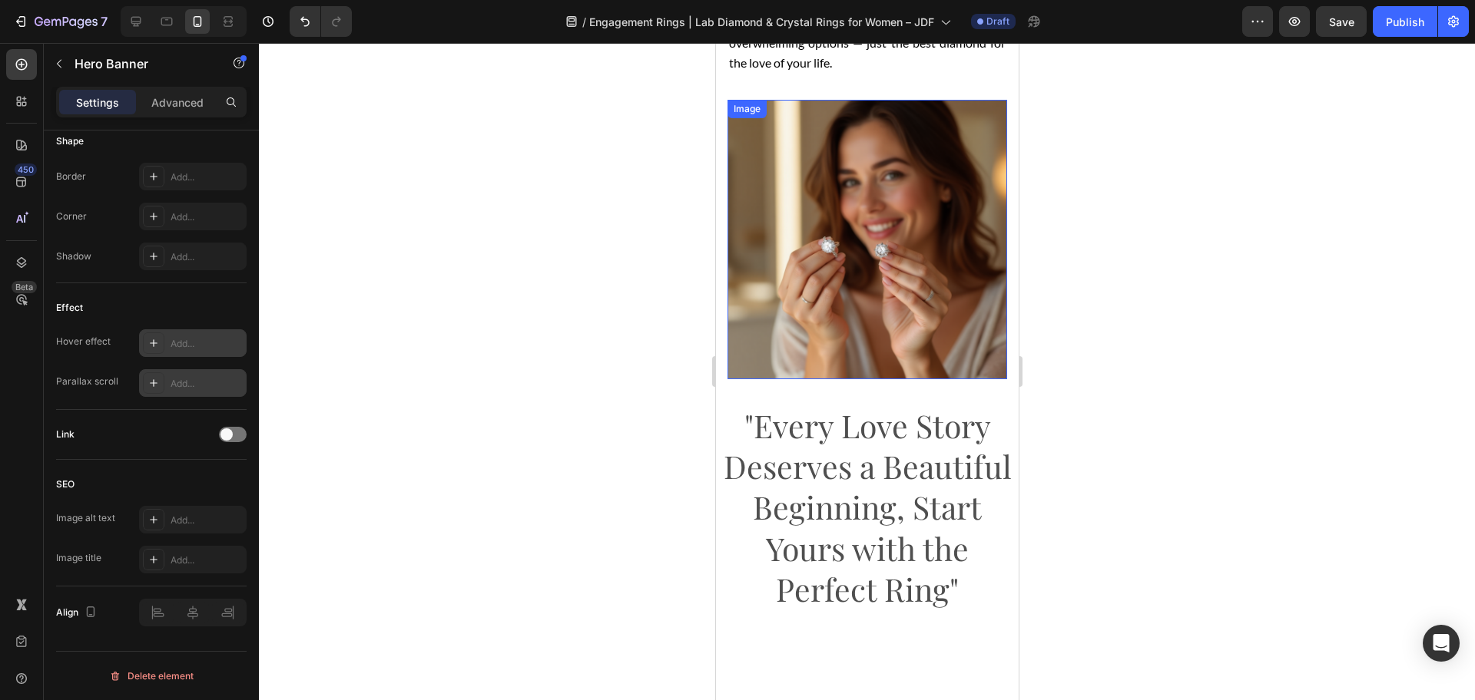
scroll to position [2112, 0]
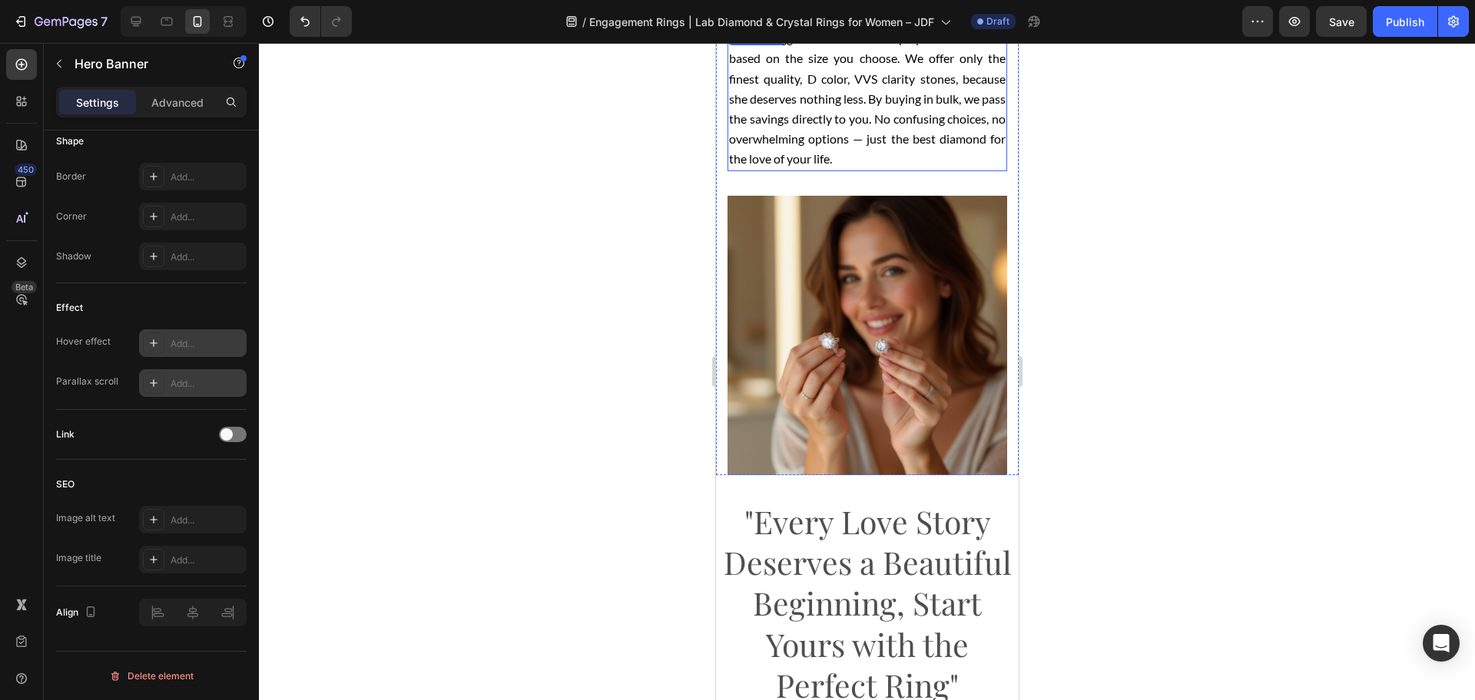
click at [809, 171] on div "Want a bigger diamond? Just top up a fixed amount based on the size you choose.…" at bounding box center [867, 99] width 280 height 144
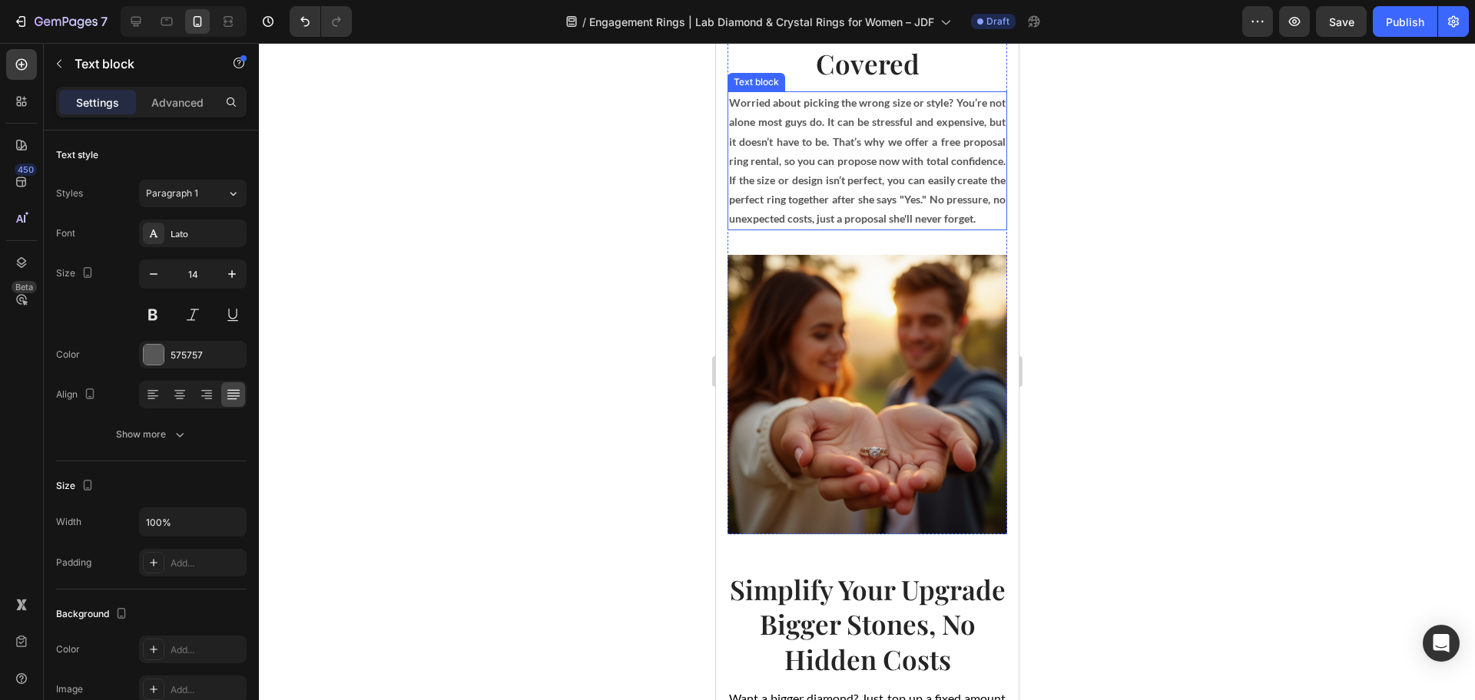
scroll to position [1344, 0]
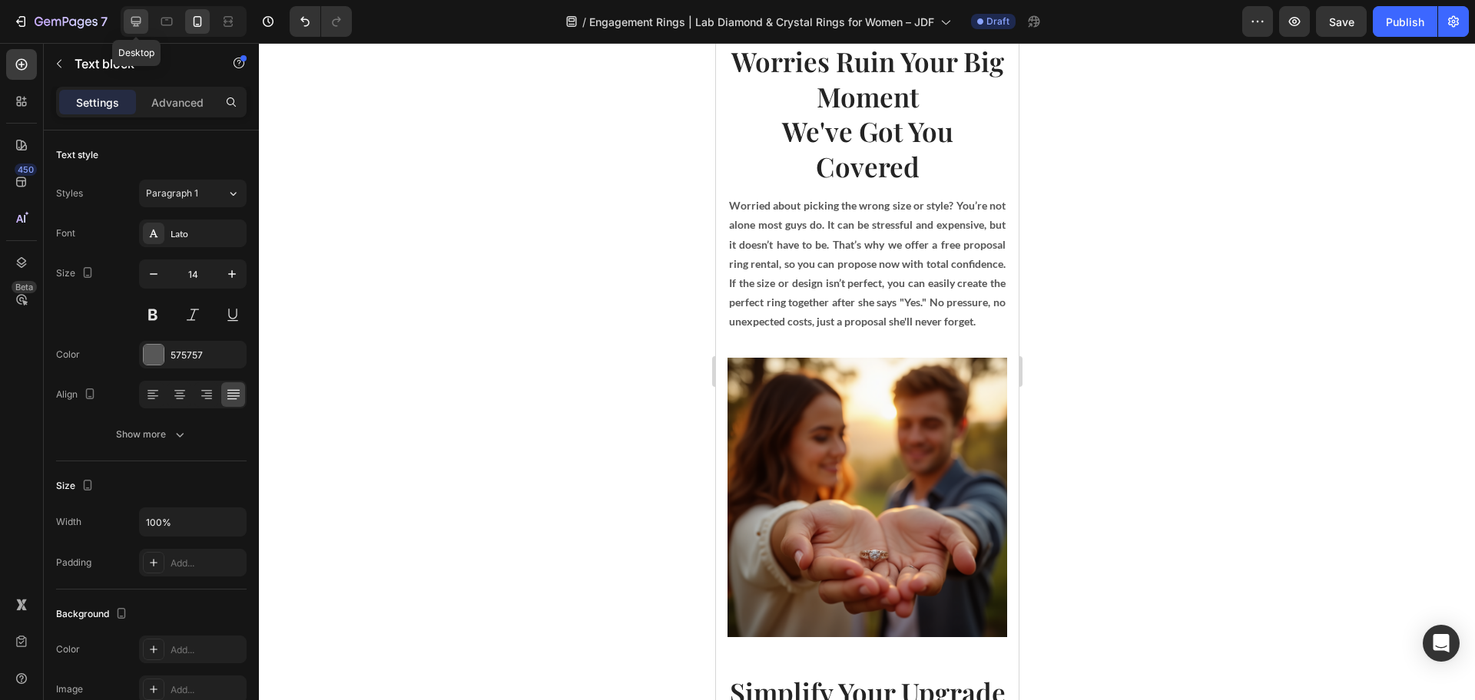
click at [138, 23] on icon at bounding box center [136, 22] width 10 height 10
type input "16"
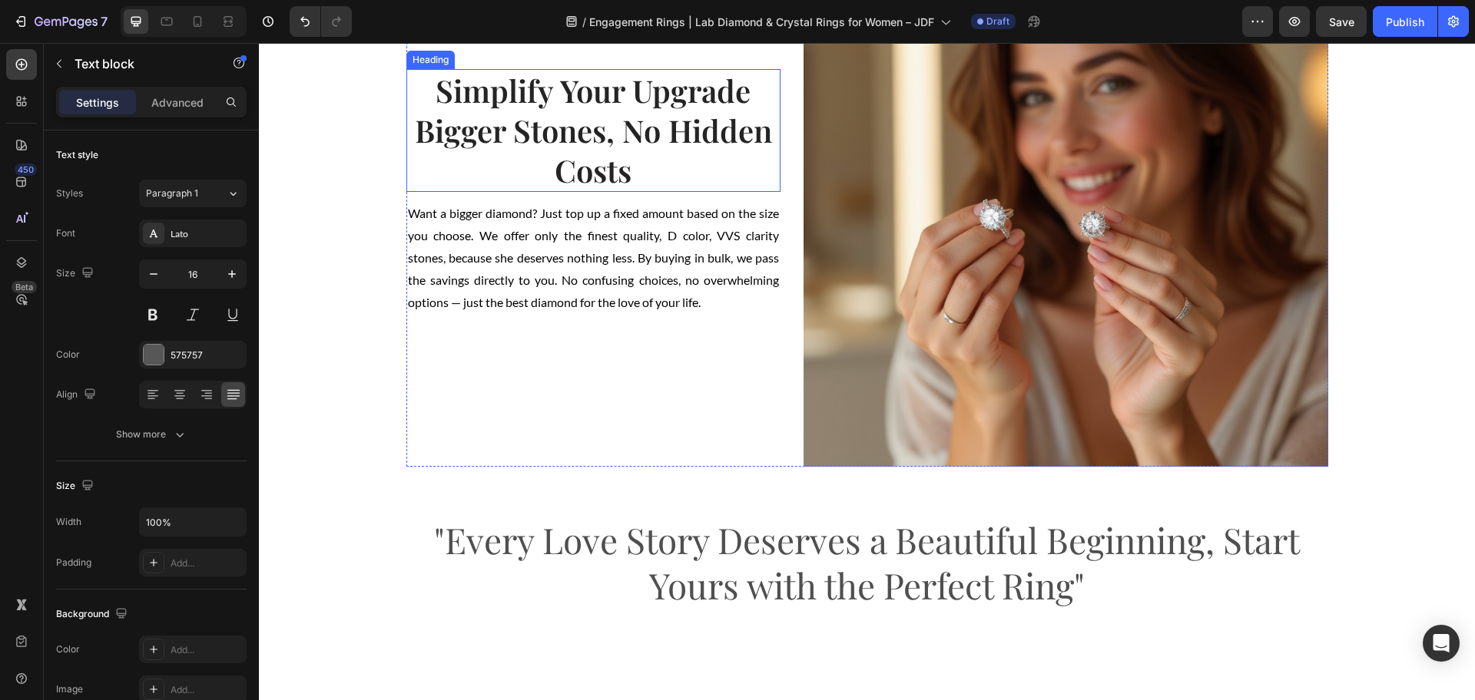
scroll to position [1839, 0]
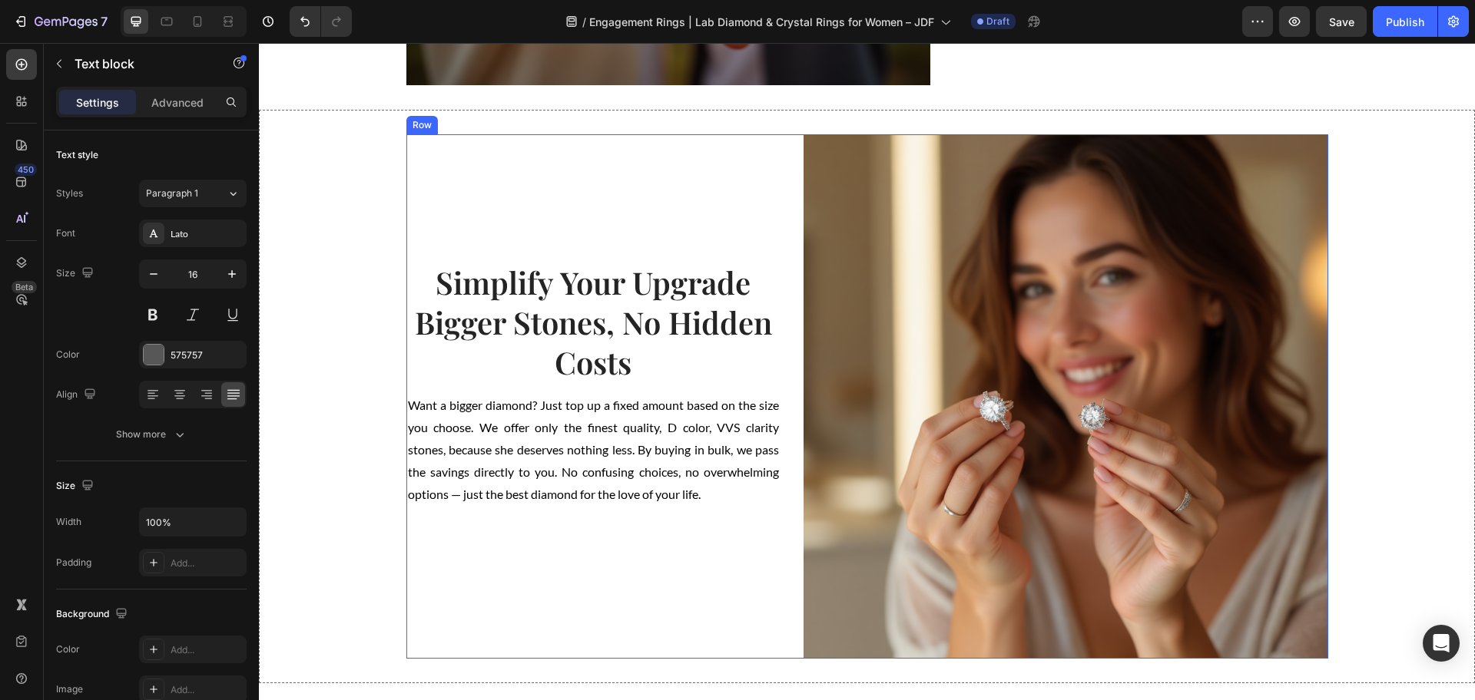
click at [733, 170] on div "Simplify Your Upgrade Bigger Stones, No Hidden Costs Heading Want a bigger diam…" at bounding box center [593, 396] width 375 height 525
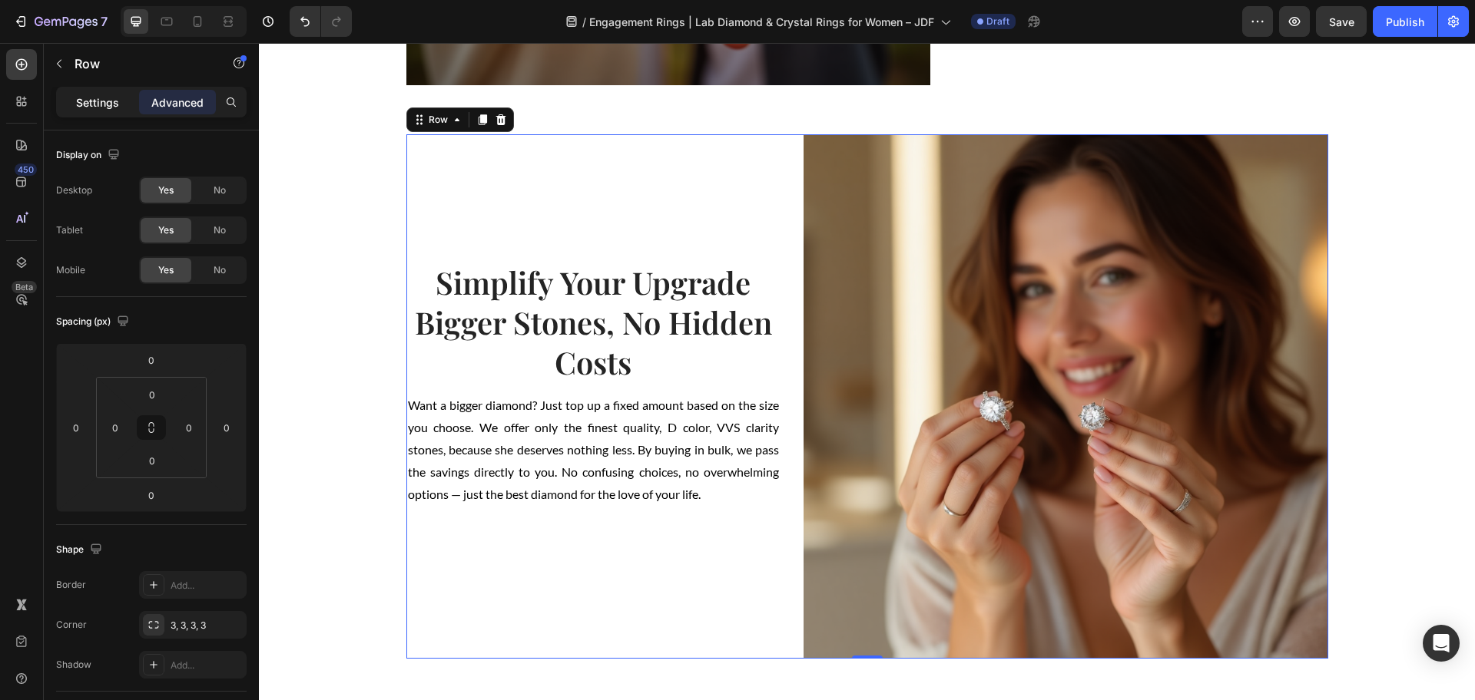
click at [94, 108] on p "Settings" at bounding box center [97, 102] width 43 height 16
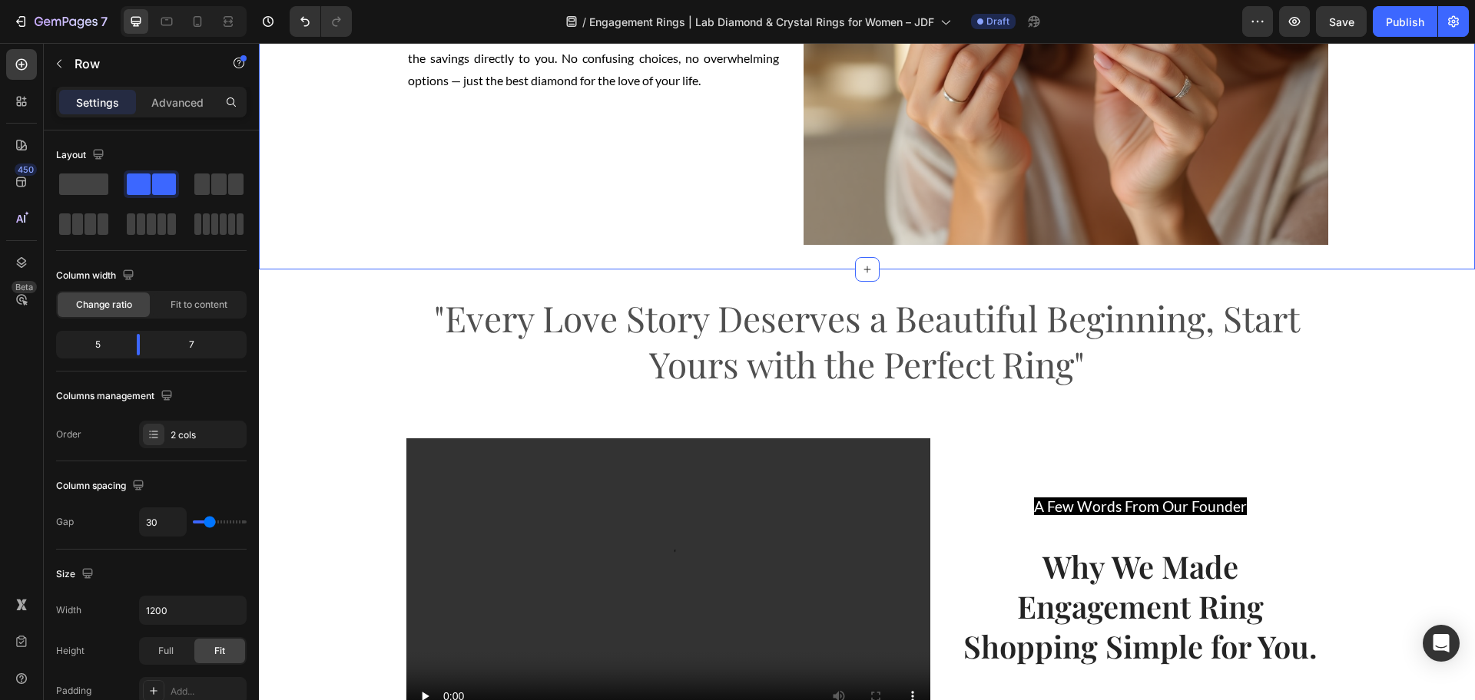
scroll to position [2629, 0]
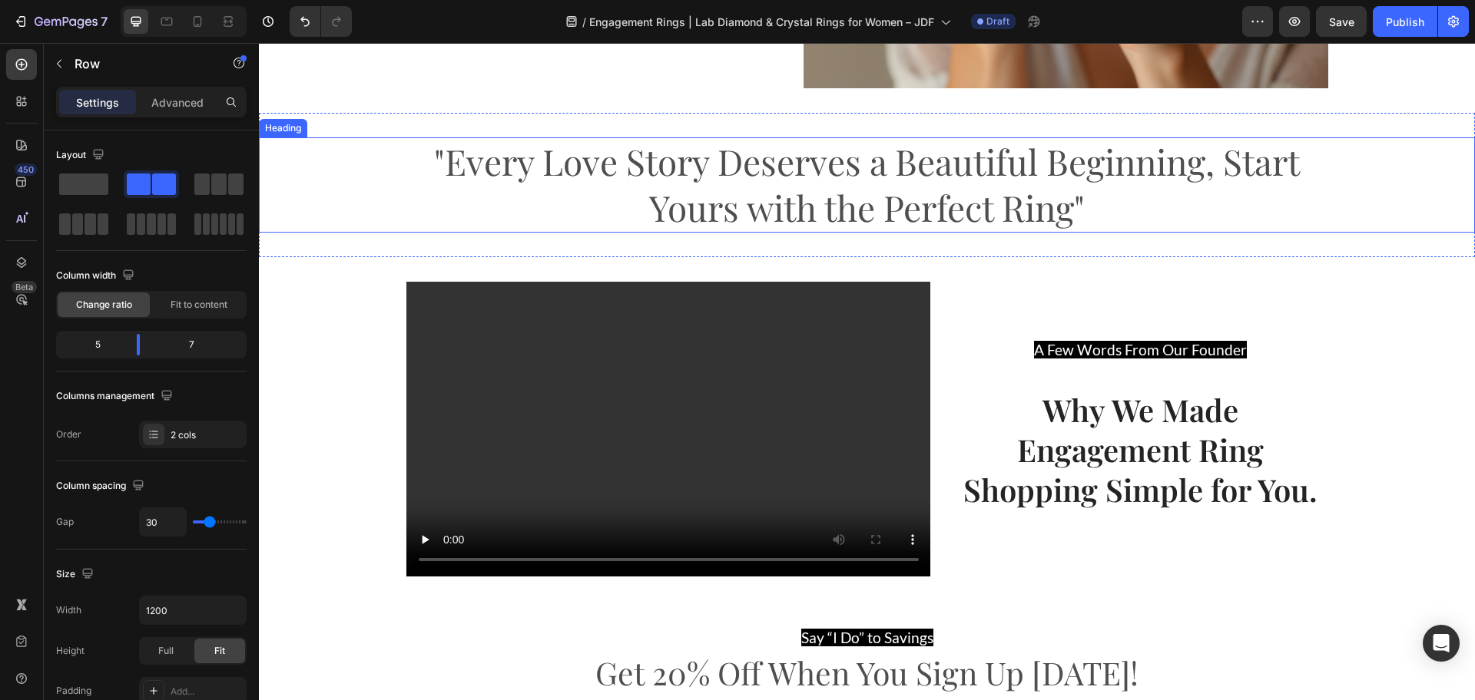
click at [760, 206] on h2 ""Every Love Story Deserves a Beautiful Beginning, Start Yours with the Perfect …" at bounding box center [867, 184] width 922 height 95
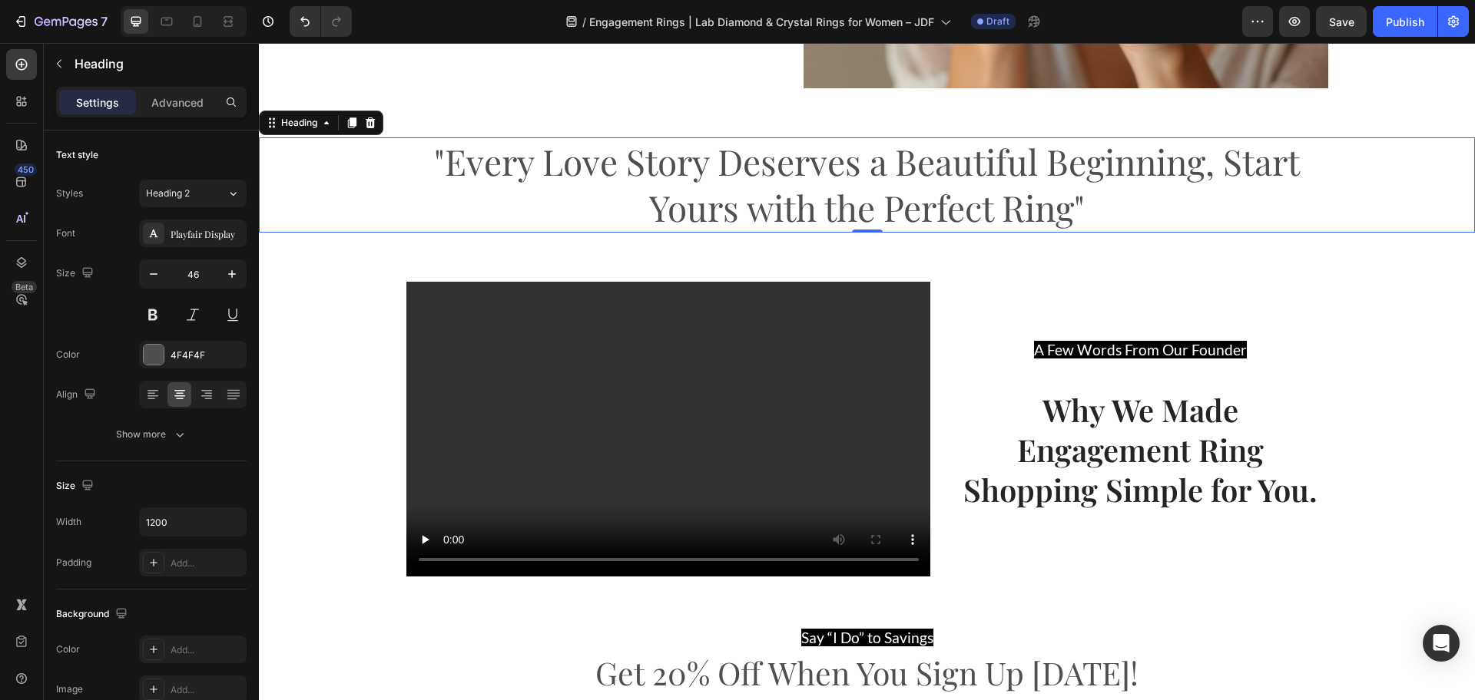
click at [760, 206] on p ""Every Love Story Deserves a Beautiful Beginning, Start Yours with the Perfect …" at bounding box center [867, 185] width 919 height 92
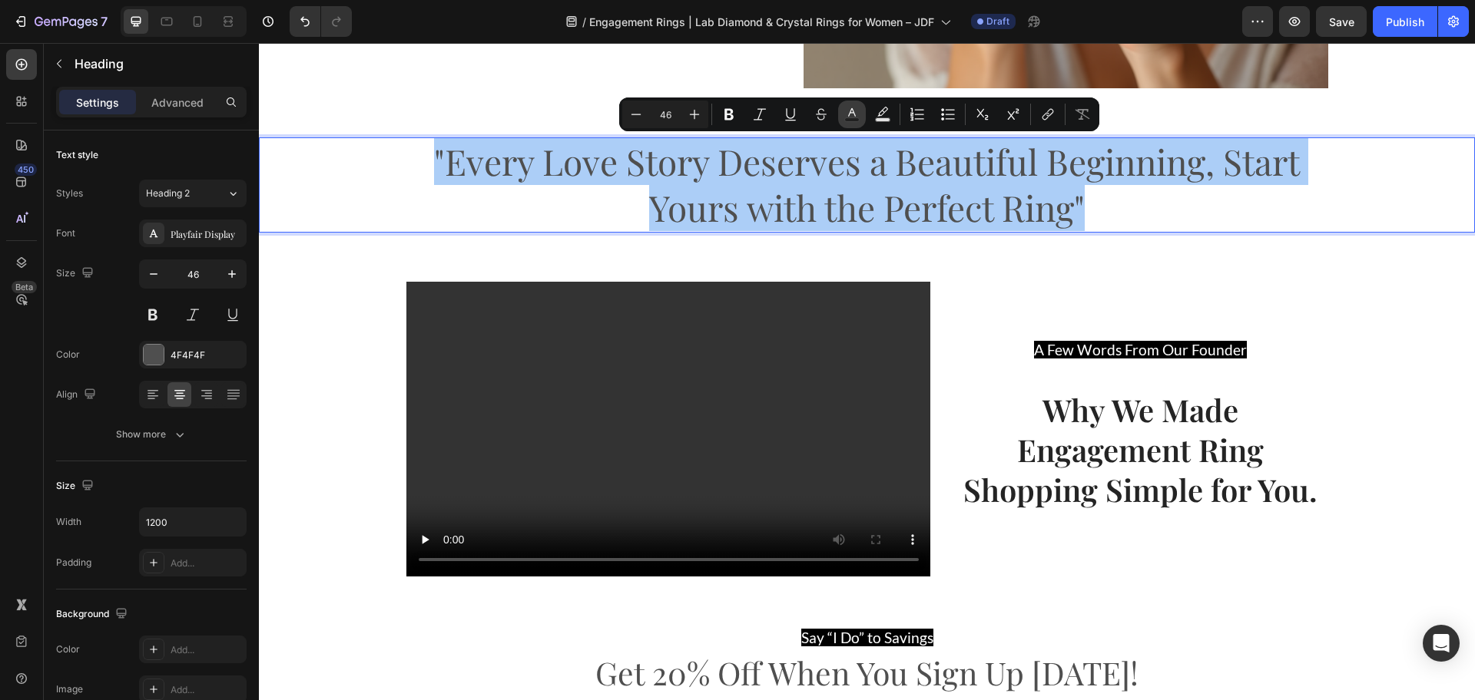
click at [856, 112] on icon "Editor contextual toolbar" at bounding box center [851, 114] width 15 height 15
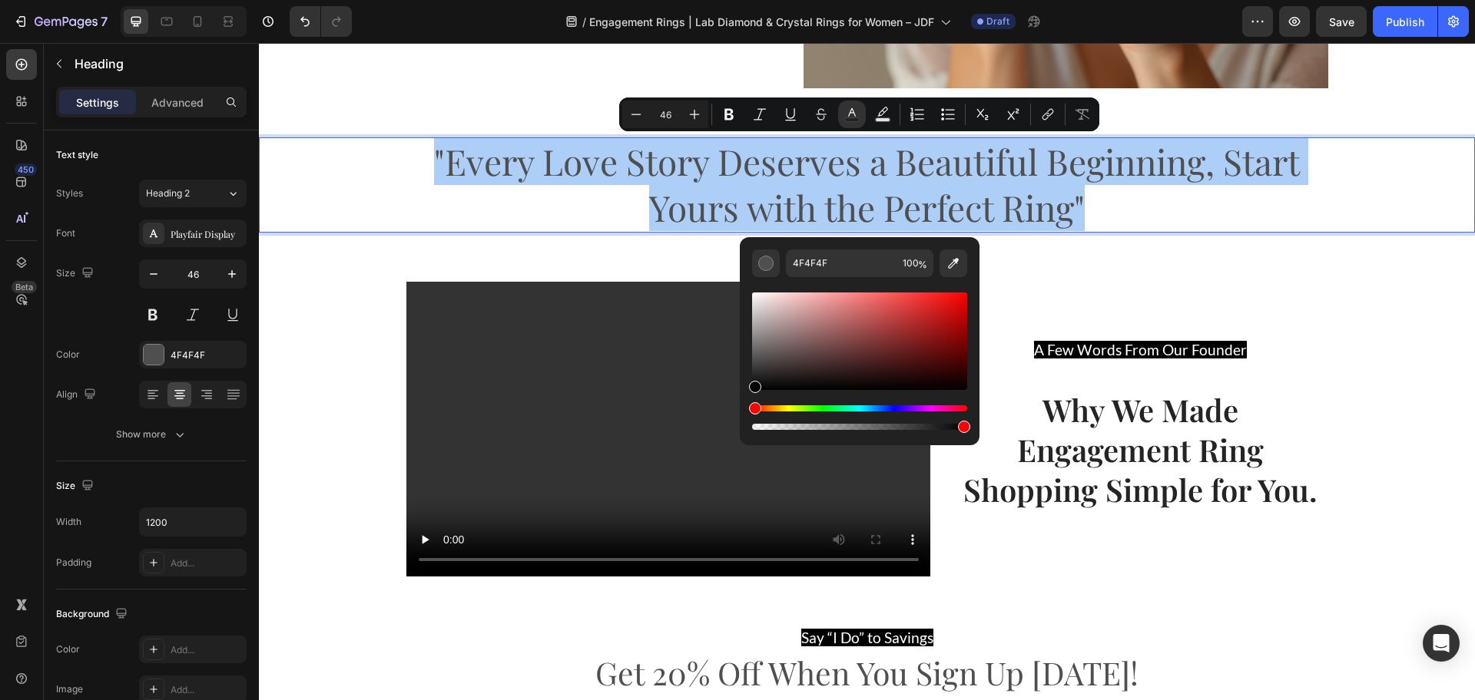
drag, startPoint x: 753, startPoint y: 363, endPoint x: 748, endPoint y: 411, distance: 48.7
click at [748, 411] on div "4F4F4F 100 %" at bounding box center [860, 335] width 240 height 196
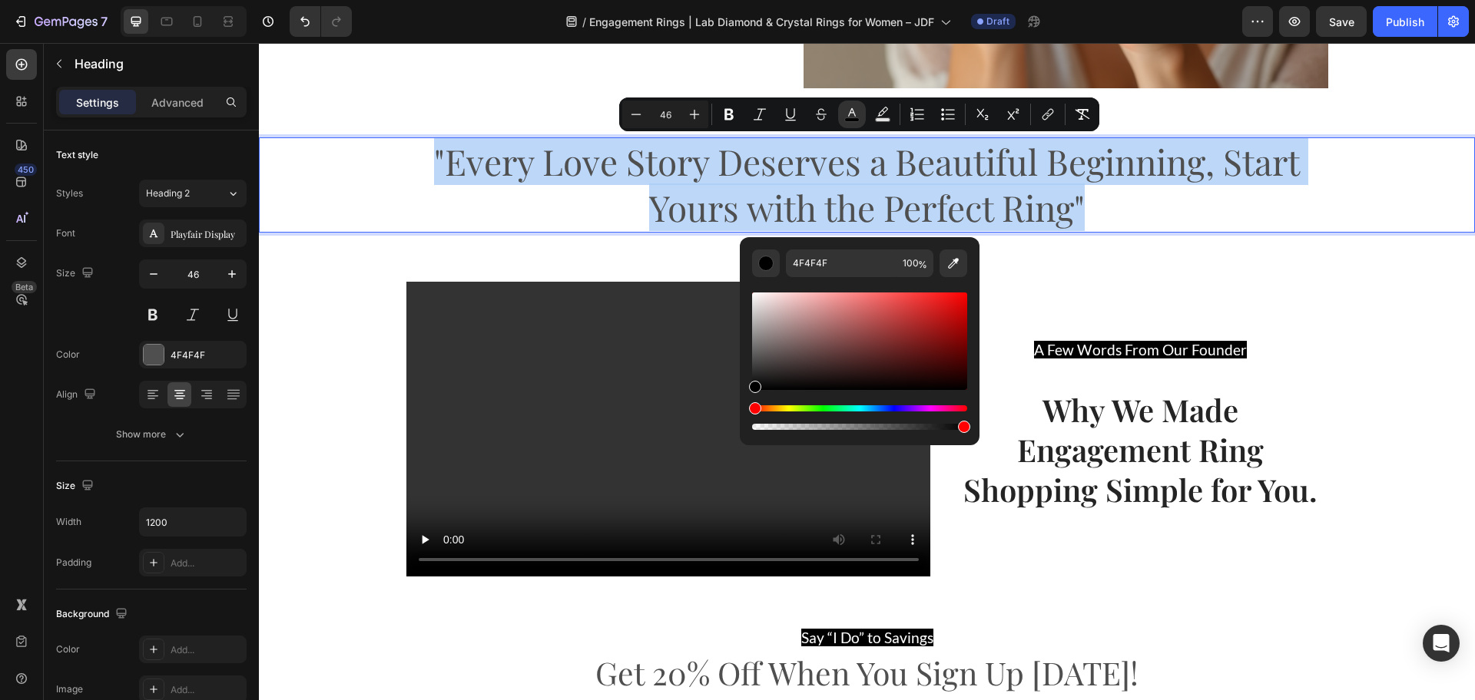
type input "000000"
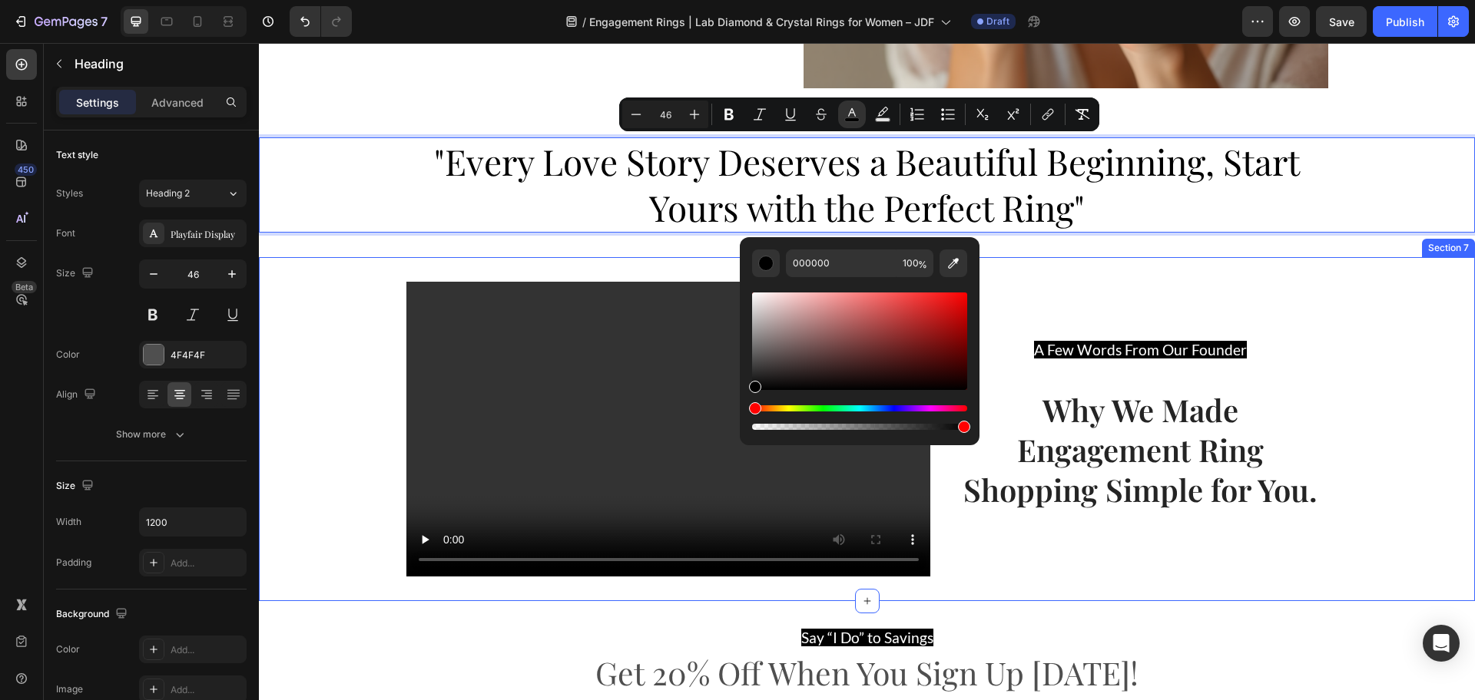
click at [305, 368] on div "Video A Few Words From Our Founder Text block Why We Made Engagement Ring Shopp…" at bounding box center [867, 429] width 1216 height 295
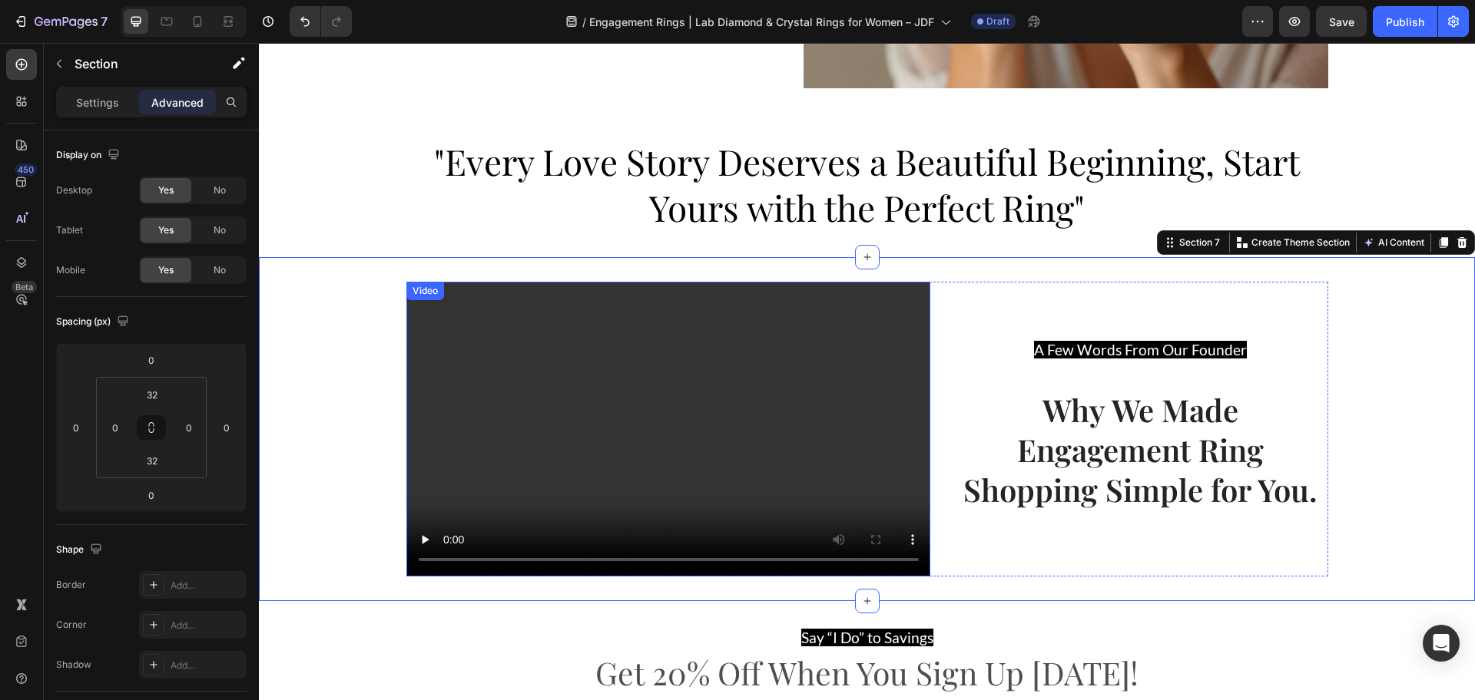
scroll to position [2725, 0]
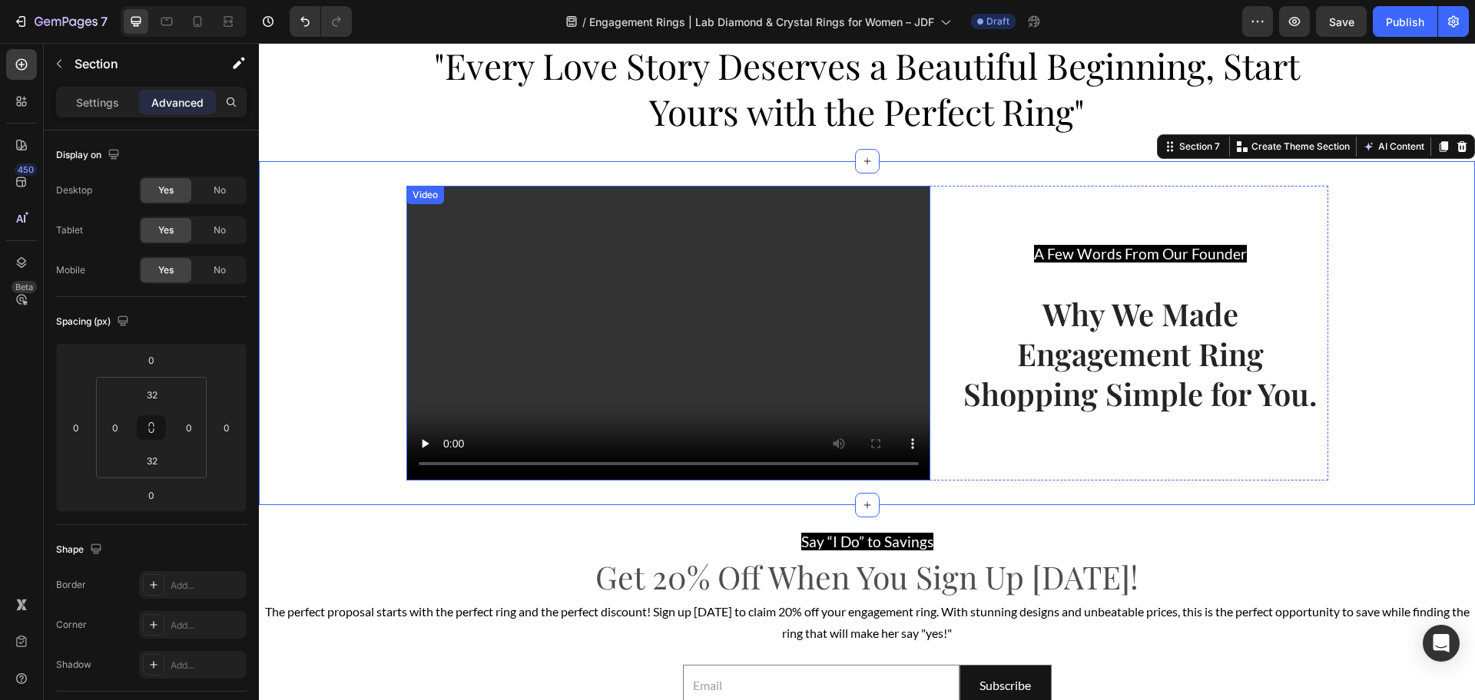
click at [561, 303] on video at bounding box center [668, 333] width 525 height 295
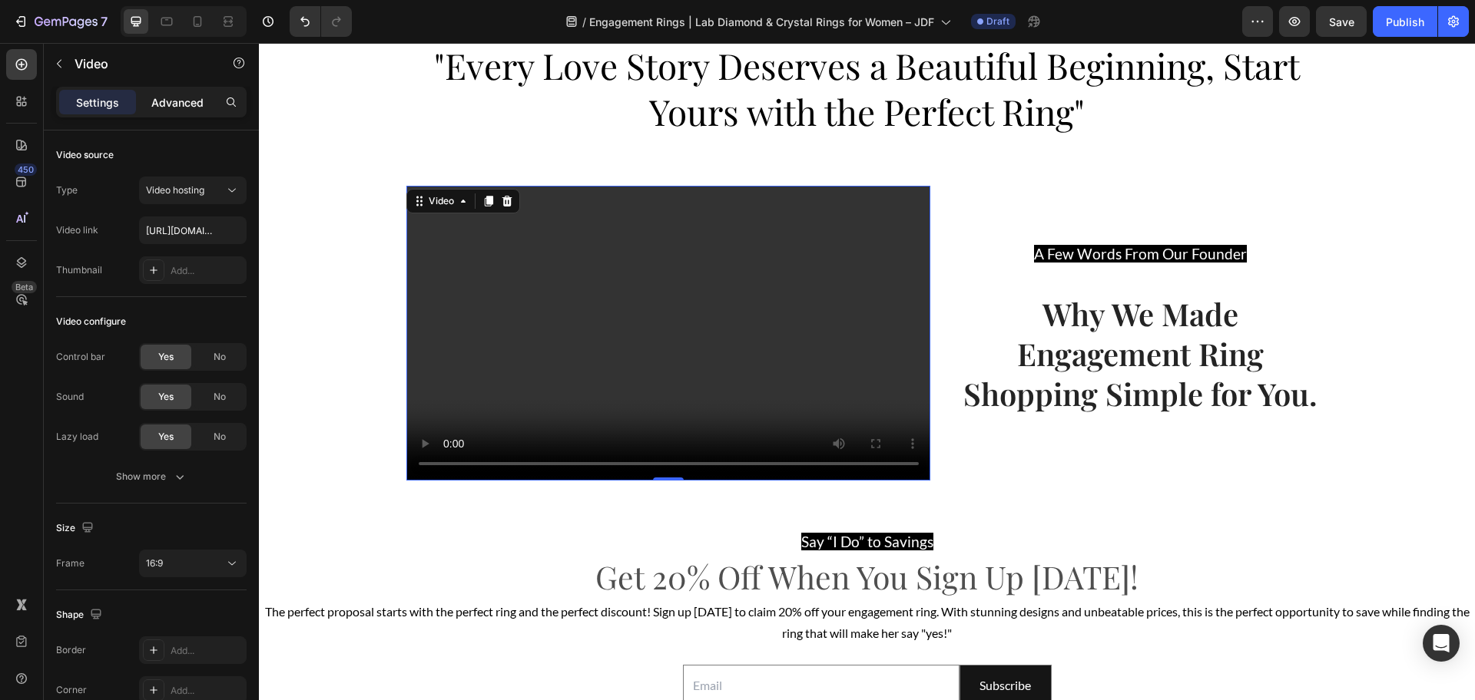
click at [158, 106] on p "Advanced" at bounding box center [177, 102] width 52 height 16
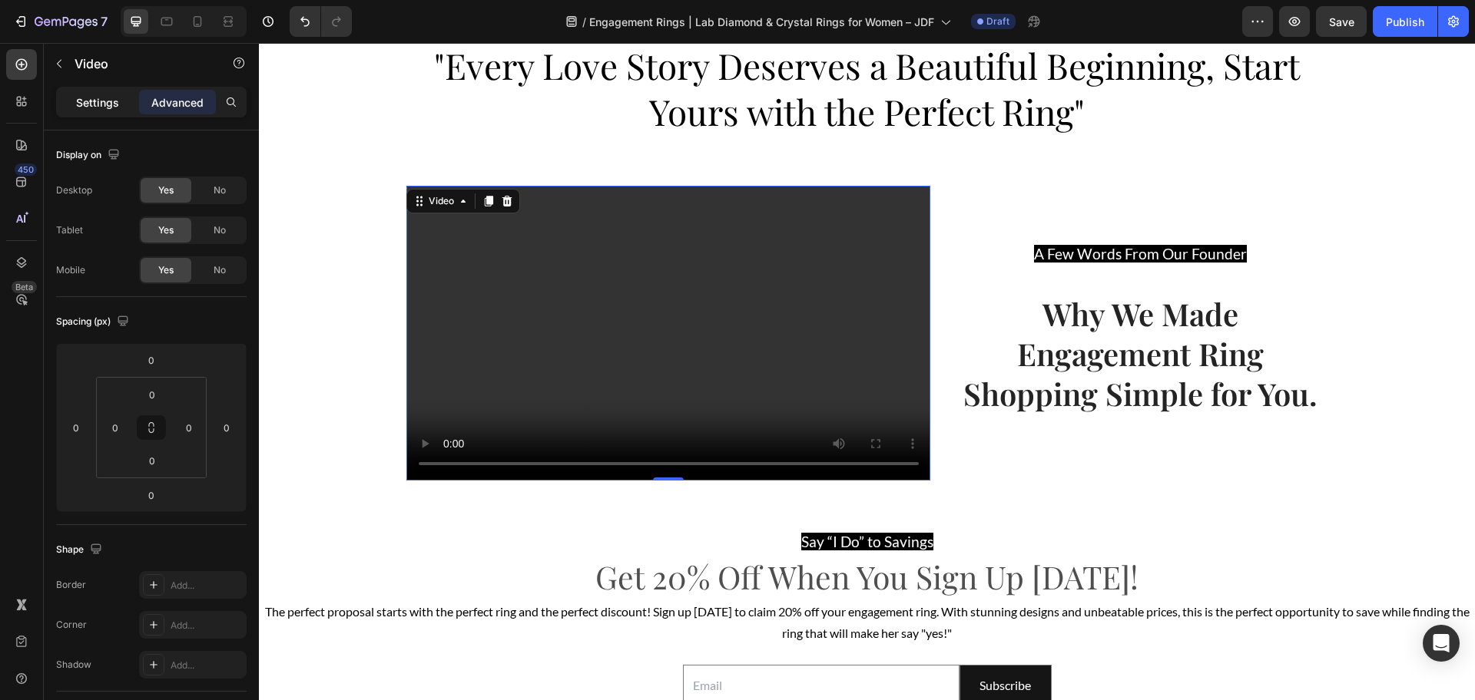
click at [106, 99] on p "Settings" at bounding box center [97, 102] width 43 height 16
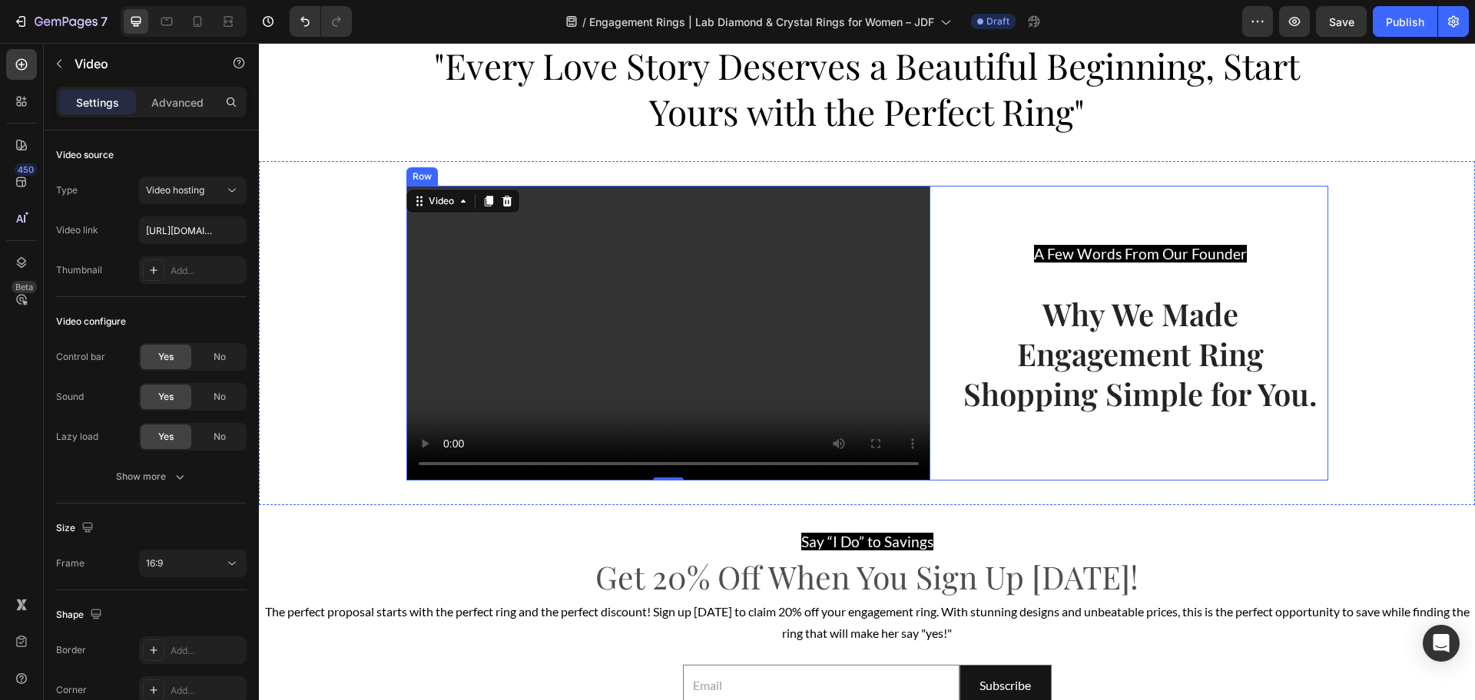
click at [987, 198] on div "A Few Words From Our Founder Text block Why We Made Engagement Ring Shopping Si…" at bounding box center [1140, 333] width 375 height 295
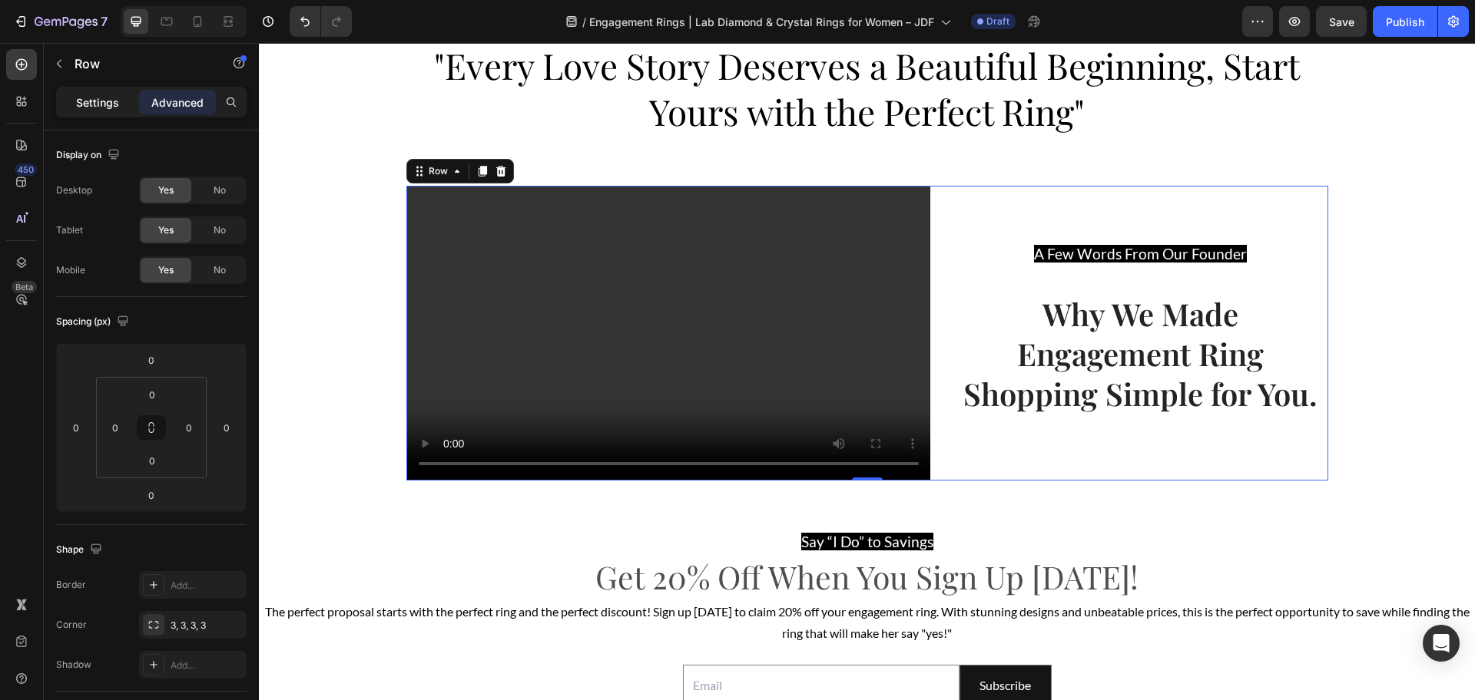
click at [104, 111] on div "Settings" at bounding box center [97, 102] width 77 height 25
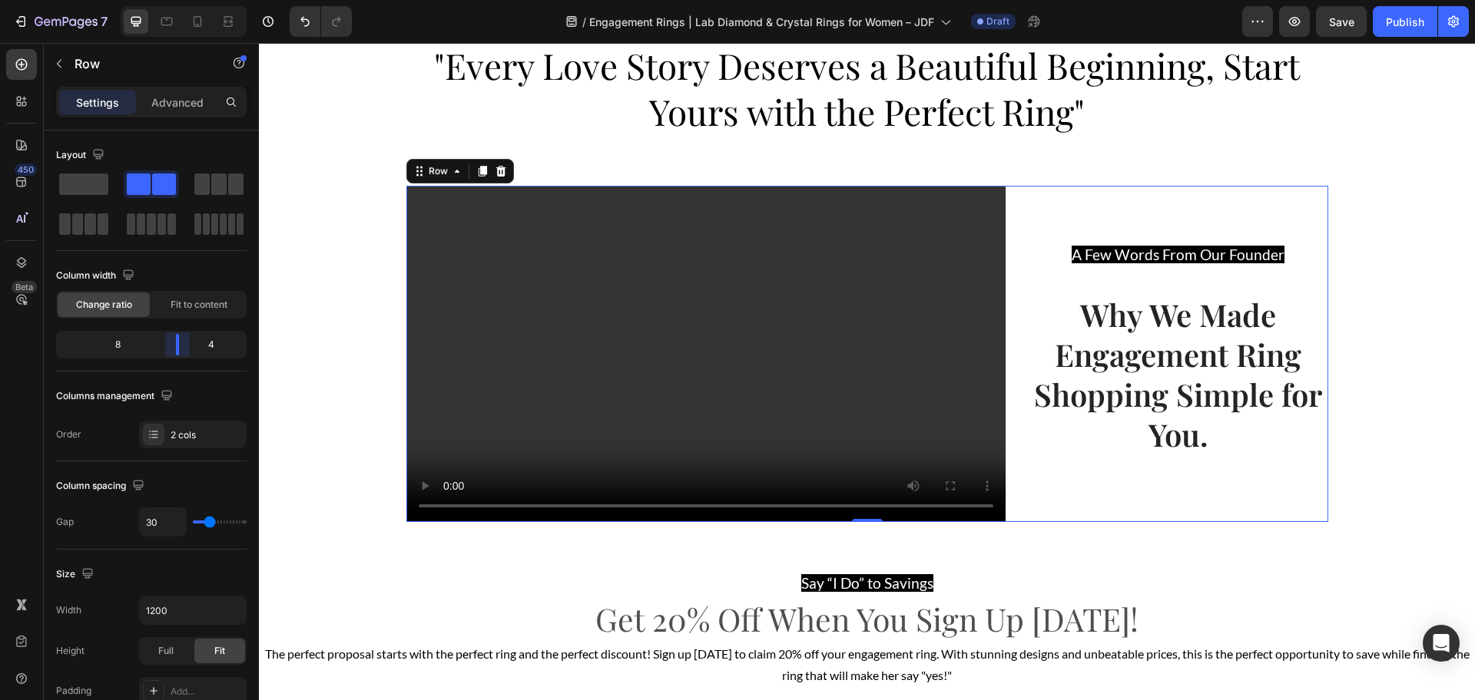
drag, startPoint x: 165, startPoint y: 341, endPoint x: 814, endPoint y: 313, distance: 649.6
click at [183, 0] on body "7 Version history / Engagement Rings | Lab Diamond & Crystal Rings for Women – …" at bounding box center [737, 0] width 1475 height 0
click at [1057, 356] on h2 "Why We Made Engagement Ring Shopping Simple for You." at bounding box center [1178, 374] width 300 height 163
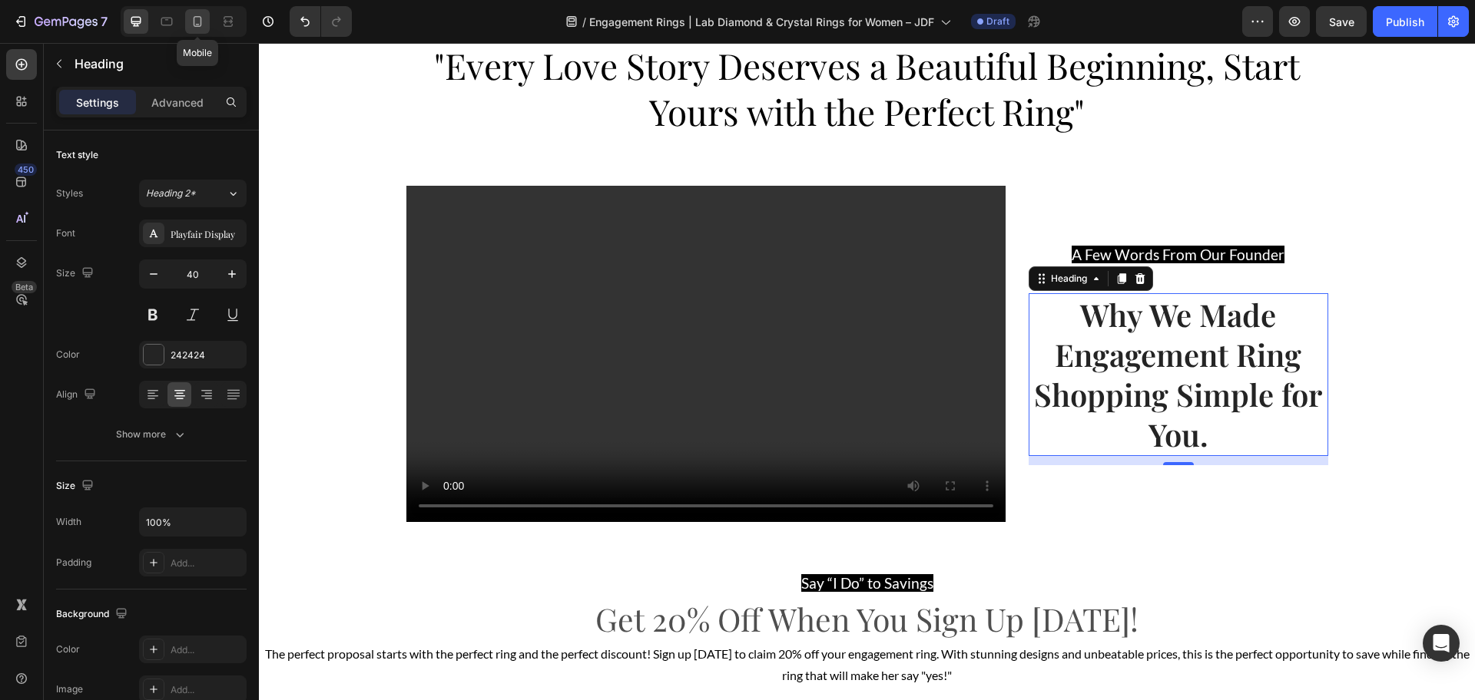
click at [207, 27] on div at bounding box center [197, 21] width 25 height 25
type input "35"
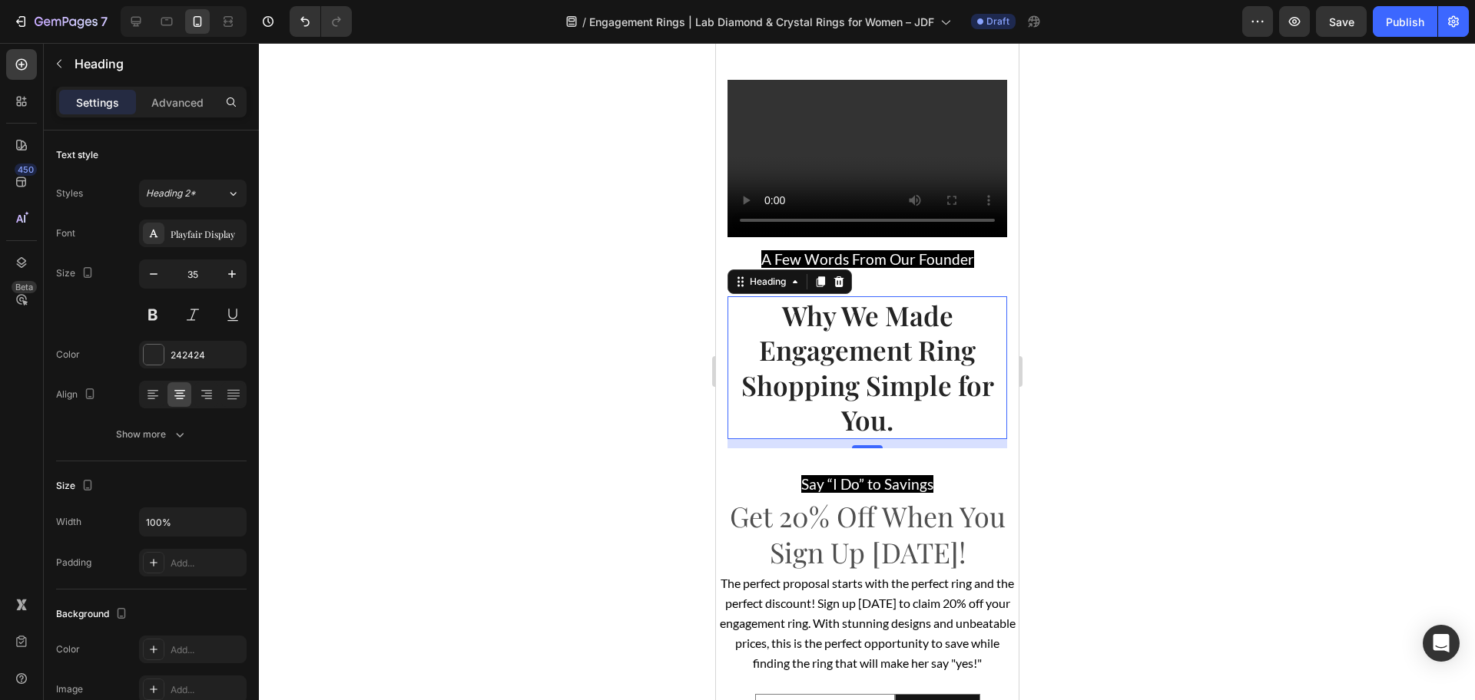
scroll to position [2861, 0]
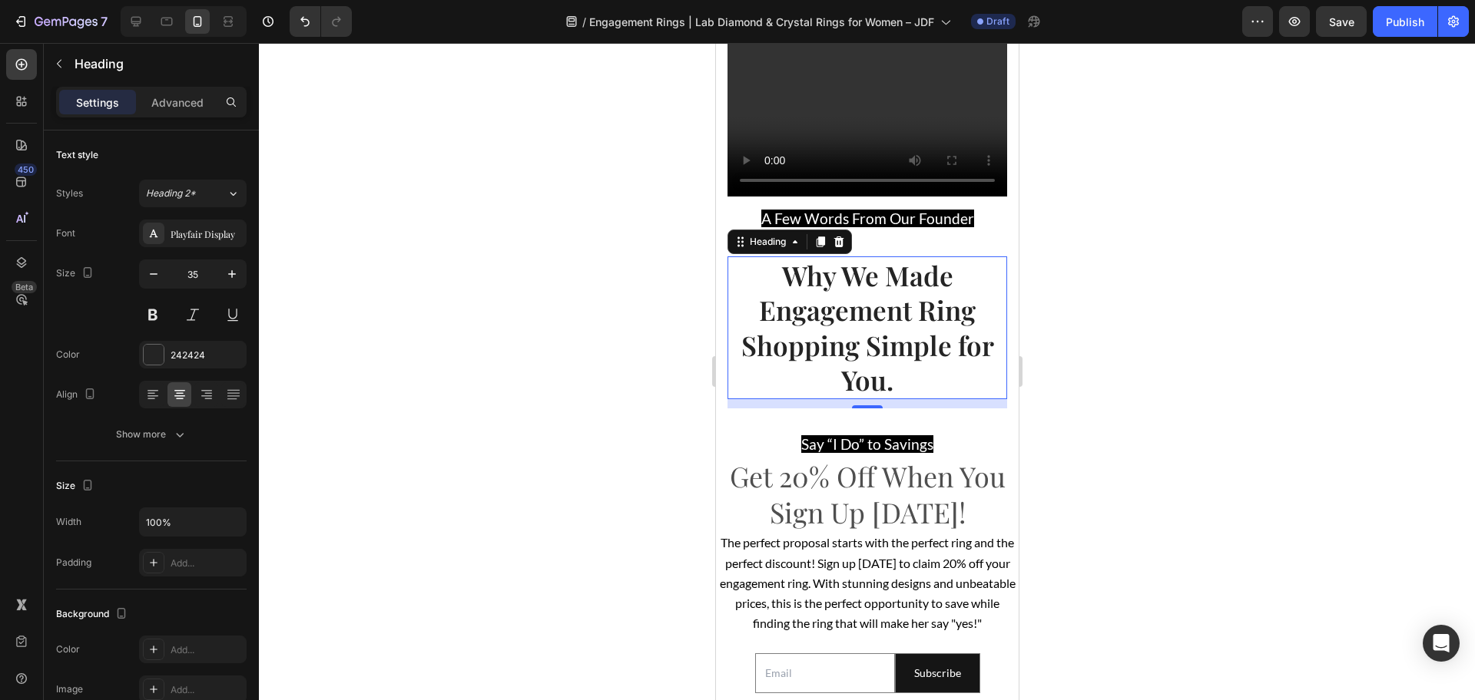
click at [609, 273] on div at bounding box center [867, 371] width 1216 height 657
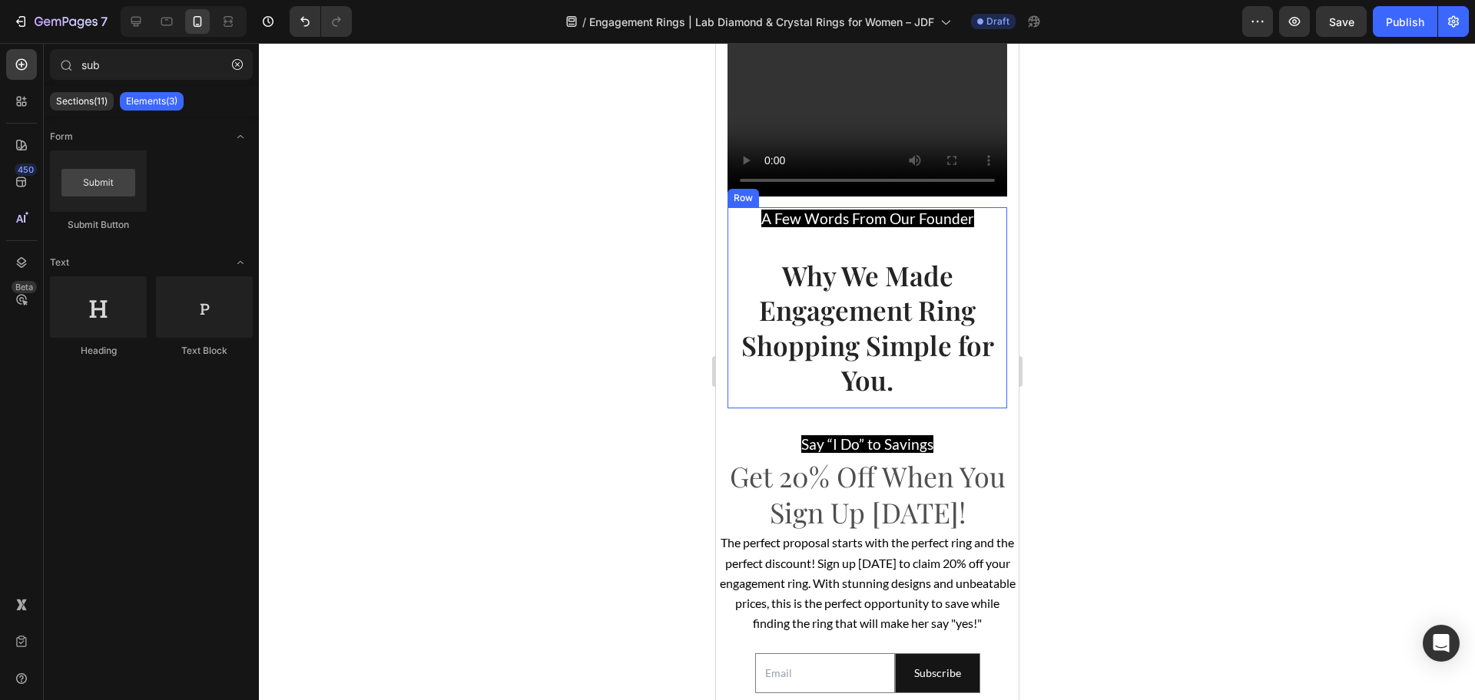
click at [852, 281] on div "A Few Words From Our Founder Text block Why We Made Engagement Ring Shopping Si…" at bounding box center [867, 307] width 280 height 200
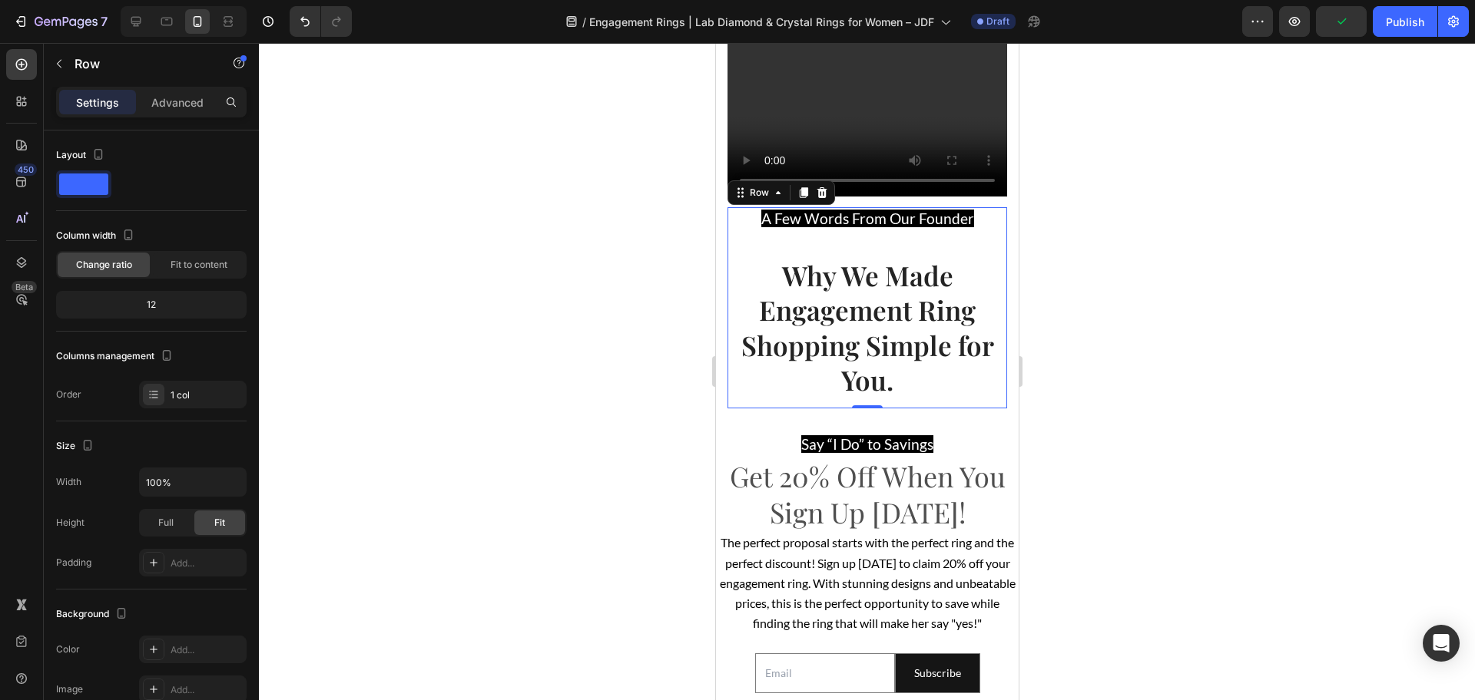
click at [855, 297] on h2 "Why We Made Engagement Ring Shopping Simple for You." at bounding box center [867, 328] width 280 height 143
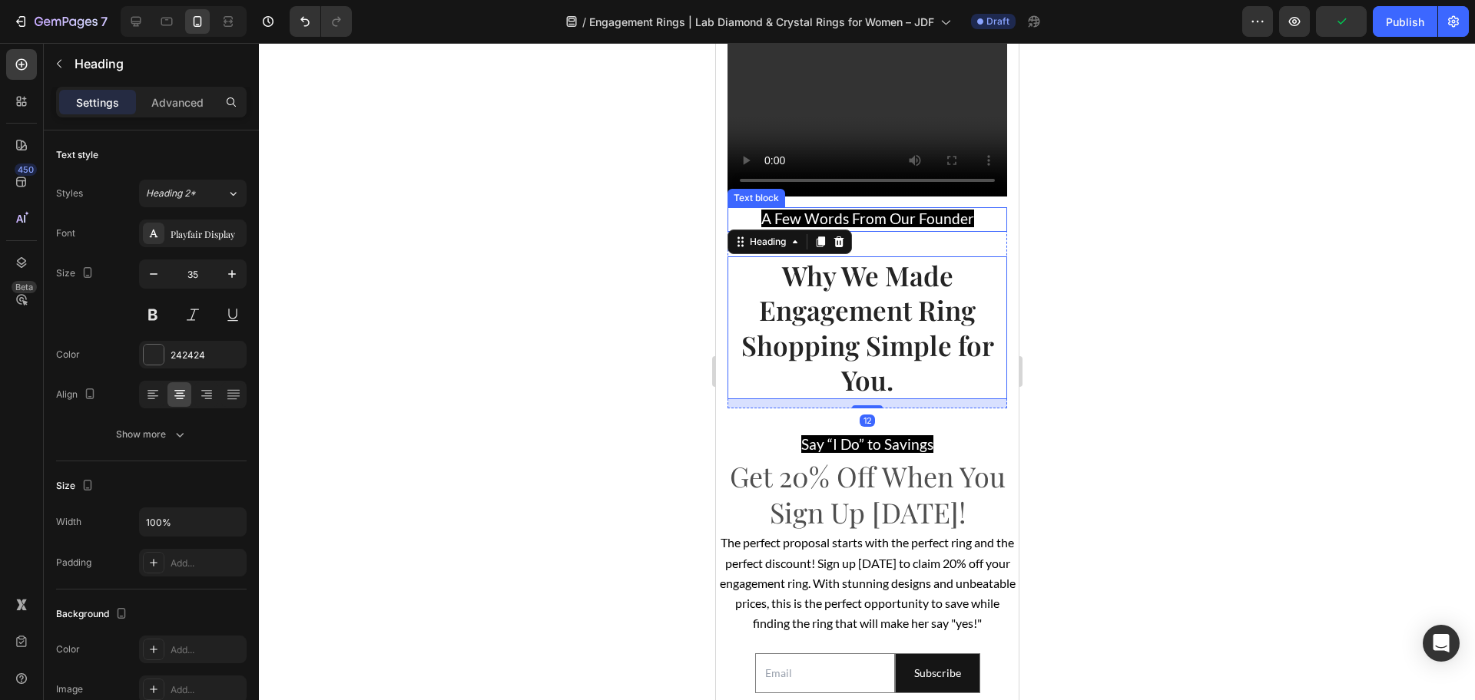
click at [871, 231] on div "A Few Words From Our Founder" at bounding box center [867, 219] width 280 height 24
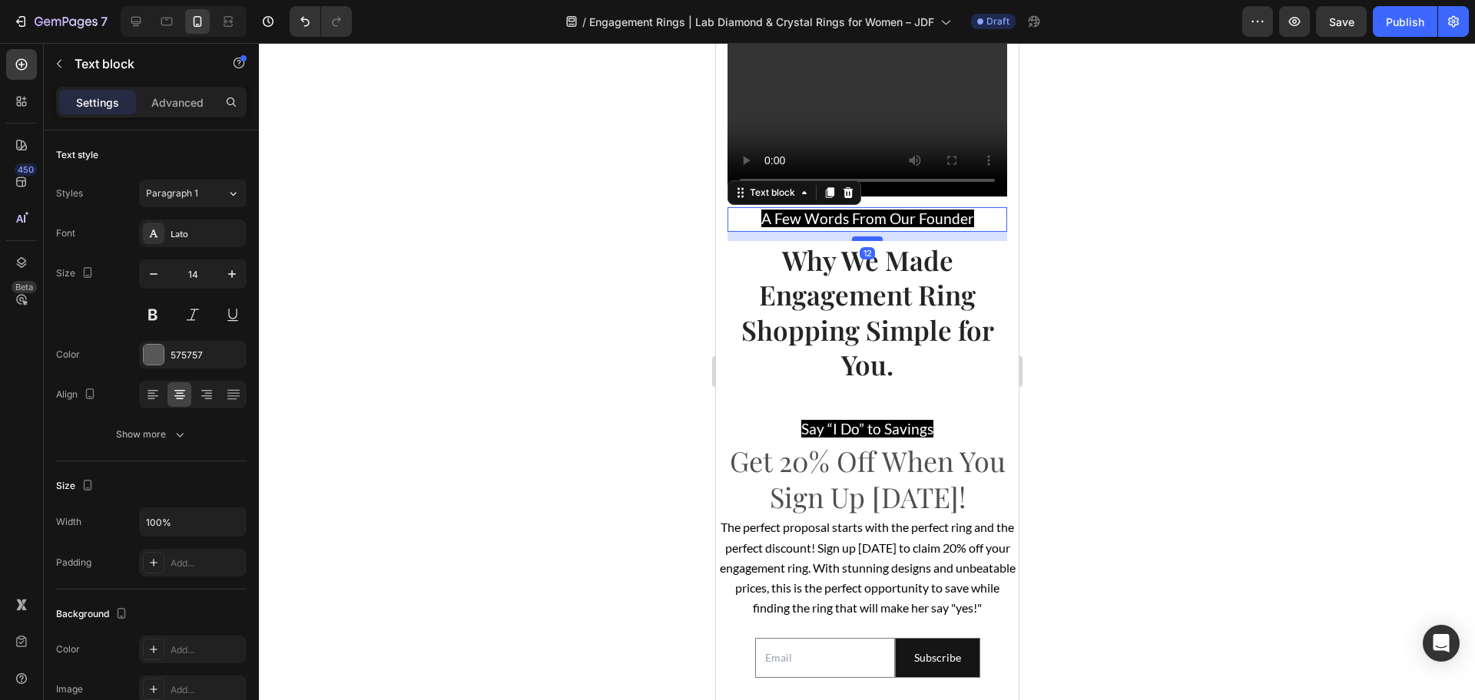
drag, startPoint x: 866, startPoint y: 287, endPoint x: 867, endPoint y: 272, distance: 15.4
click at [867, 241] on div at bounding box center [866, 239] width 31 height 5
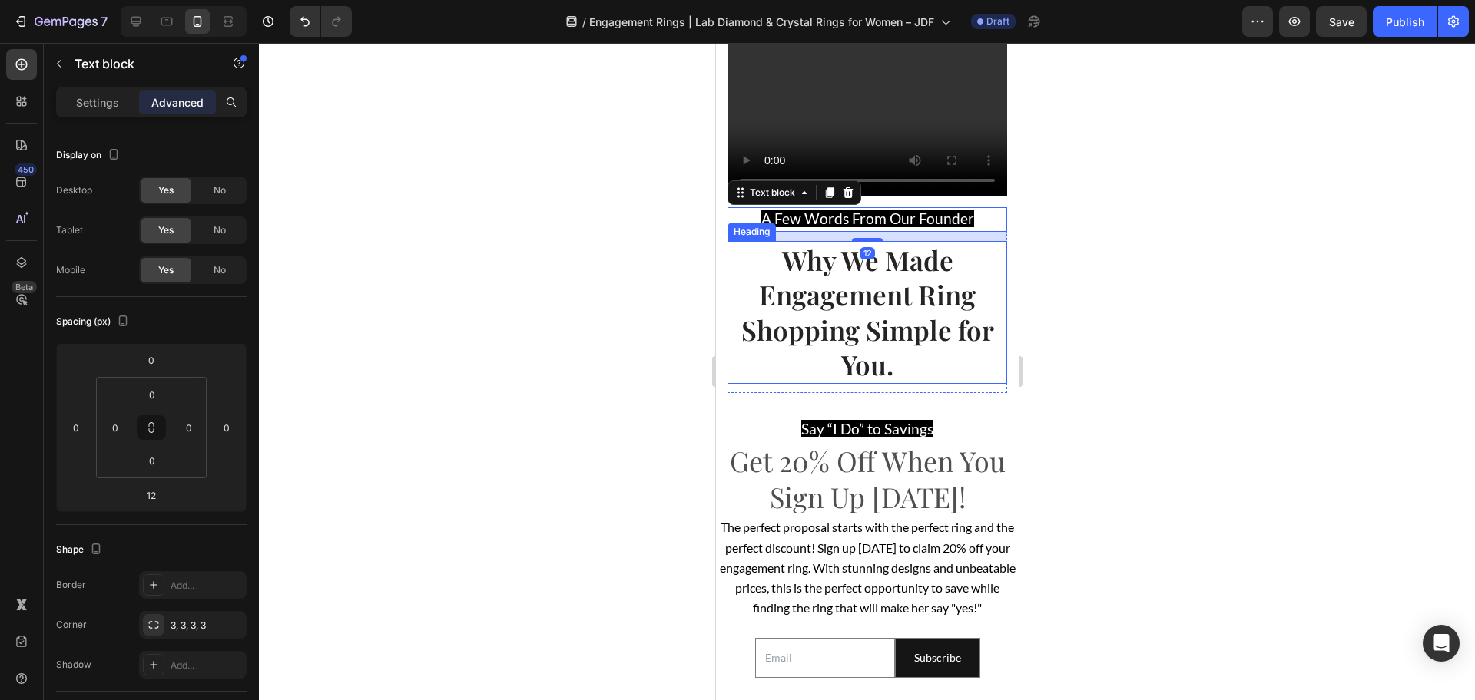
click at [901, 384] on h2 "Why We Made Engagement Ring Shopping Simple for You." at bounding box center [867, 312] width 280 height 143
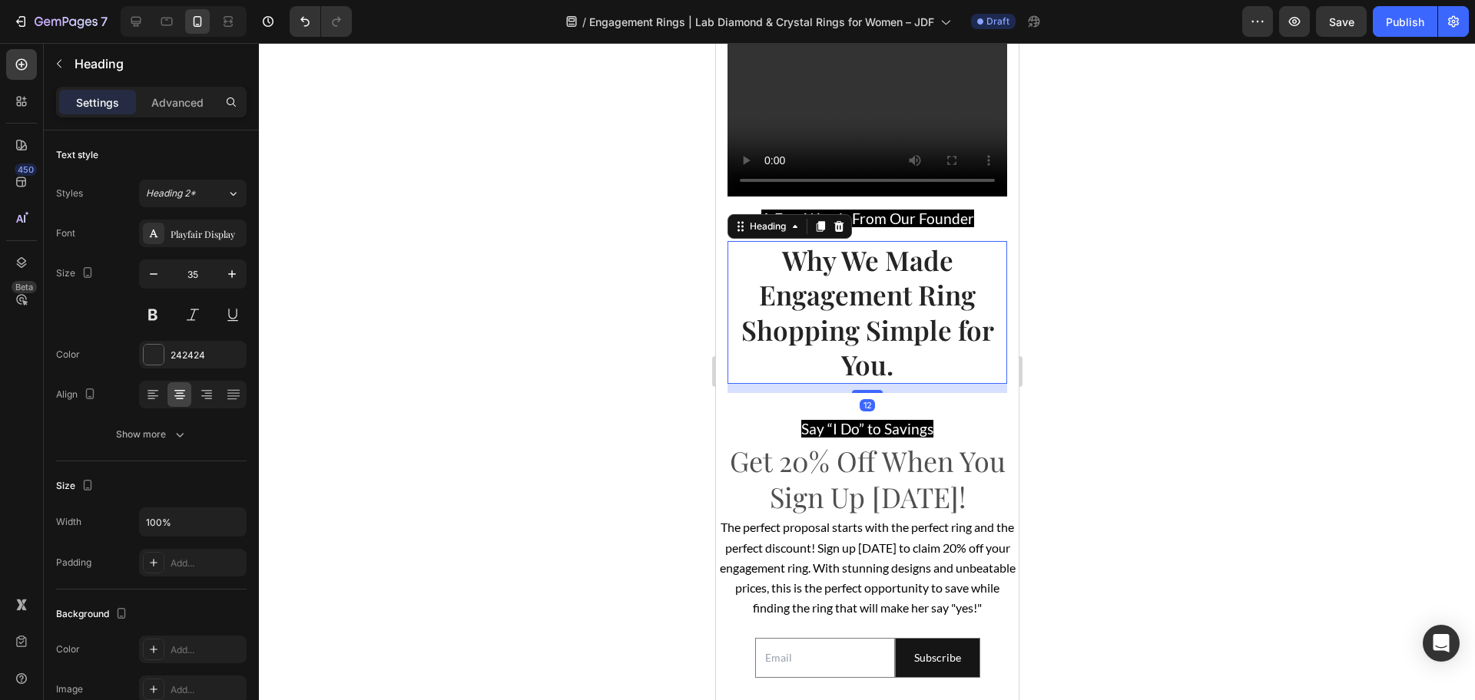
drag, startPoint x: 873, startPoint y: 424, endPoint x: 873, endPoint y: 399, distance: 24.6
click at [873, 384] on div "Why We Made Engagement Ring Shopping Simple for You. Heading 12" at bounding box center [867, 312] width 280 height 143
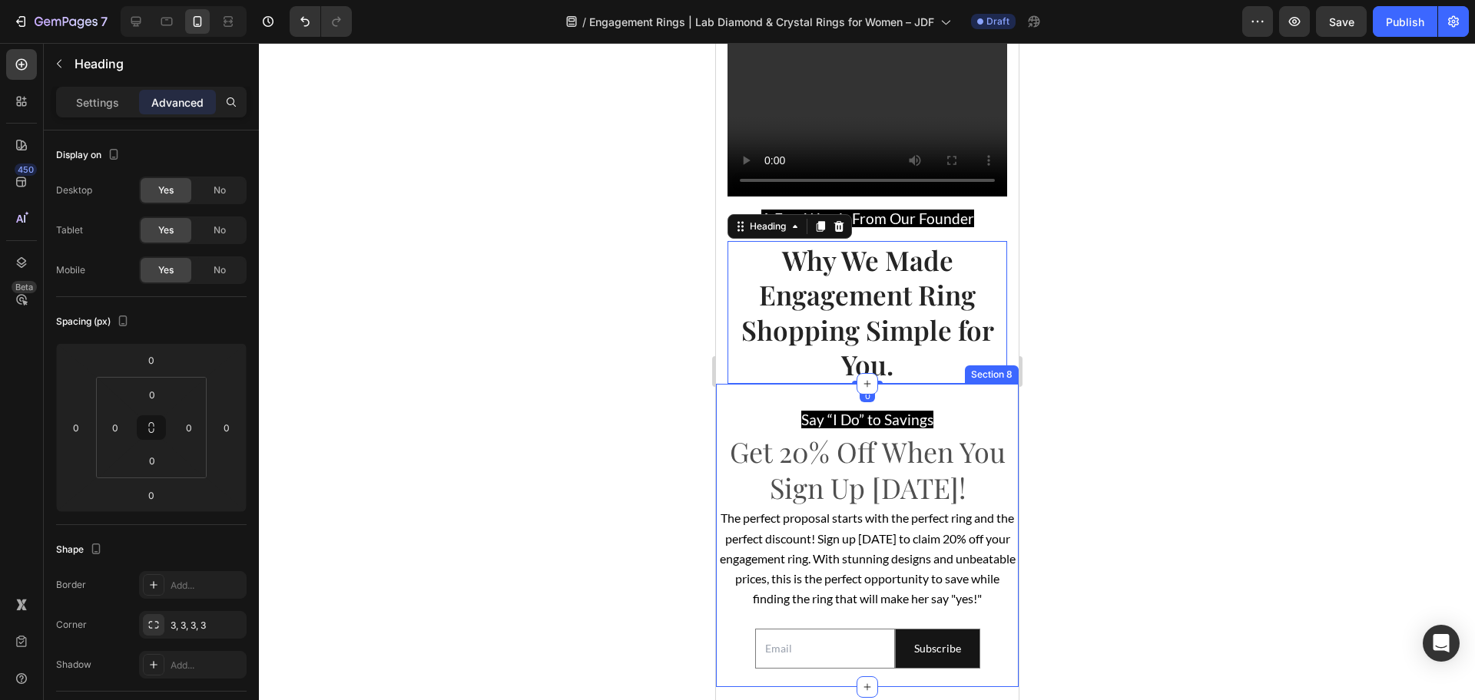
click at [905, 430] on div "Say “I Do” to Savings Text Block Get 20% Off When You Sign Up [DATE]! Heading T…" at bounding box center [866, 535] width 303 height 303
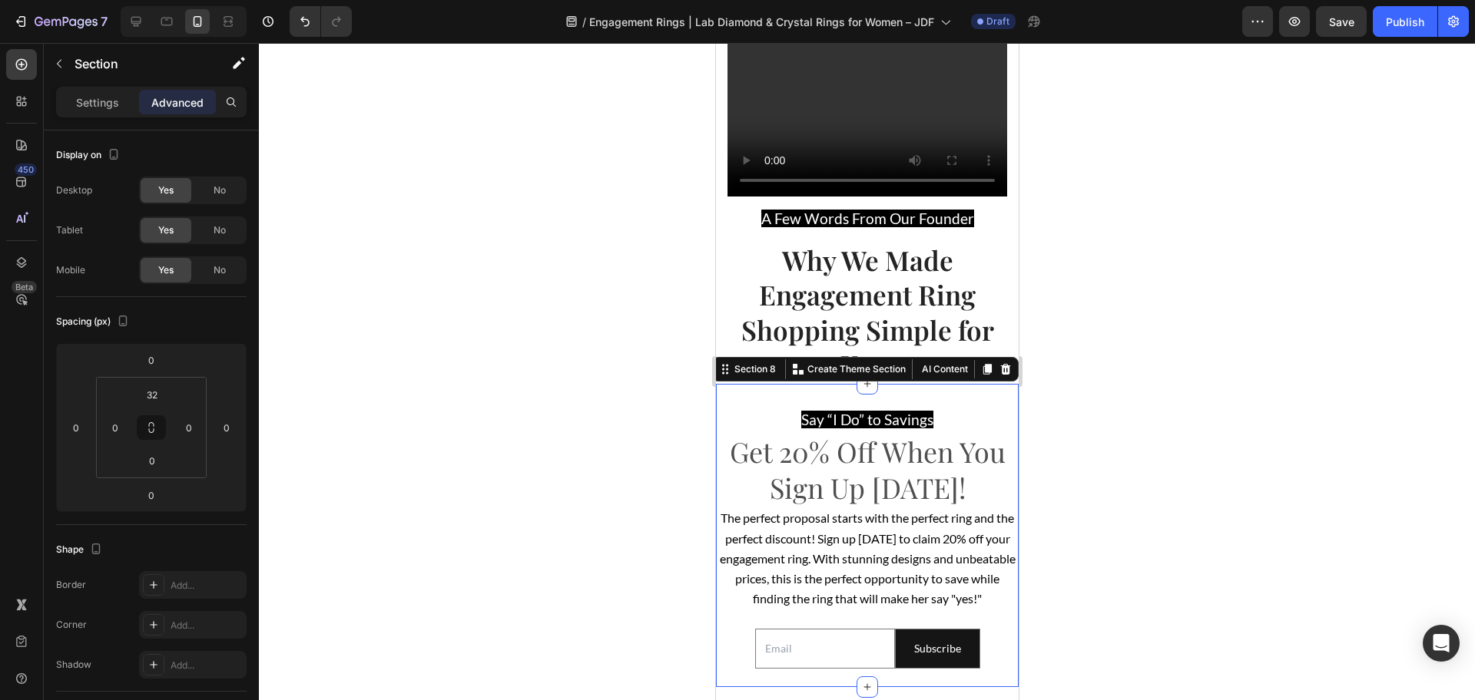
click at [1140, 391] on div at bounding box center [867, 371] width 1216 height 657
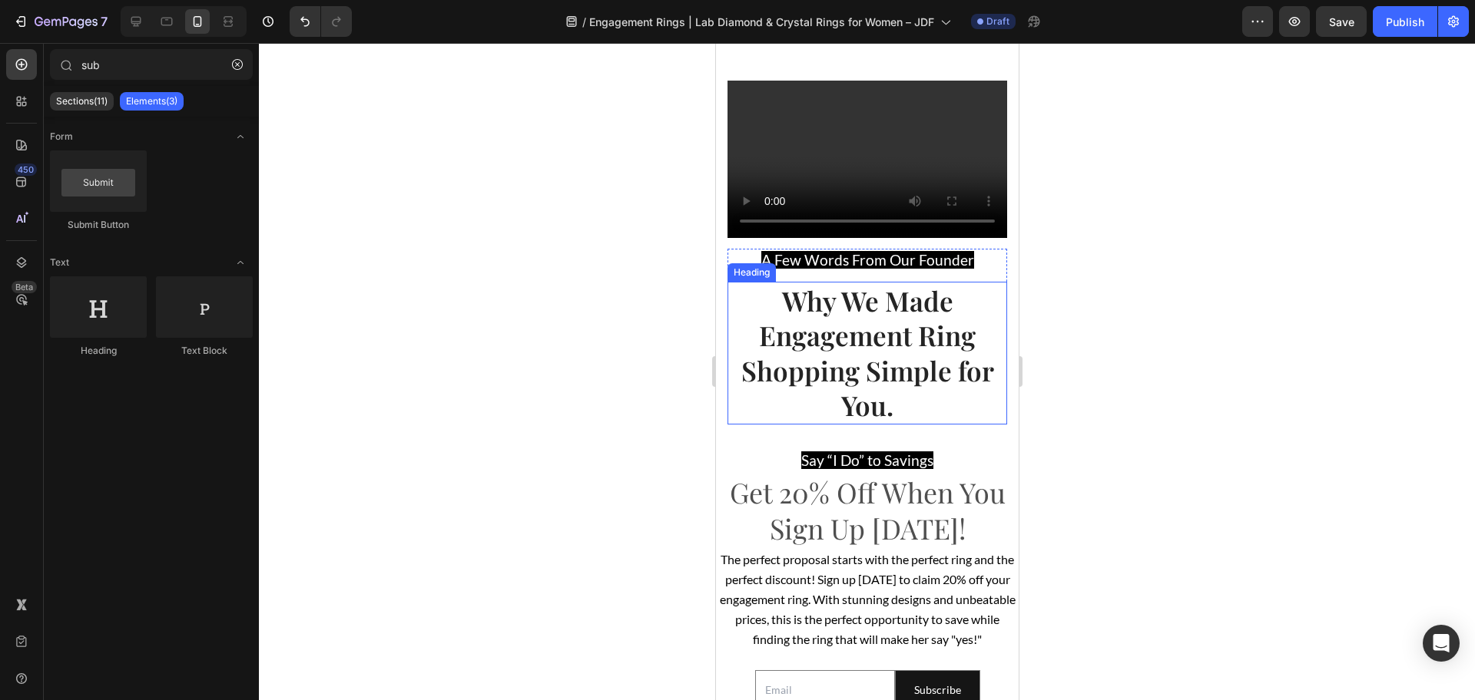
scroll to position [3053, 0]
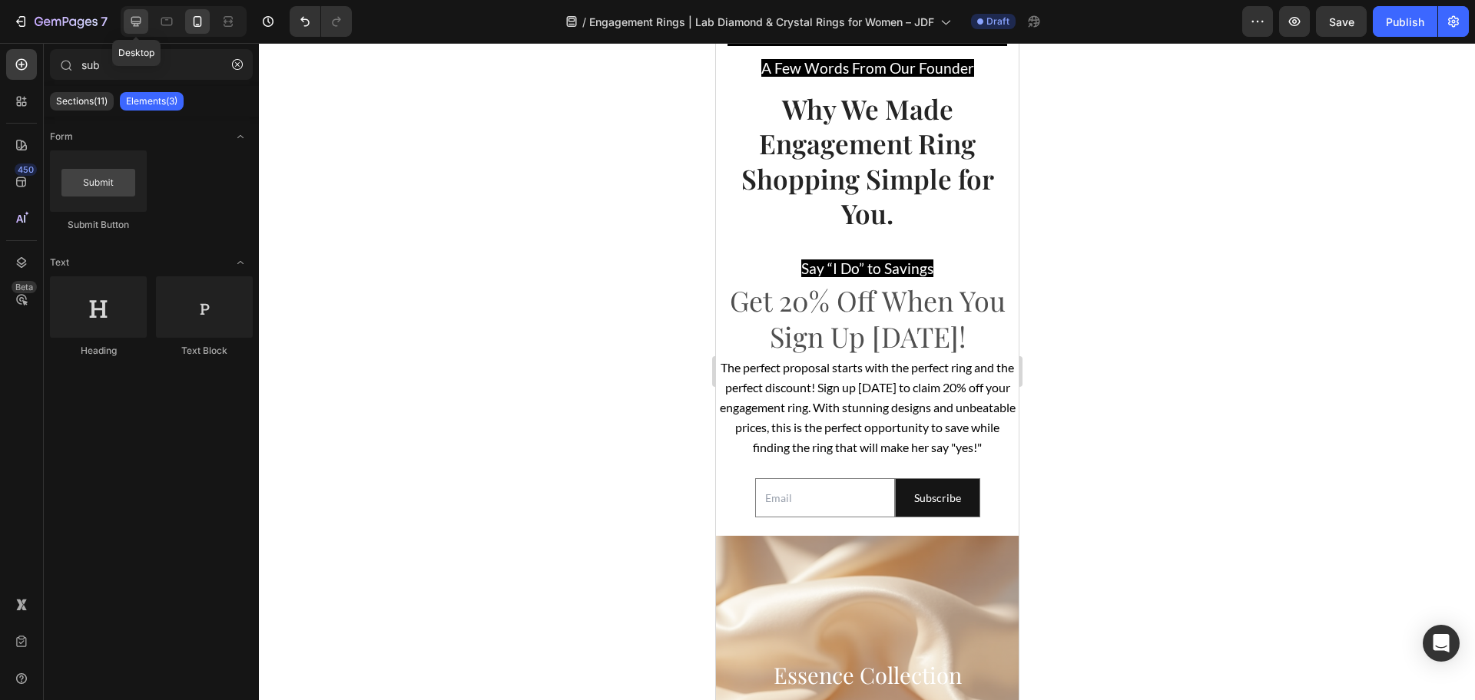
click at [128, 24] on icon at bounding box center [135, 21] width 15 height 15
